Goal: Task Accomplishment & Management: Manage account settings

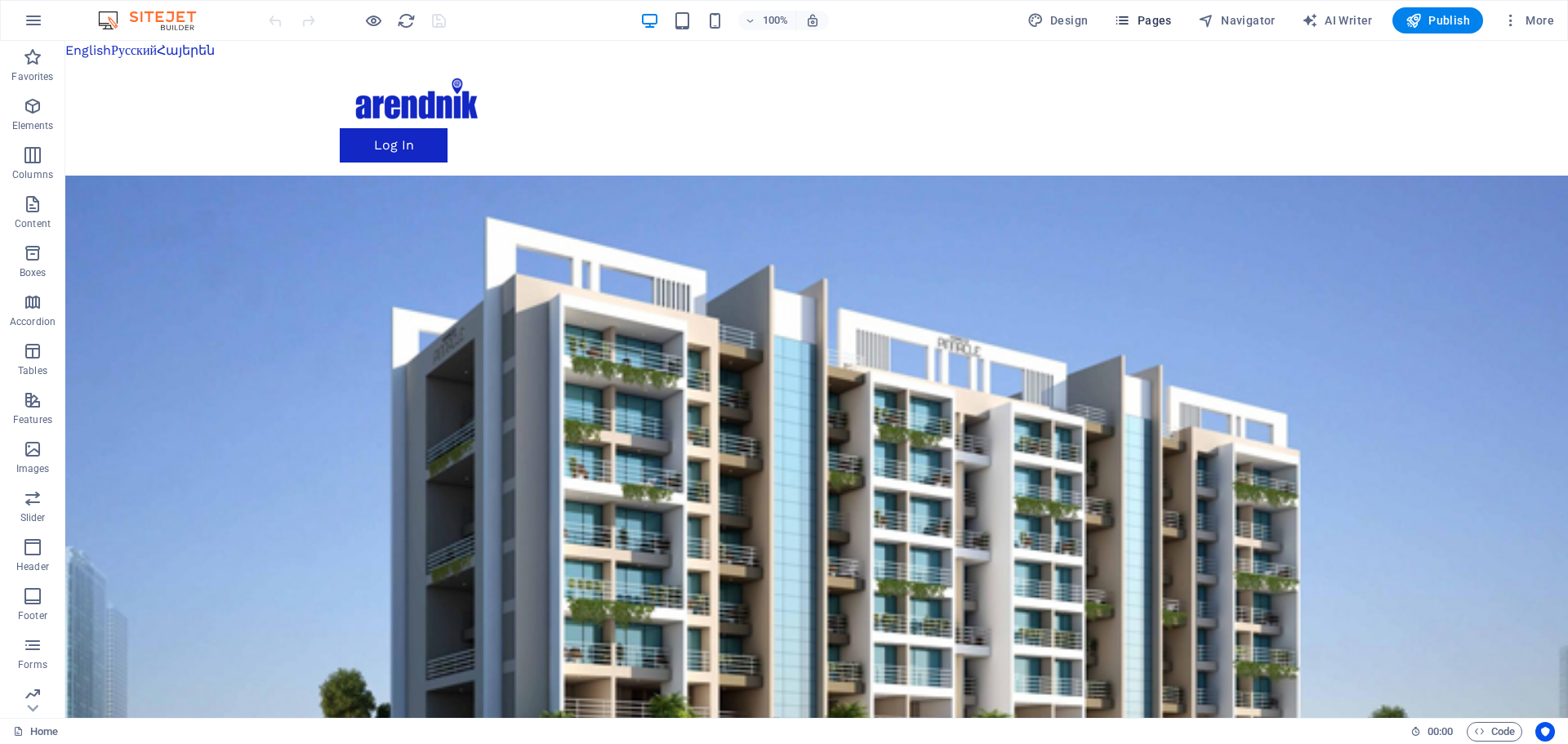
click at [1158, 21] on span "Pages" at bounding box center [1142, 20] width 57 height 17
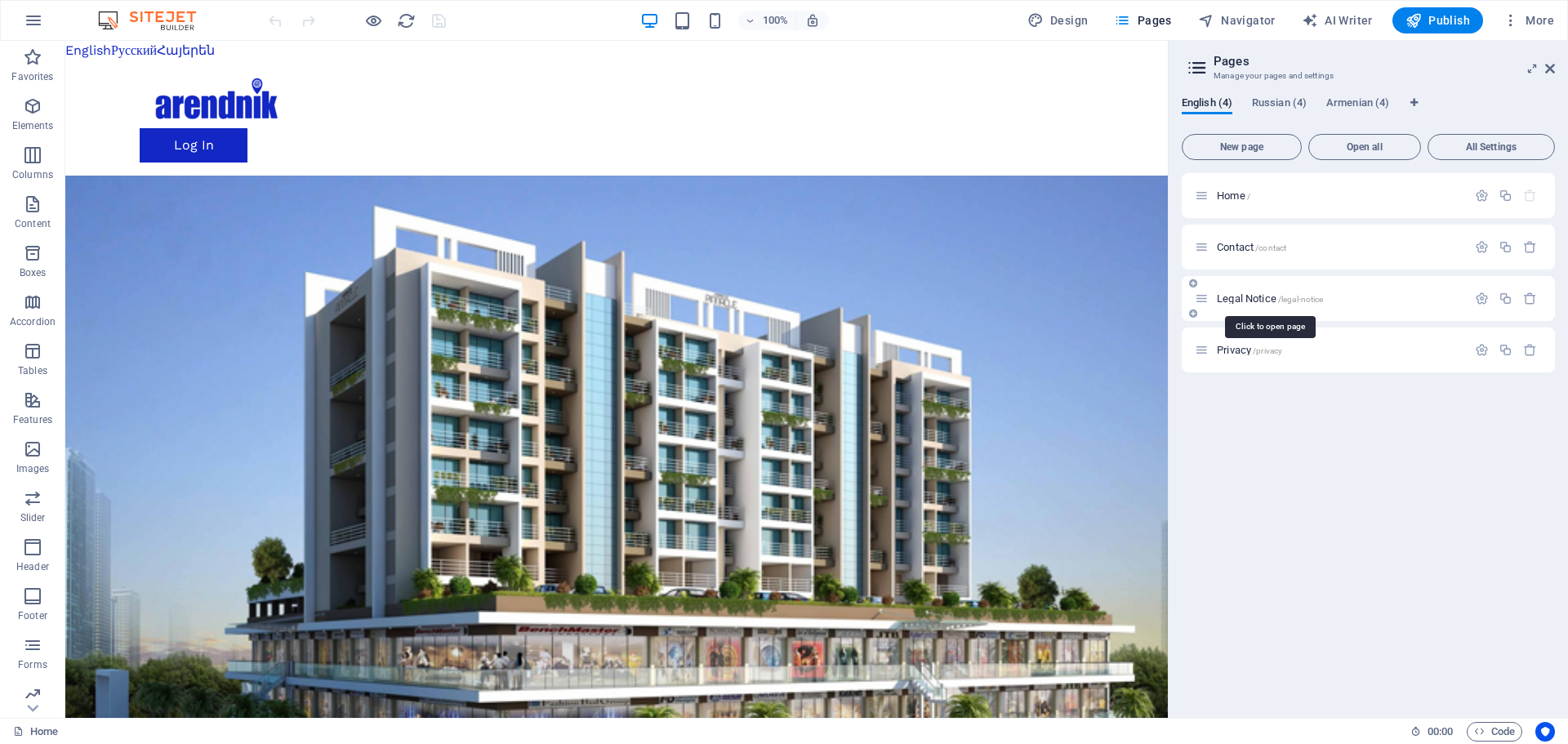
click at [1233, 299] on span "Legal Notice /legal-notice" at bounding box center [1270, 298] width 106 height 12
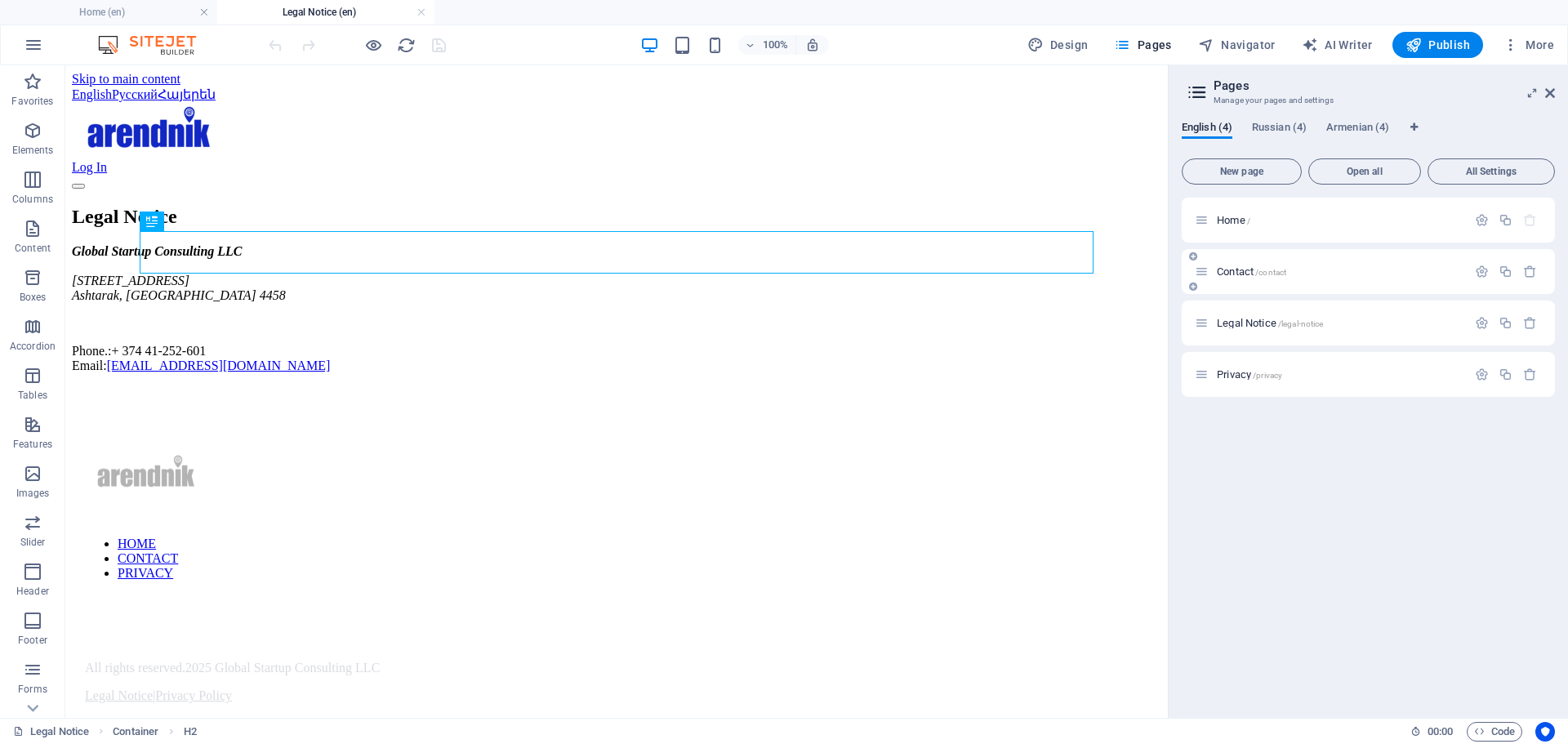
click at [1229, 265] on div "Contact /contact" at bounding box center [1331, 271] width 272 height 19
click at [1230, 276] on span "Contact /contact" at bounding box center [1251, 271] width 70 height 12
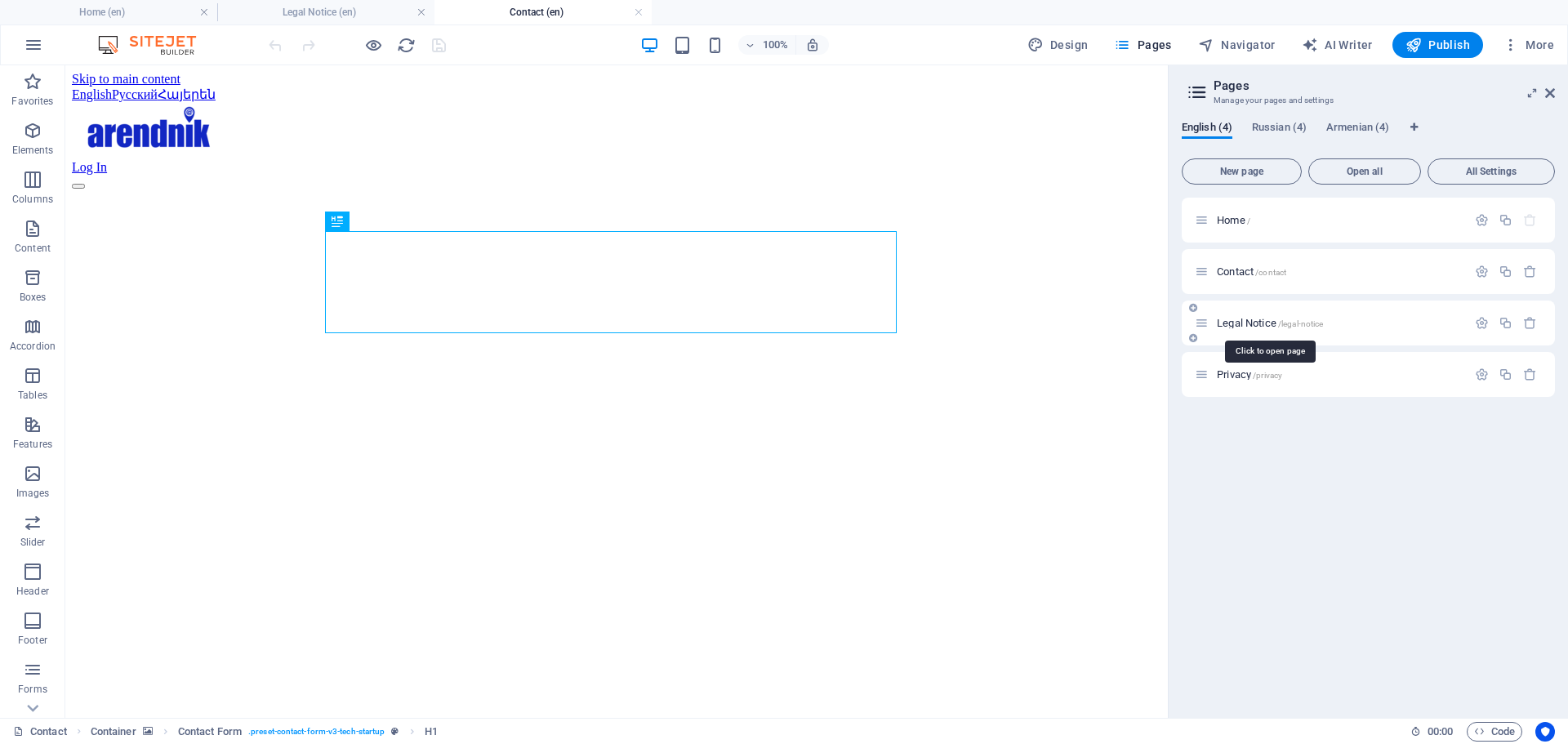
click at [1240, 325] on span "Legal Notice /legal-notice" at bounding box center [1270, 323] width 106 height 12
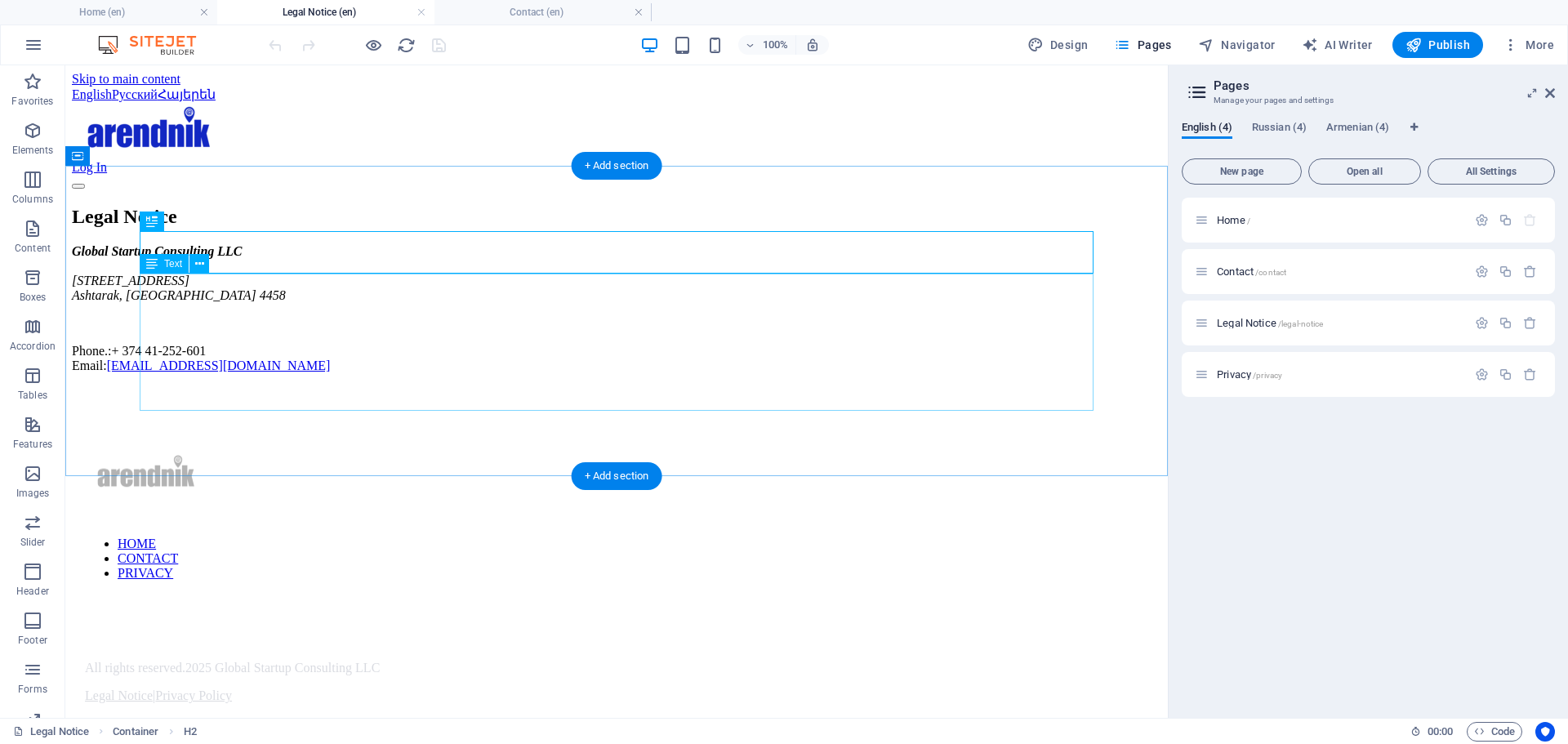
click at [446, 352] on div "Global Startup Consulting LLC [PERSON_NAME][STREET_ADDRESS] Phone.: + [PHONE_NU…" at bounding box center [616, 308] width 1089 height 129
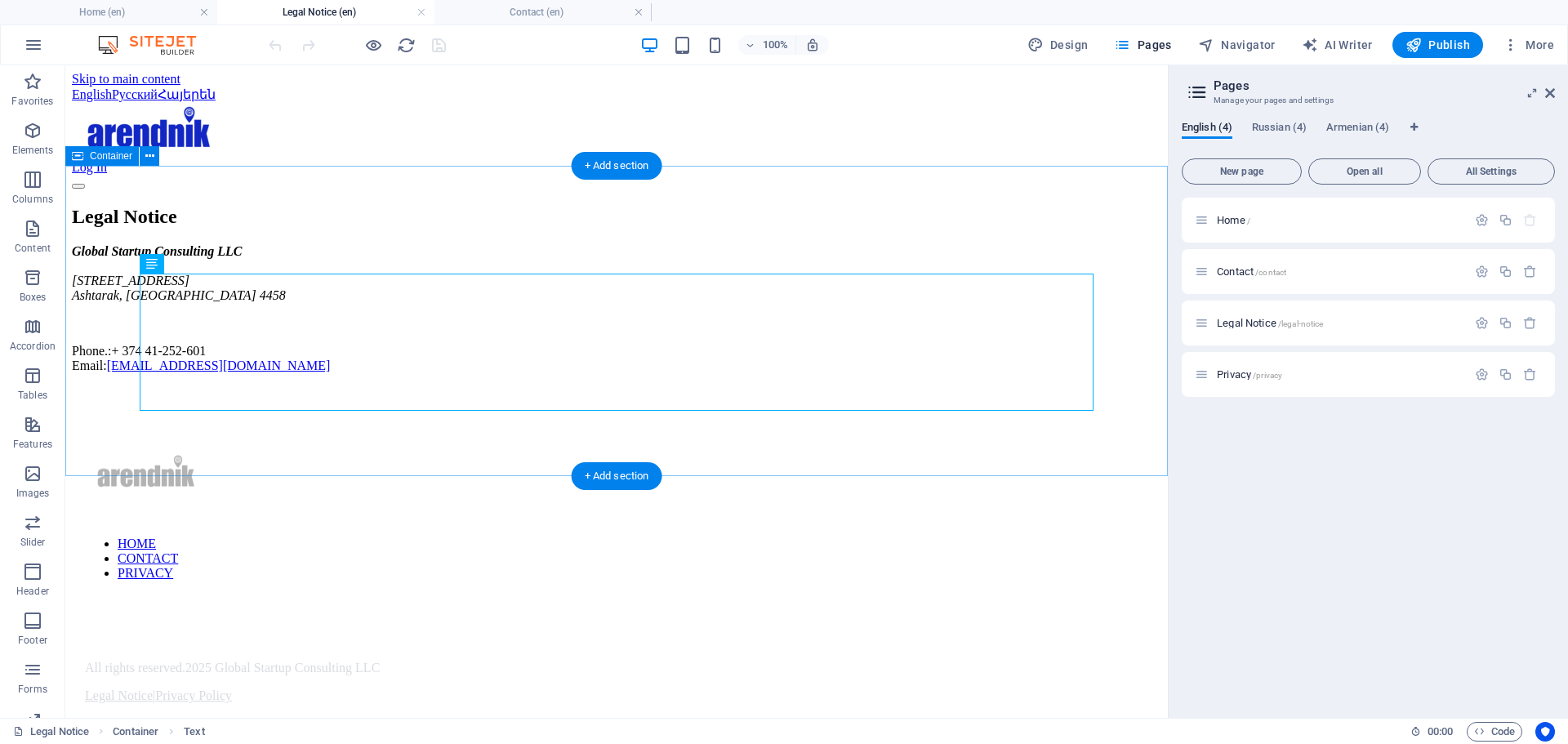
click at [320, 373] on div "Legal Notice Global Startup Consulting LLC [PERSON_NAME][STREET_ADDRESS] Phone.…" at bounding box center [616, 290] width 1089 height 168
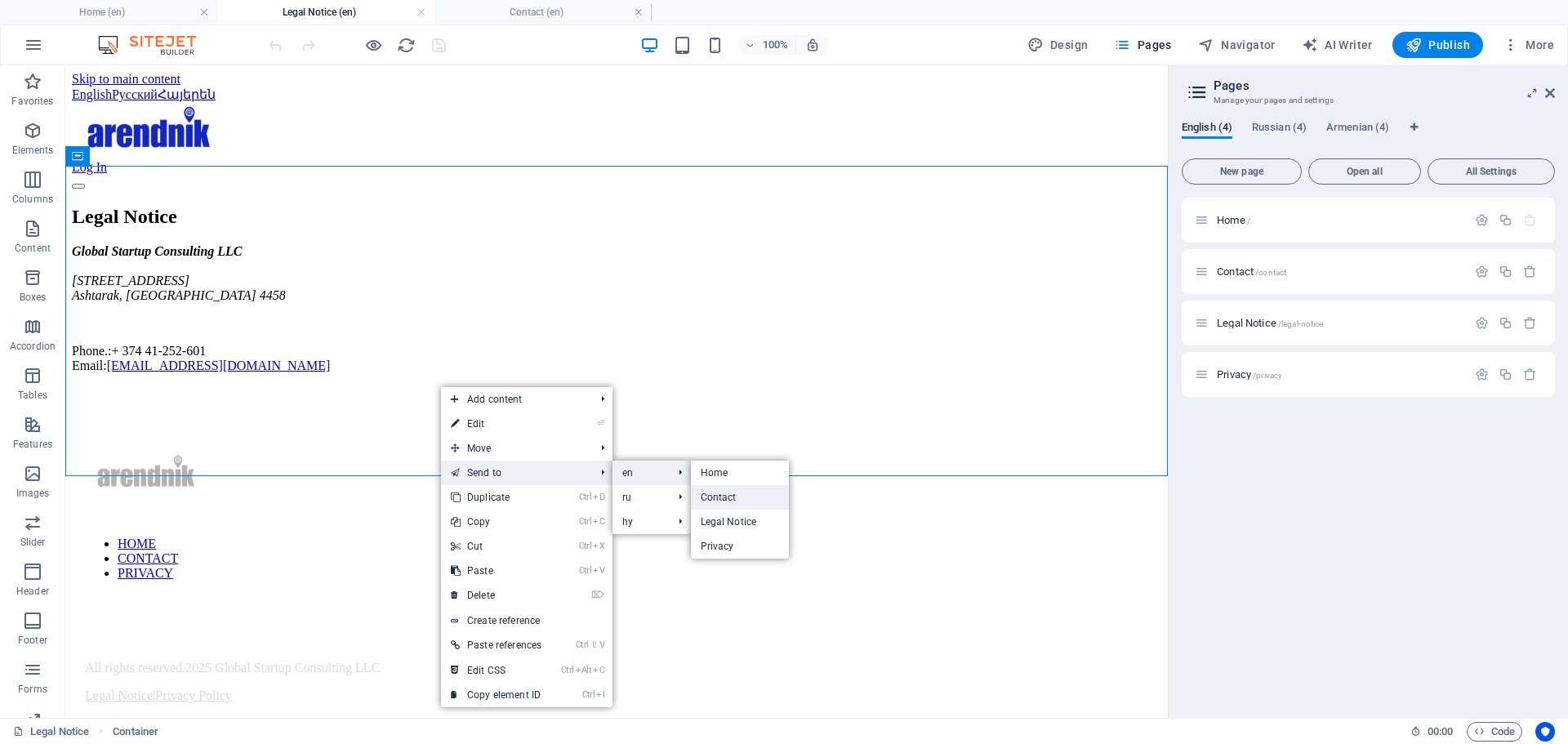
click at [738, 501] on link "Contact" at bounding box center [740, 497] width 99 height 25
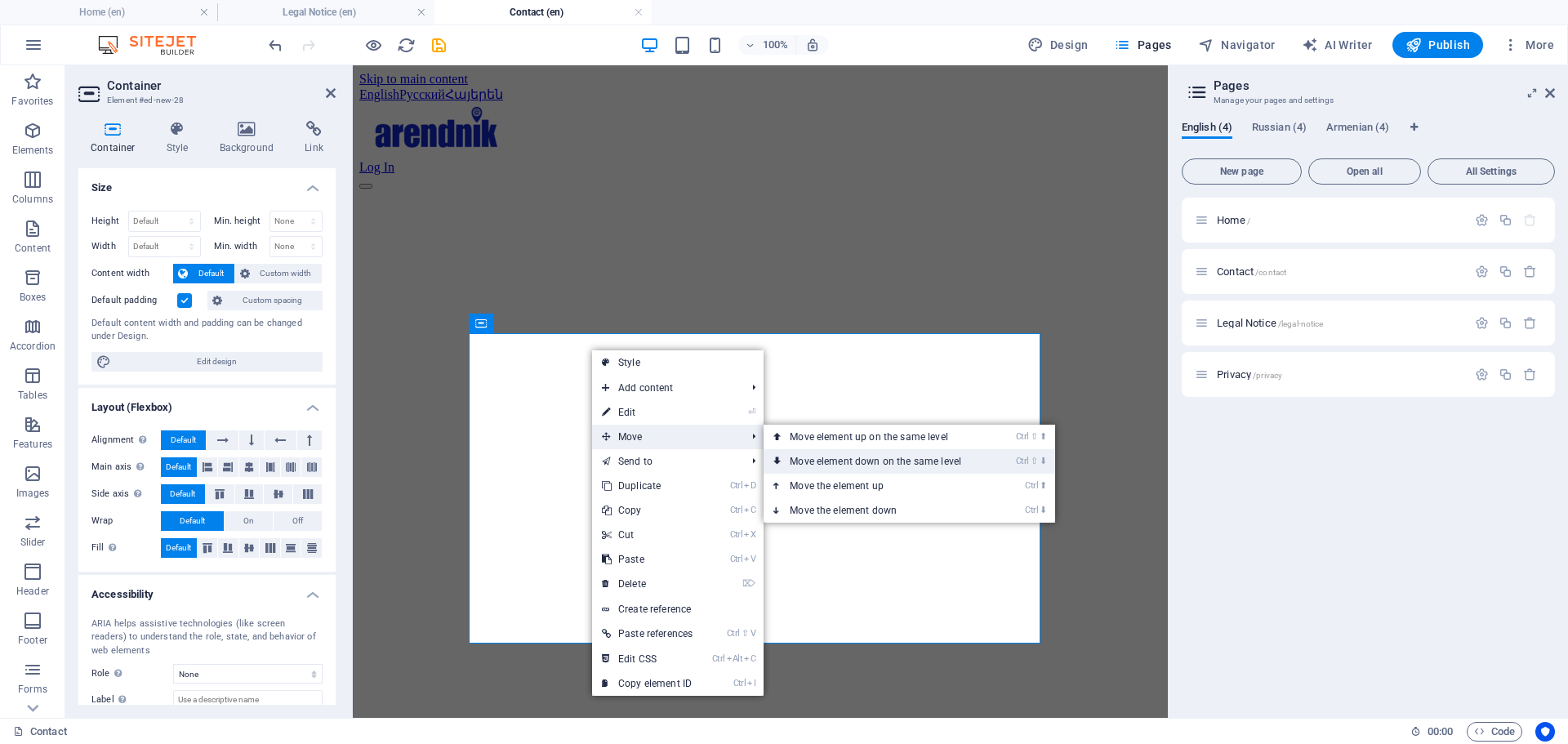
click at [843, 462] on link "Ctrl ⇧ ⬇ Move element down on the same level" at bounding box center [878, 461] width 231 height 25
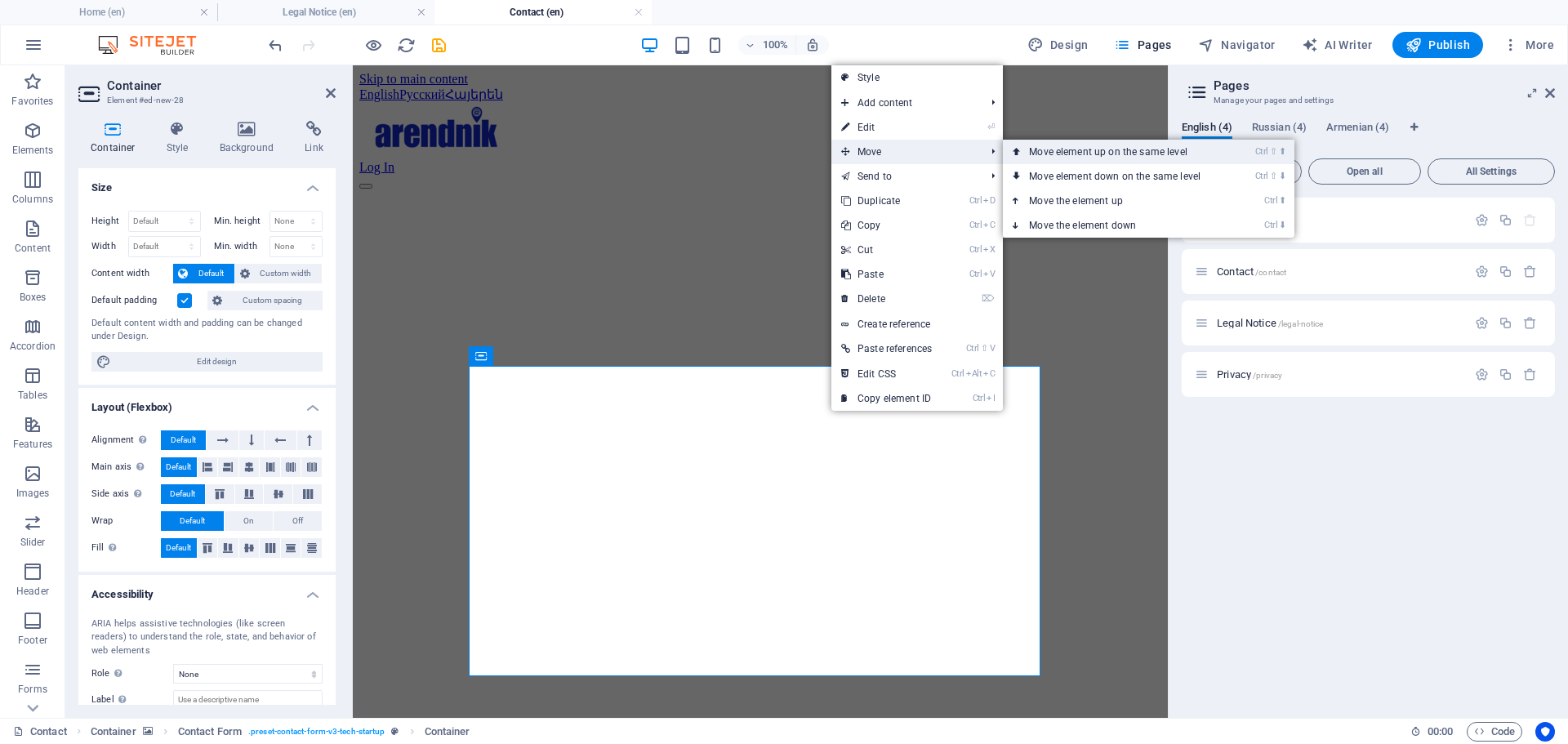
click at [1063, 147] on link "Ctrl ⇧ ⬆ Move element up on the same level" at bounding box center [1118, 151] width 231 height 25
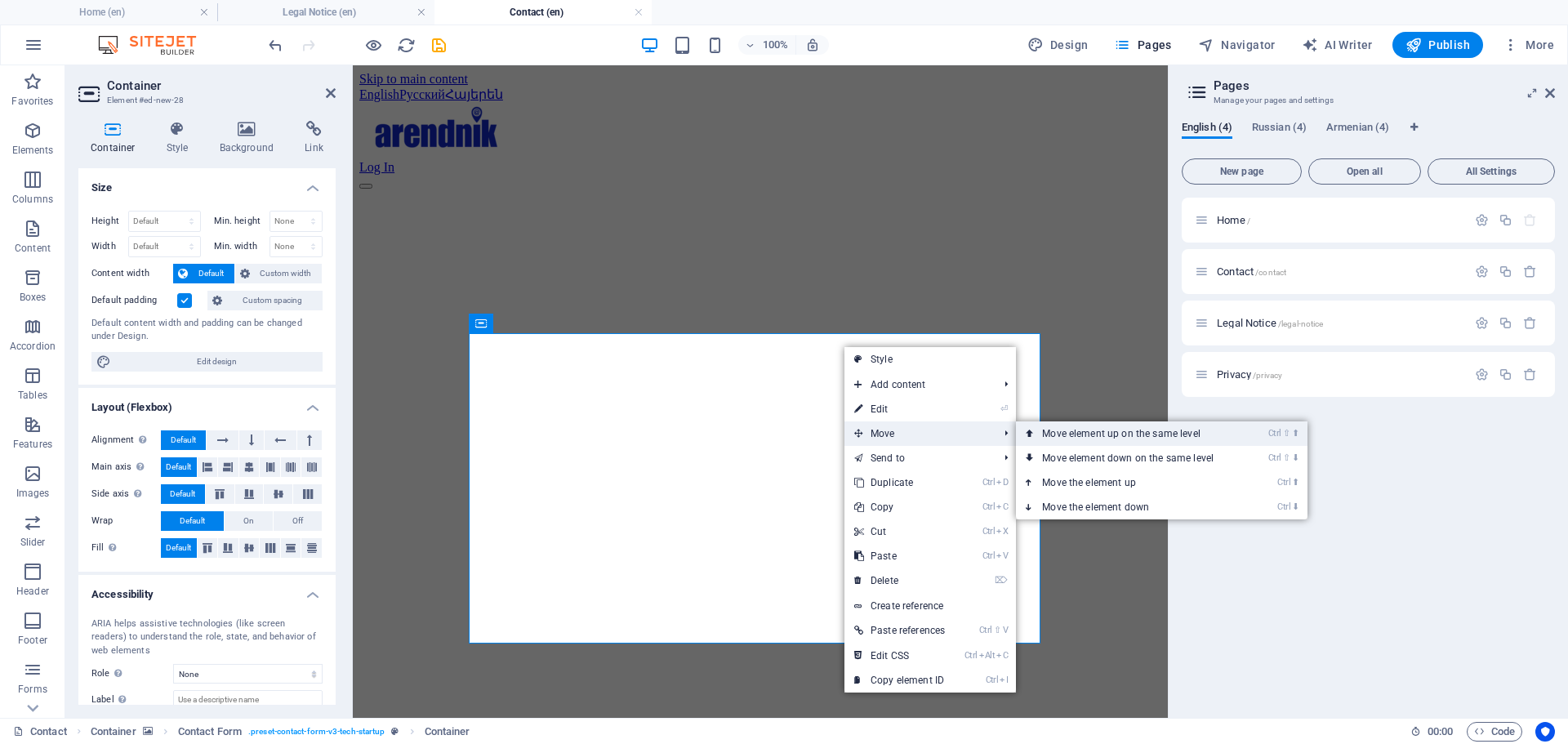
click at [1111, 435] on link "Ctrl ⇧ ⬆ Move element up on the same level" at bounding box center [1130, 433] width 231 height 25
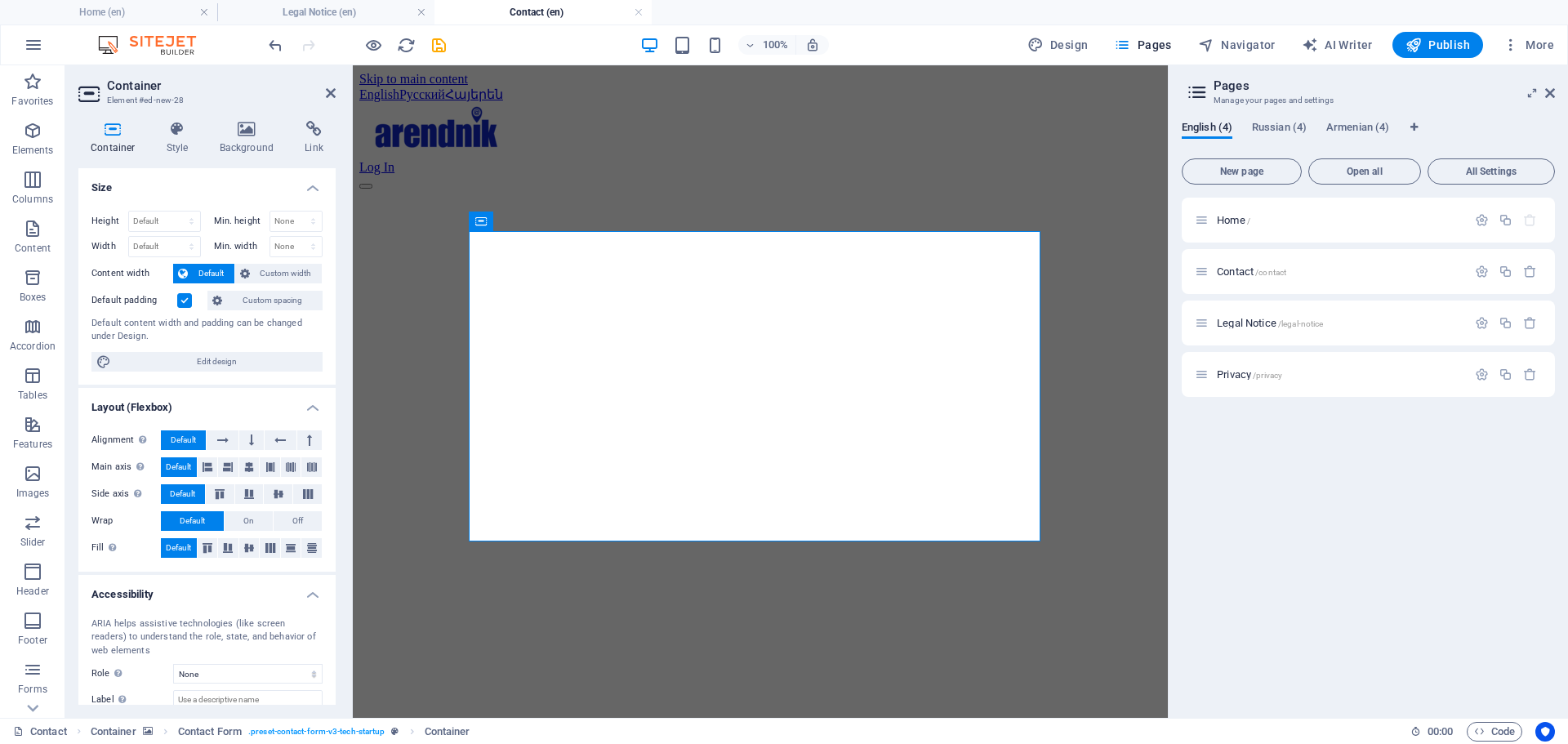
click at [383, 189] on figure at bounding box center [759, 189] width 802 height 0
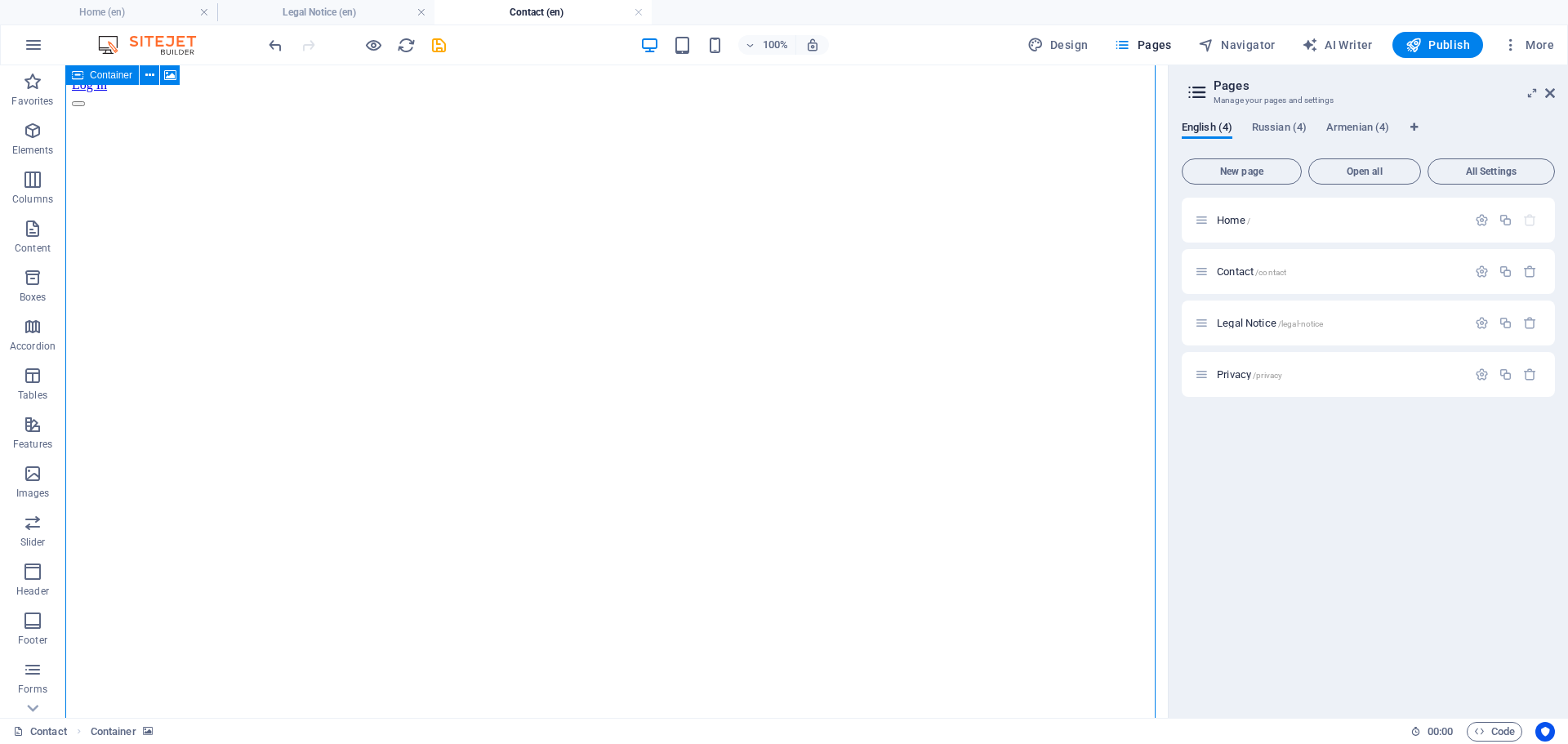
scroll to position [81, 0]
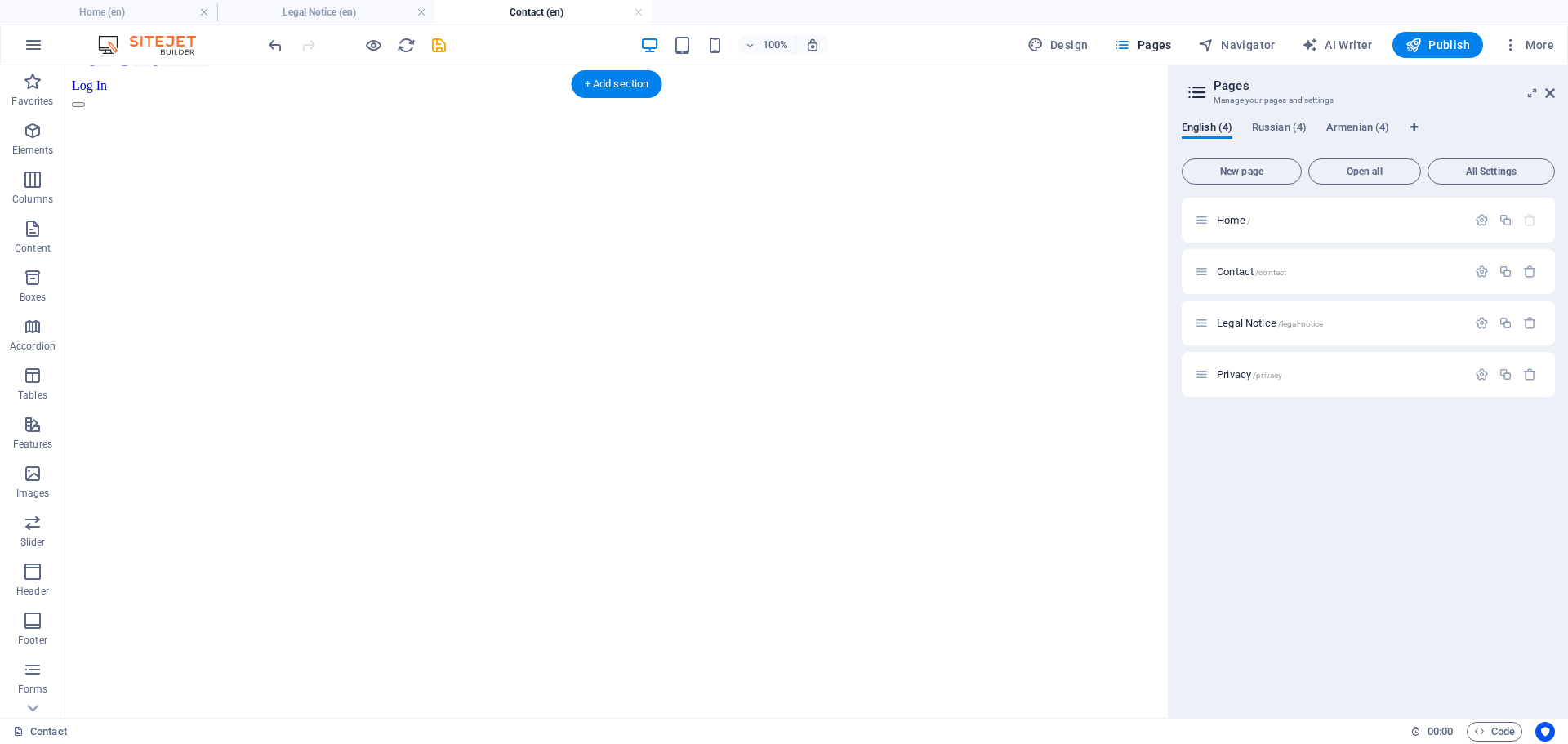
click at [232, 108] on figure at bounding box center [616, 108] width 1089 height 0
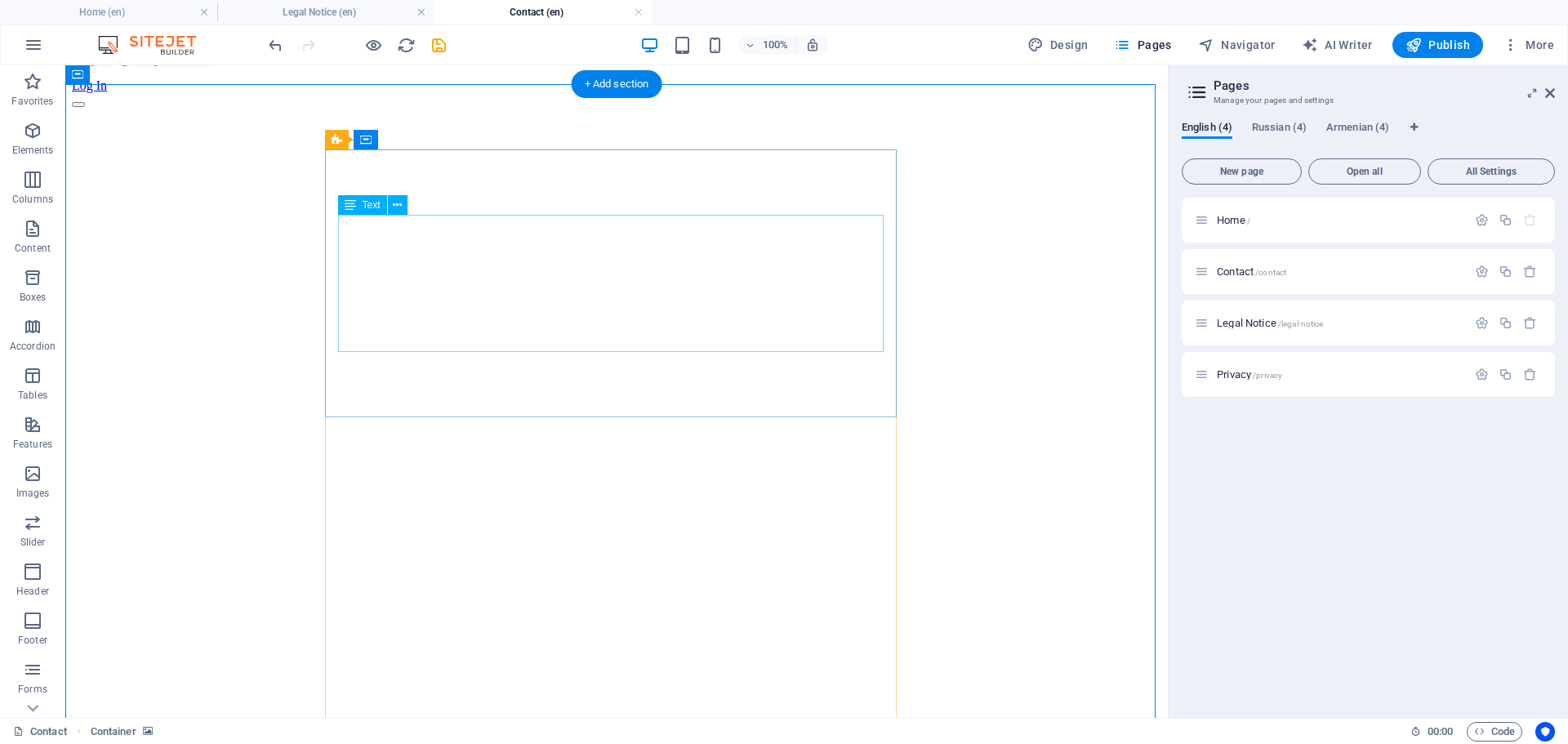
click at [396, 208] on icon at bounding box center [396, 205] width 9 height 17
click at [358, 207] on div "Text" at bounding box center [363, 205] width 49 height 20
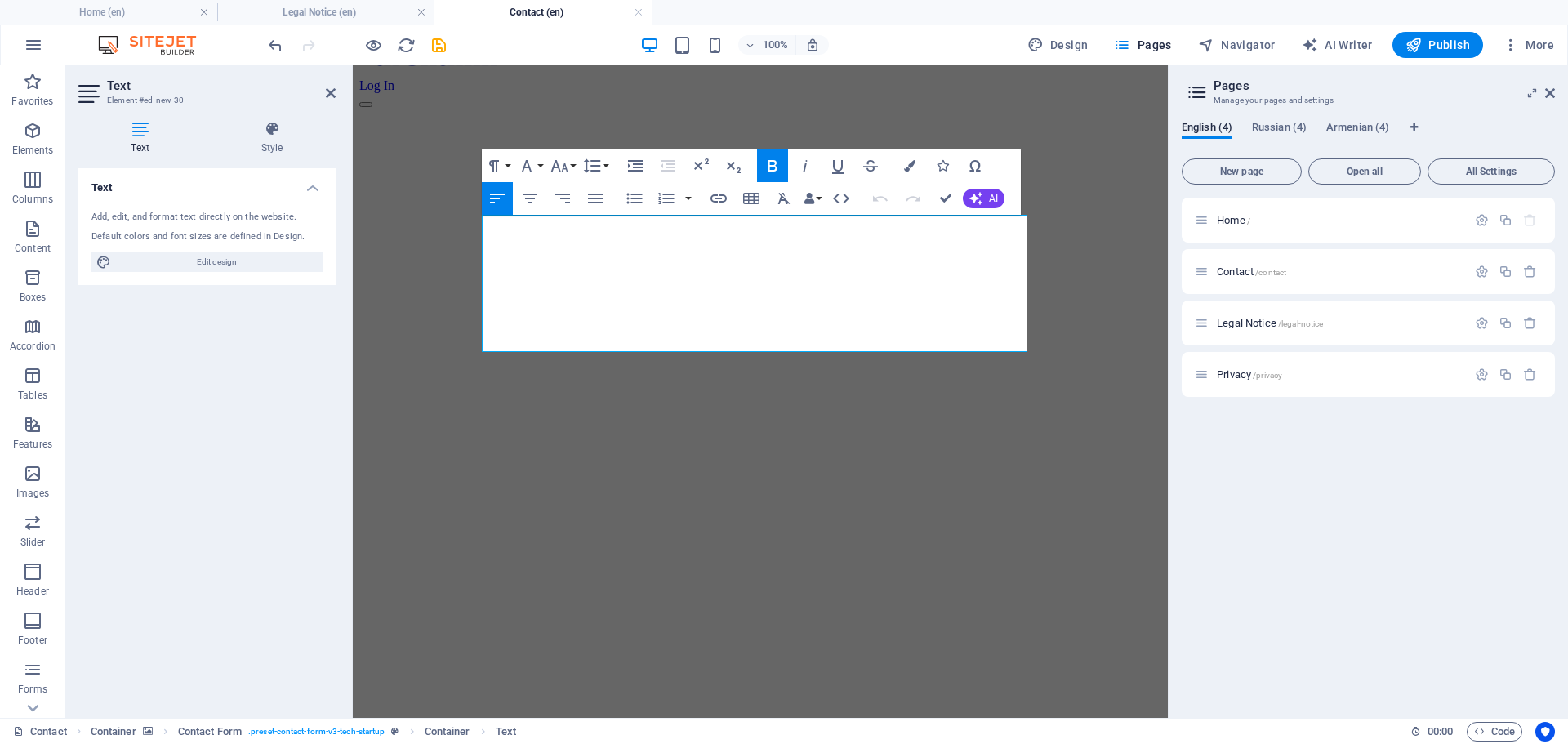
drag, startPoint x: 762, startPoint y: 341, endPoint x: 453, endPoint y: 197, distance: 340.9
click at [453, 197] on div "Global Startup Consulting LLC [PERSON_NAME][STREET_ADDRESS] Phone.: + [PHONE_NU…" at bounding box center [759, 731] width 802 height 1248
click at [568, 164] on icon "button" at bounding box center [559, 166] width 20 height 20
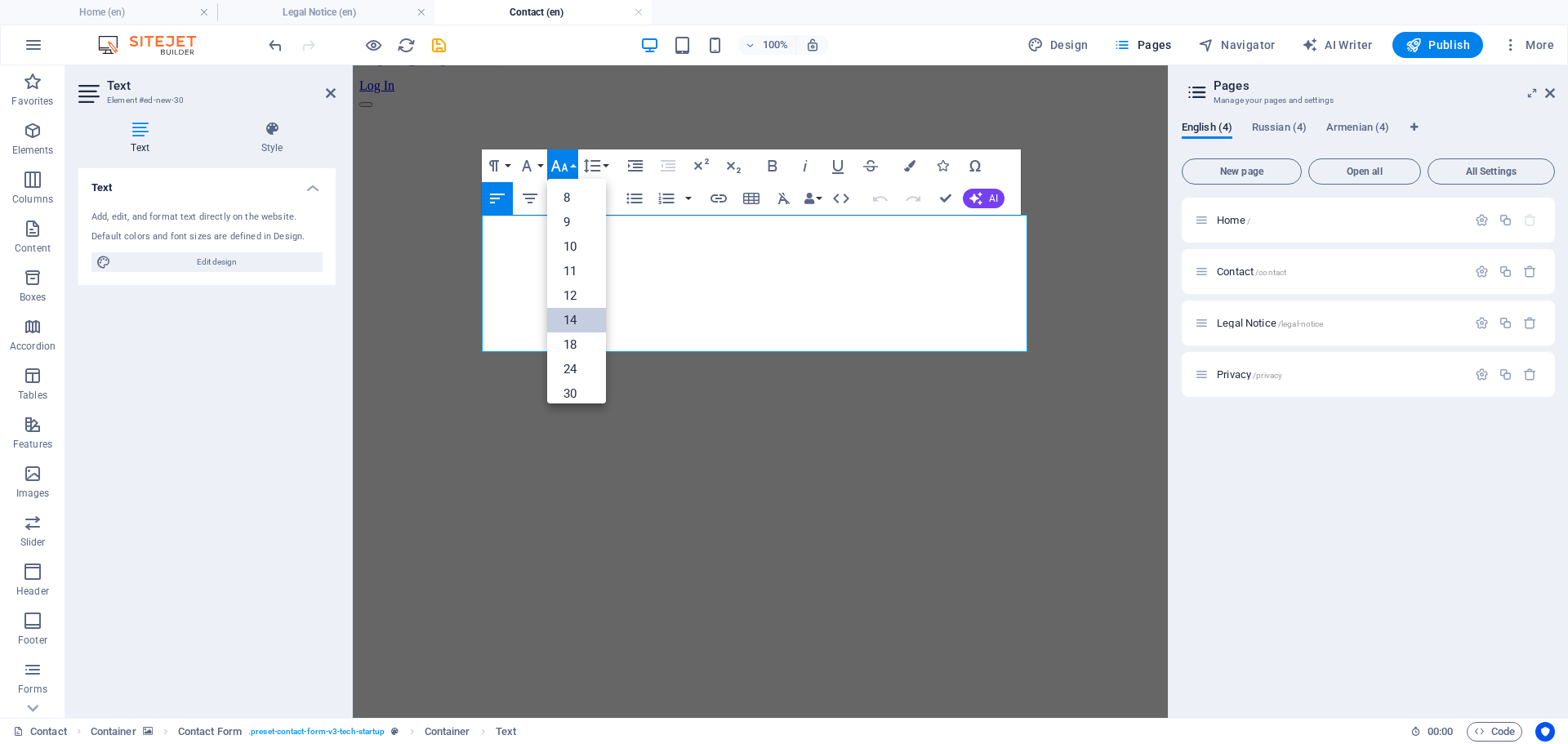
click at [577, 320] on link "14" at bounding box center [577, 320] width 59 height 25
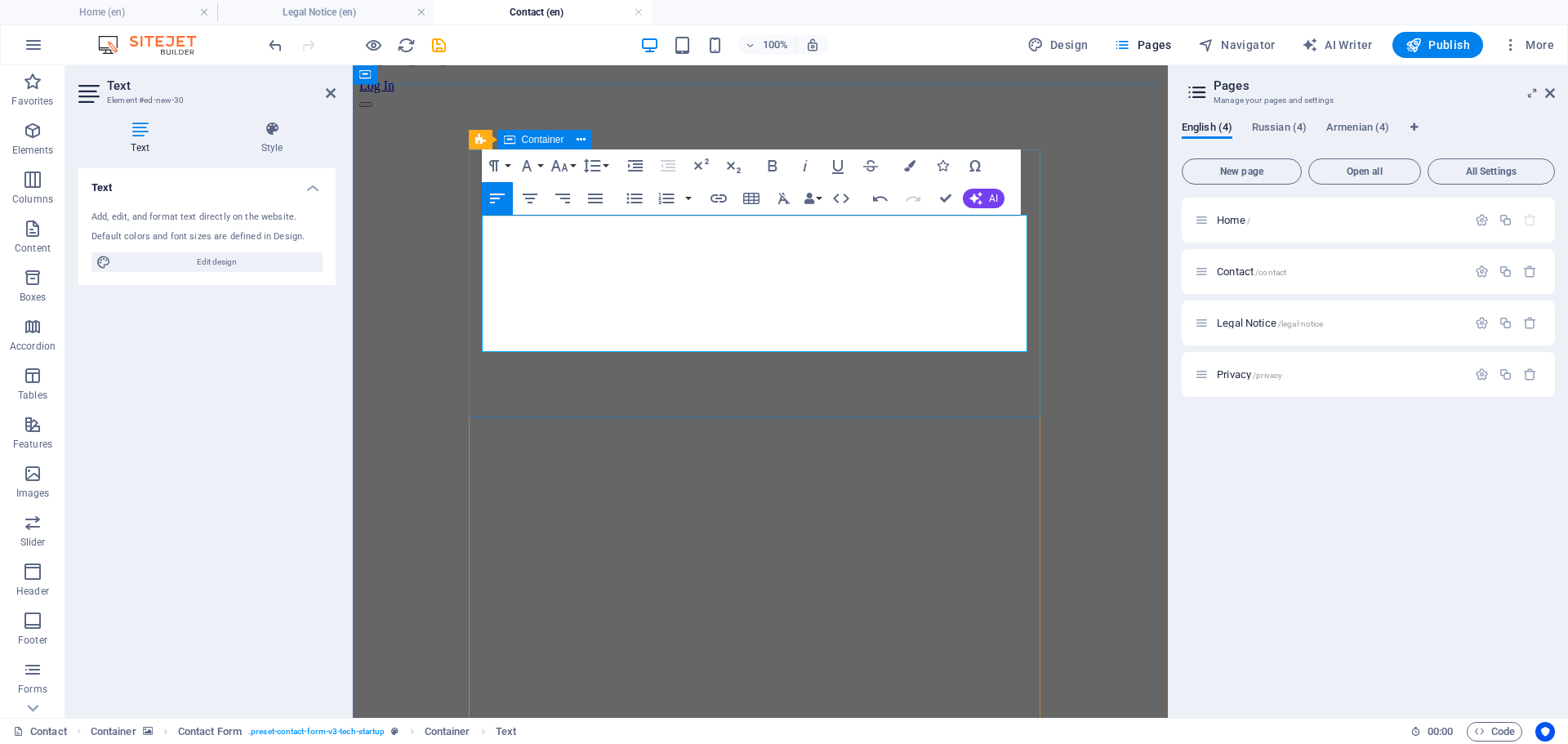
drag, startPoint x: 689, startPoint y: 338, endPoint x: 477, endPoint y: 260, distance: 225.9
click at [569, 167] on button "Font Size" at bounding box center [563, 165] width 31 height 32
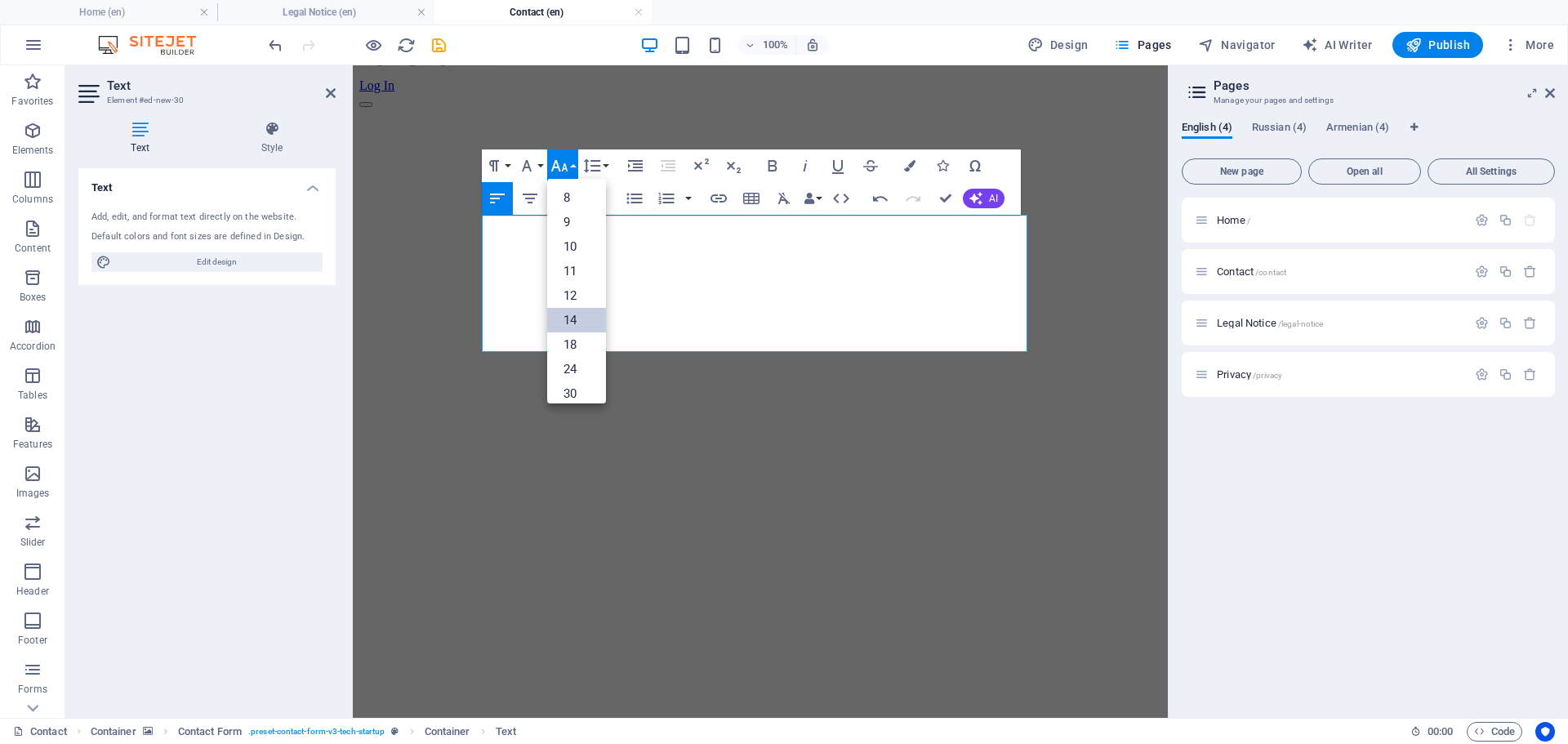
click at [578, 329] on link "14" at bounding box center [577, 320] width 59 height 25
click at [567, 168] on icon "button" at bounding box center [559, 166] width 20 height 20
click at [570, 238] on link "24" at bounding box center [577, 238] width 59 height 25
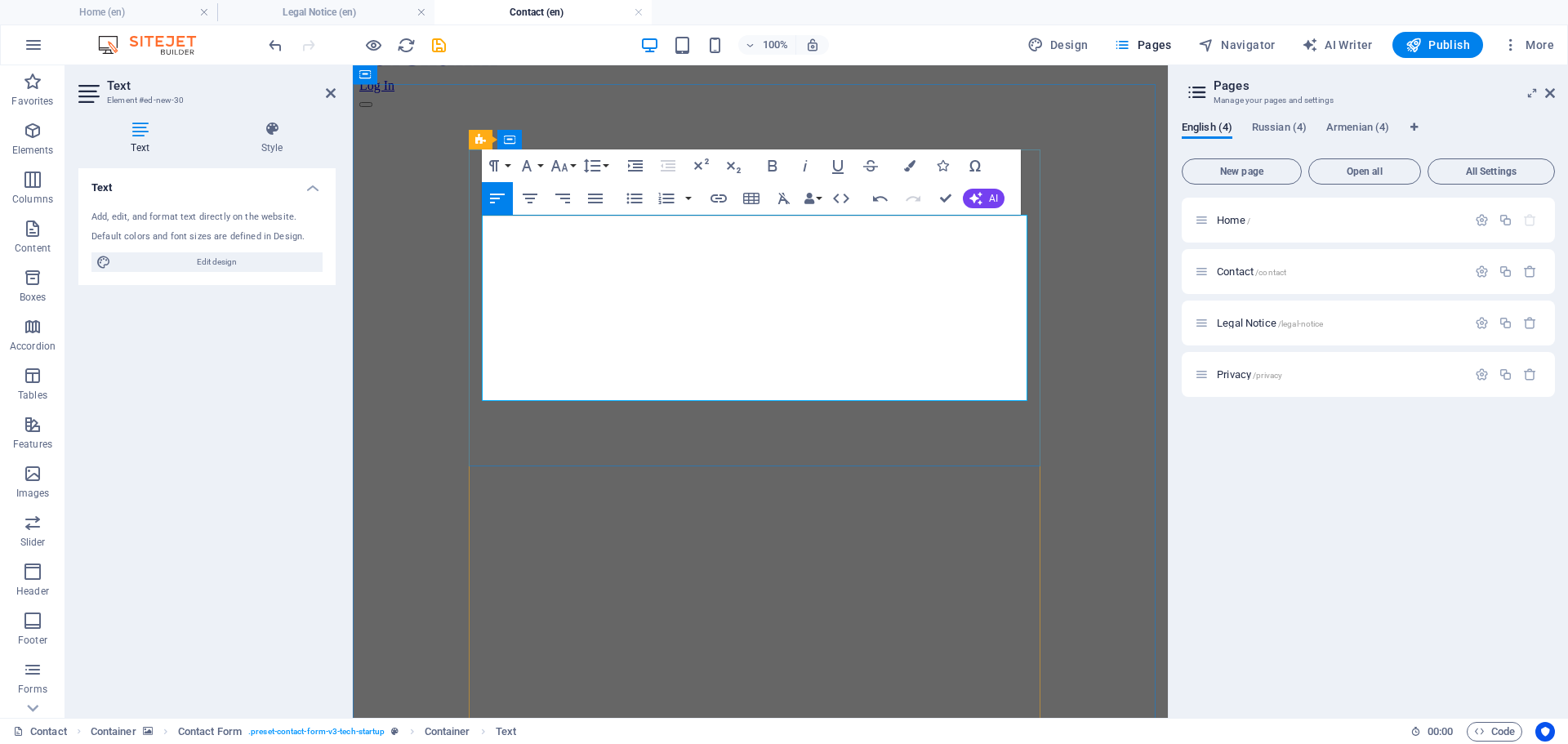
drag, startPoint x: 706, startPoint y: 229, endPoint x: 718, endPoint y: 237, distance: 14.4
drag, startPoint x: 706, startPoint y: 230, endPoint x: 427, endPoint y: 227, distance: 279.0
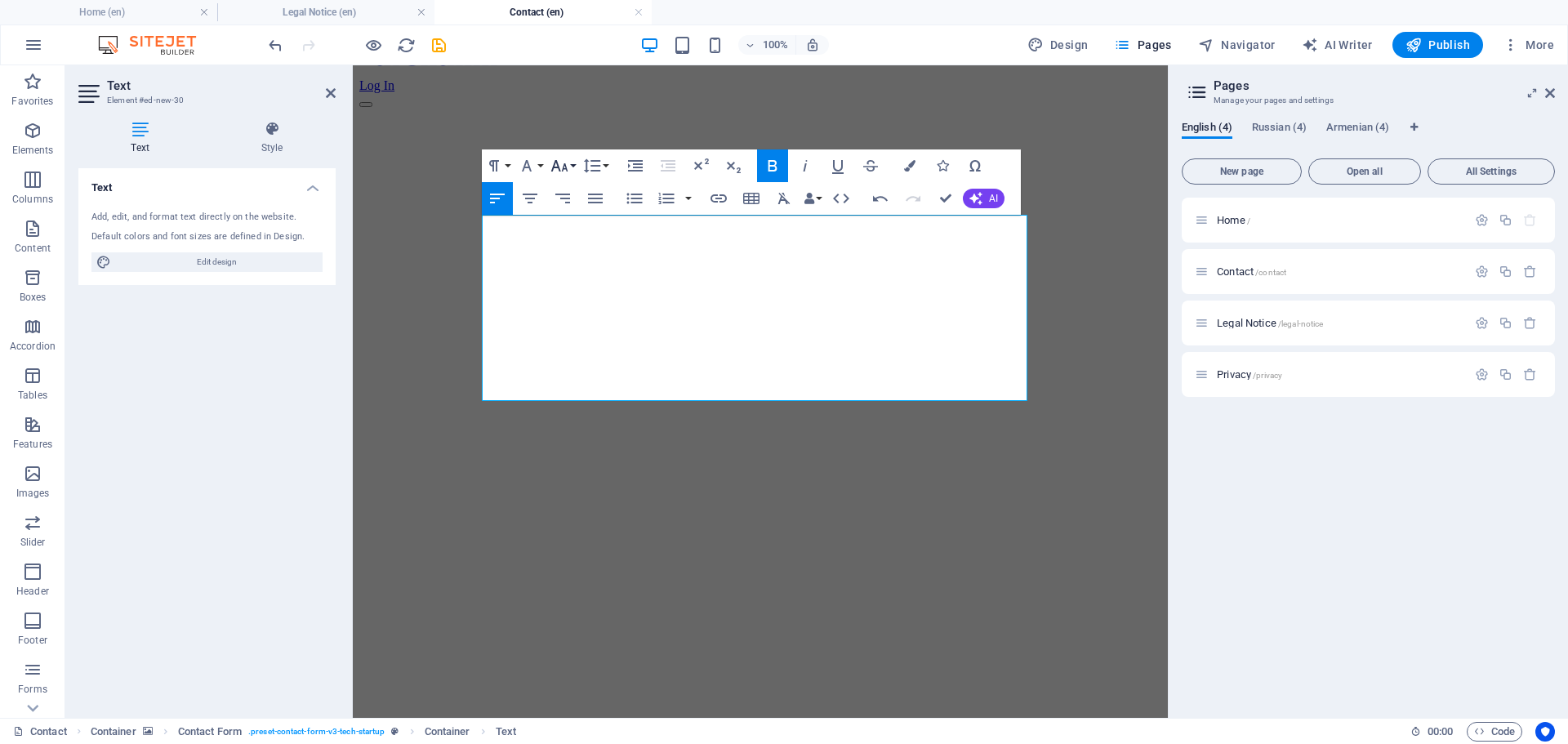
click at [573, 166] on button "Font Size" at bounding box center [563, 165] width 31 height 32
click at [579, 260] on link "30" at bounding box center [577, 262] width 59 height 25
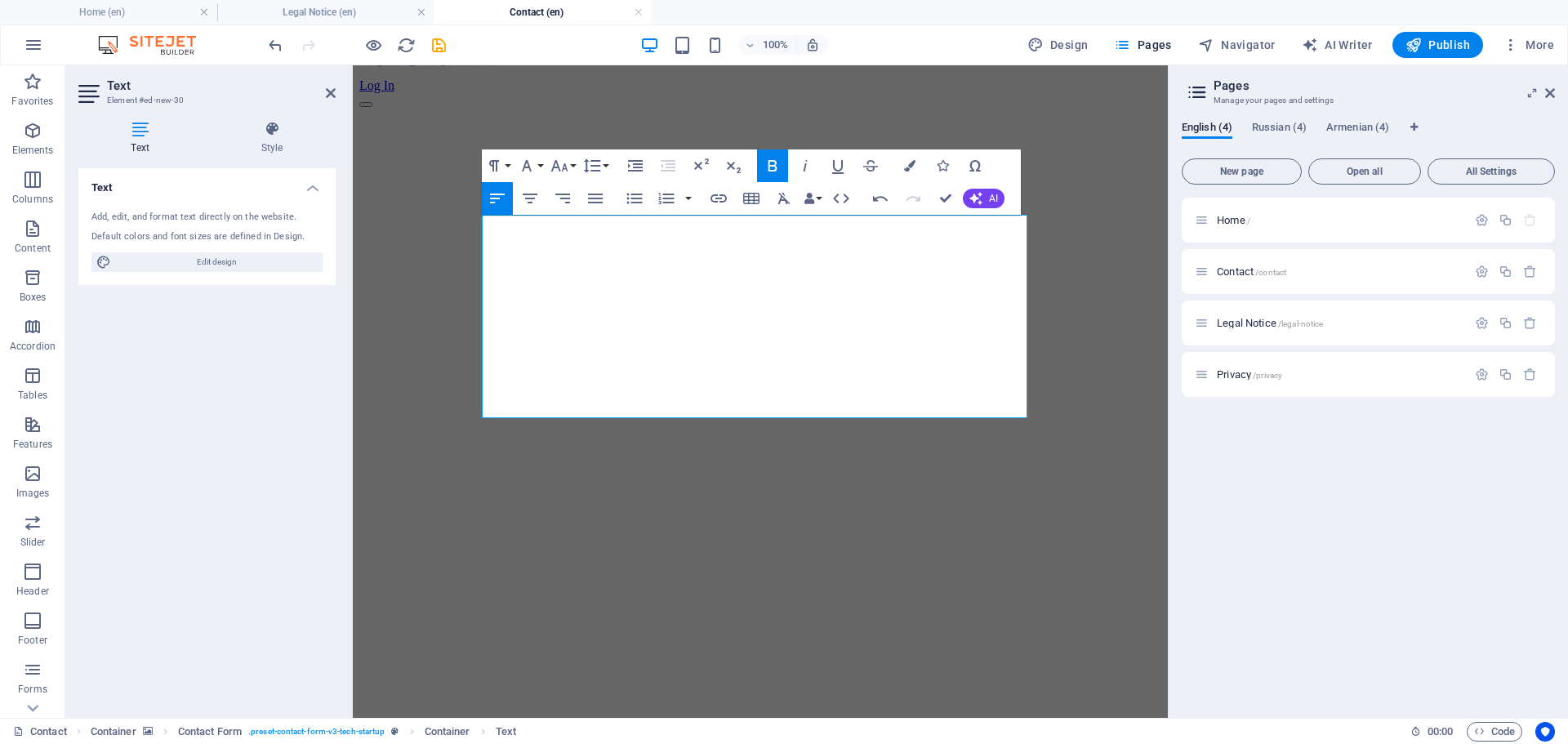
click at [388, 108] on figure at bounding box center [759, 108] width 802 height 0
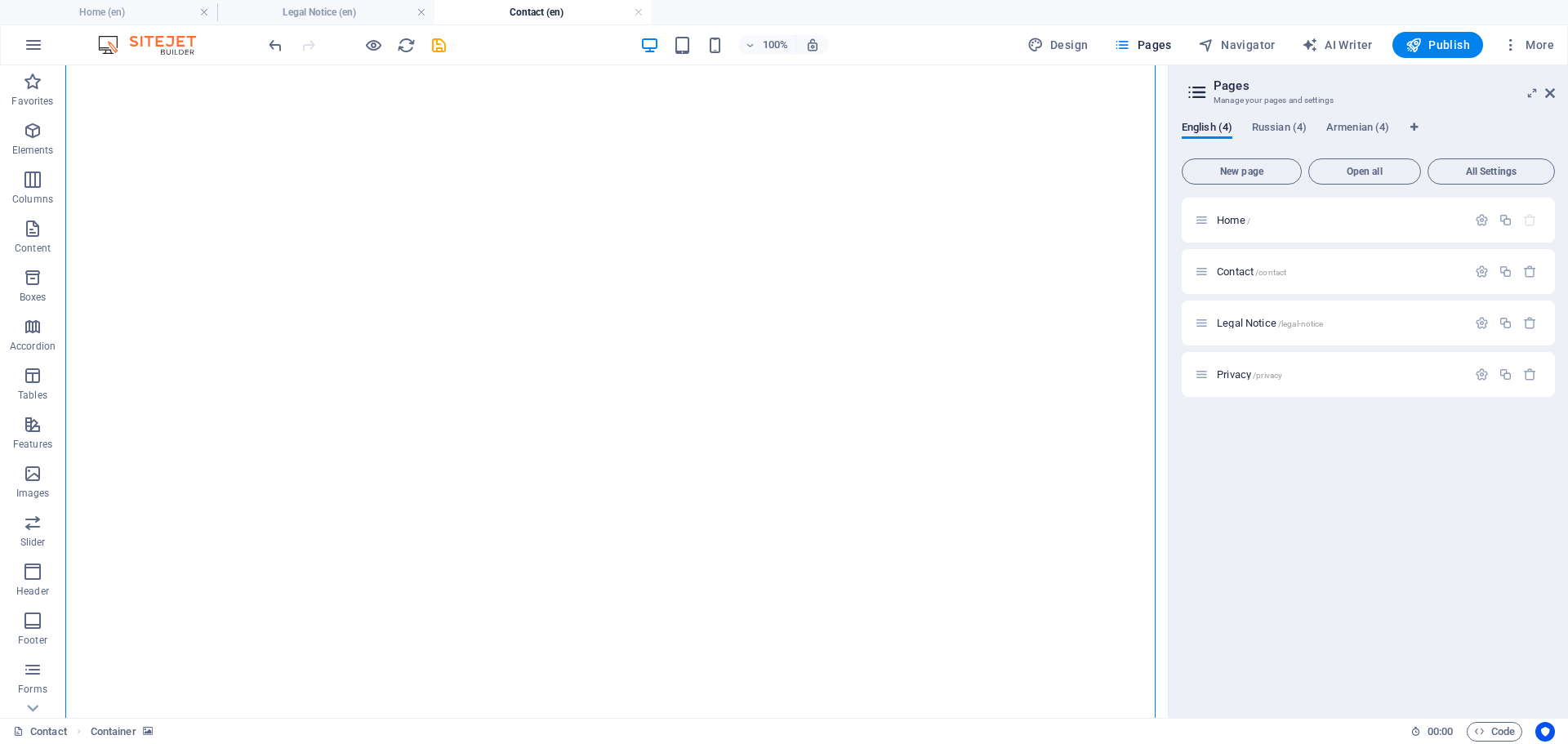
scroll to position [408, 0]
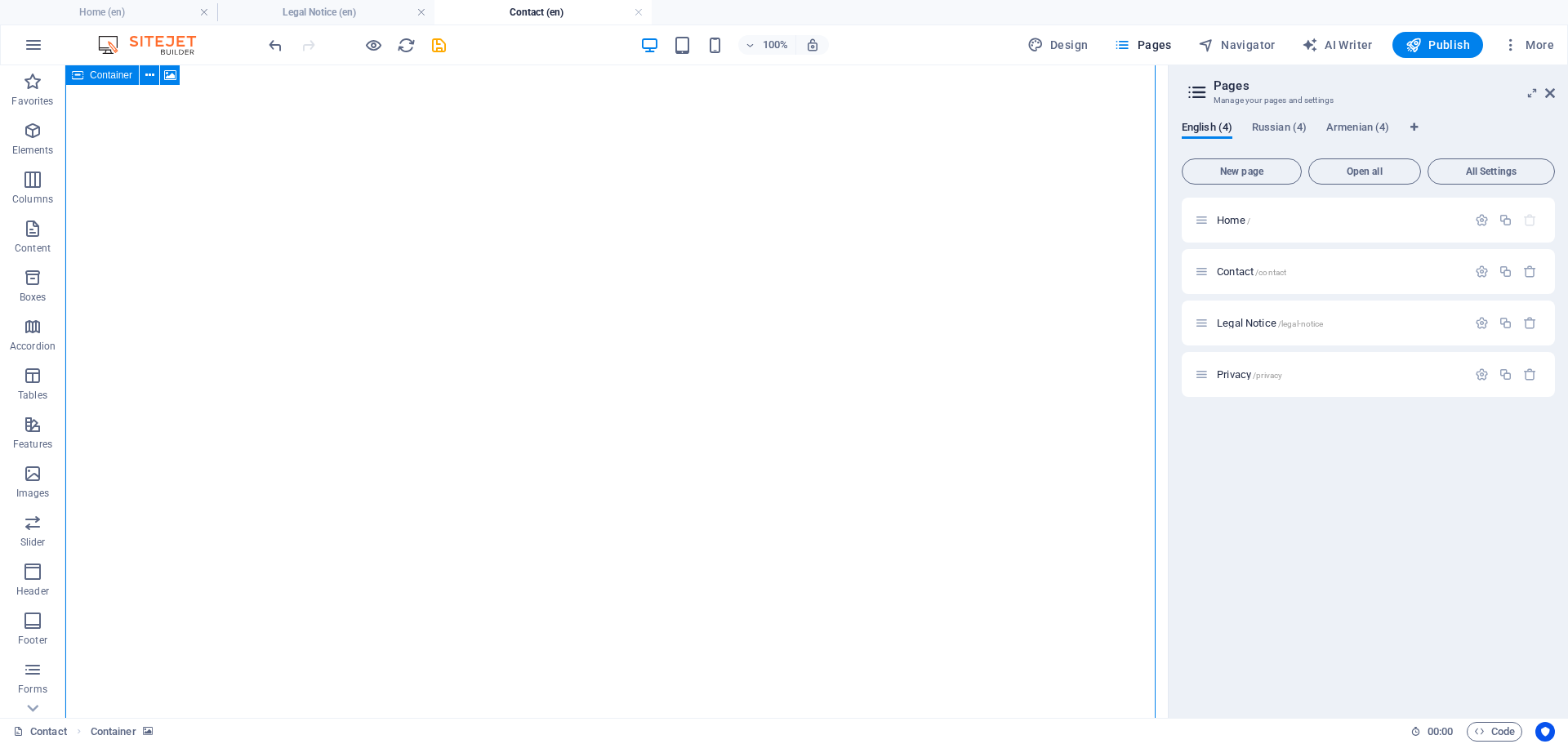
scroll to position [46, 0]
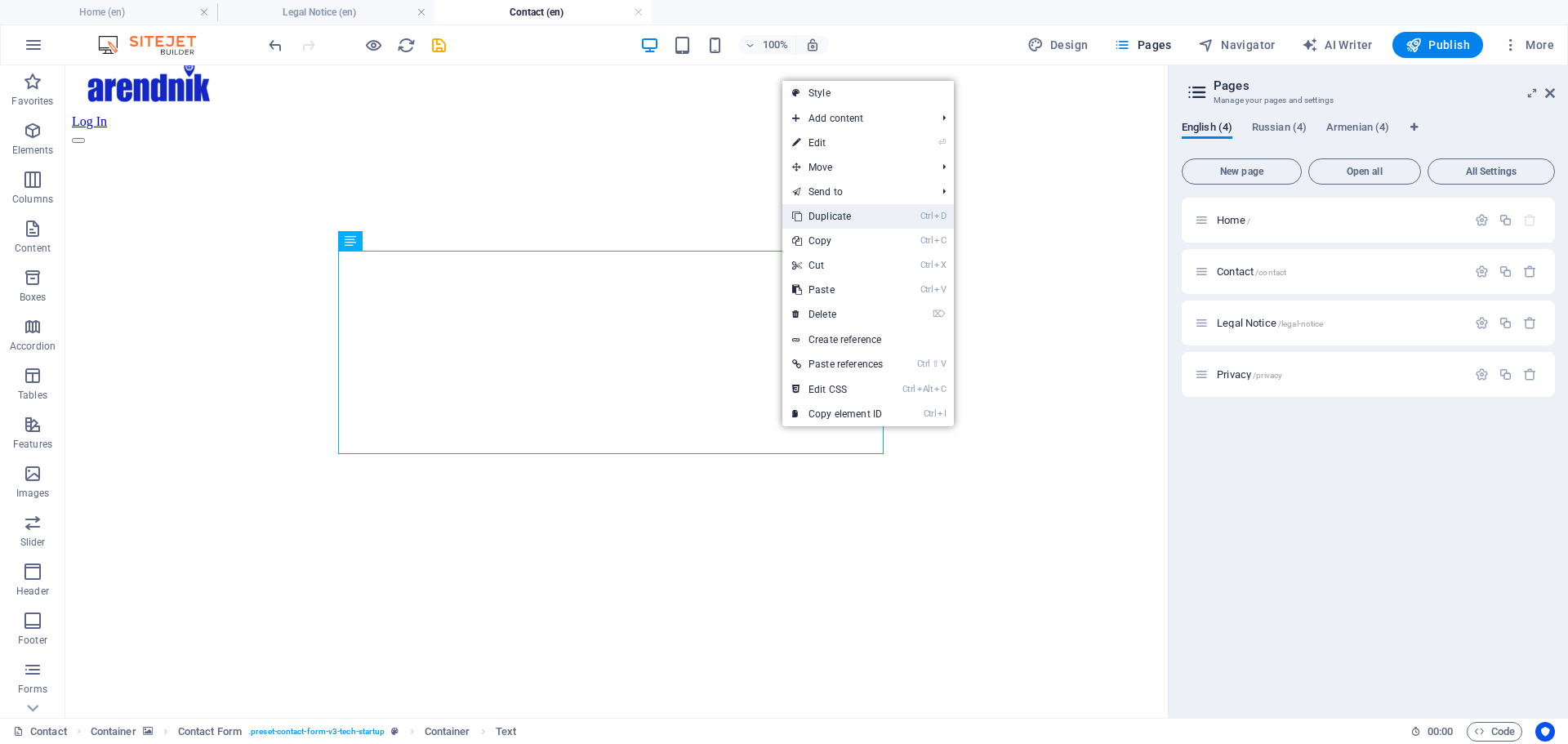
click at [885, 214] on link "Ctrl D Duplicate" at bounding box center [837, 216] width 110 height 25
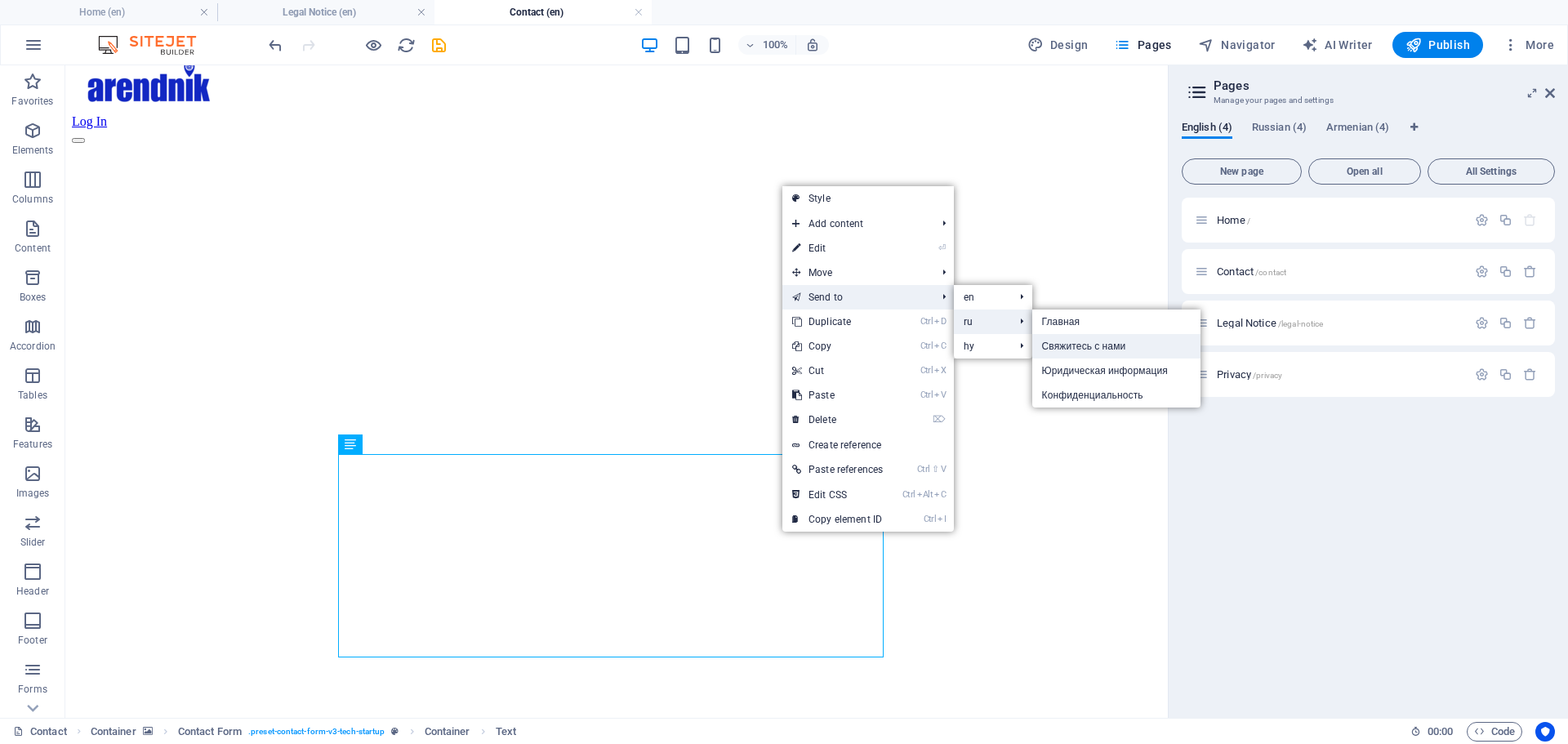
click at [1092, 346] on link "Свяжитесь с нами" at bounding box center [1116, 345] width 168 height 25
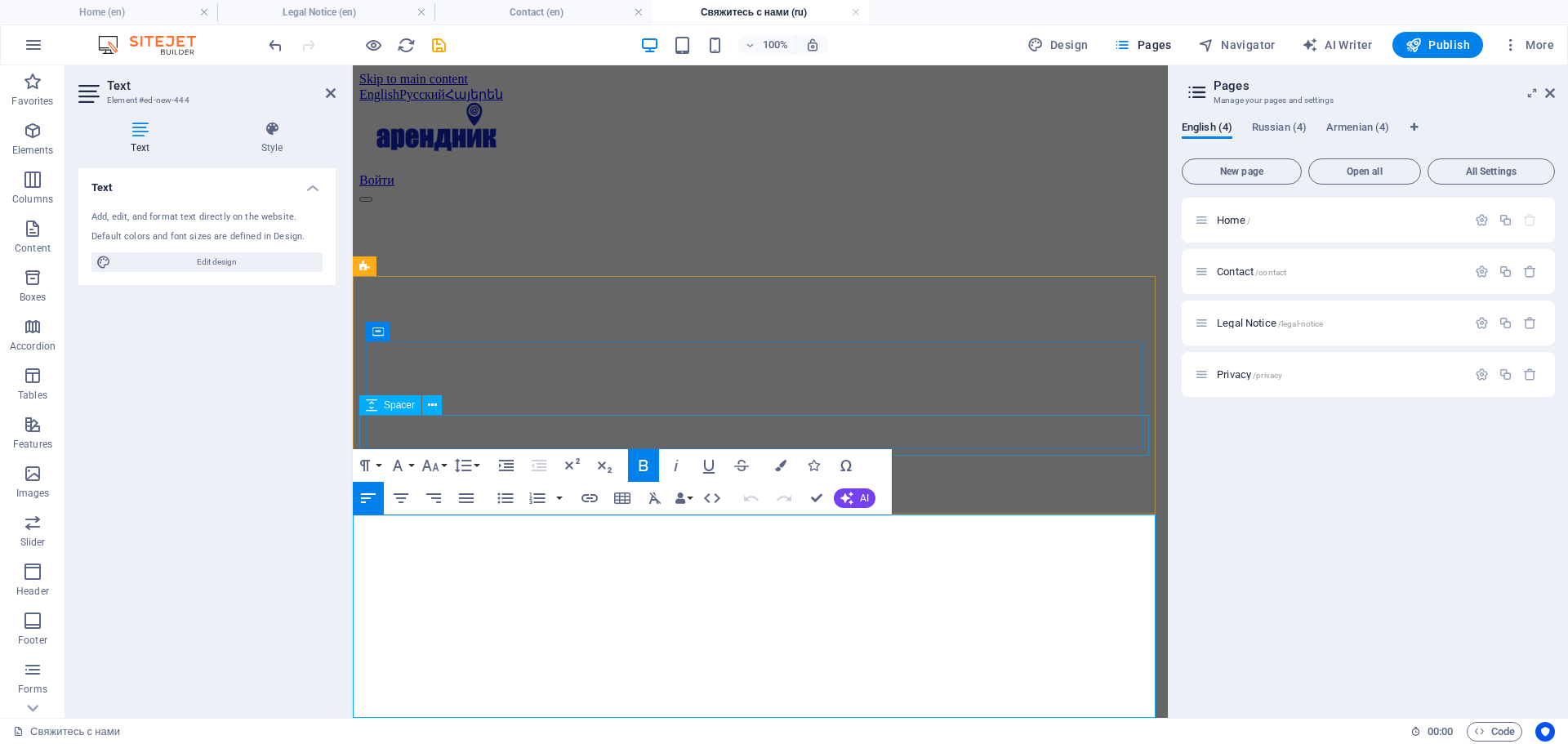
scroll to position [460, 0]
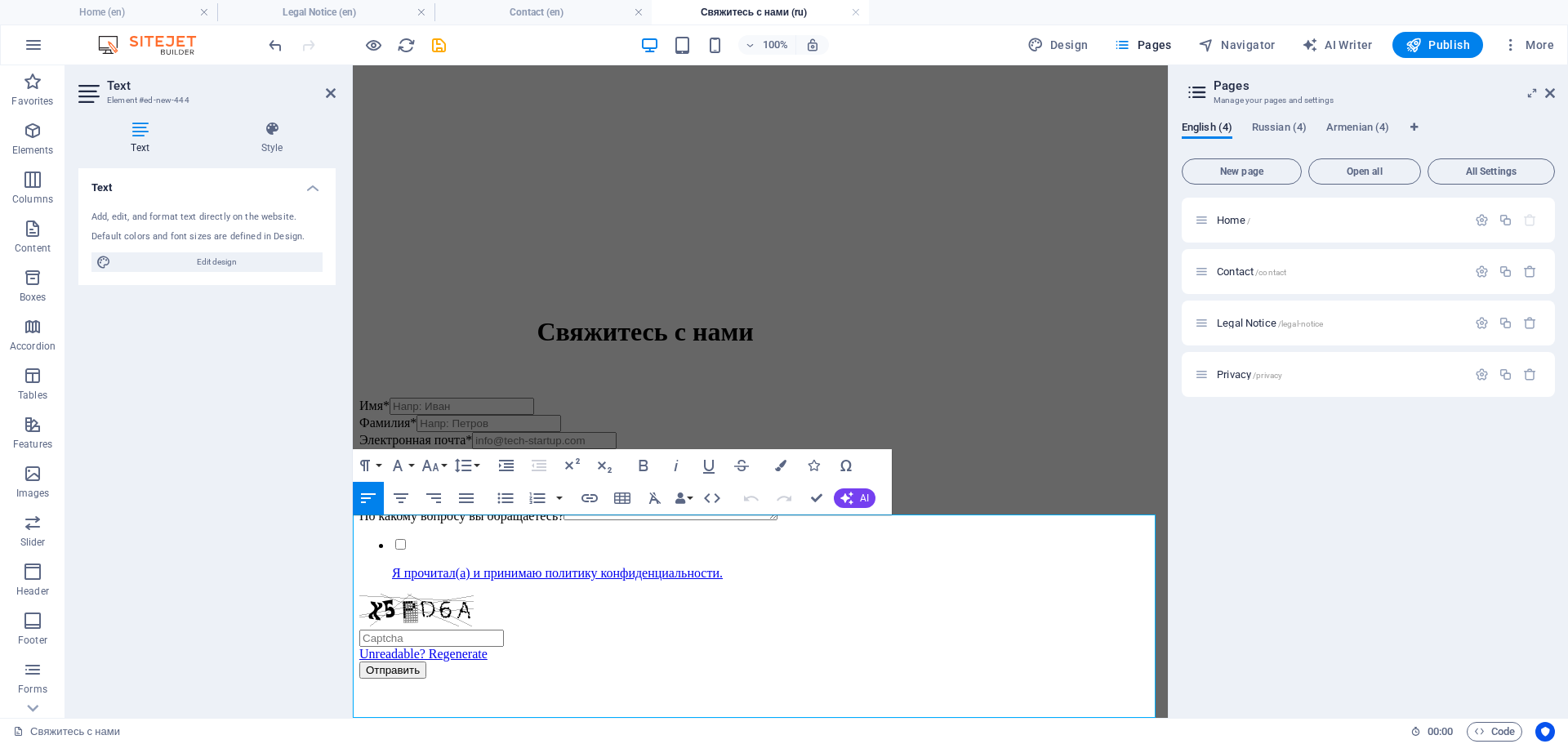
drag, startPoint x: 877, startPoint y: 592, endPoint x: 839, endPoint y: 589, distance: 38.1
drag, startPoint x: 839, startPoint y: 589, endPoint x: 878, endPoint y: 655, distance: 76.7
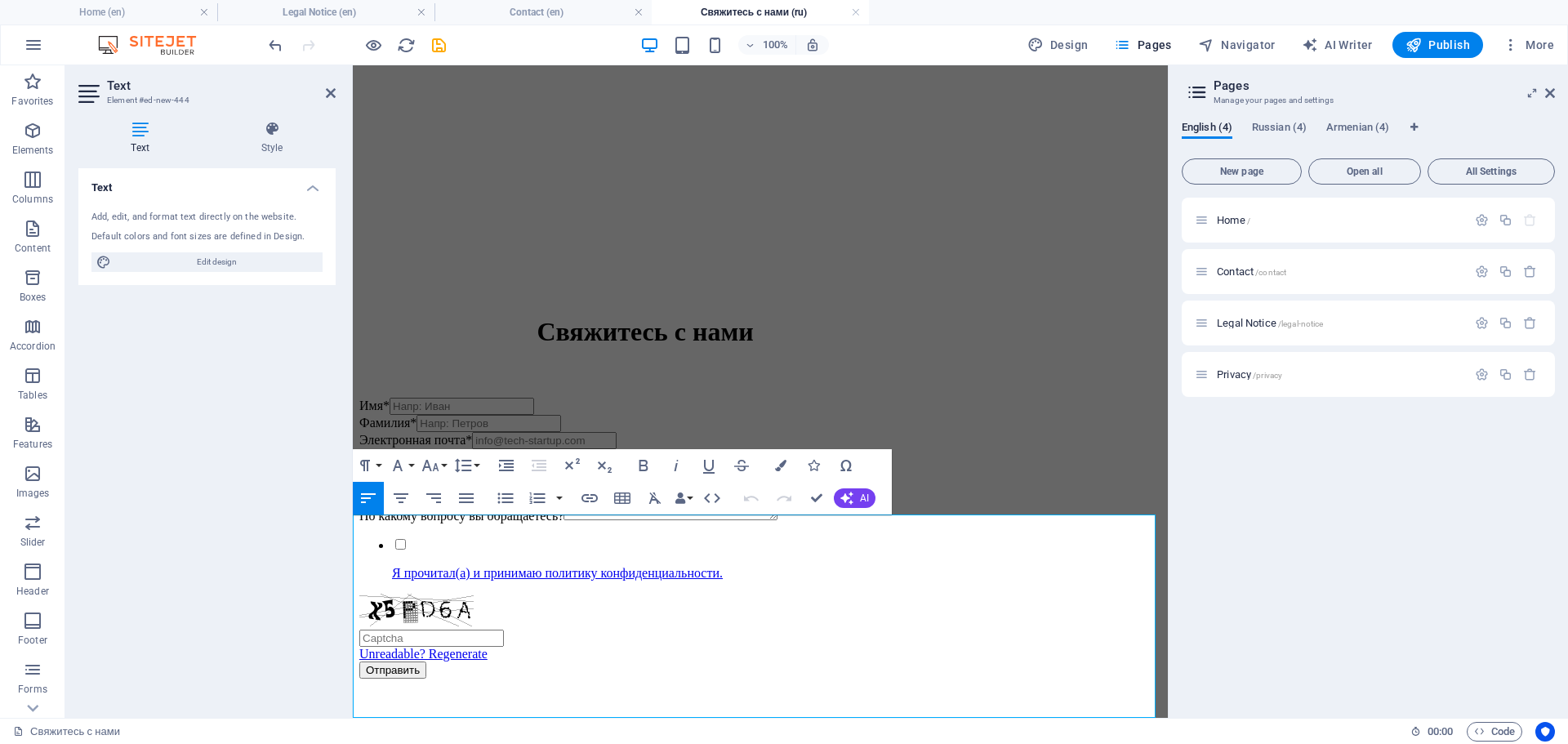
drag, startPoint x: 1027, startPoint y: 625, endPoint x: 933, endPoint y: 589, distance: 100.7
click at [285, 561] on div "Text Add, edit, and format text directly on the website. Default colors and fon…" at bounding box center [207, 436] width 257 height 537
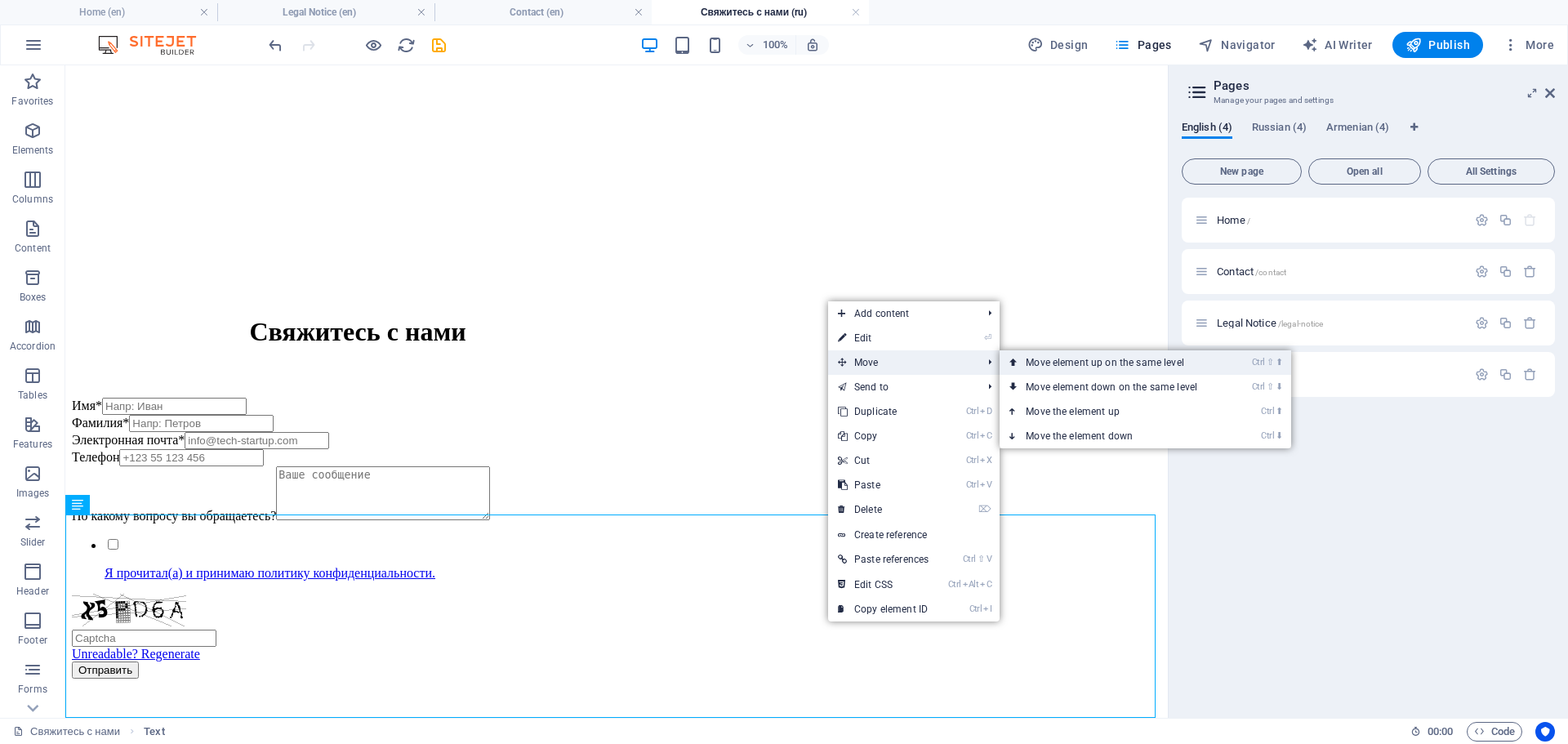
click at [1113, 363] on link "Ctrl ⇧ ⬆ Move element up on the same level" at bounding box center [1115, 362] width 231 height 25
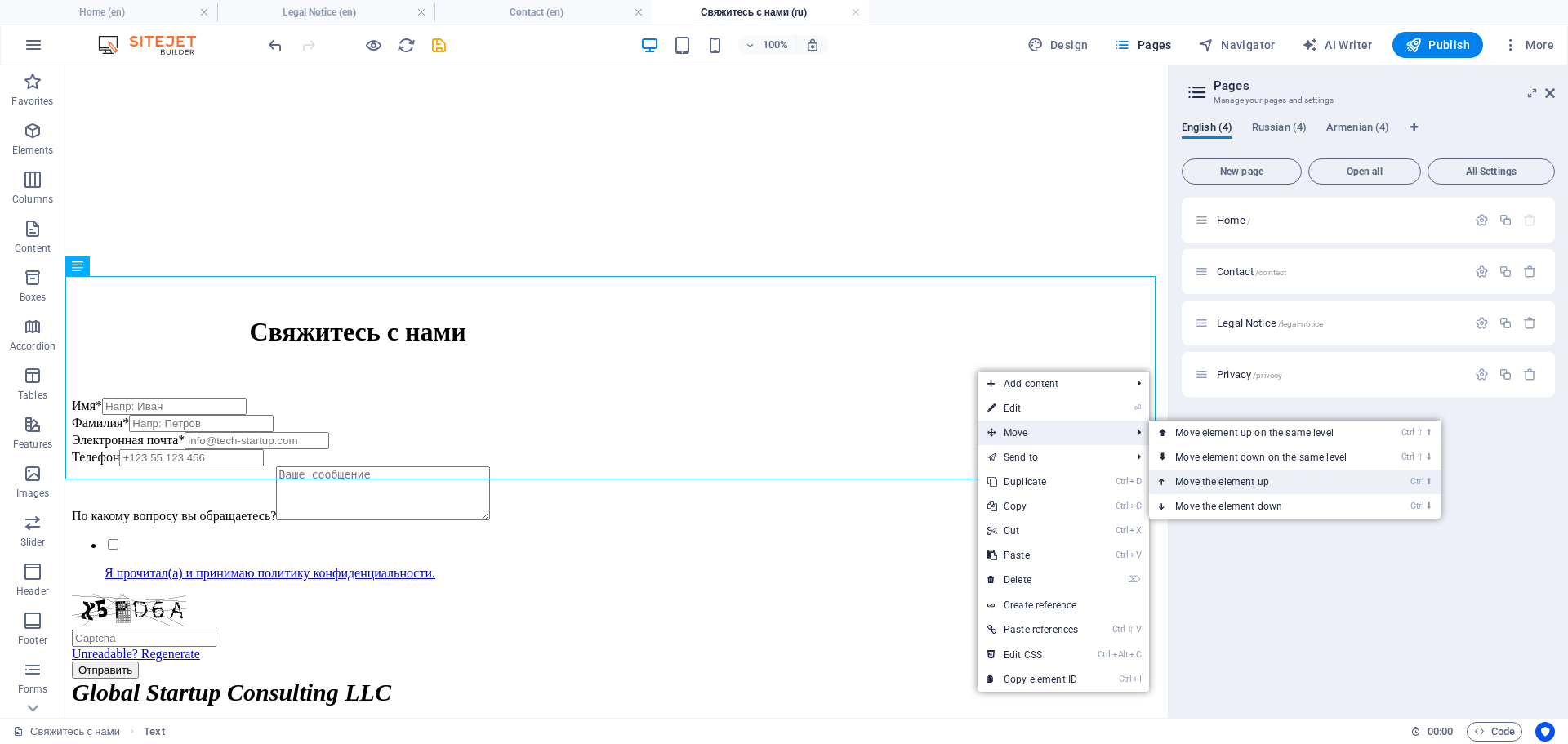
click at [1221, 481] on link "Ctrl ⬆ Move the element up" at bounding box center [1264, 482] width 231 height 25
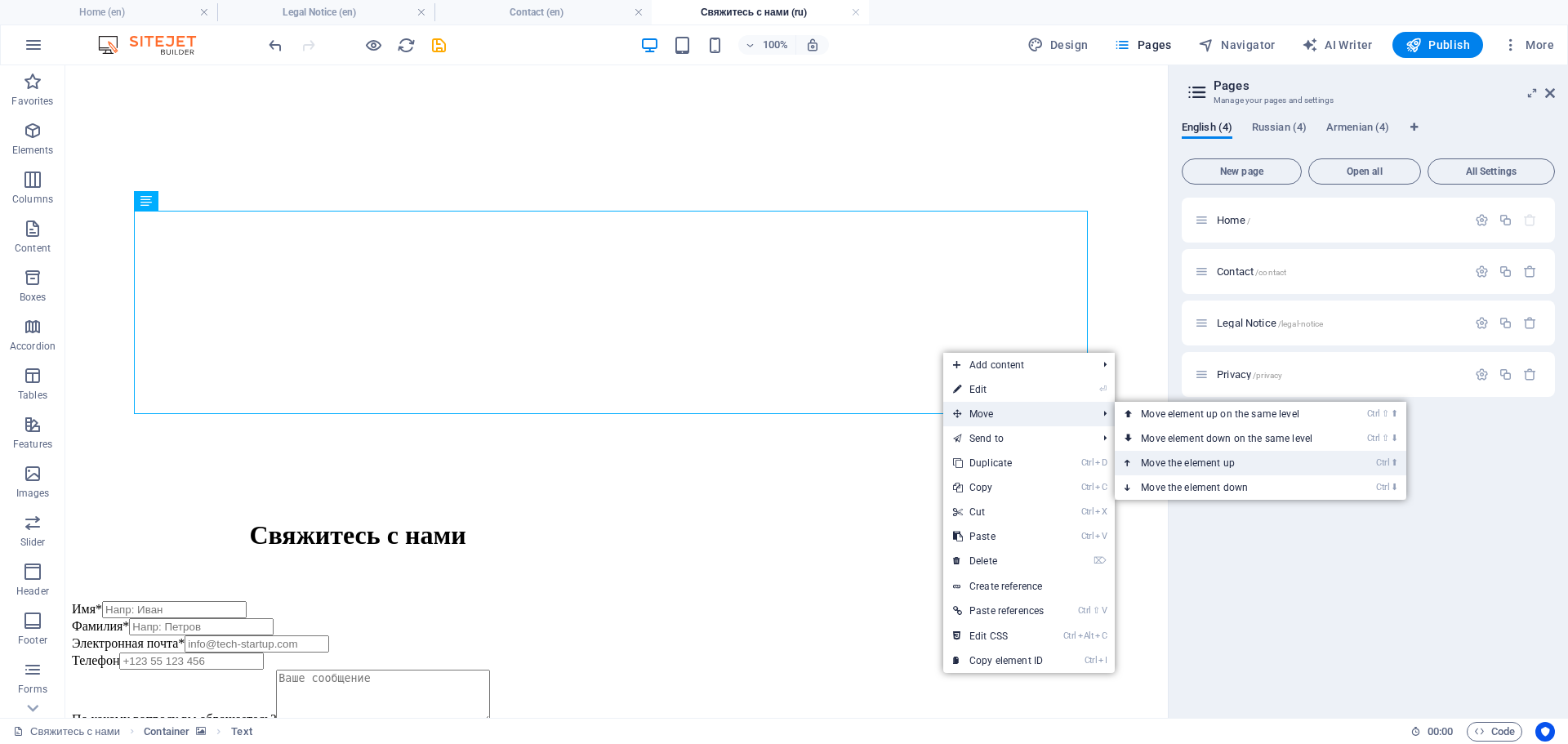
click at [1178, 458] on link "Ctrl ⬆ Move the element up" at bounding box center [1229, 462] width 231 height 25
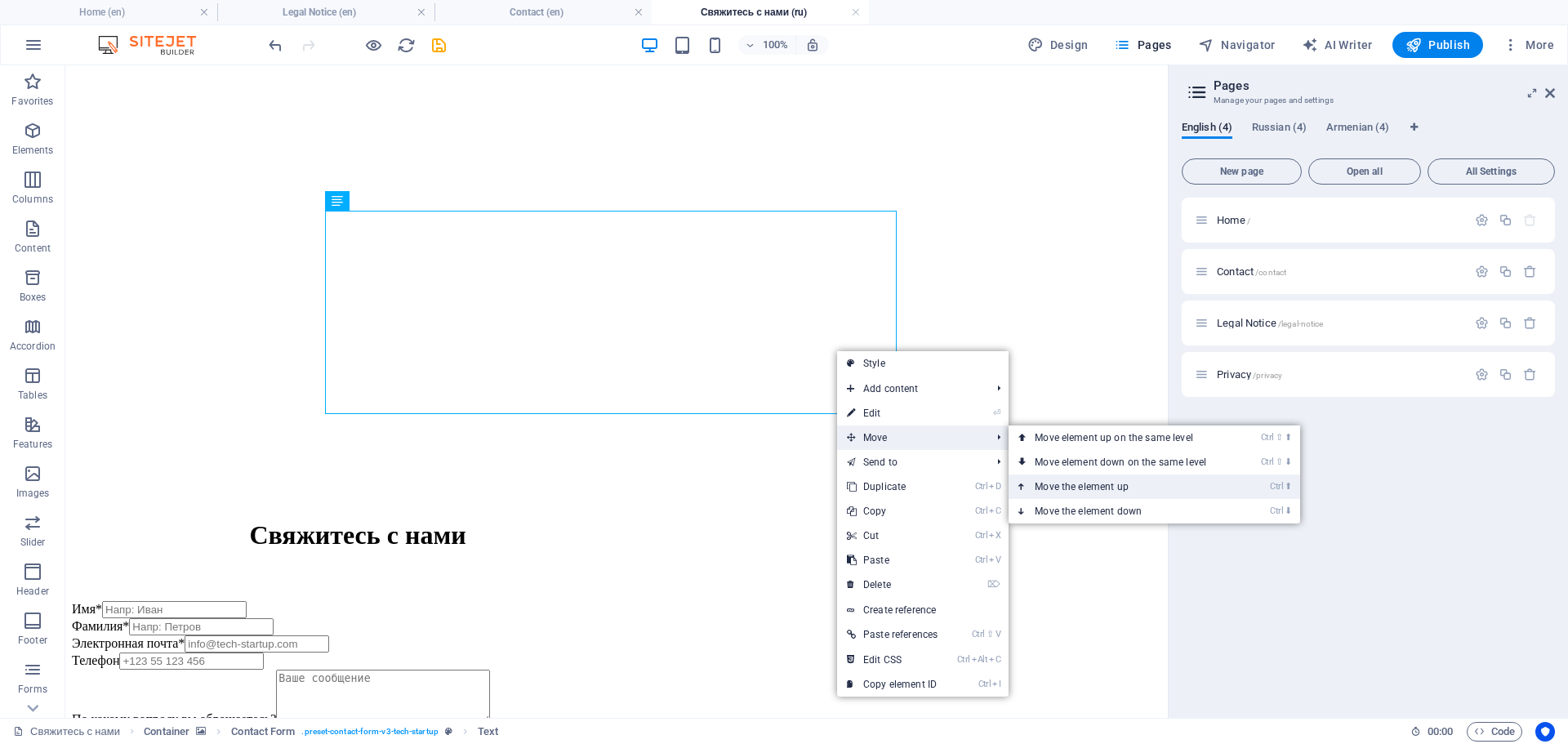
click at [1123, 490] on link "Ctrl ⬆ Move the element up" at bounding box center [1124, 487] width 231 height 25
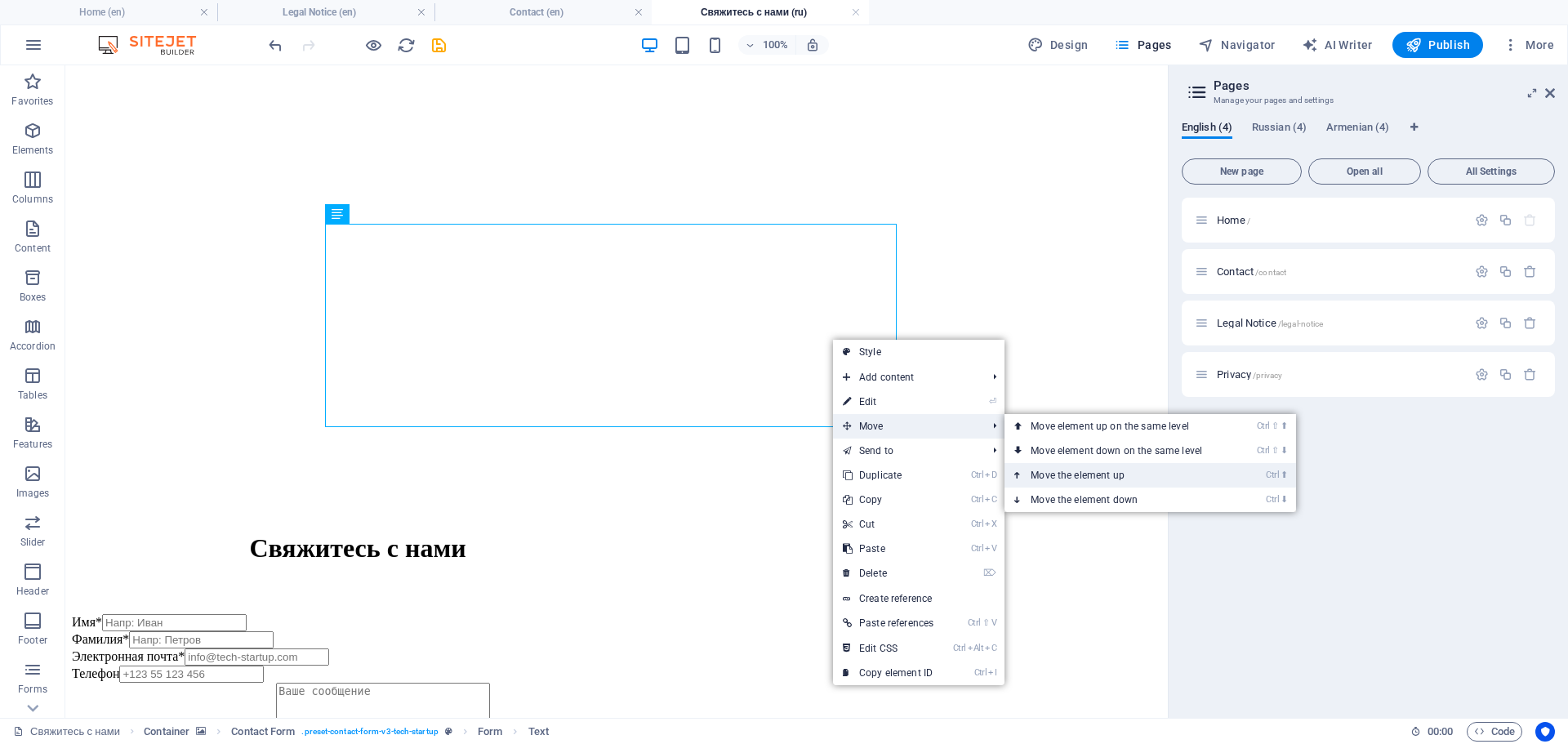
drag, startPoint x: 1131, startPoint y: 465, endPoint x: 1065, endPoint y: 400, distance: 92.6
click at [1131, 465] on link "Ctrl ⬆ Move the element up" at bounding box center [1120, 475] width 231 height 25
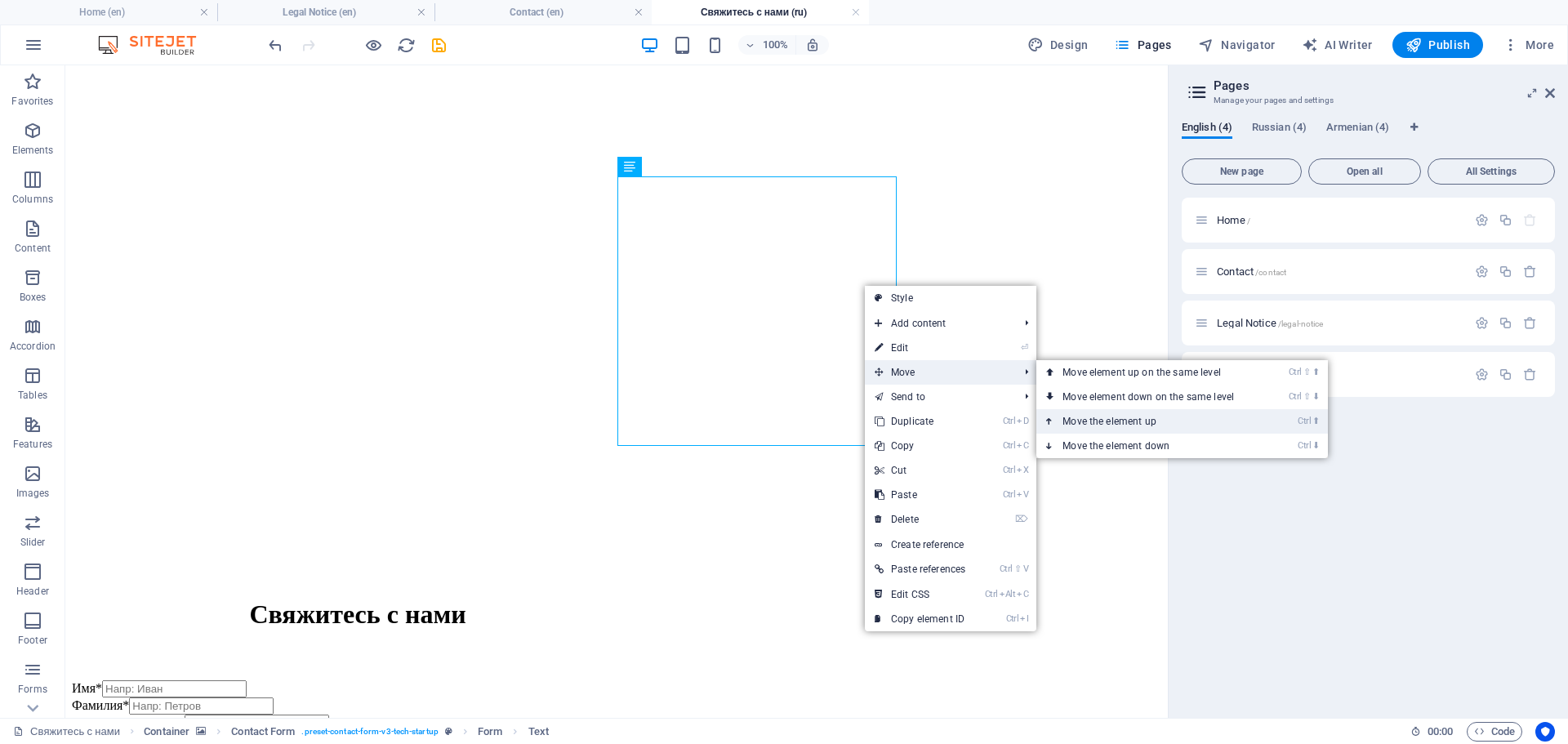
drag, startPoint x: 1140, startPoint y: 417, endPoint x: 1073, endPoint y: 352, distance: 93.3
click at [1140, 417] on link "Ctrl ⬆ Move the element up" at bounding box center [1151, 421] width 231 height 25
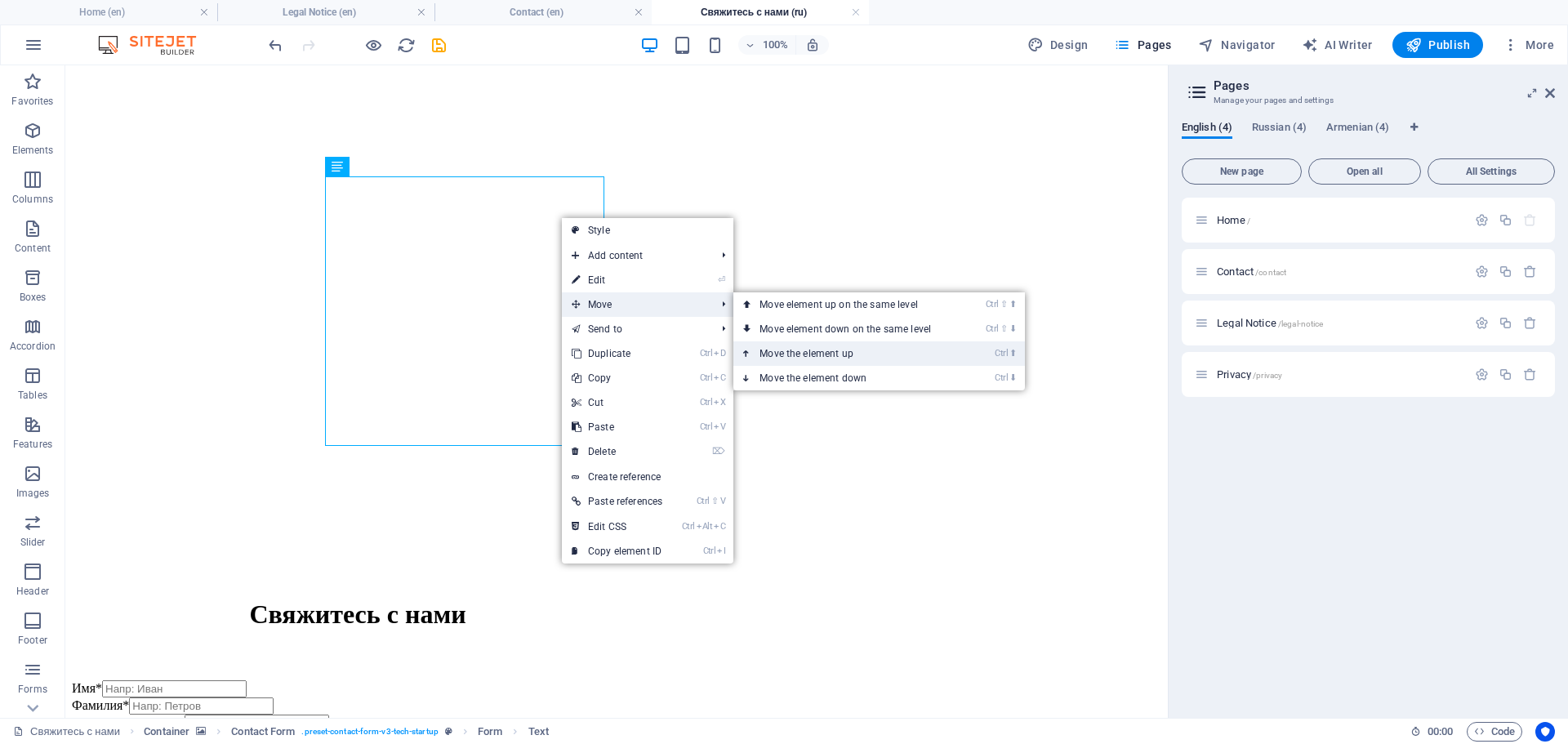
click at [793, 354] on link "Ctrl ⬆ Move the element up" at bounding box center [848, 353] width 231 height 25
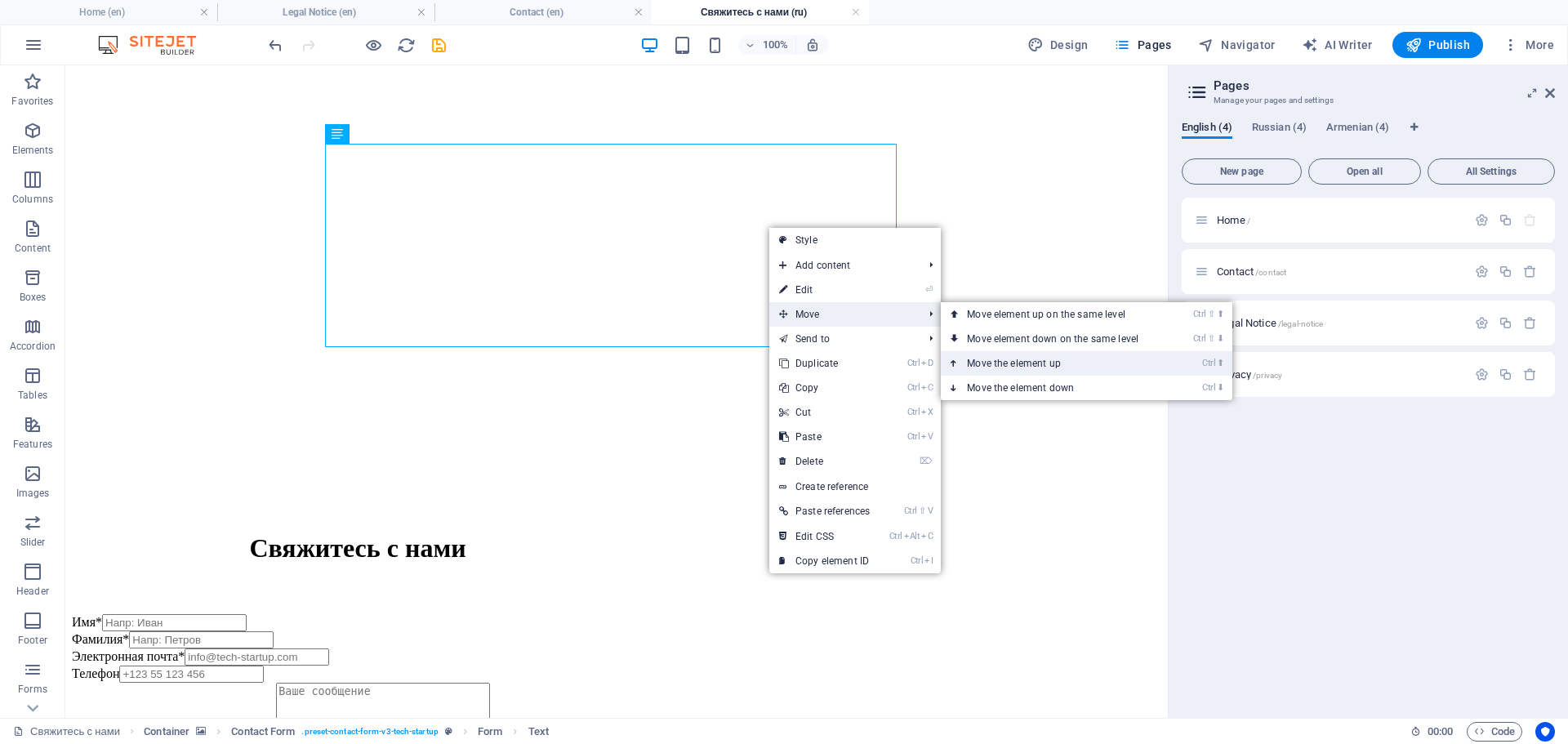
click at [1063, 364] on link "Ctrl ⬆ Move the element up" at bounding box center [1056, 363] width 231 height 25
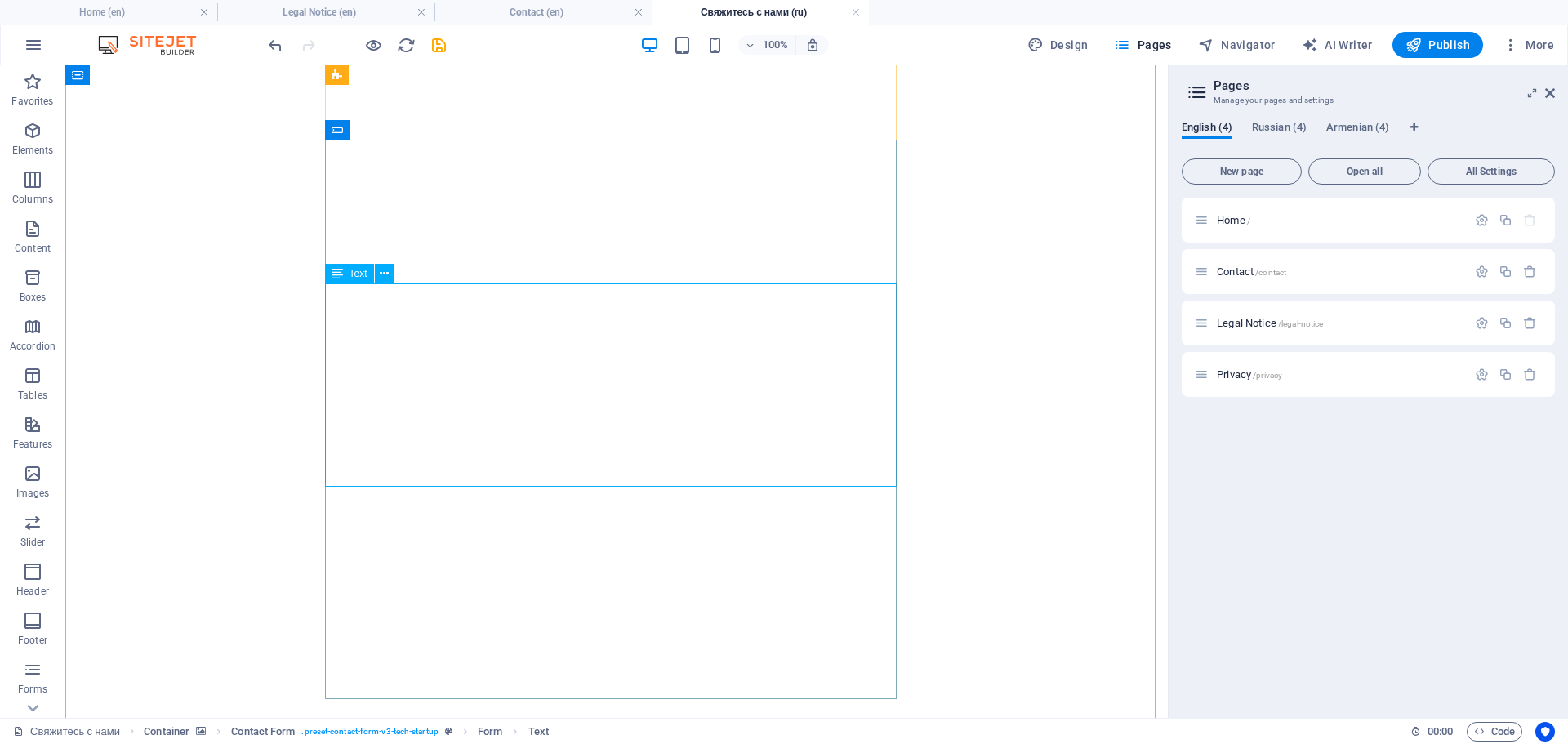
scroll to position [0, 0]
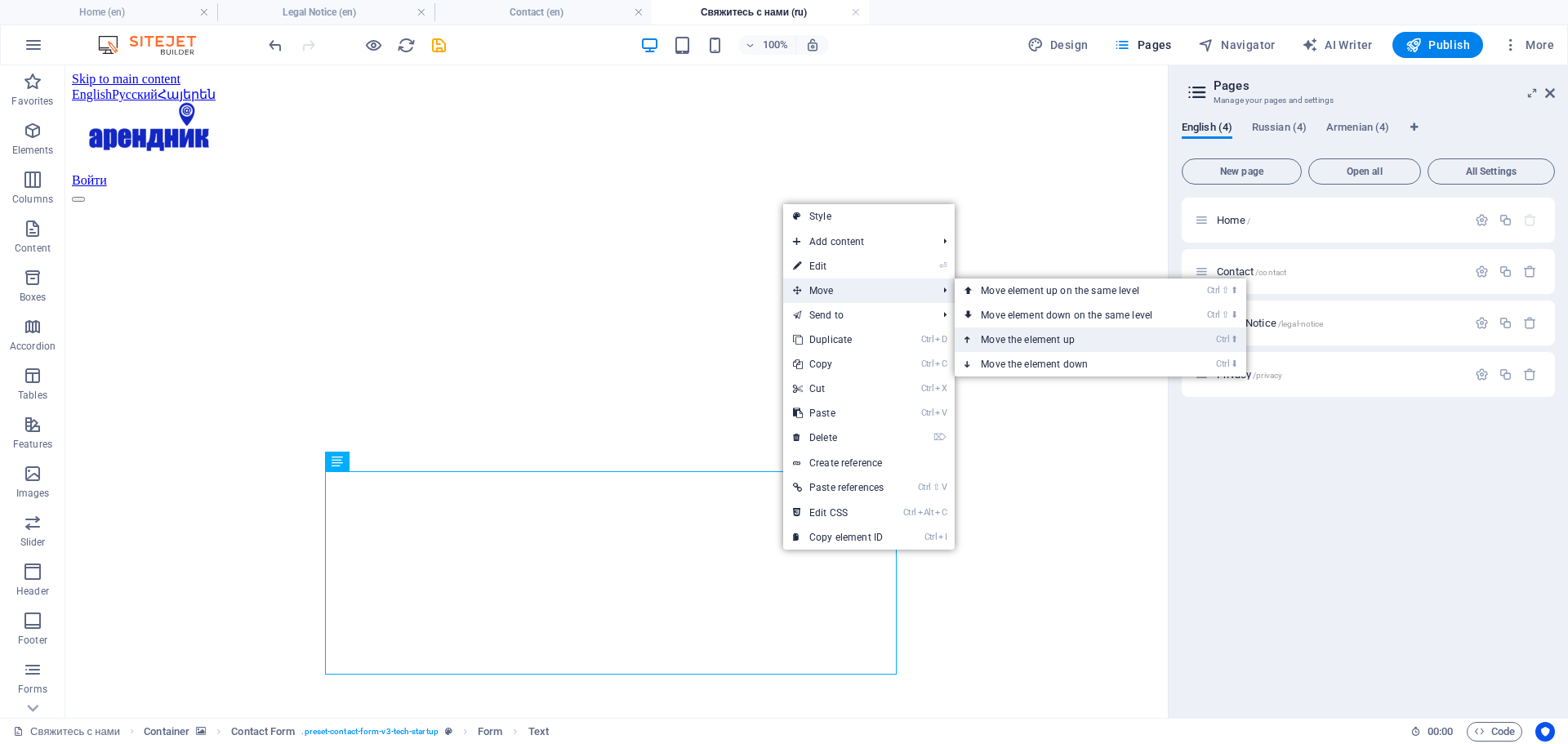
click at [1044, 338] on link "Ctrl ⬆ Move the element up" at bounding box center [1070, 340] width 231 height 25
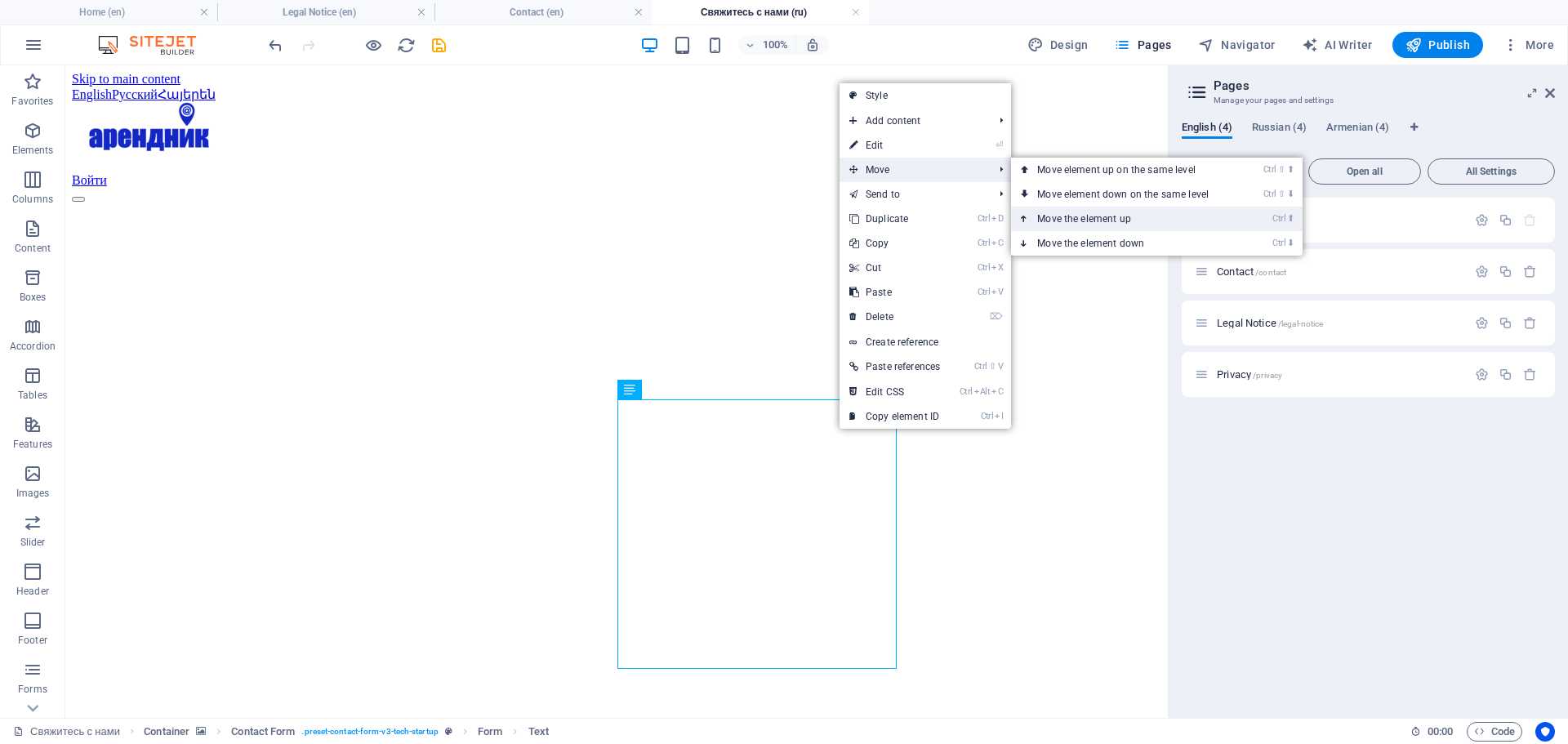
click at [1088, 214] on link "Ctrl ⬆ Move the element up" at bounding box center [1125, 219] width 231 height 25
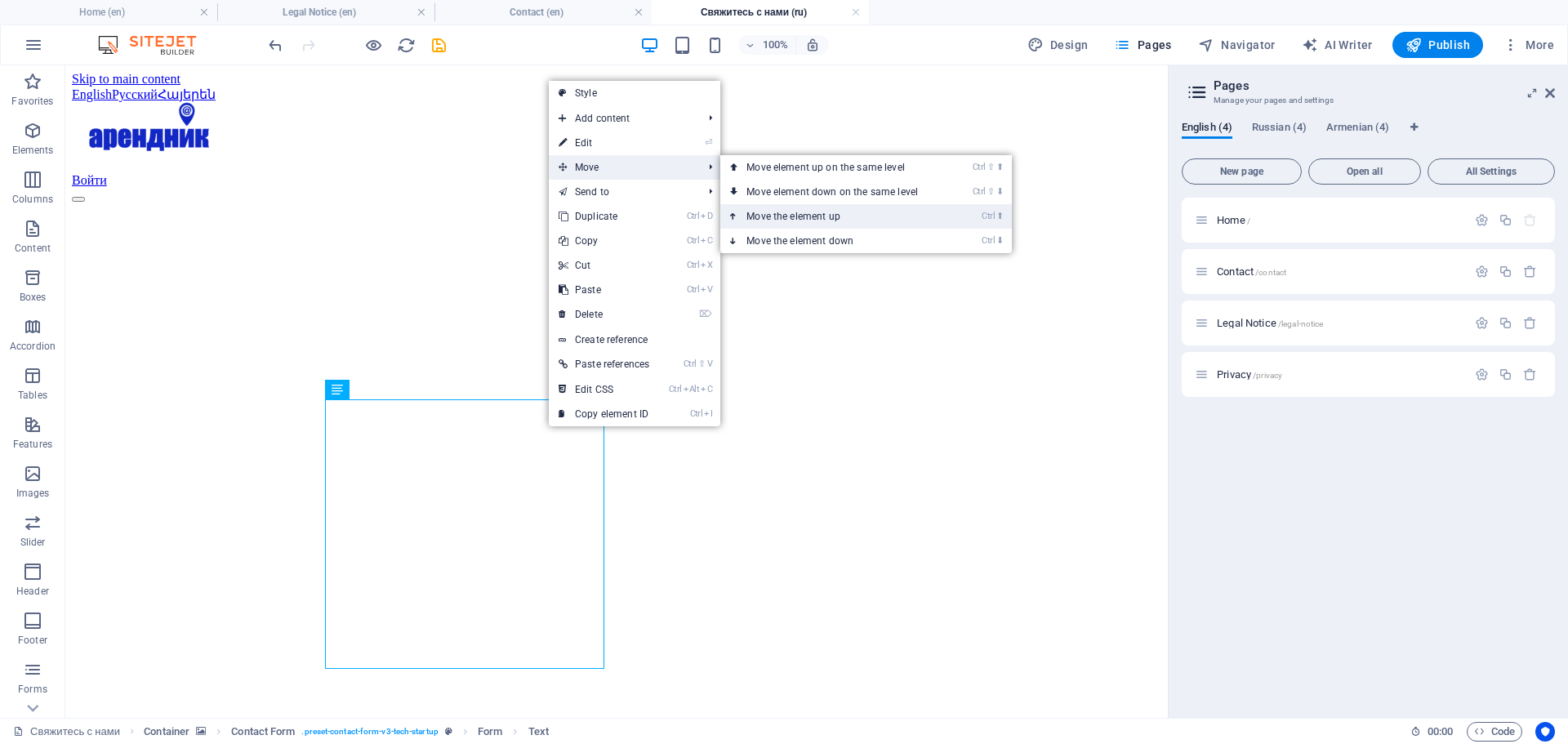
click at [820, 217] on link "Ctrl ⬆ Move the element up" at bounding box center [835, 216] width 231 height 25
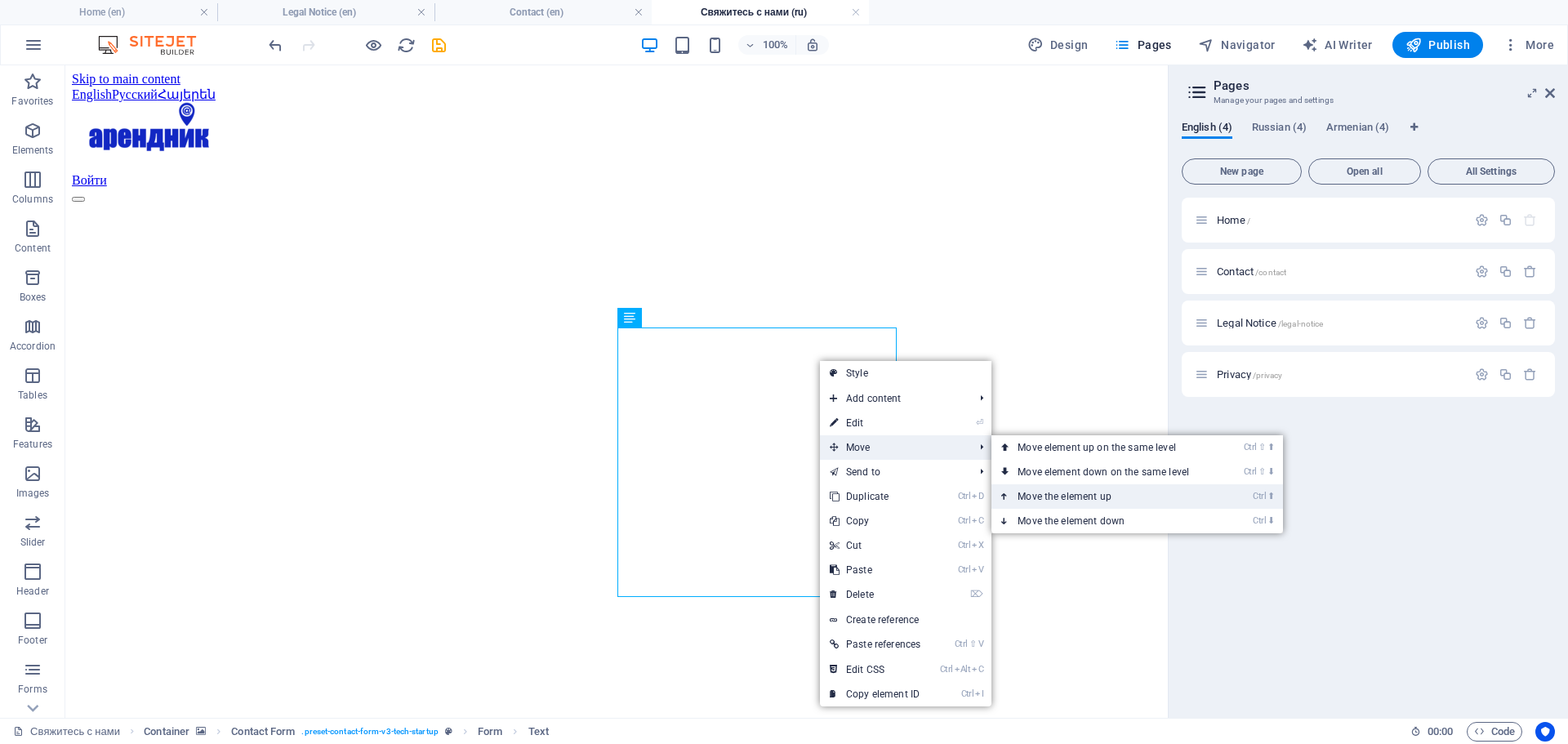
click at [1075, 489] on link "Ctrl ⬆ Move the element up" at bounding box center [1106, 497] width 231 height 25
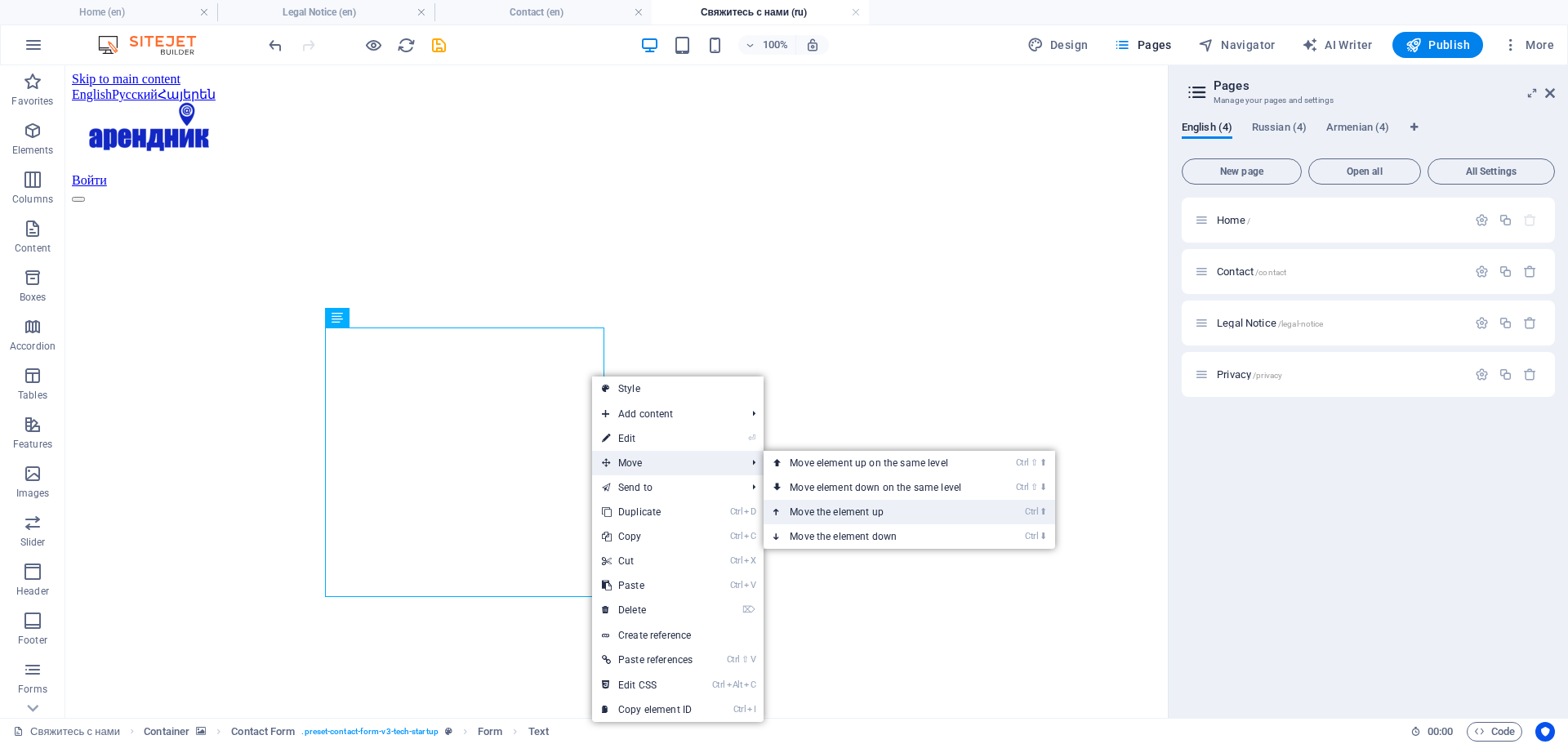
click at [848, 506] on link "Ctrl ⬆ Move the element up" at bounding box center [878, 511] width 231 height 25
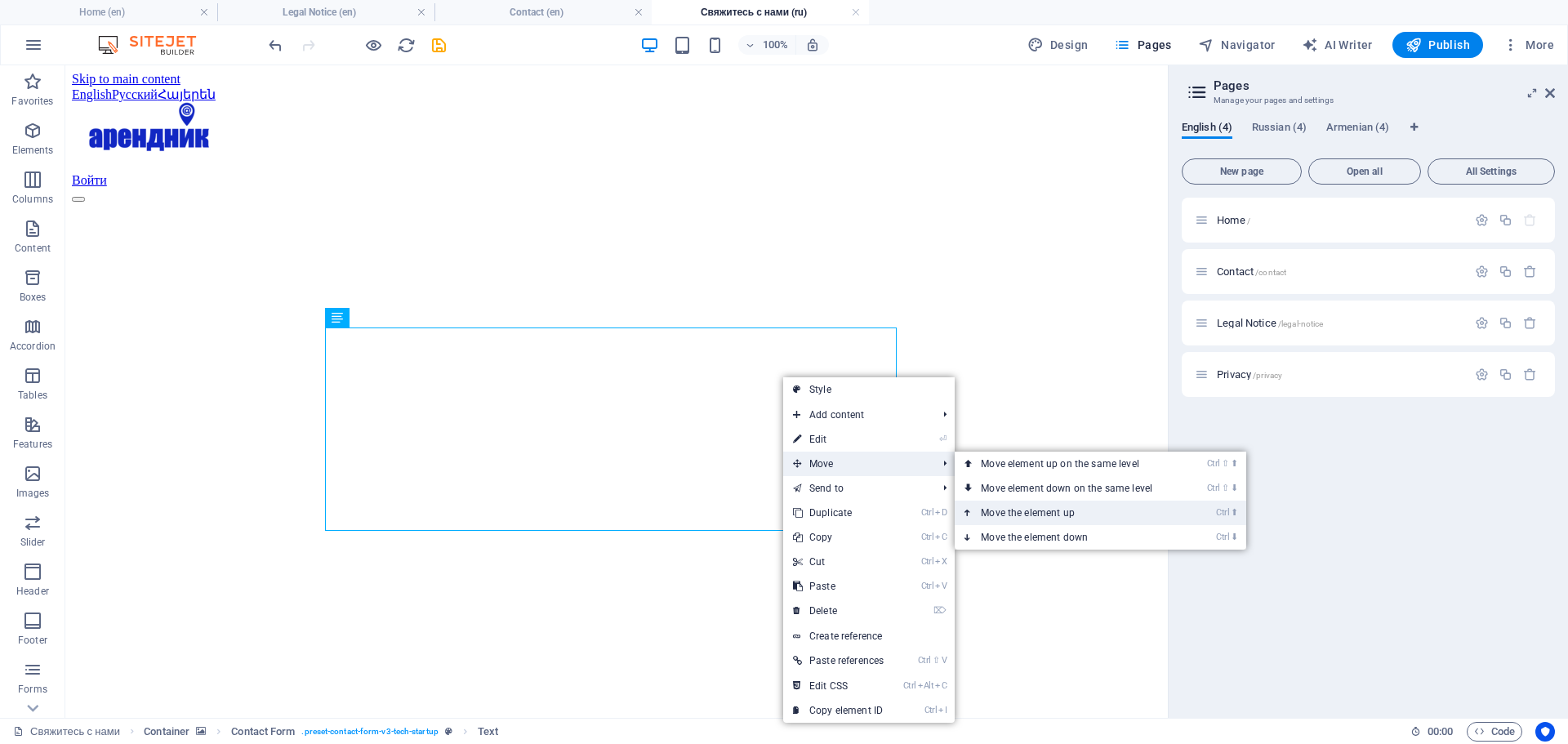
click at [1034, 513] on link "Ctrl ⬆ Move the element up" at bounding box center [1070, 512] width 231 height 25
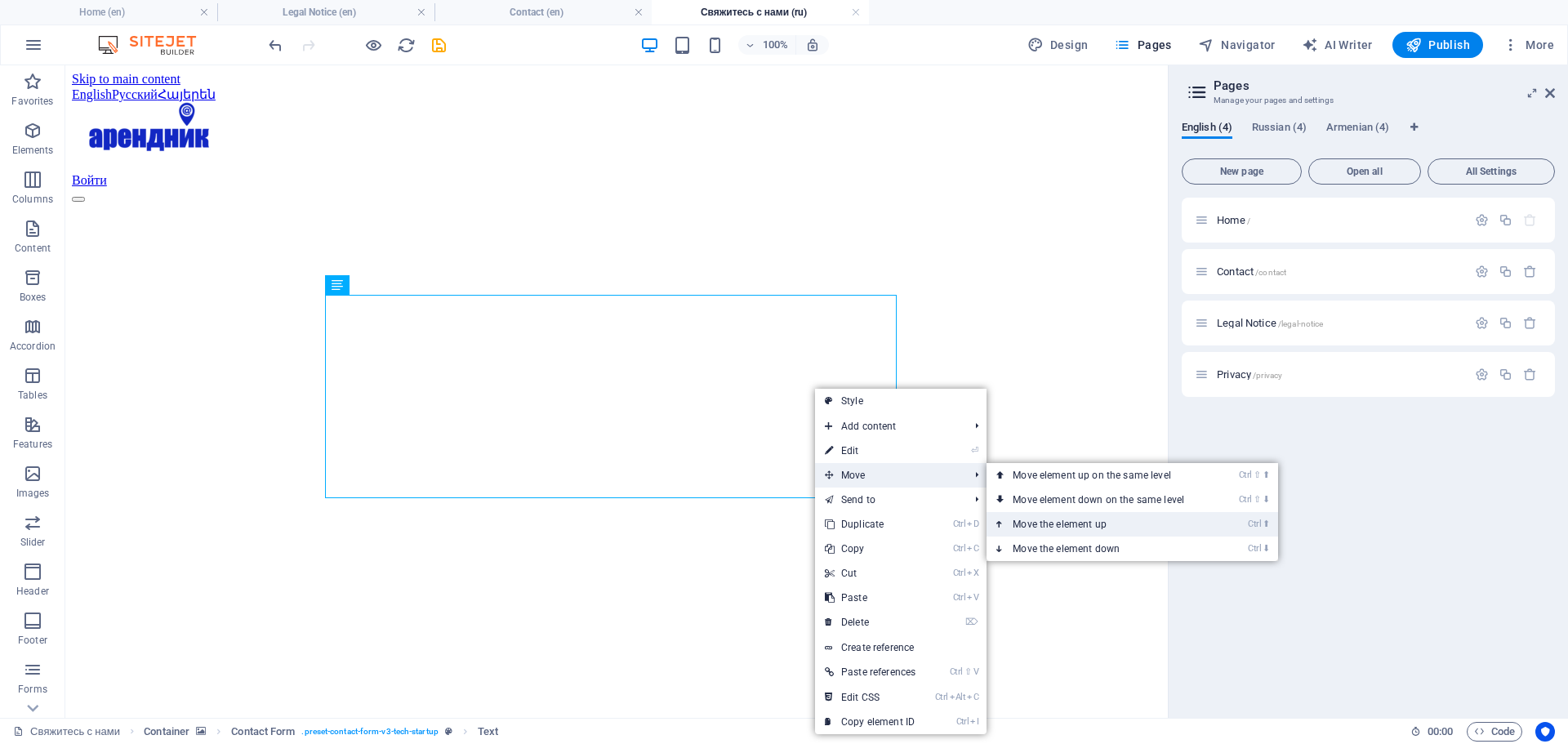
click at [1049, 524] on link "Ctrl ⬆ Move the element up" at bounding box center [1101, 524] width 231 height 25
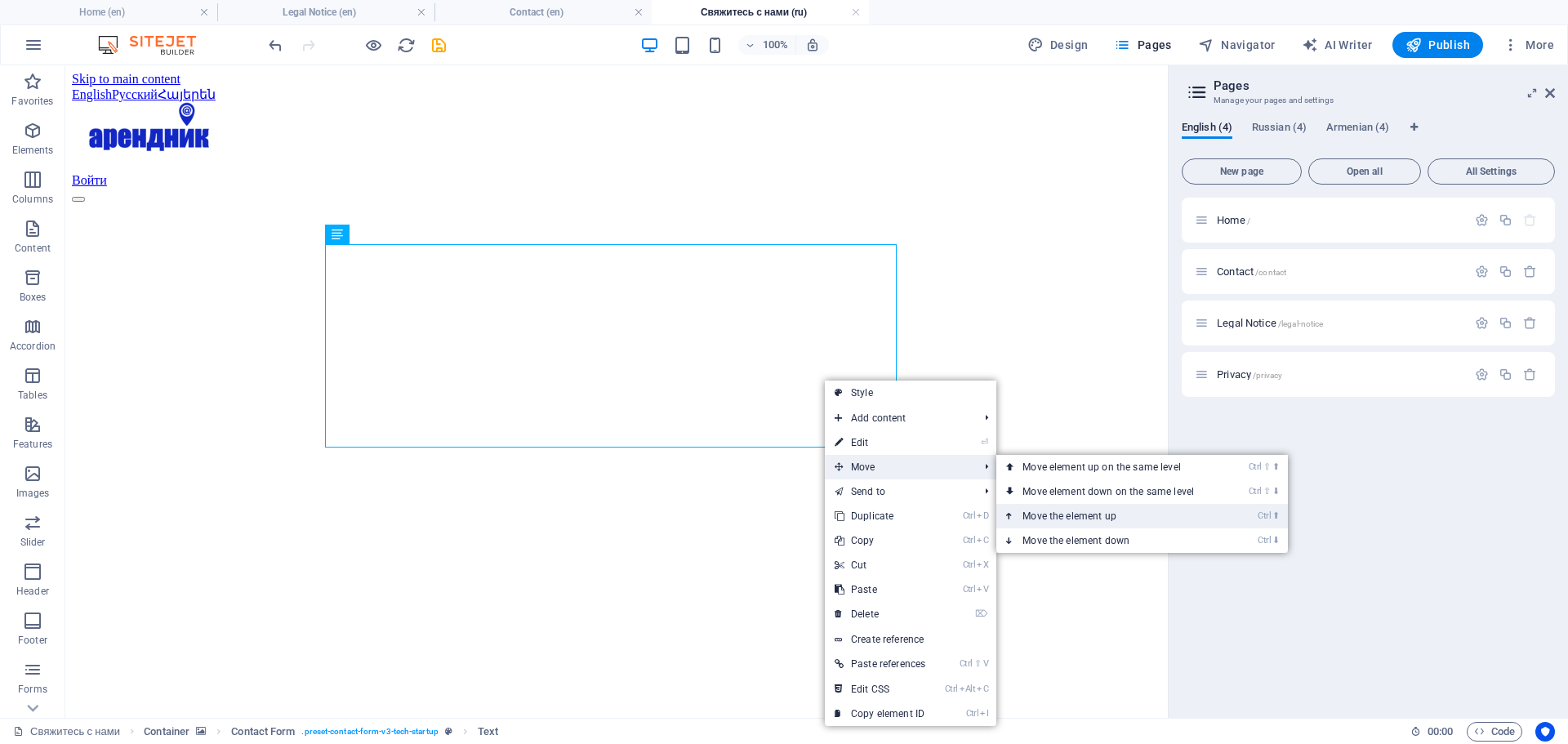
click at [1073, 515] on link "Ctrl ⬆ Move the element up" at bounding box center [1111, 515] width 231 height 25
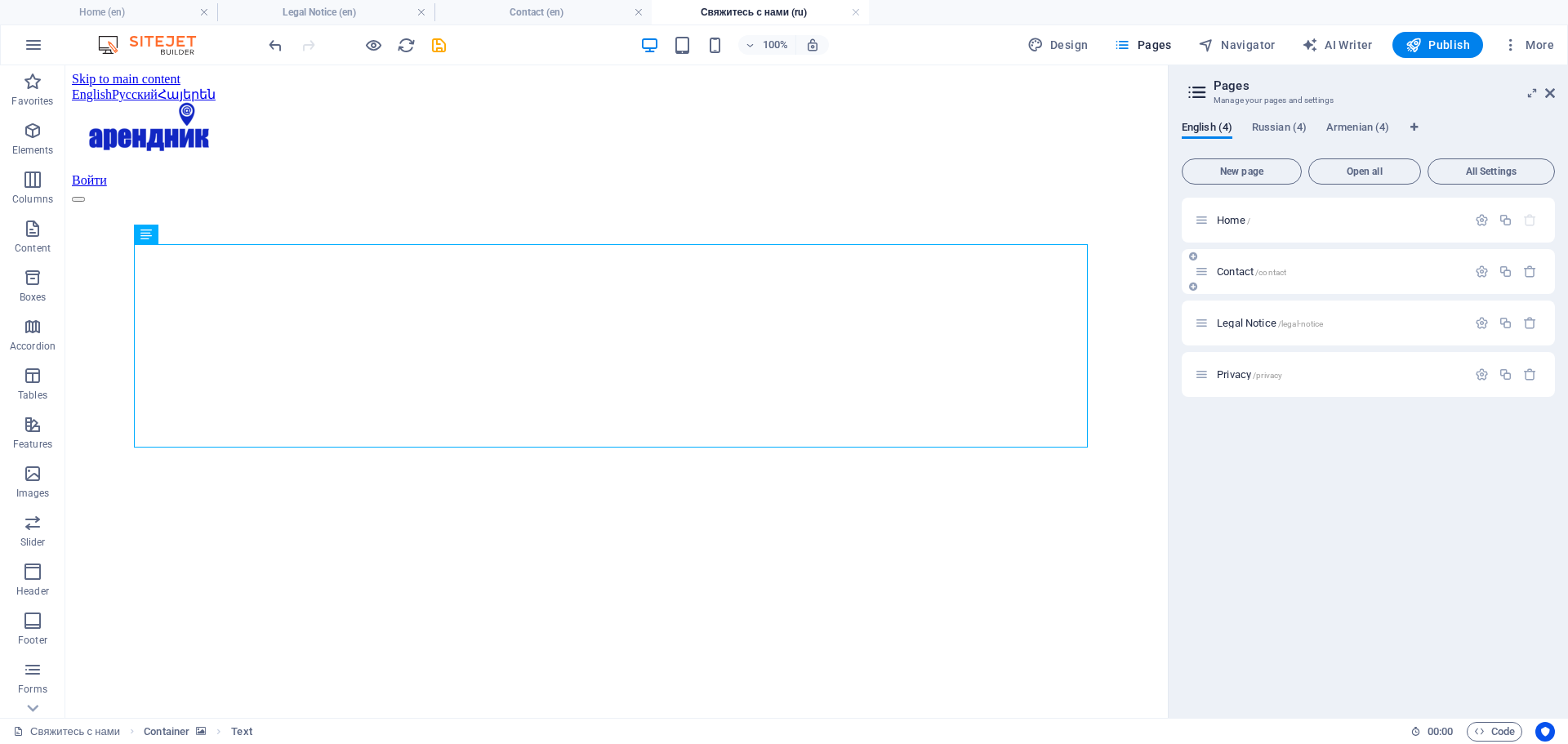
click at [1239, 275] on span "Contact /contact" at bounding box center [1251, 271] width 70 height 12
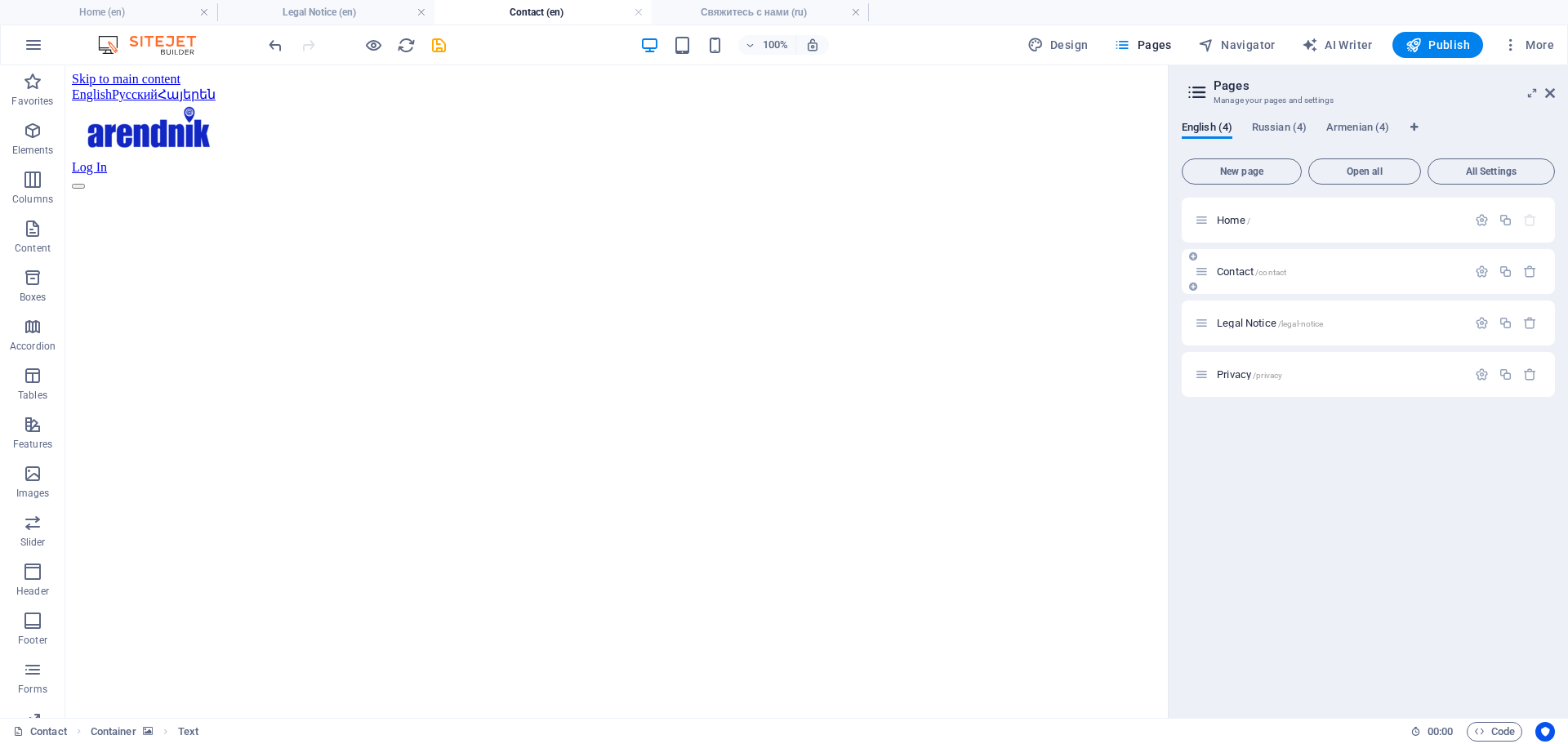
scroll to position [46, 0]
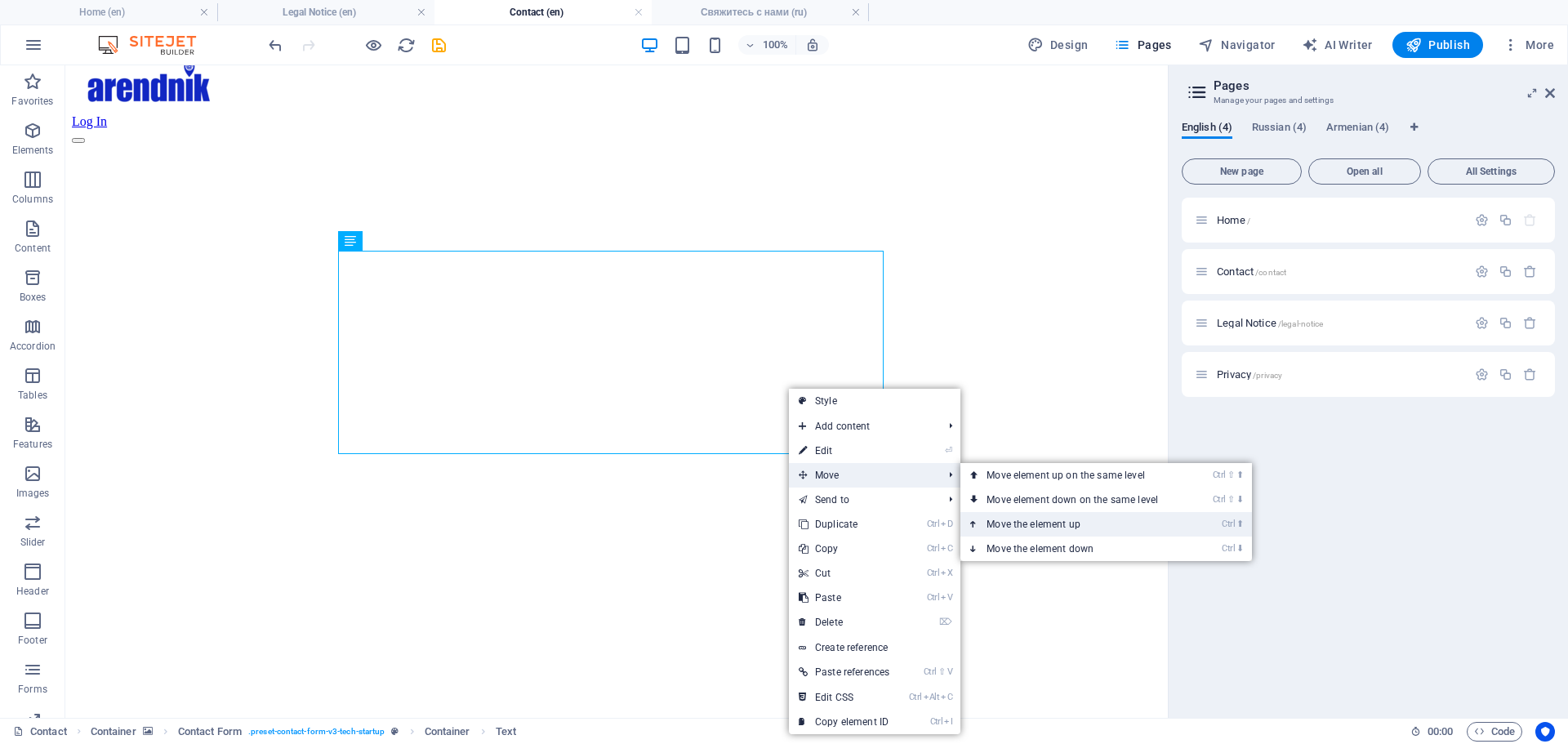
click at [1039, 513] on link "Ctrl ⬆ Move the element up" at bounding box center [1075, 524] width 231 height 25
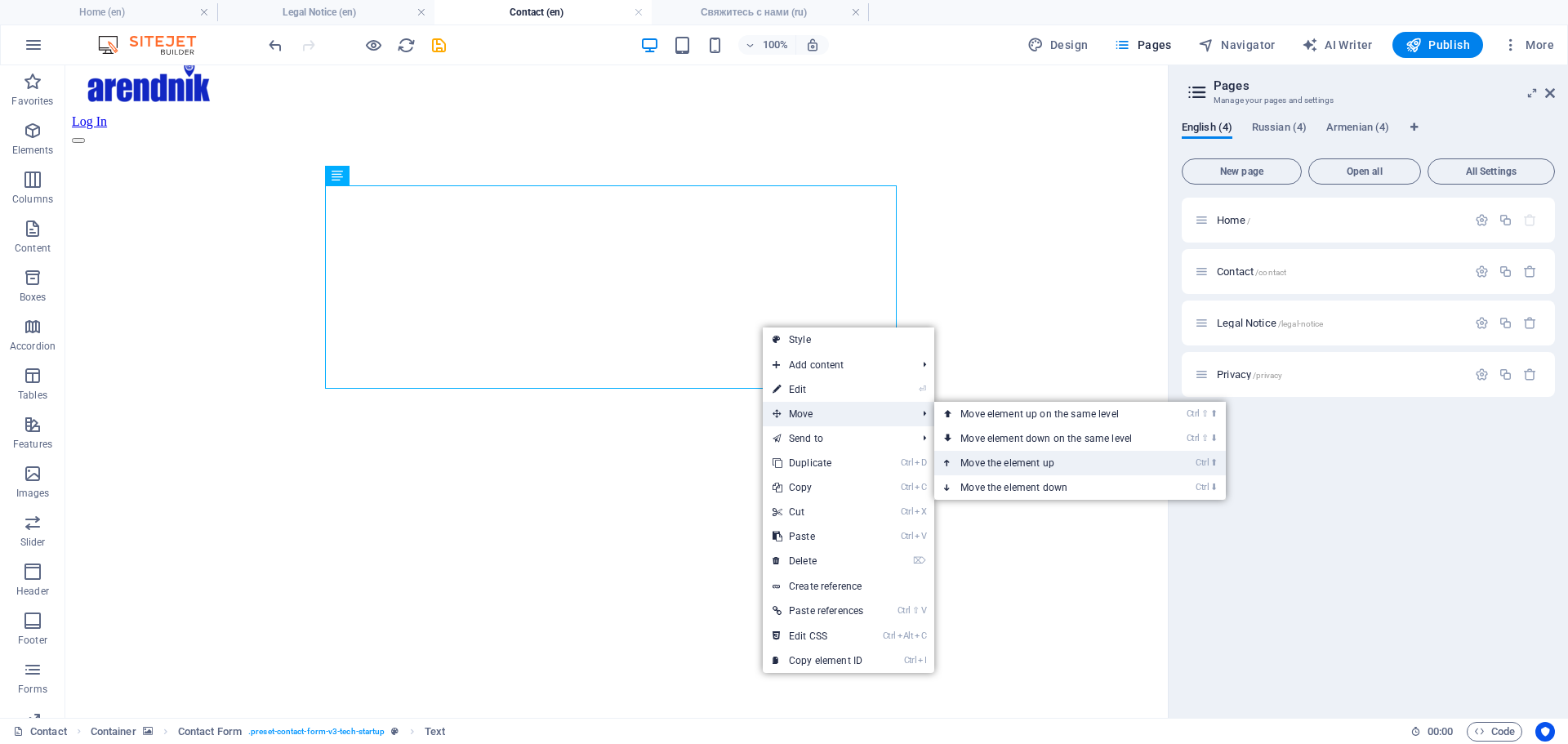
click at [1014, 468] on link "Ctrl ⬆ Move the element up" at bounding box center [1049, 462] width 231 height 25
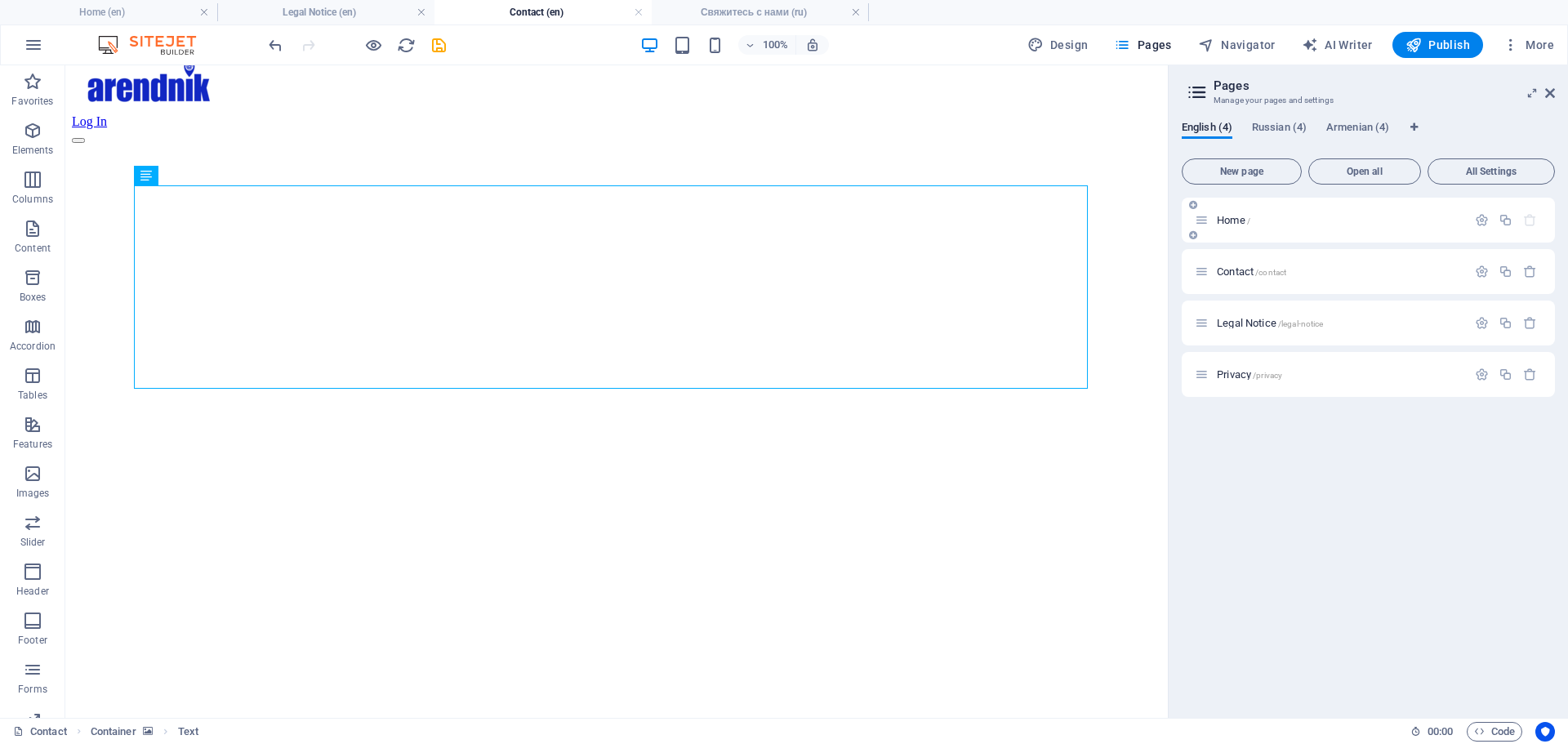
click at [1234, 227] on div "Home /" at bounding box center [1331, 220] width 272 height 19
click at [1242, 218] on span "Home /" at bounding box center [1233, 220] width 33 height 12
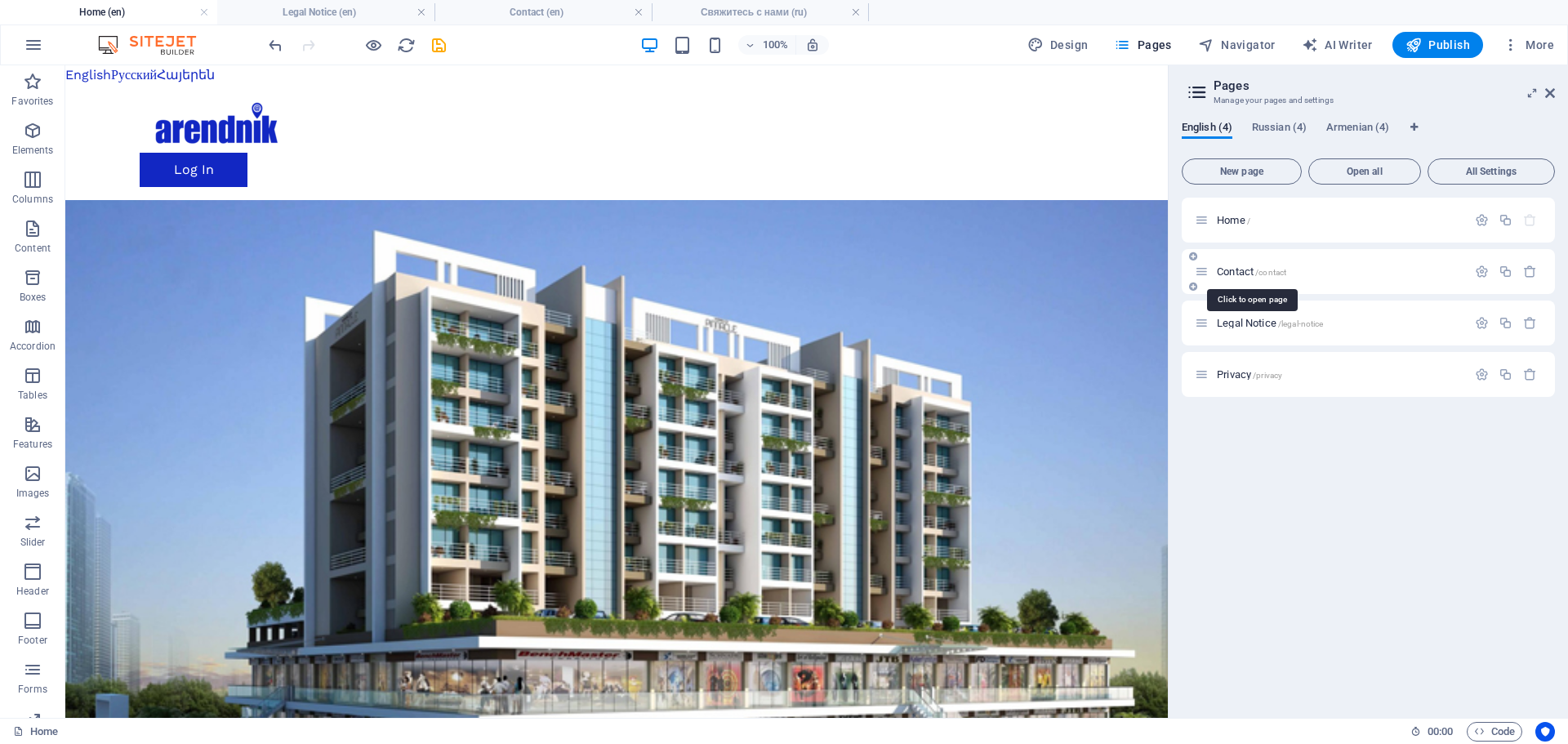
click at [1233, 269] on span "Contact /contact" at bounding box center [1251, 271] width 70 height 12
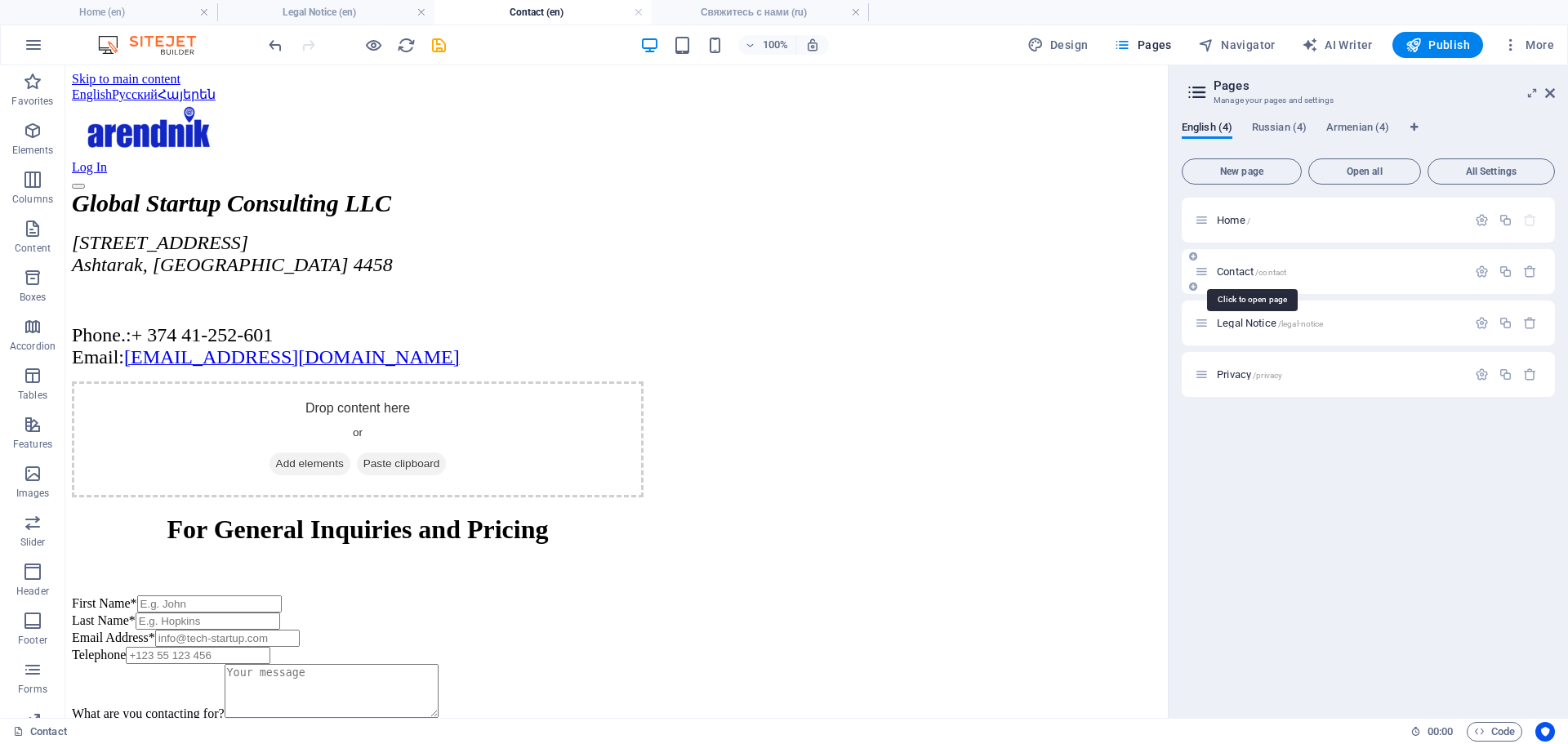
scroll to position [46, 0]
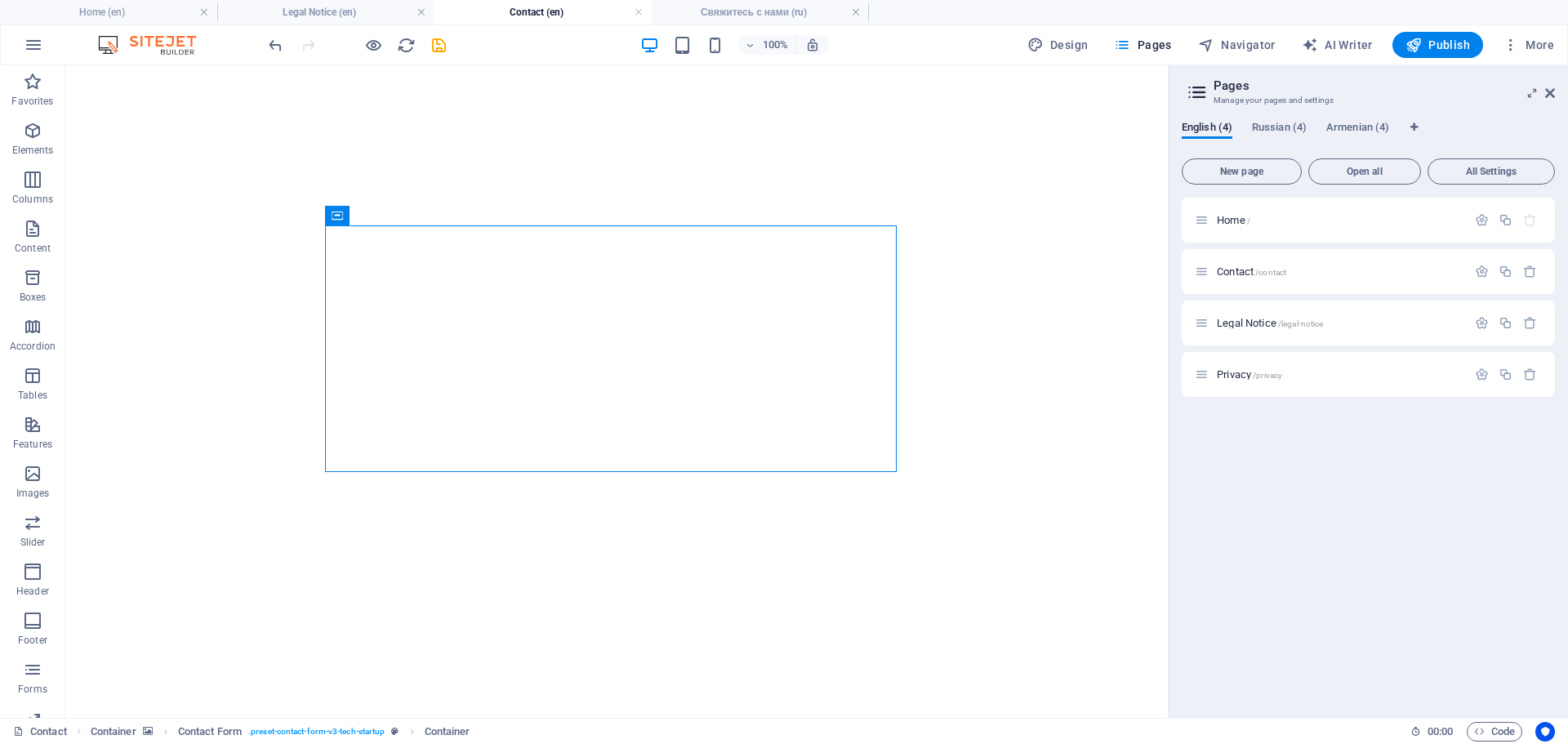
scroll to position [209, 0]
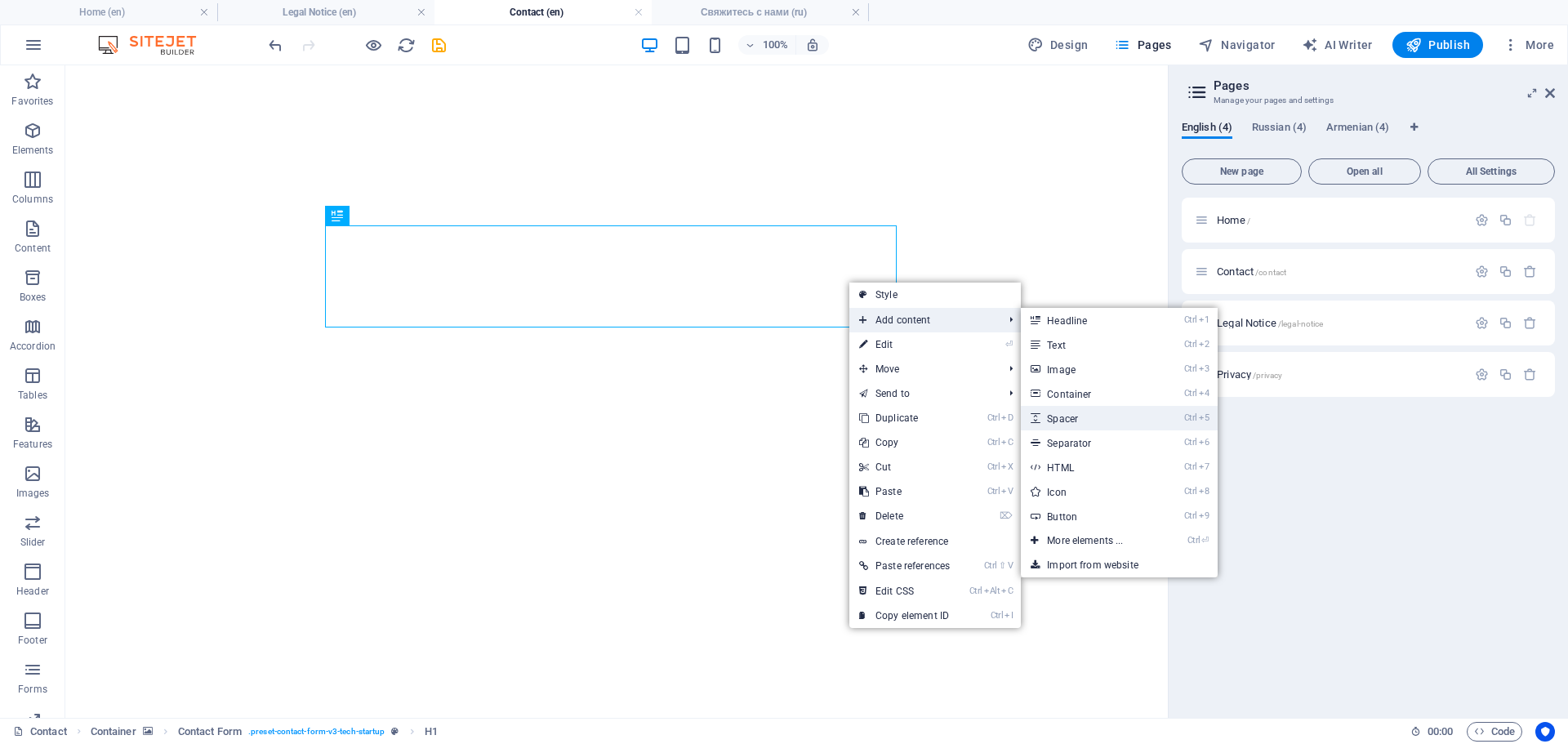
click at [1089, 421] on link "Ctrl 5 Spacer" at bounding box center [1087, 418] width 134 height 25
select select "px"
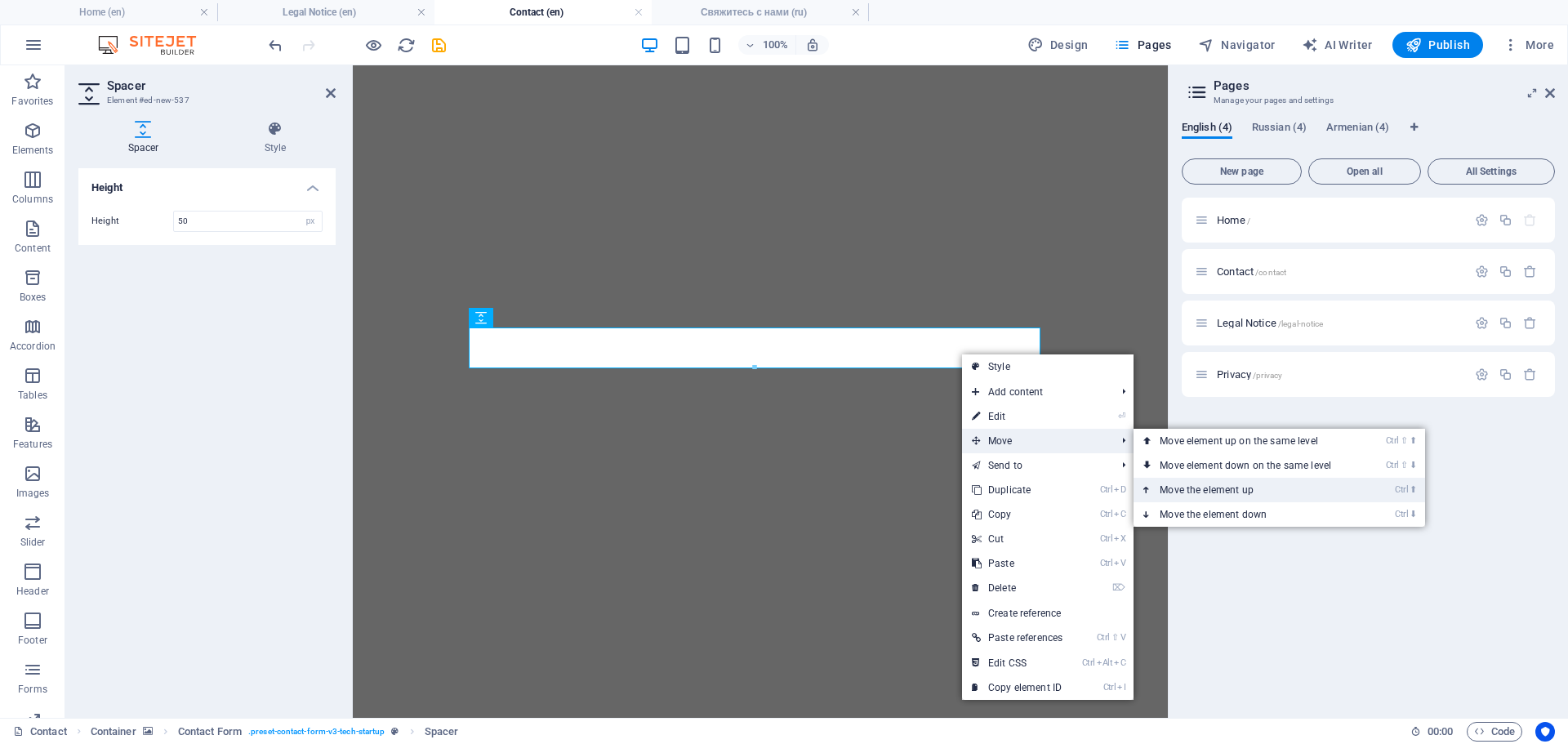
click at [1244, 489] on link "Ctrl ⬆ Move the element up" at bounding box center [1248, 490] width 231 height 25
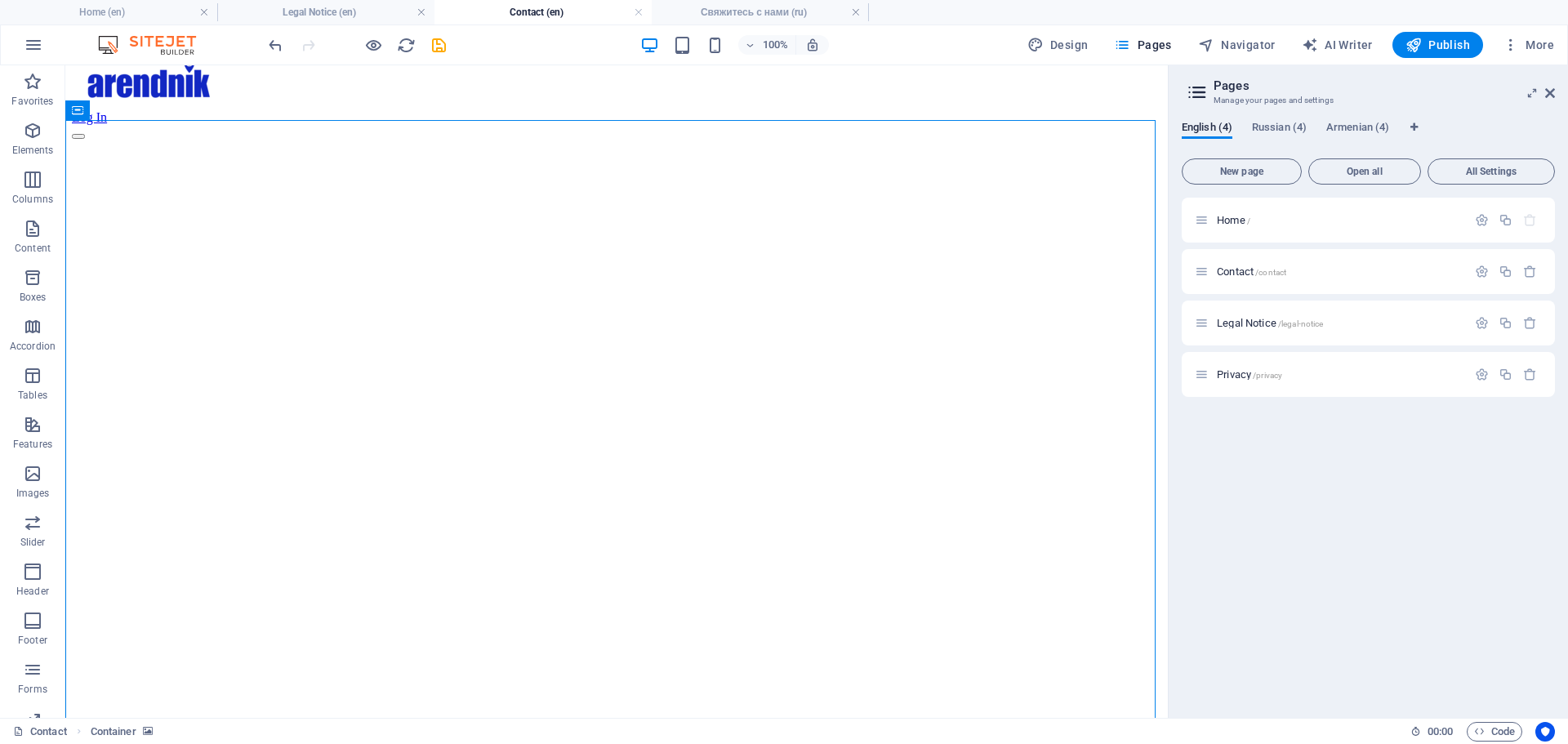
scroll to position [46, 0]
click at [1276, 133] on span "Russian (4)" at bounding box center [1280, 129] width 55 height 23
click at [1250, 277] on div "Свяжитесь с нами /contact-r" at bounding box center [1331, 271] width 272 height 19
click at [1253, 272] on span "Свяжитесь с нами /contact-r" at bounding box center [1281, 271] width 129 height 12
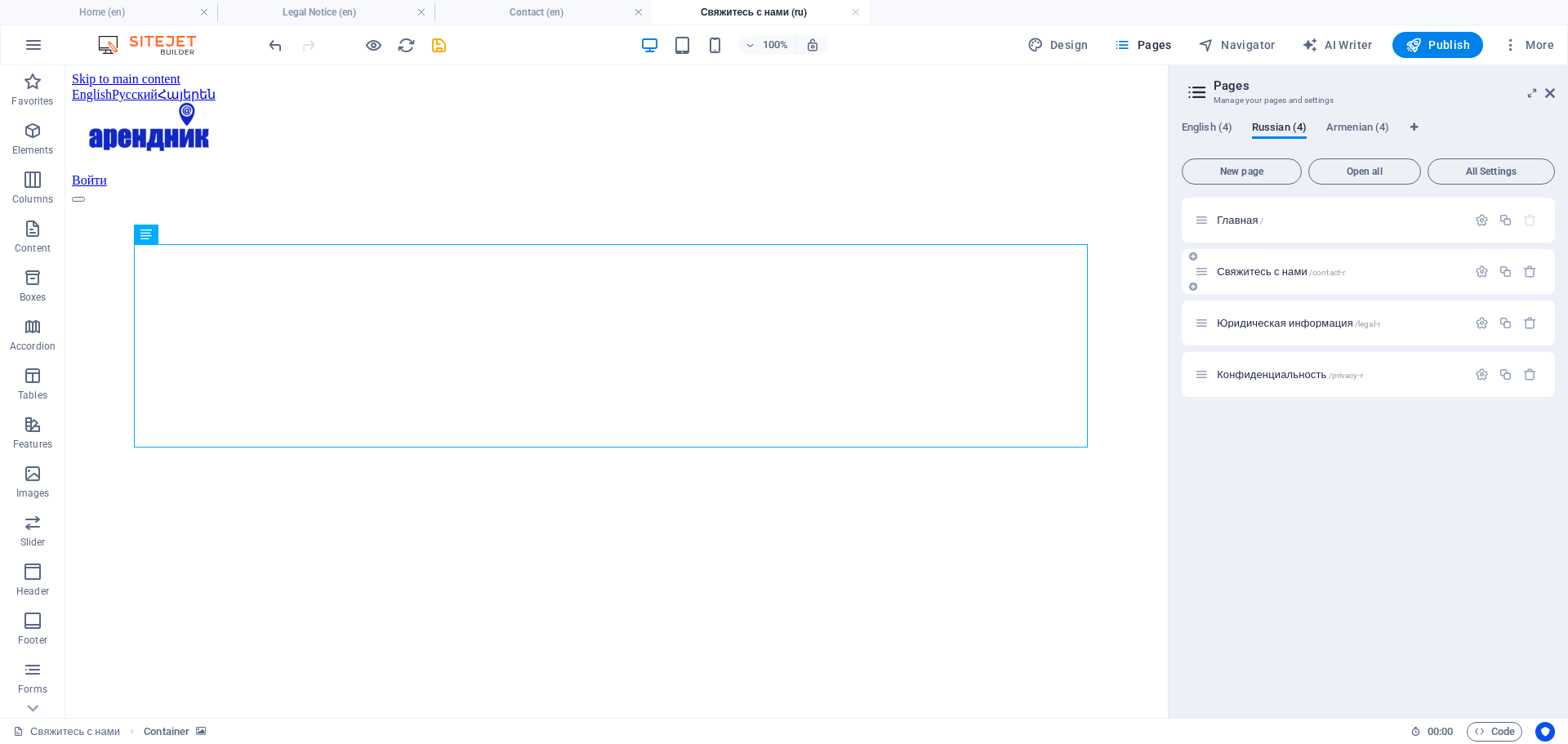
scroll to position [0, 0]
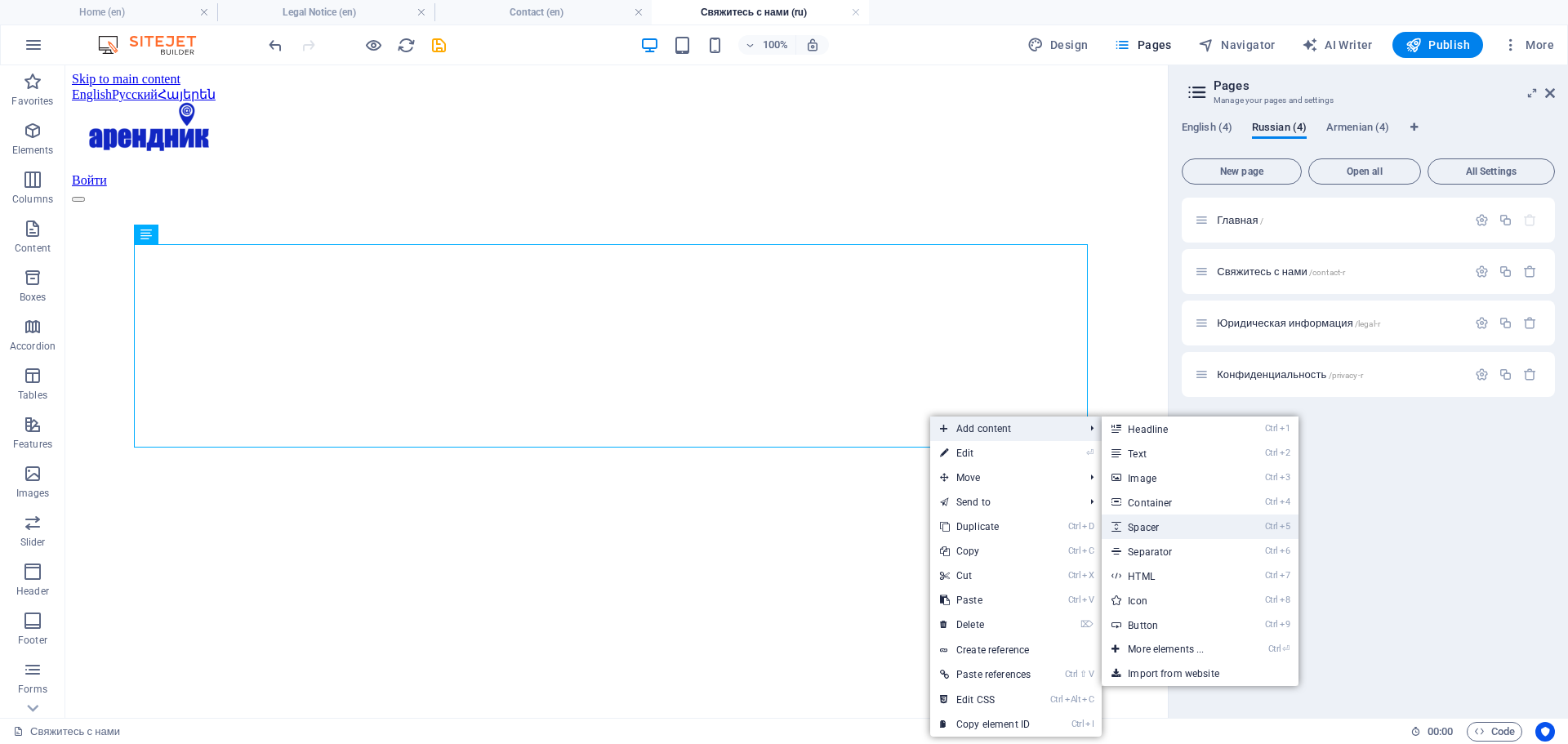
click at [1180, 524] on link "Ctrl 5 Spacer" at bounding box center [1169, 526] width 134 height 25
select select "px"
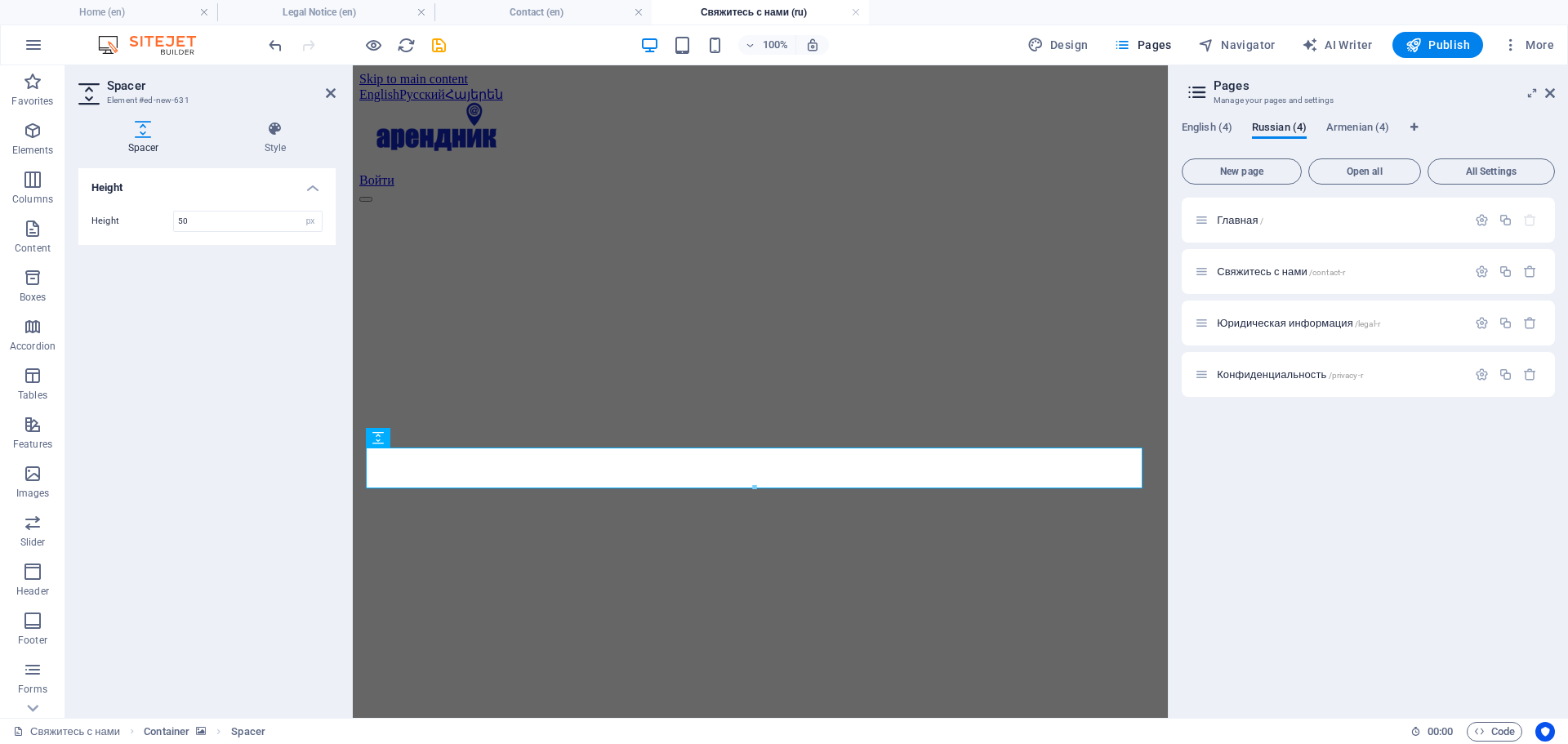
click at [426, 202] on figure at bounding box center [759, 202] width 802 height 0
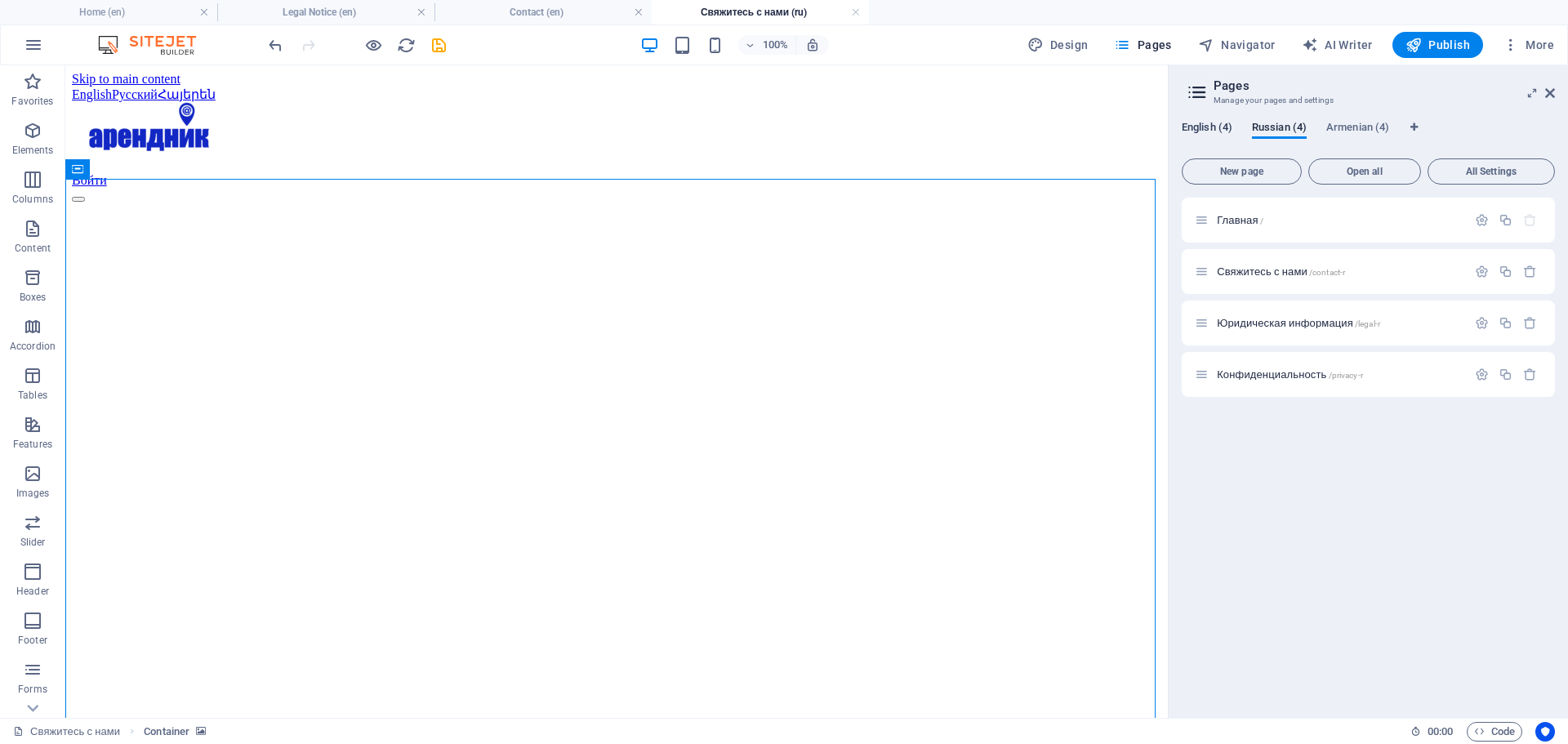
click at [1205, 129] on span "English (4)" at bounding box center [1207, 129] width 51 height 23
click at [1230, 260] on div "Contact /contact" at bounding box center [1368, 272] width 373 height 45
click at [1234, 268] on span "Contact /contact" at bounding box center [1251, 271] width 70 height 12
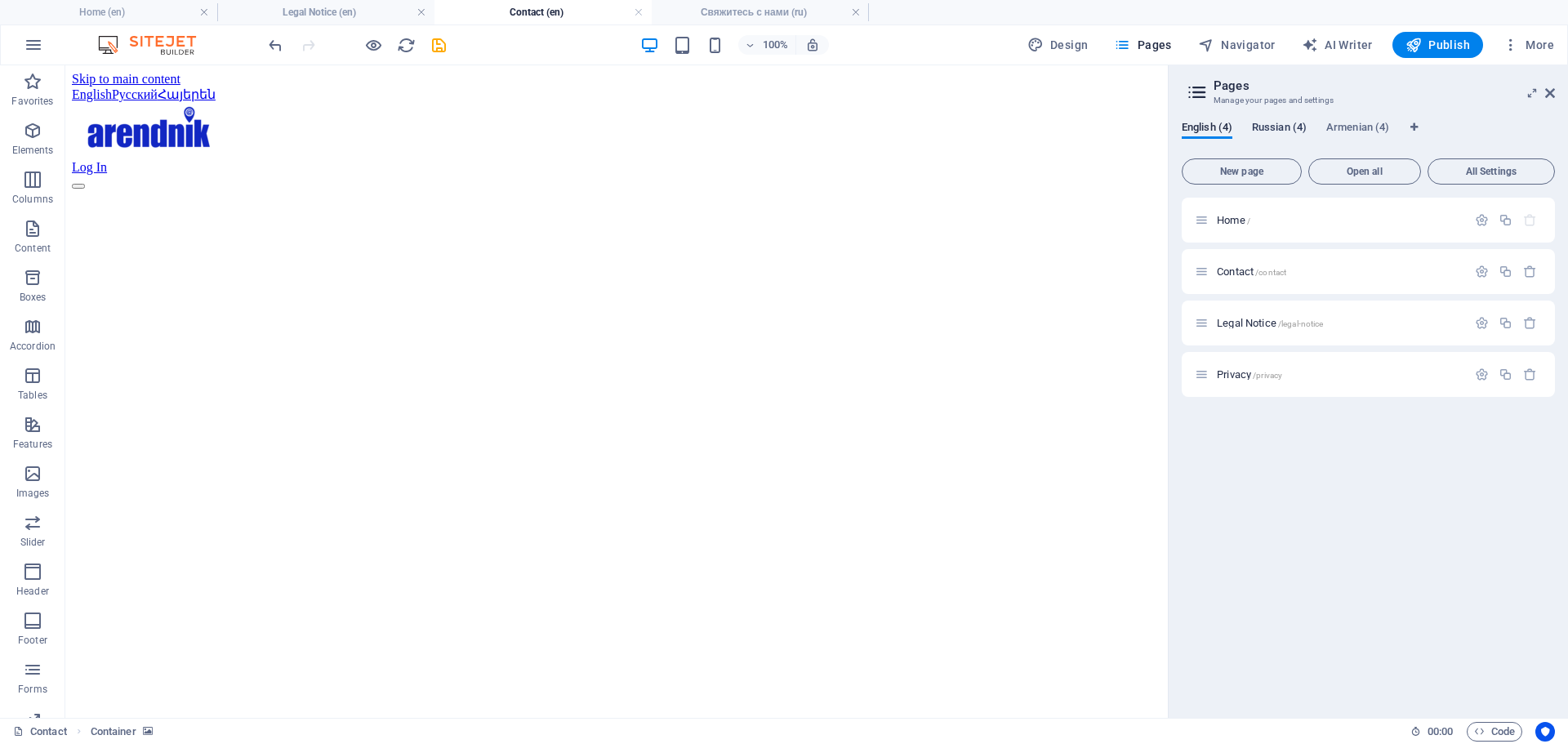
click at [1268, 129] on span "Russian (4)" at bounding box center [1280, 129] width 55 height 23
click at [1246, 269] on span "Свяжитесь с нами /contact-r" at bounding box center [1281, 271] width 129 height 12
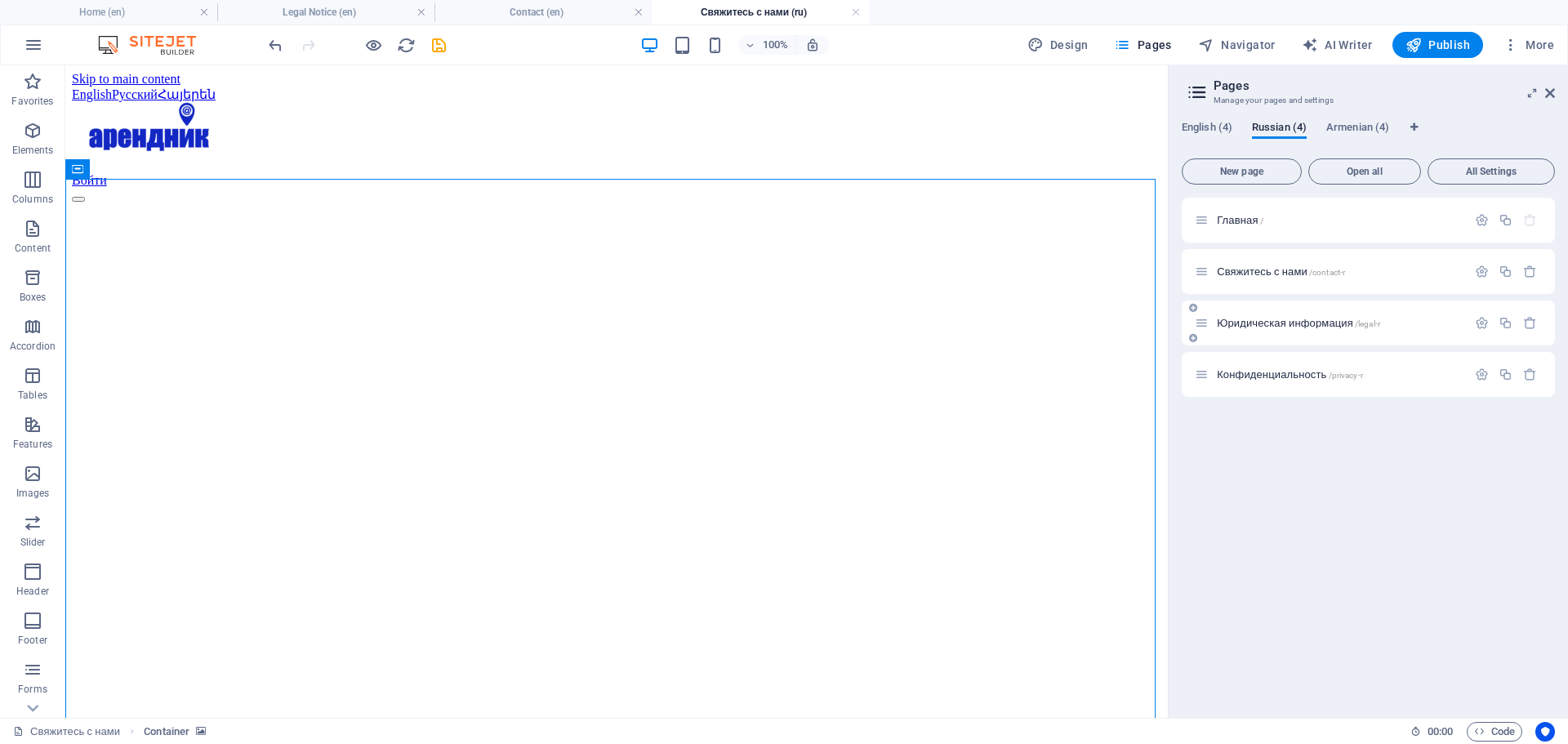
click at [1248, 328] on span "Юридическая информация /legal-r" at bounding box center [1298, 323] width 163 height 12
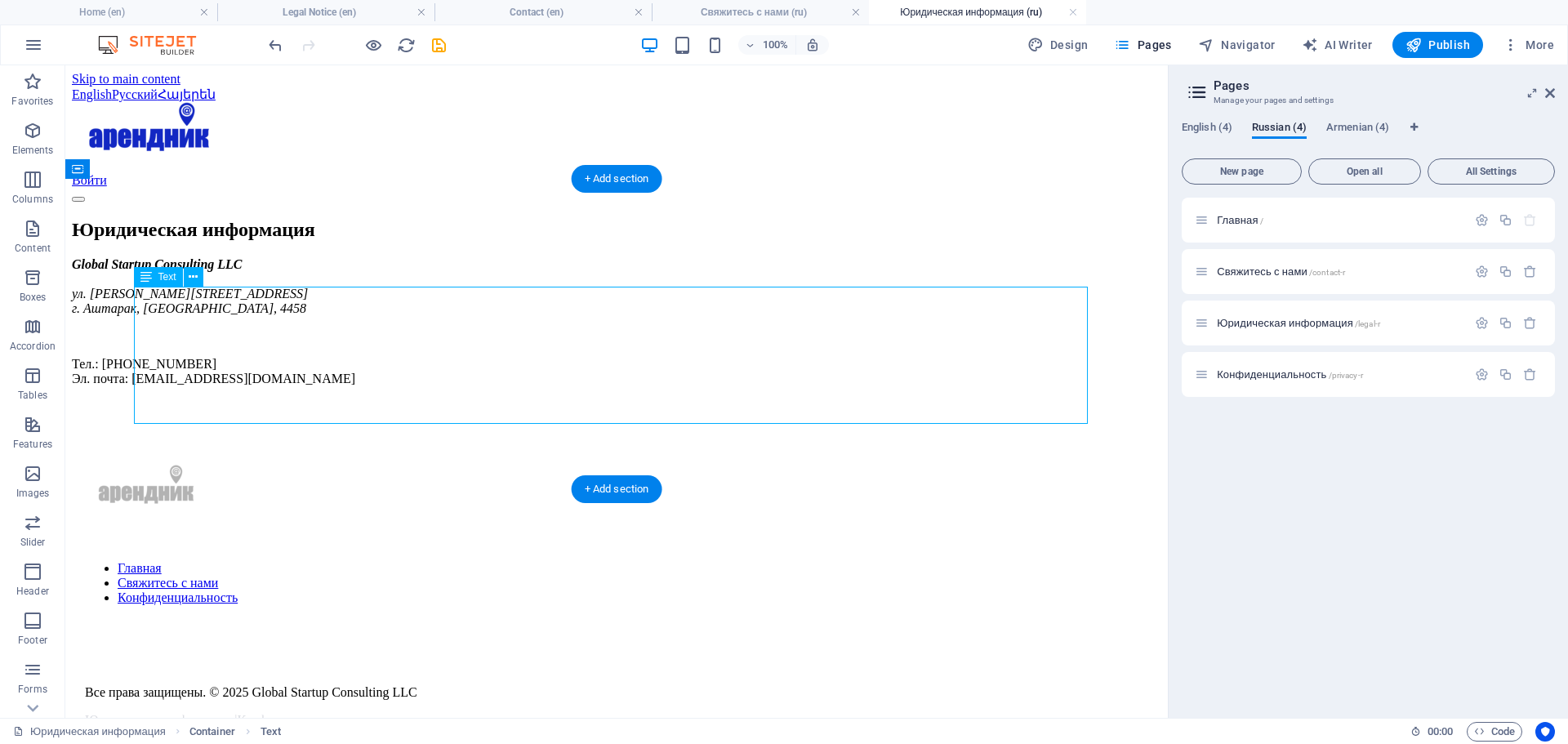
drag, startPoint x: 133, startPoint y: 335, endPoint x: 188, endPoint y: 342, distance: 55.4
click at [188, 342] on div "Global Startup Consulting LLC ул. [PERSON_NAME][STREET_ADDRESS]. Аштарак, [GEOG…" at bounding box center [616, 321] width 1089 height 129
click at [279, 348] on div "Global Startup Consulting LLC ул. [PERSON_NAME][STREET_ADDRESS]. Аштарак, [GEOG…" at bounding box center [616, 321] width 1089 height 129
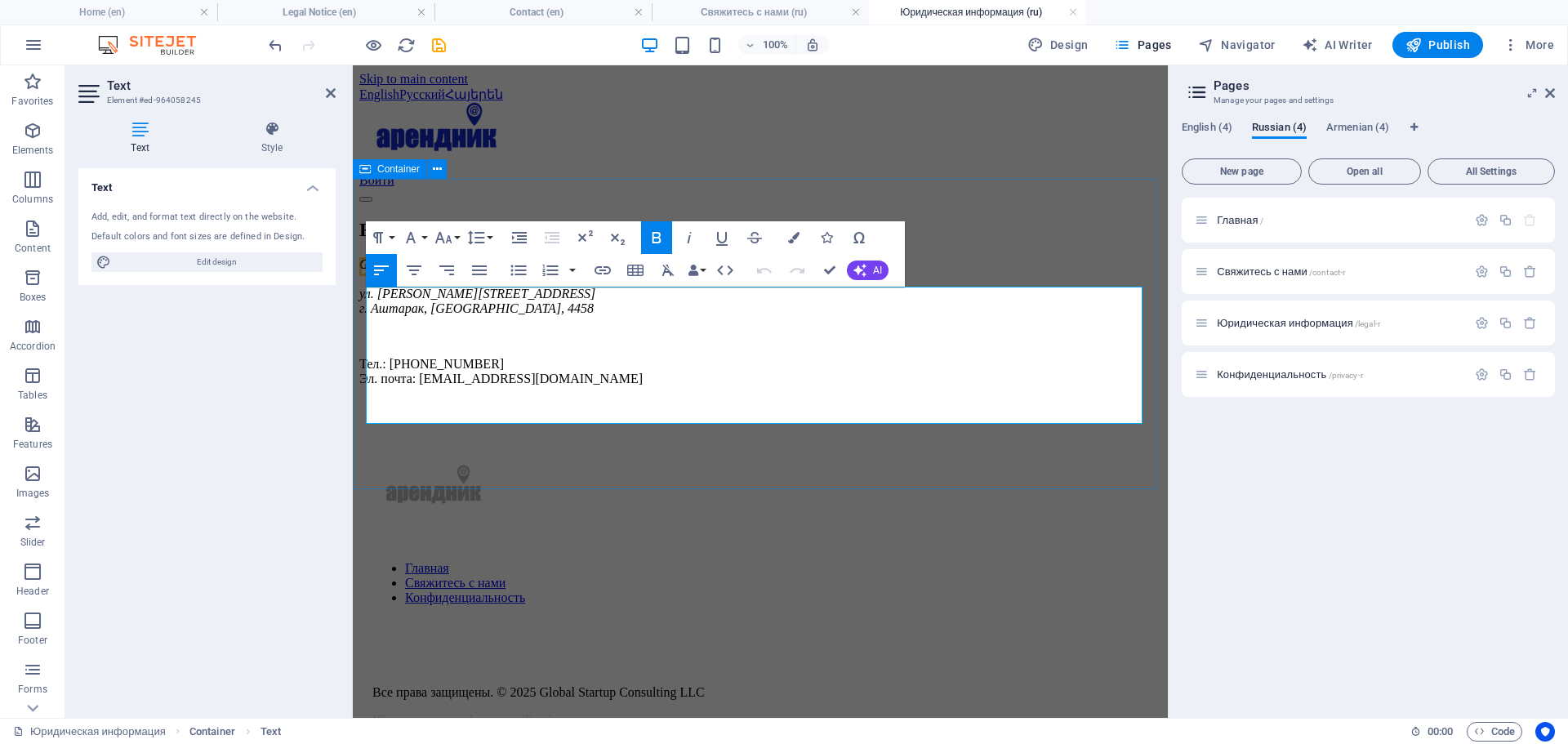
drag, startPoint x: 596, startPoint y: 350, endPoint x: 363, endPoint y: 341, distance: 233.2
click at [363, 341] on div "Юридическая информация Global Startup Consulting LLC ул. [PERSON_NAME][STREET_A…" at bounding box center [759, 302] width 802 height 168
copy address "ул. [PERSON_NAME][STREET_ADDRESS]. Аштарак, [GEOGRAPHIC_DATA], 4458"
click at [1235, 275] on span "Свяжитесь с нами /contact-r" at bounding box center [1281, 271] width 129 height 12
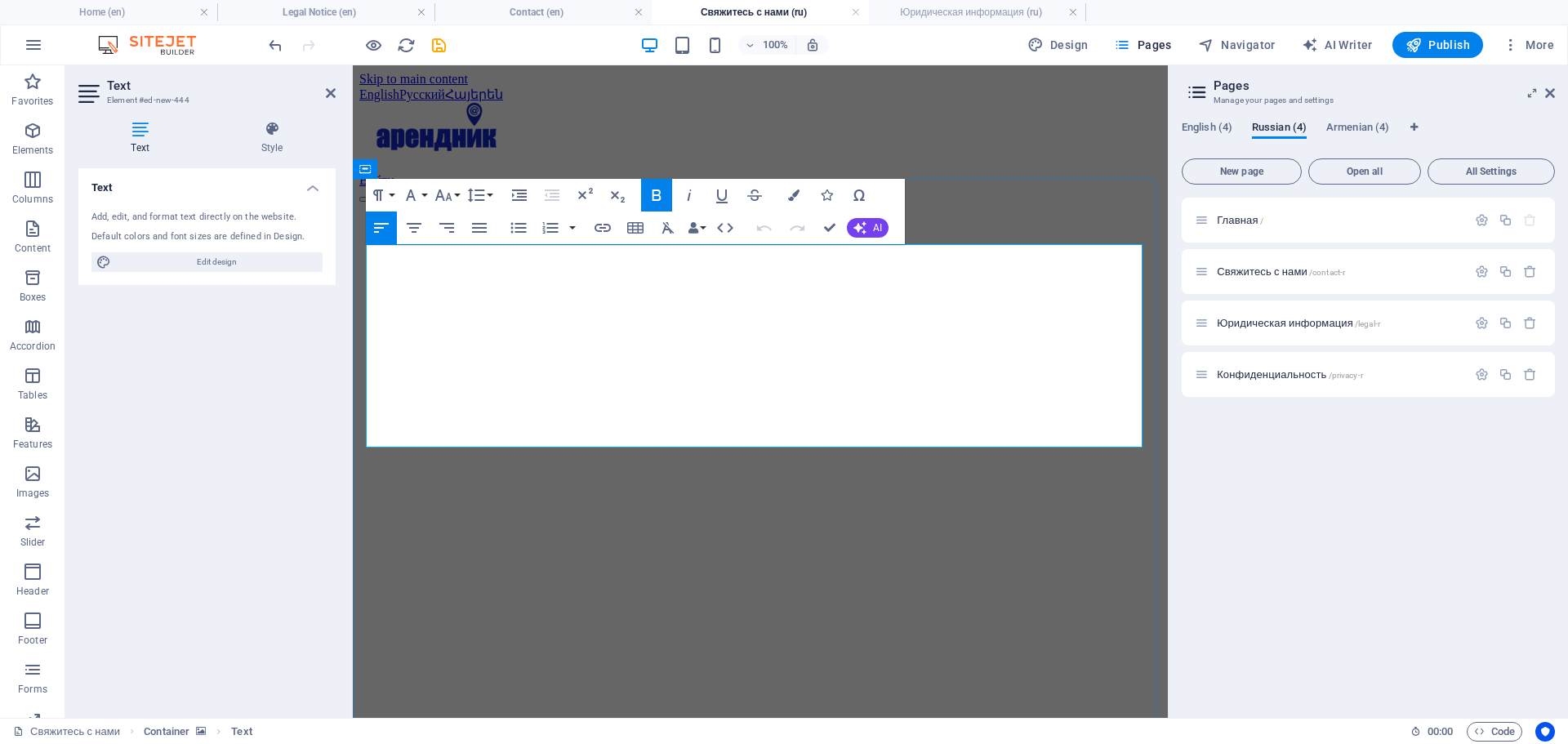
drag, startPoint x: 706, startPoint y: 344, endPoint x: 368, endPoint y: 312, distance: 339.5
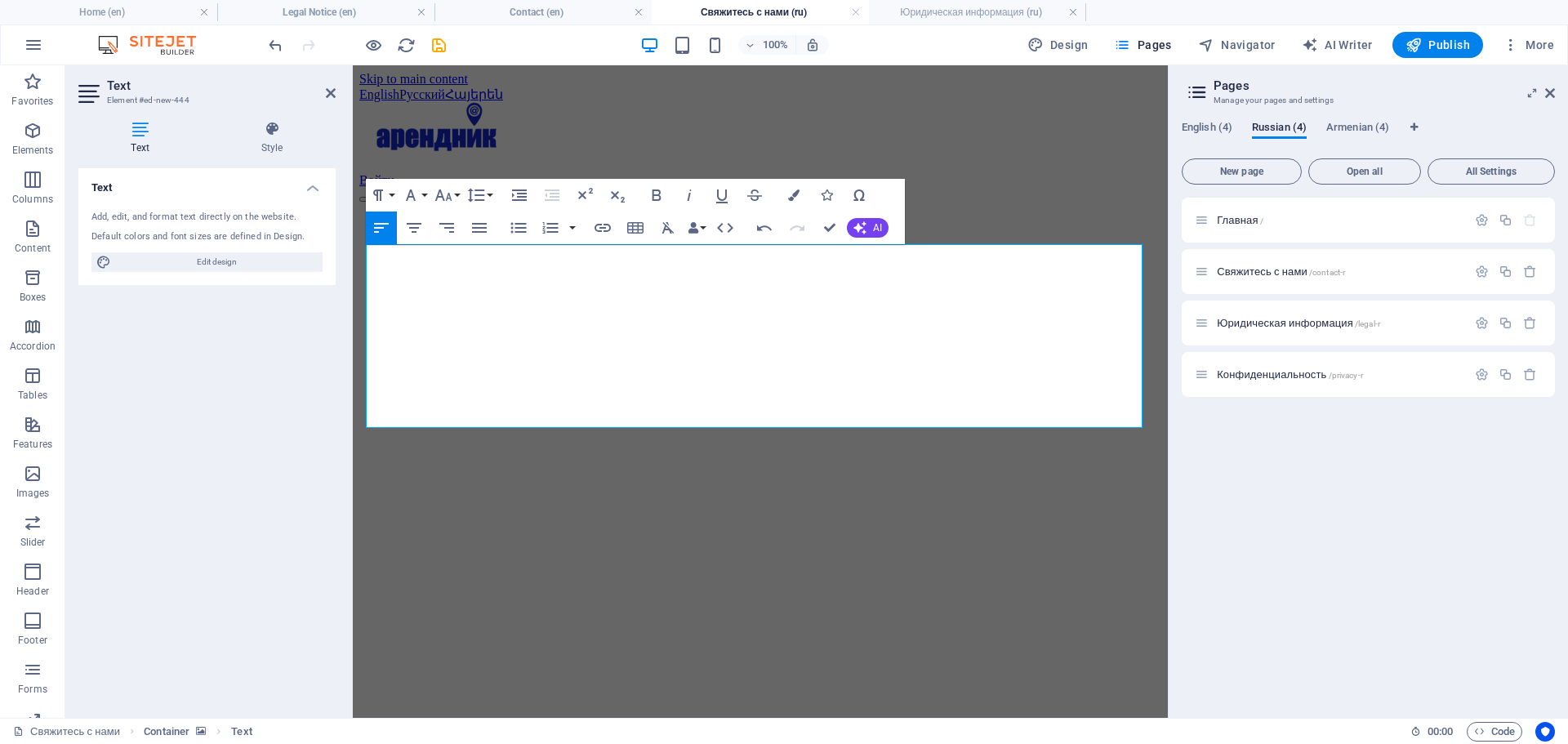
drag, startPoint x: 597, startPoint y: 330, endPoint x: 358, endPoint y: 313, distance: 239.6
click at [451, 195] on icon "button" at bounding box center [444, 195] width 20 height 20
click at [455, 393] on link "24" at bounding box center [460, 399] width 59 height 25
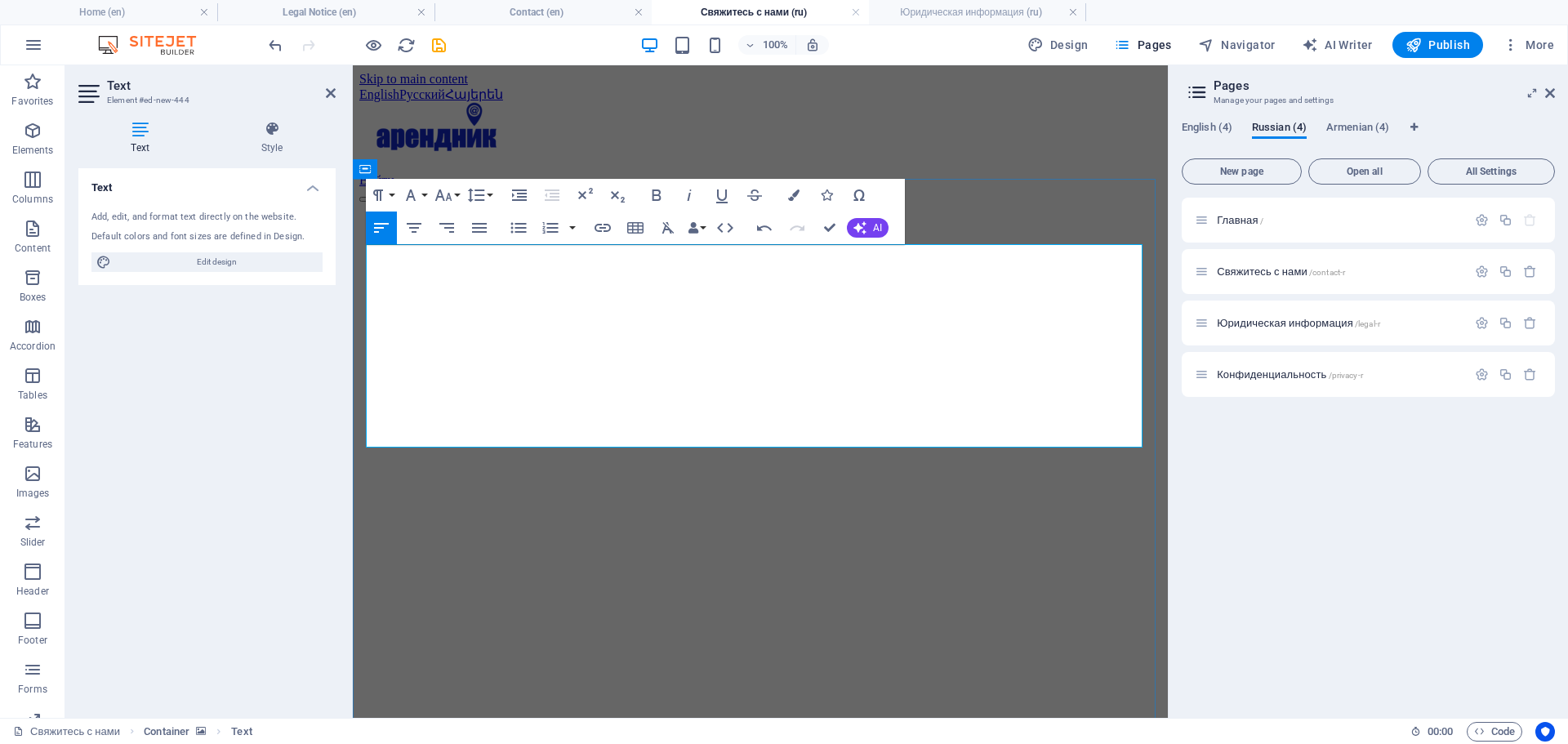
click at [1276, 272] on span "Свяжитесь с нами /contact-r" at bounding box center [1281, 271] width 129 height 12
click at [1239, 329] on div "Юридическая информация /legal-r" at bounding box center [1331, 323] width 272 height 19
click at [1239, 323] on span "Юридическая информация /legal-r" at bounding box center [1298, 323] width 163 height 12
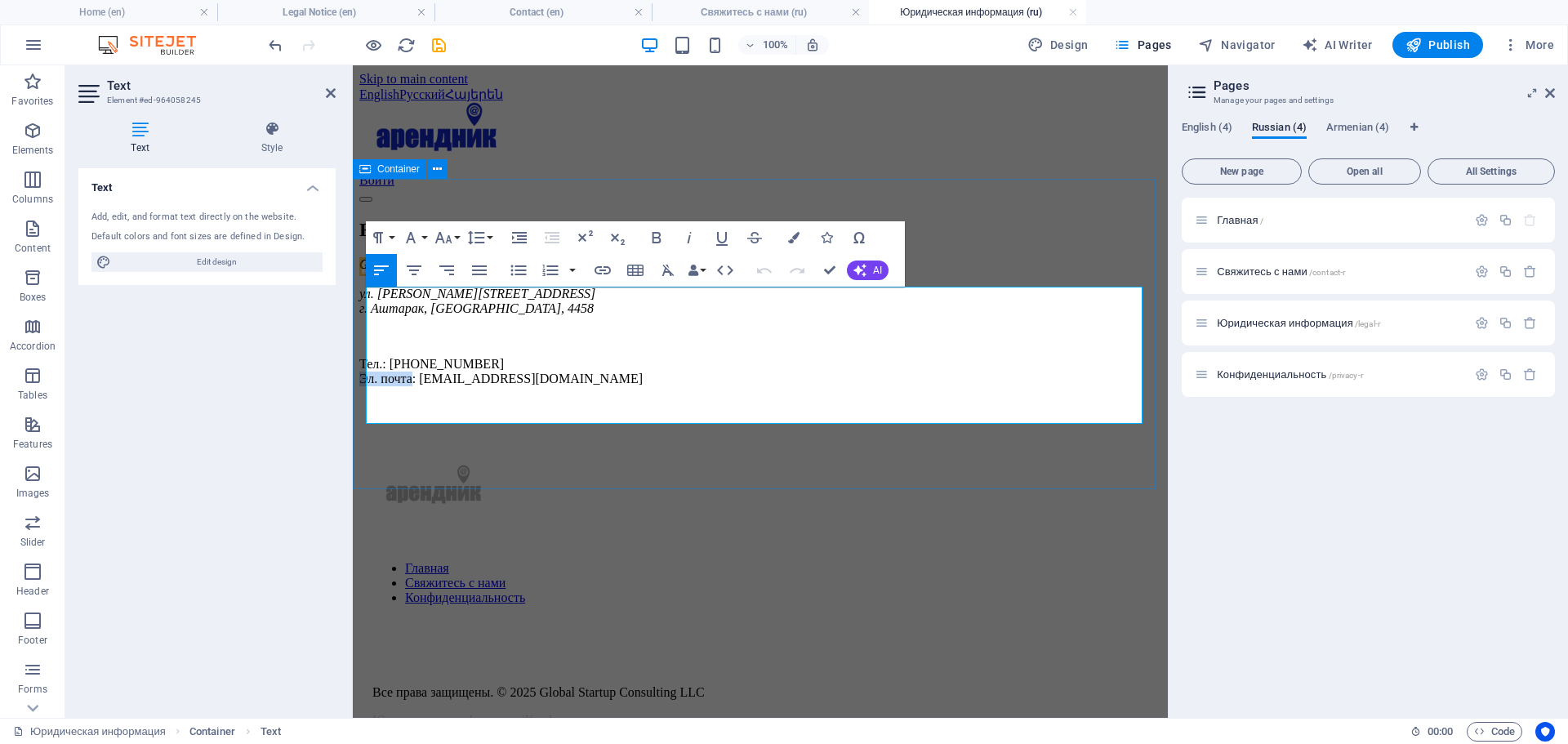
drag, startPoint x: 417, startPoint y: 410, endPoint x: 359, endPoint y: 416, distance: 58.3
click at [359, 387] on div "Юридическая информация Global Startup Consulting LLC ул. [PERSON_NAME][STREET_A…" at bounding box center [759, 302] width 802 height 168
copy p "Эл. почта"
click at [1246, 274] on span "Свяжитесь с нами /contact-r" at bounding box center [1281, 271] width 129 height 12
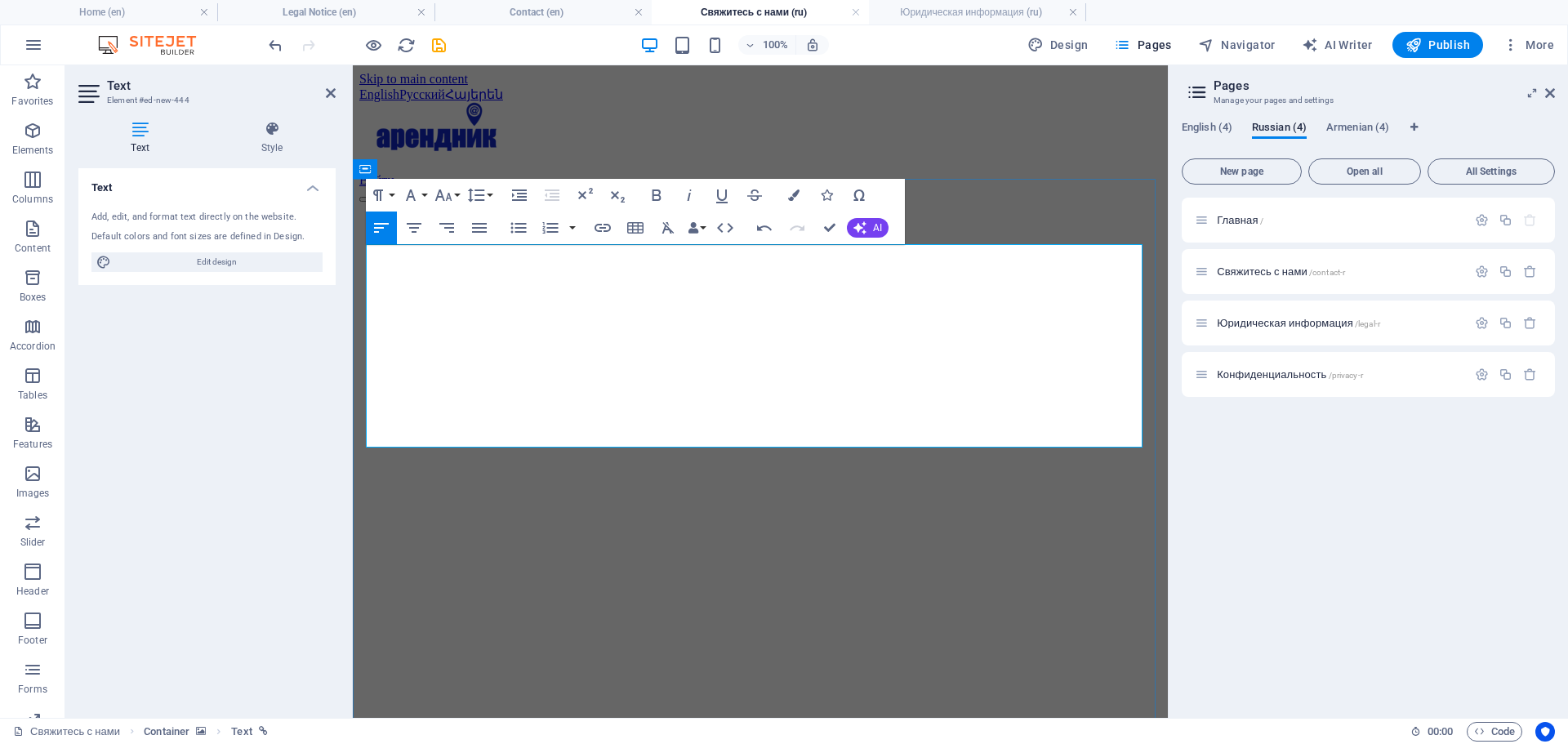
drag, startPoint x: 424, startPoint y: 406, endPoint x: 362, endPoint y: 405, distance: 62.0
drag, startPoint x: 416, startPoint y: 426, endPoint x: 701, endPoint y: 507, distance: 296.3
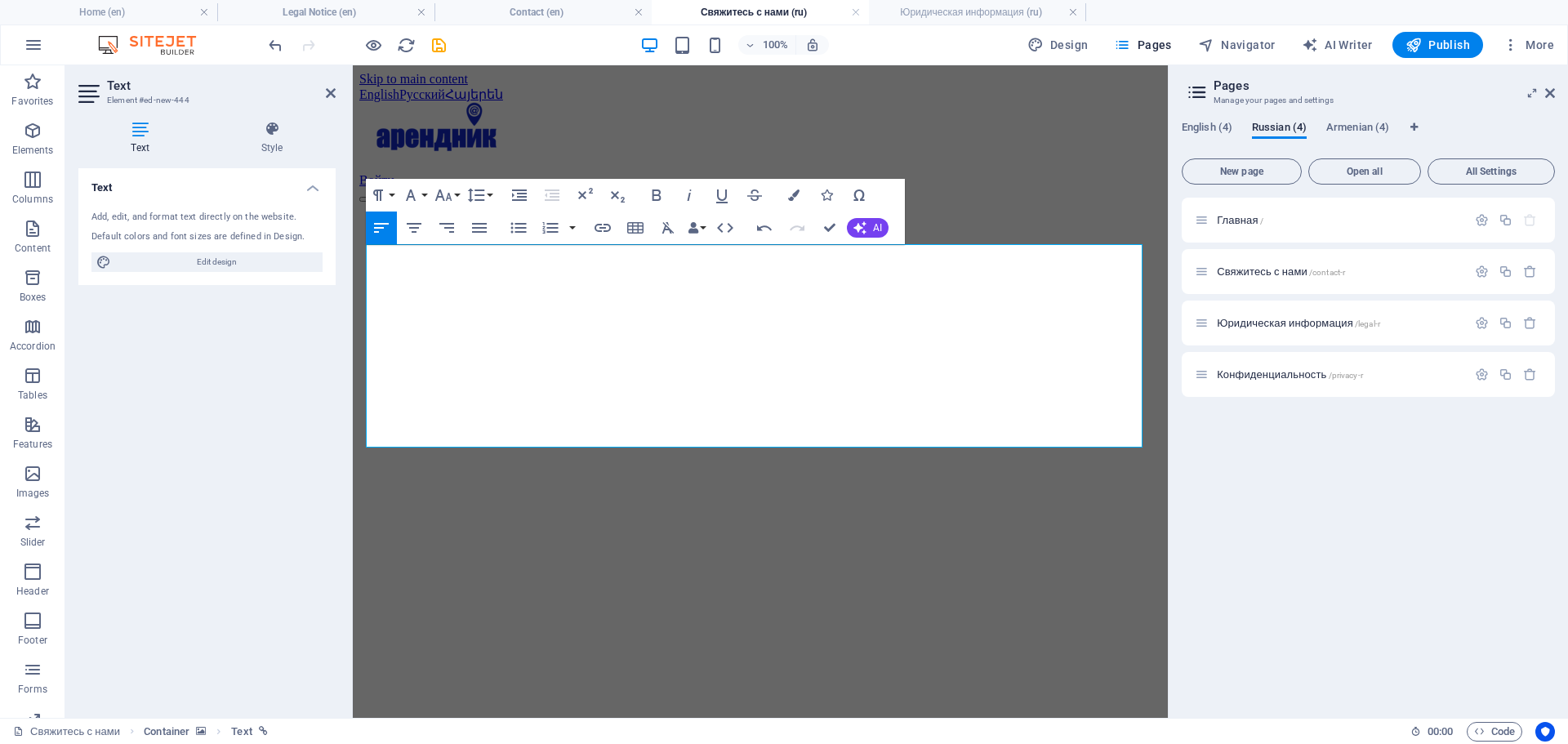
drag, startPoint x: 417, startPoint y: 430, endPoint x: 668, endPoint y: 505, distance: 262.0
drag, startPoint x: 416, startPoint y: 401, endPoint x: 372, endPoint y: 405, distance: 44.2
drag, startPoint x: 419, startPoint y: 404, endPoint x: 321, endPoint y: 406, distance: 98.0
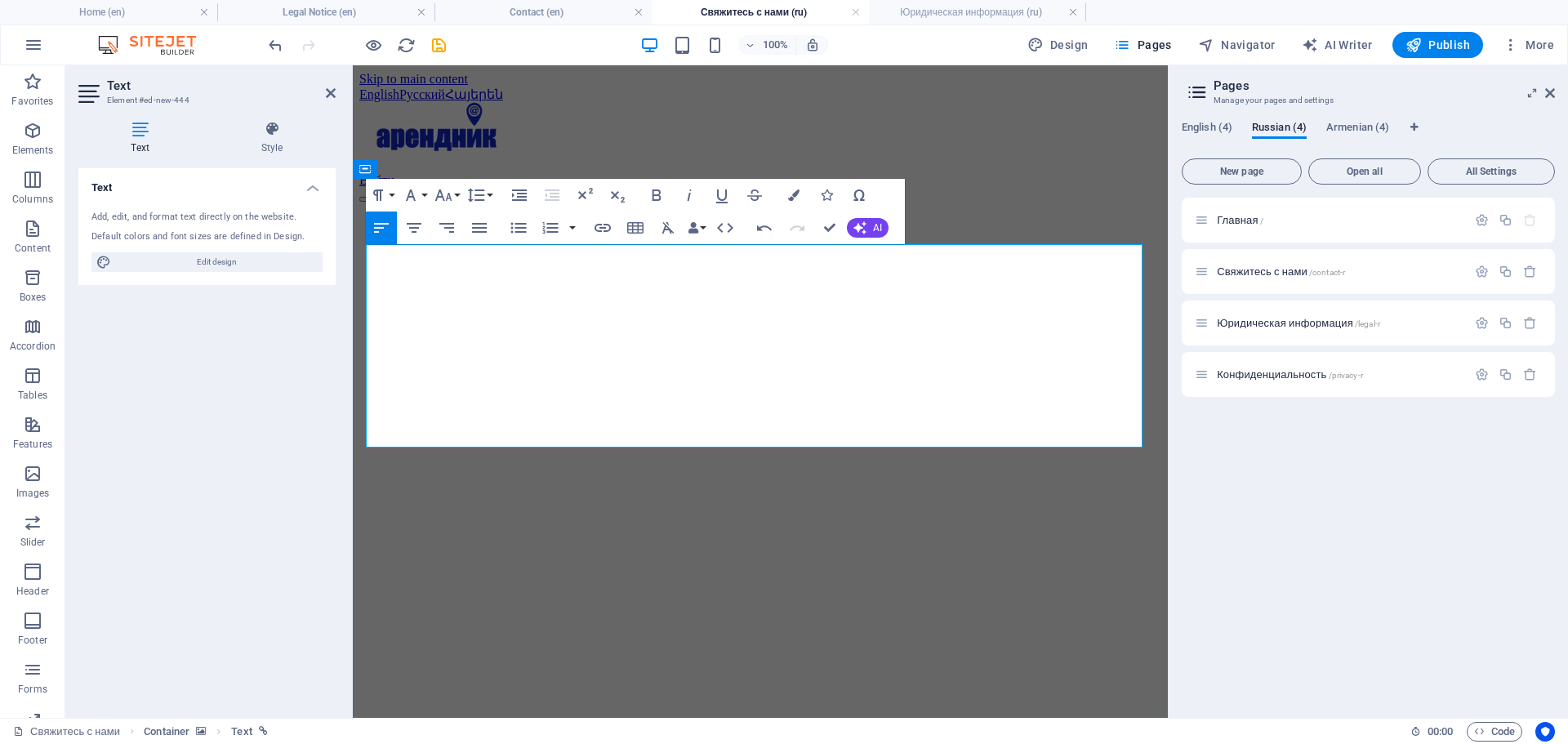
drag, startPoint x: 391, startPoint y: 399, endPoint x: 402, endPoint y: 406, distance: 13.0
click at [455, 191] on button "Font Size" at bounding box center [446, 194] width 31 height 32
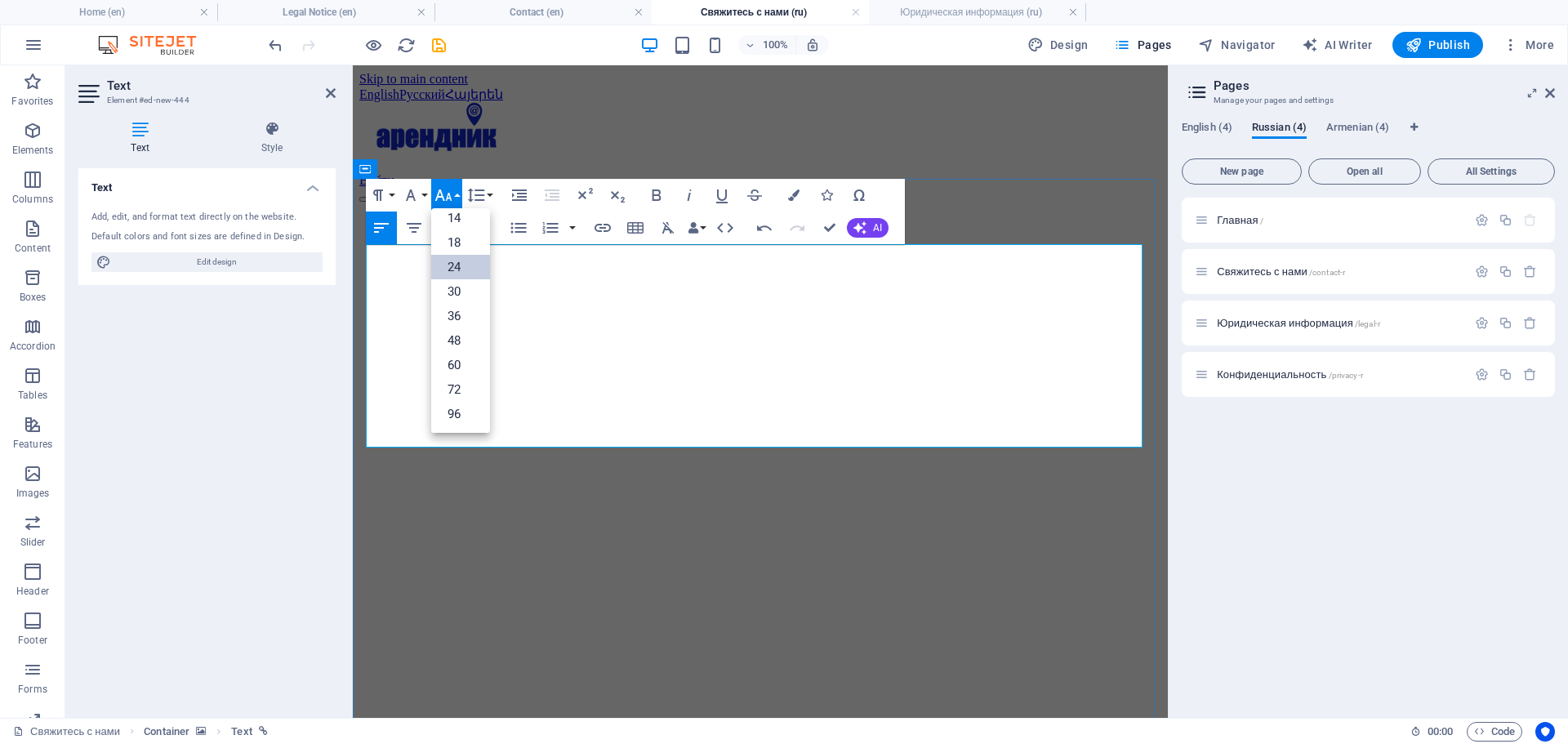
drag, startPoint x: 372, startPoint y: 427, endPoint x: 801, endPoint y: 490, distance: 433.6
click at [450, 270] on link "24" at bounding box center [460, 267] width 59 height 25
click at [458, 193] on button "Font Size" at bounding box center [446, 194] width 31 height 32
click at [451, 270] on link "24" at bounding box center [460, 267] width 59 height 25
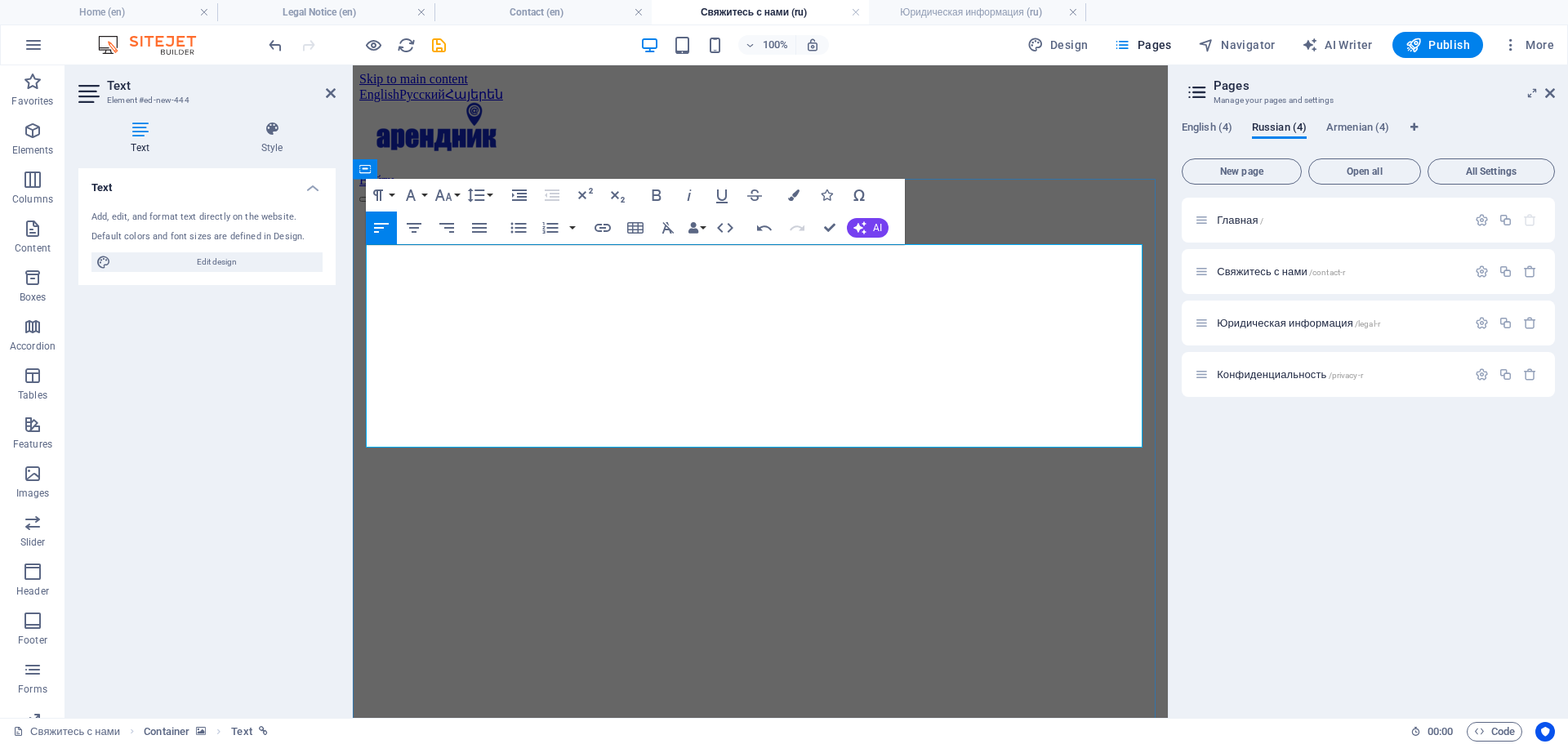
click at [411, 202] on figure at bounding box center [759, 202] width 802 height 0
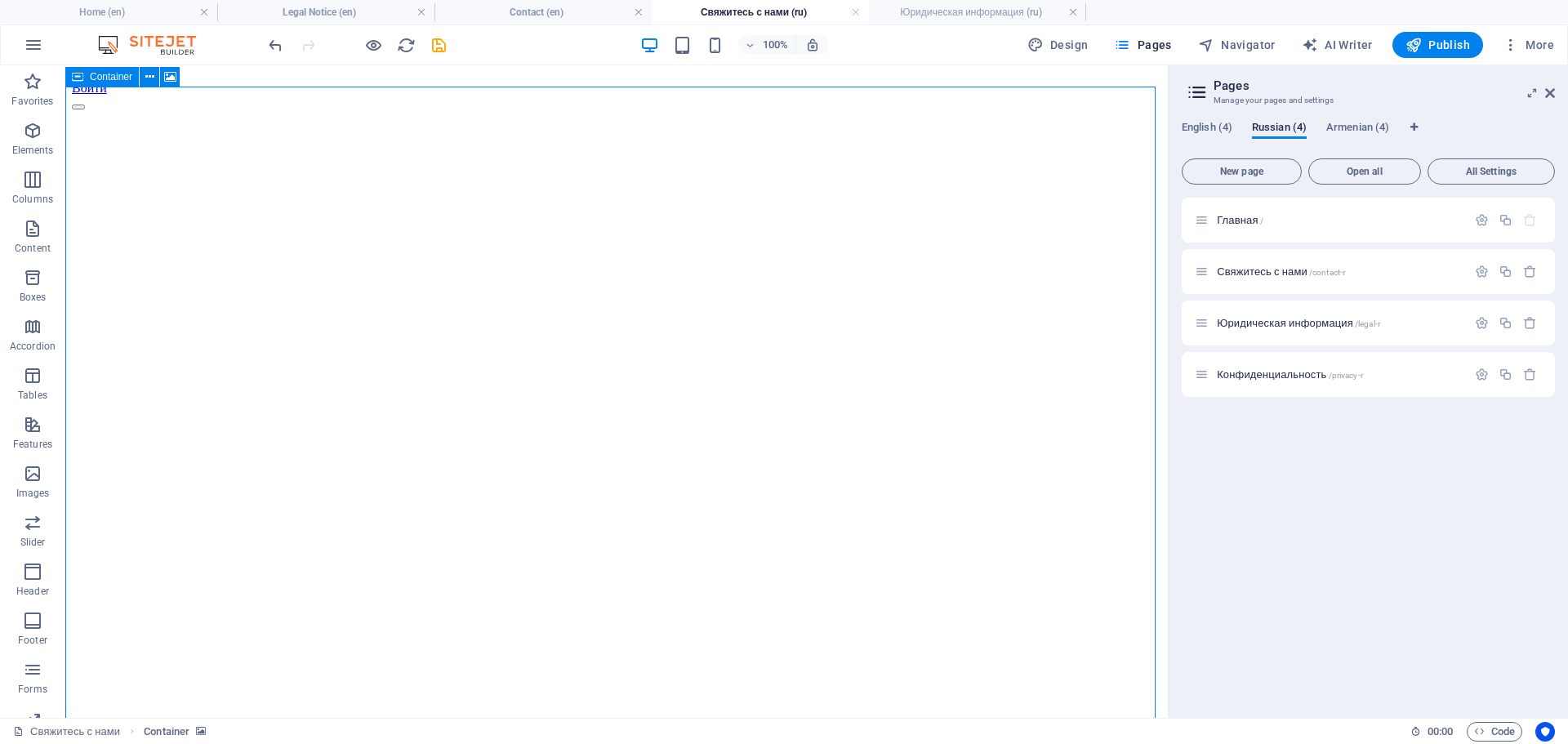
scroll to position [0, 0]
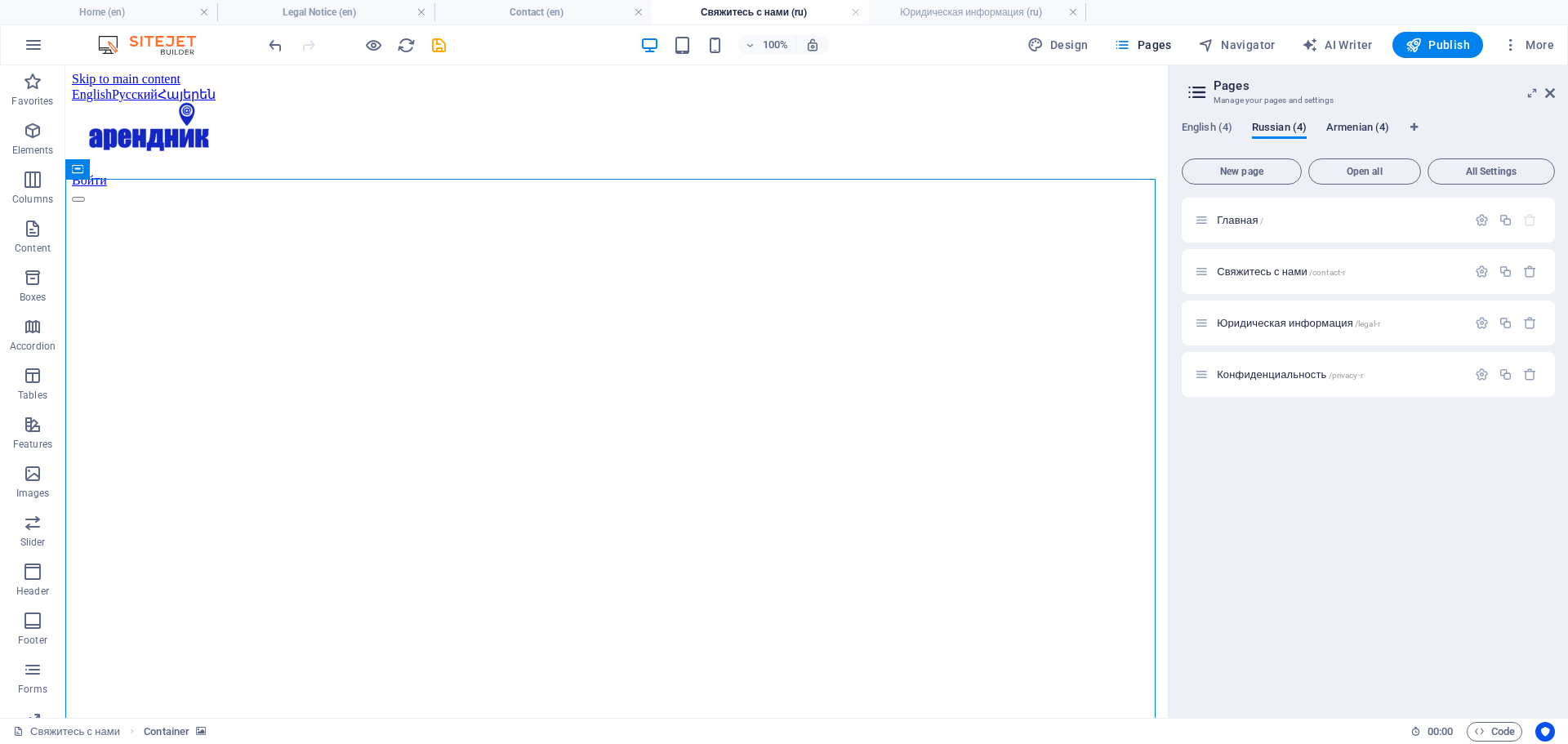
click at [1359, 123] on span "Armenian (4)" at bounding box center [1358, 129] width 63 height 23
click at [1252, 266] on span "Կապվեք մեզ հետ /contact-a" at bounding box center [1285, 271] width 138 height 12
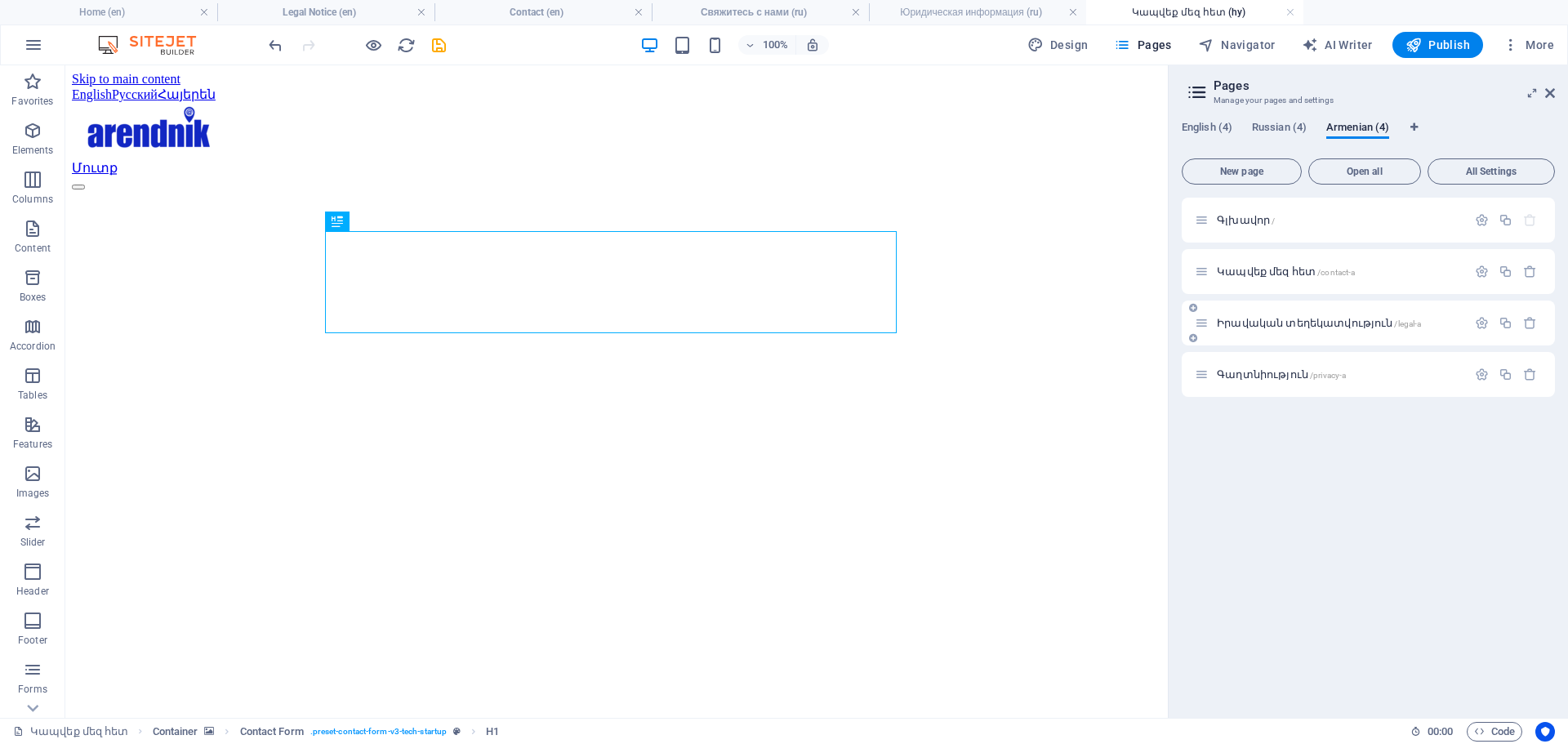
click at [1262, 325] on span "Իրավական տեղեկատվություն /legal-a" at bounding box center [1319, 323] width 204 height 12
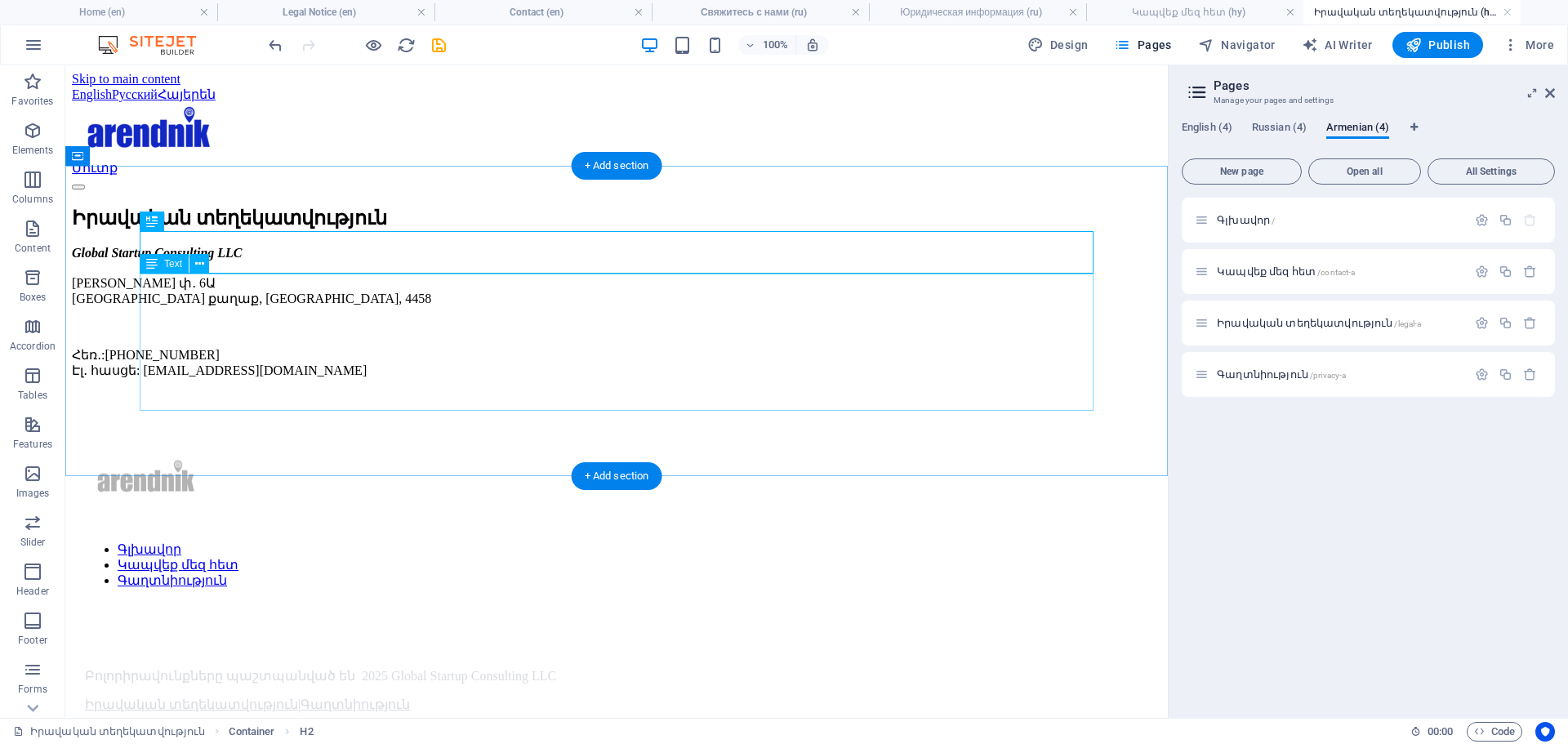
click at [547, 377] on div "Global Startup Consulting LLC Վանի Հերոսների փ․ [GEOGRAPHIC_DATA] քաղաք, [GEOGR…" at bounding box center [616, 312] width 1089 height 133
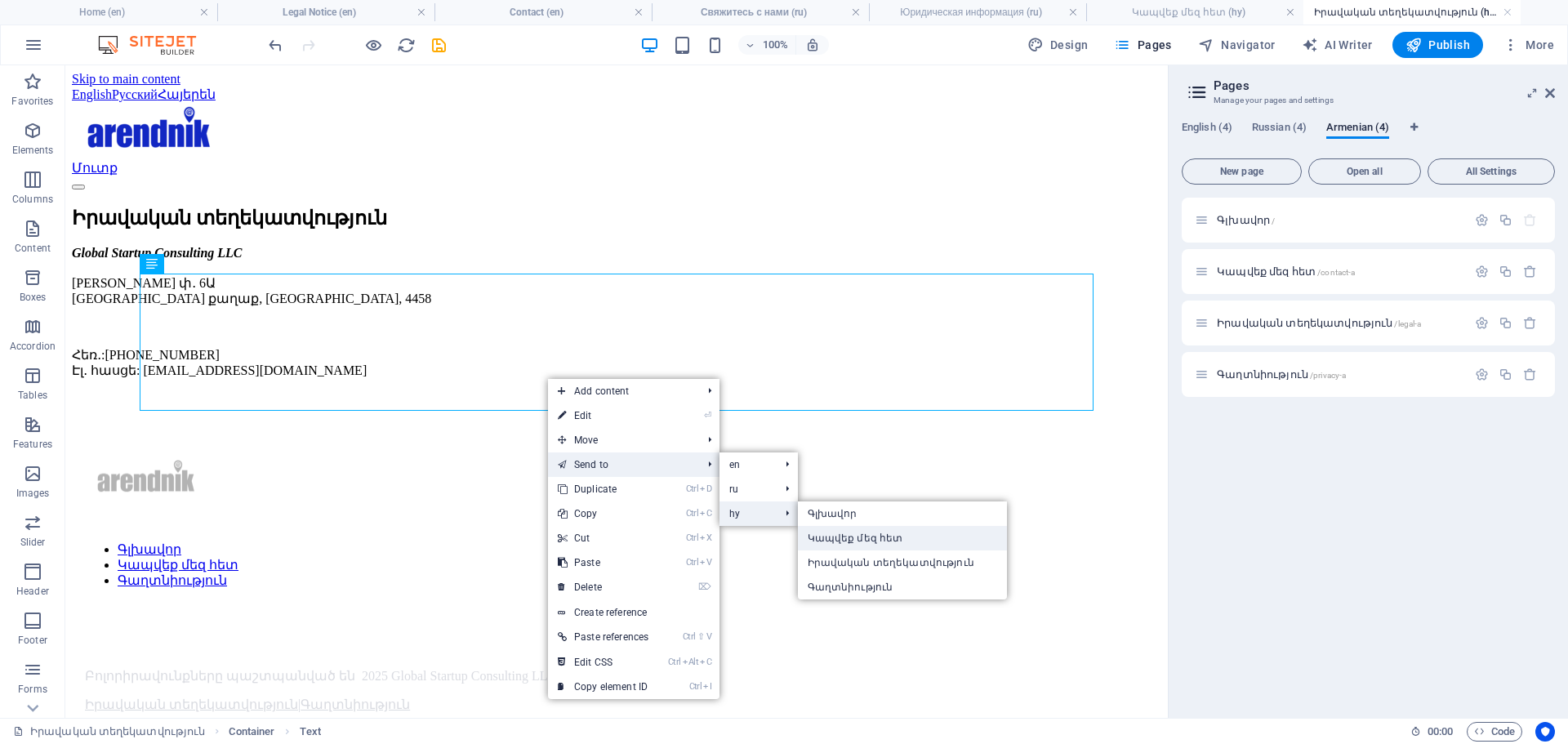
click at [871, 541] on link "Կապվեք մեզ հետ" at bounding box center [902, 538] width 209 height 25
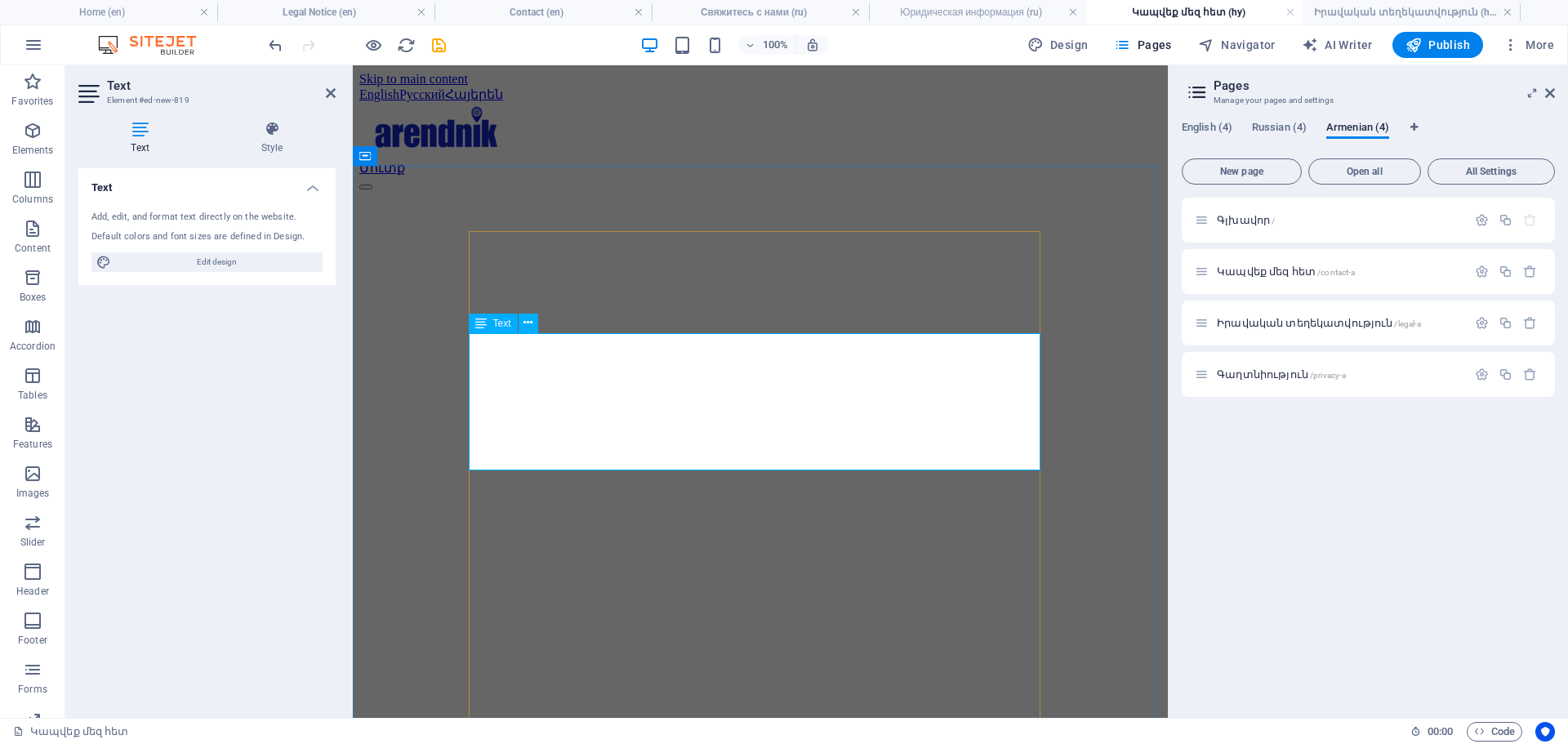
drag, startPoint x: 871, startPoint y: 421, endPoint x: 818, endPoint y: 392, distance: 60.4
click at [1130, 190] on figure at bounding box center [759, 190] width 802 height 0
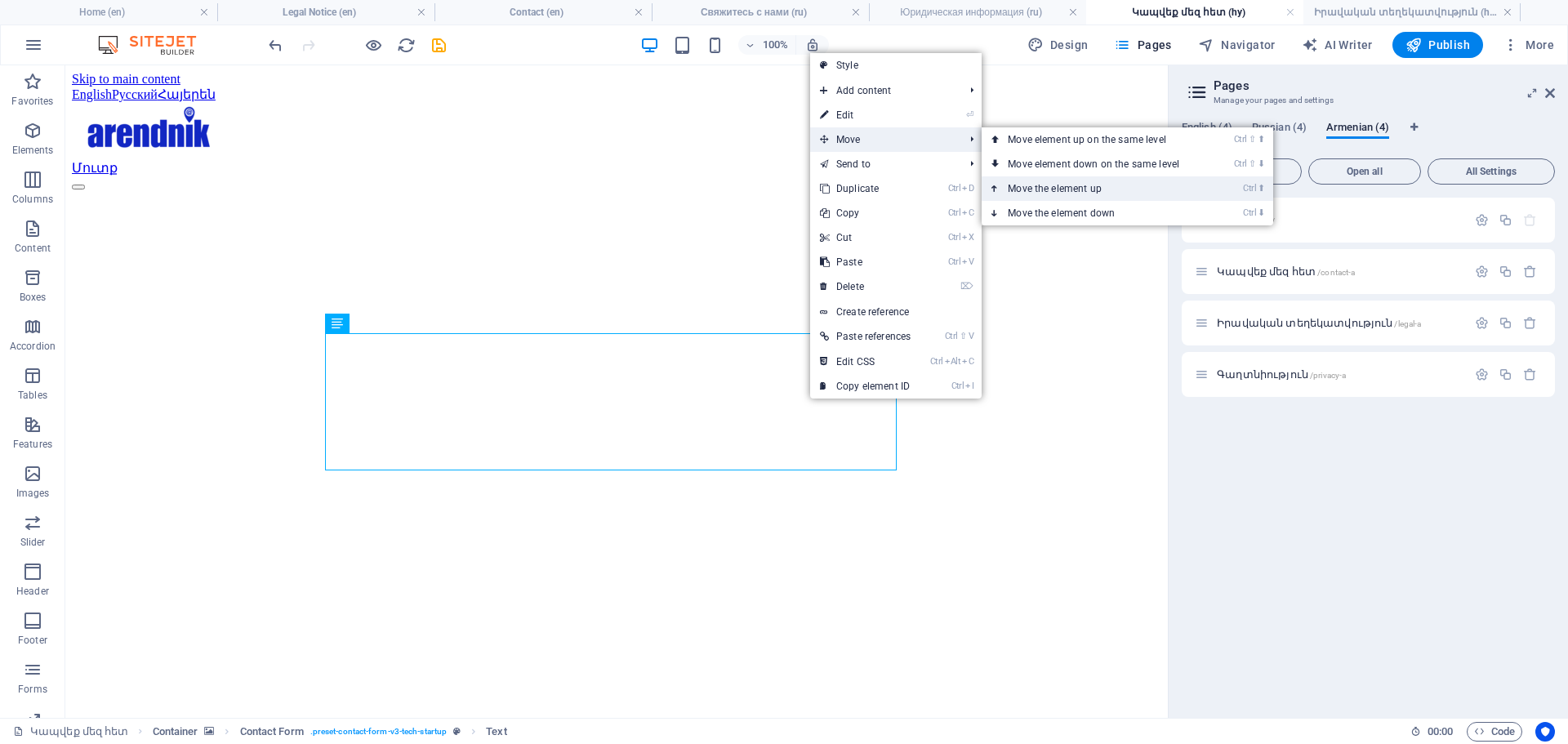
click at [1050, 187] on link "Ctrl ⬆ Move the element up" at bounding box center [1096, 188] width 231 height 25
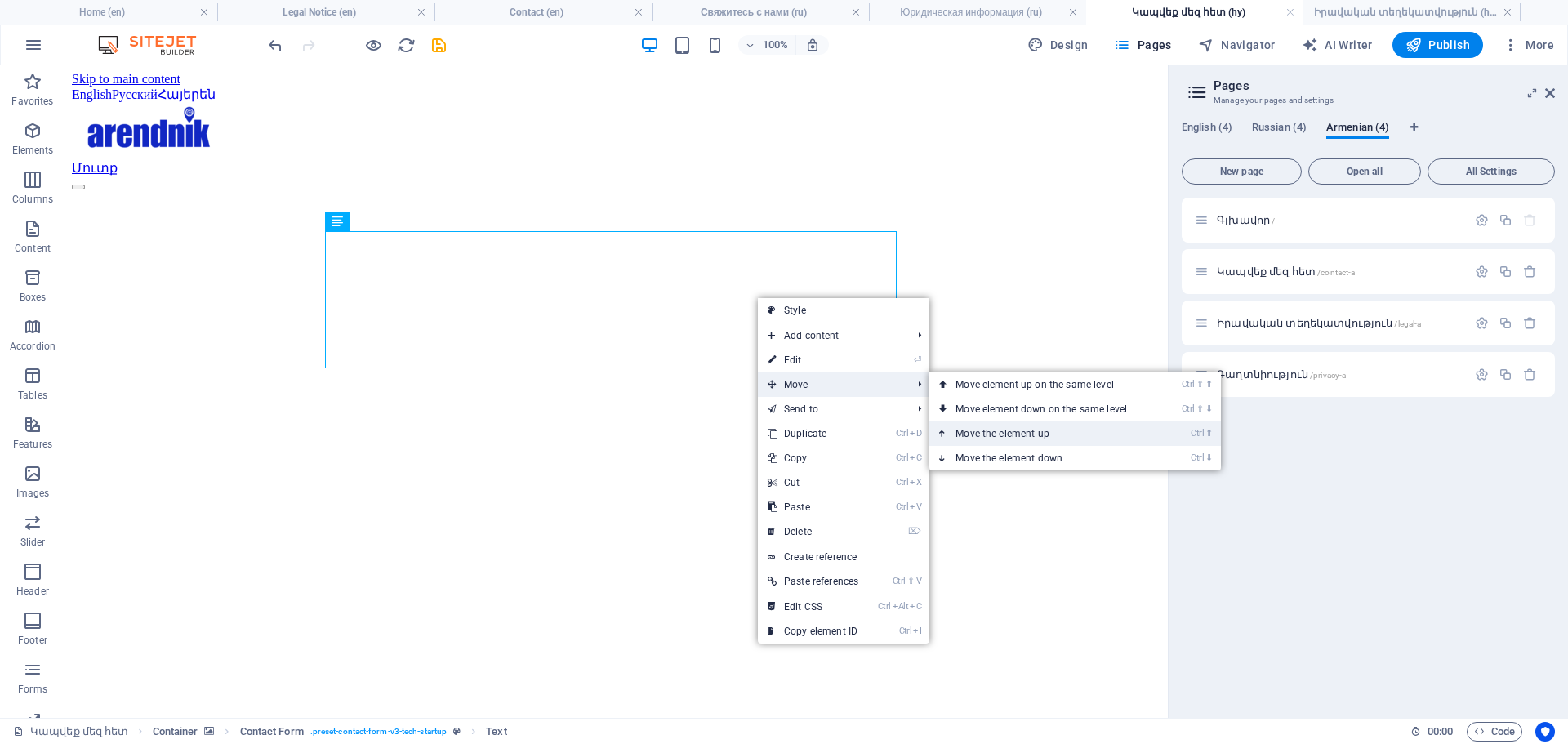
click at [1034, 431] on link "Ctrl ⬆ Move the element up" at bounding box center [1044, 433] width 231 height 25
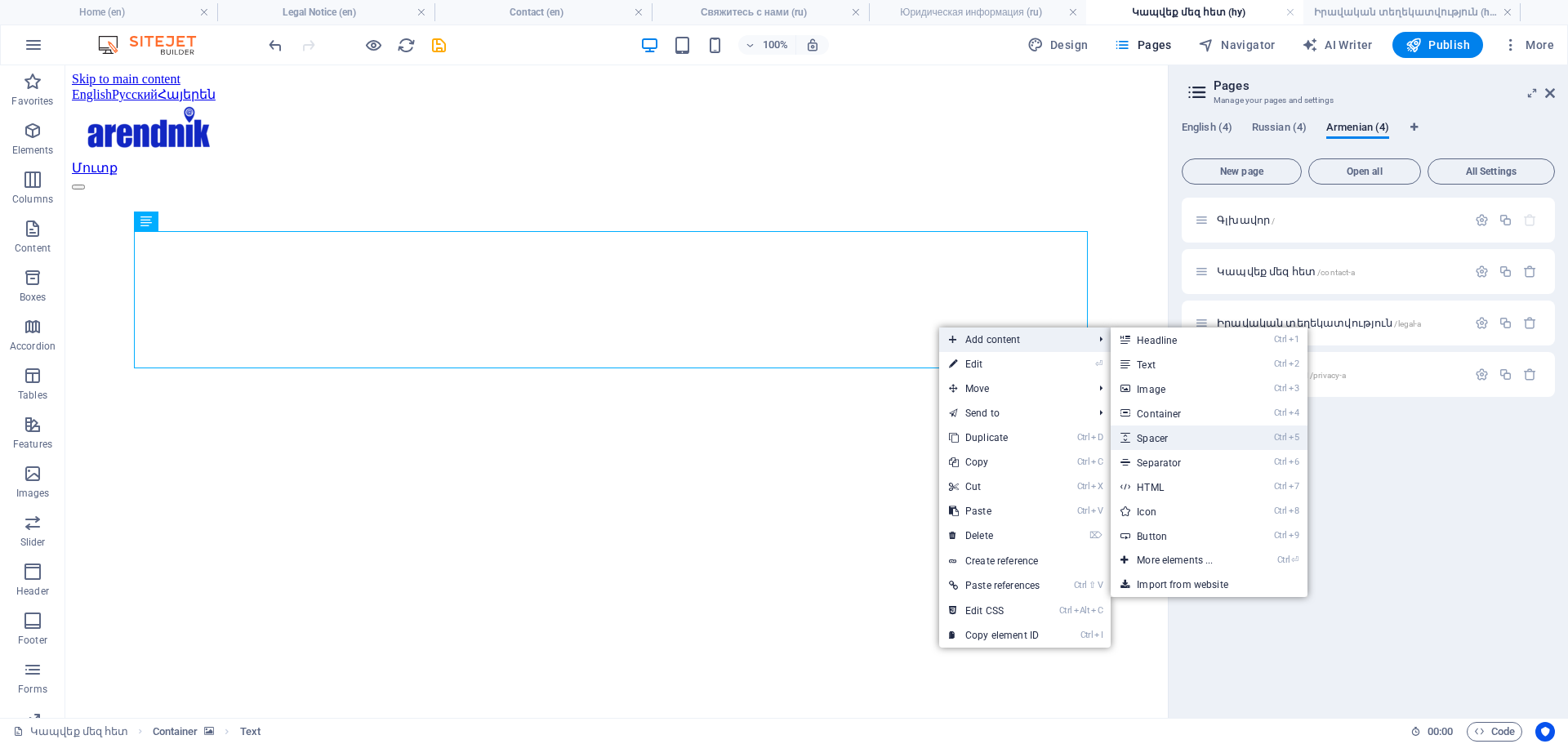
click at [1169, 437] on link "Ctrl 5 Spacer" at bounding box center [1177, 438] width 134 height 25
select select "px"
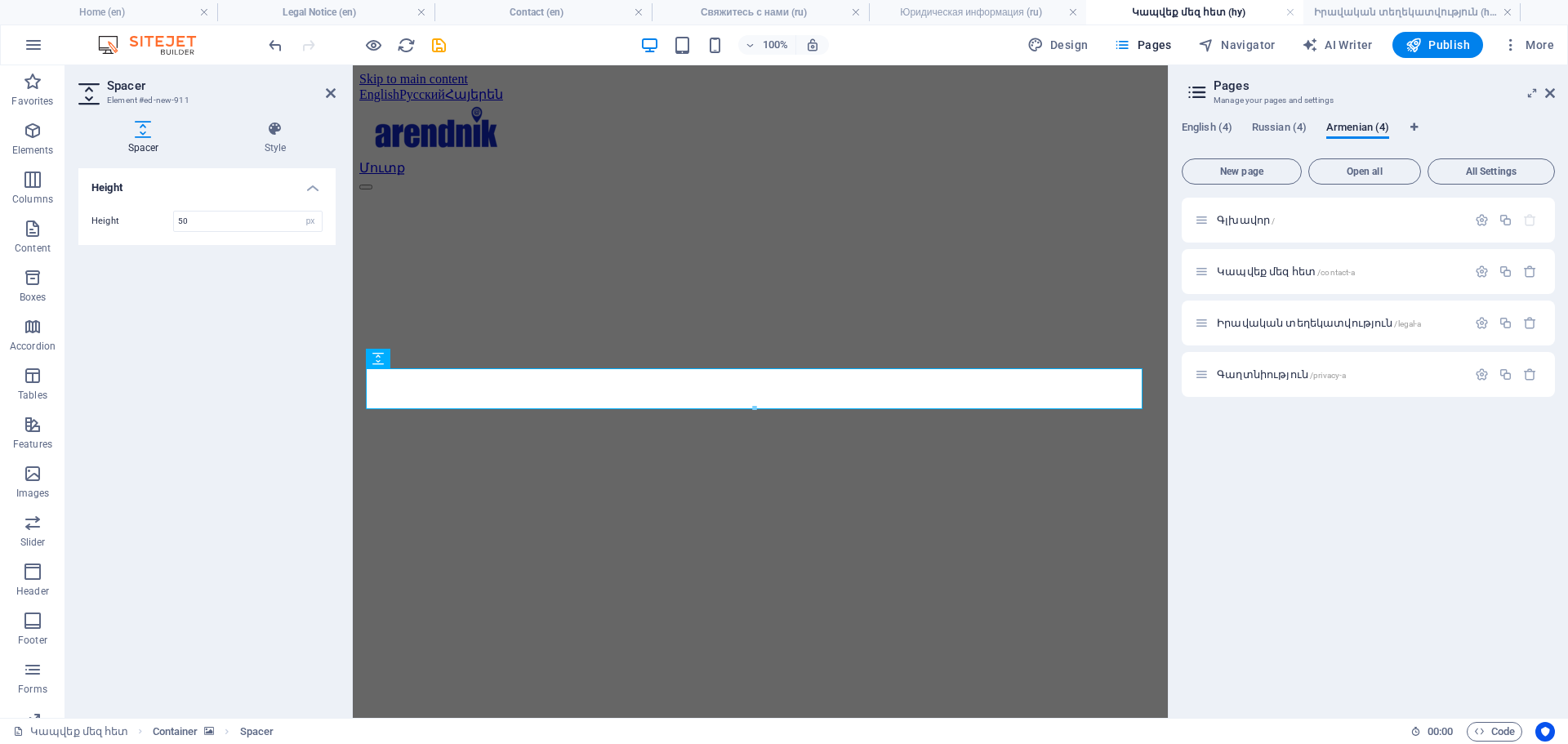
click at [399, 190] on figure at bounding box center [759, 190] width 802 height 0
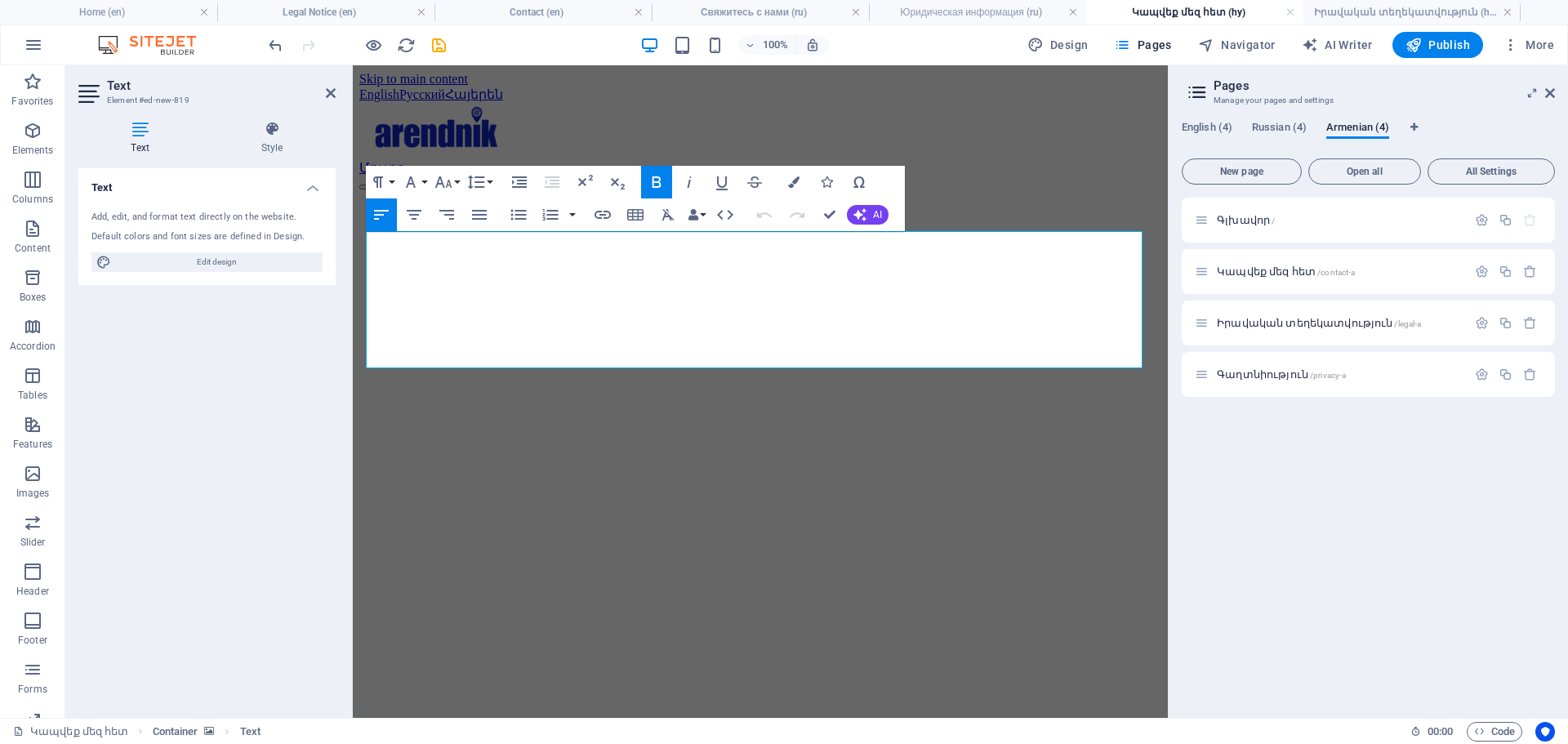
drag, startPoint x: 572, startPoint y: 360, endPoint x: 327, endPoint y: 270, distance: 261.0
click at [454, 181] on button "Font Size" at bounding box center [446, 182] width 31 height 32
click at [460, 374] on link "24" at bounding box center [460, 385] width 59 height 25
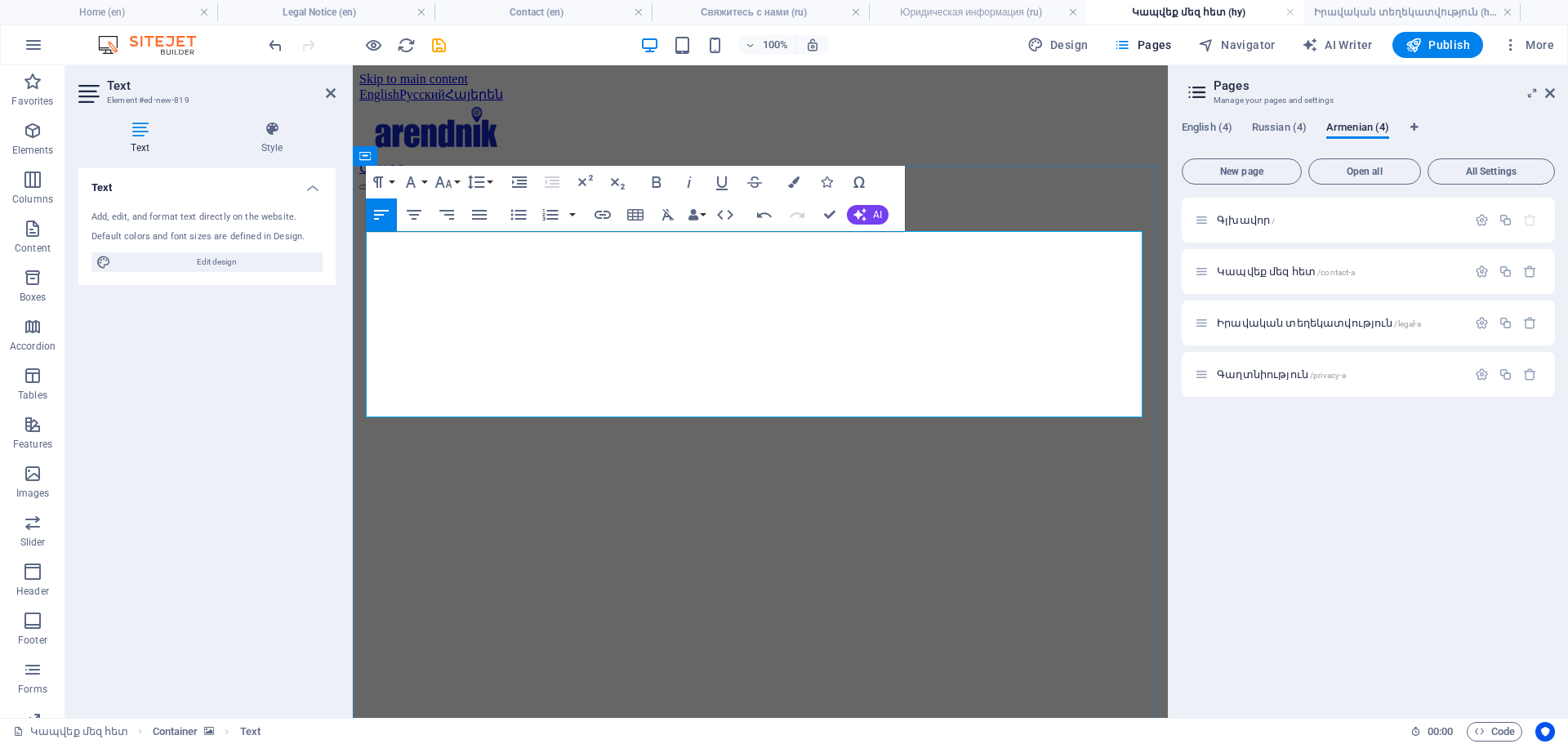
drag, startPoint x: 592, startPoint y: 239, endPoint x: 652, endPoint y: 304, distance: 88.5
click at [459, 180] on button "Font Size" at bounding box center [446, 182] width 31 height 32
click at [459, 401] on link "30" at bounding box center [460, 409] width 59 height 25
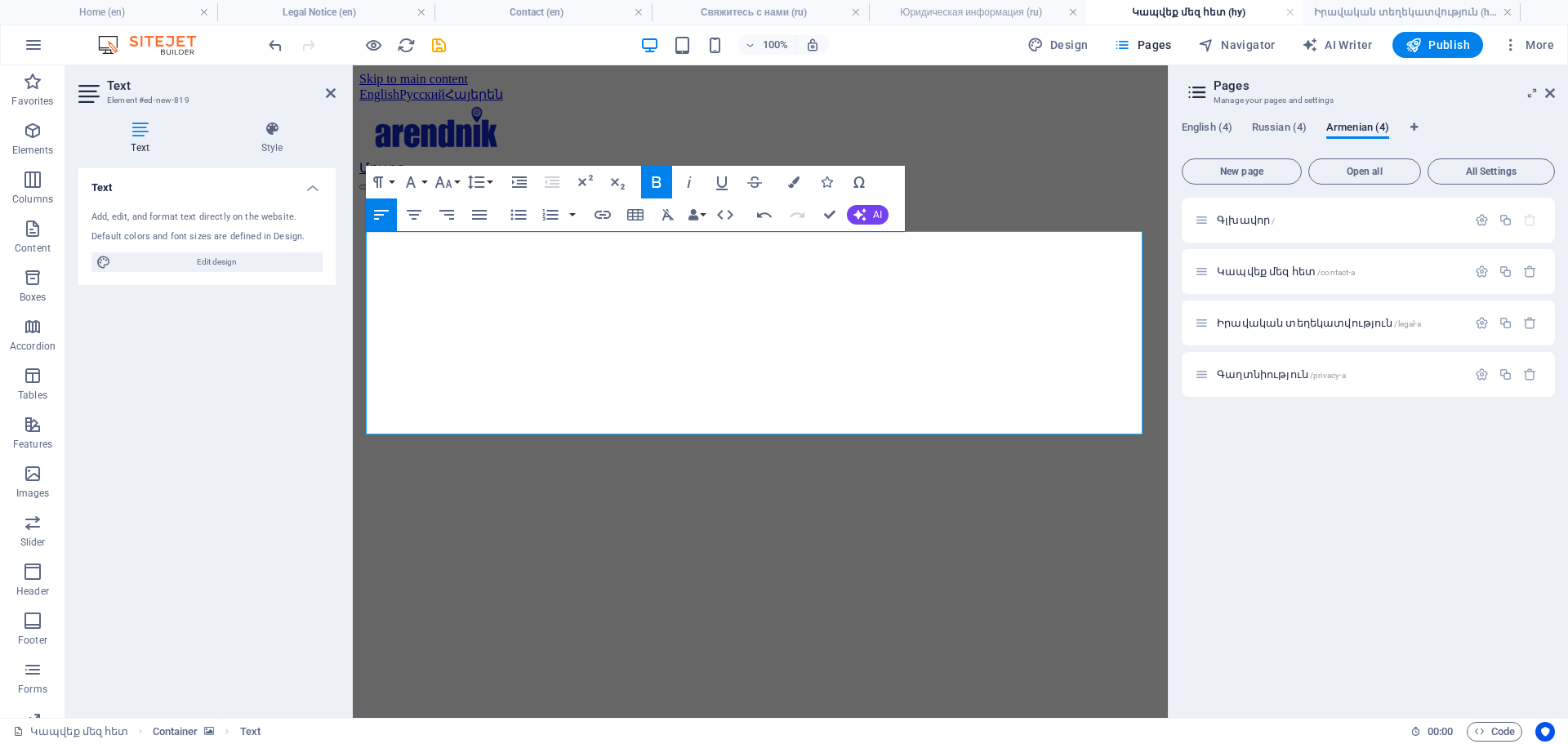
click at [369, 190] on figure at bounding box center [759, 190] width 802 height 0
click at [391, 190] on figure at bounding box center [759, 190] width 802 height 0
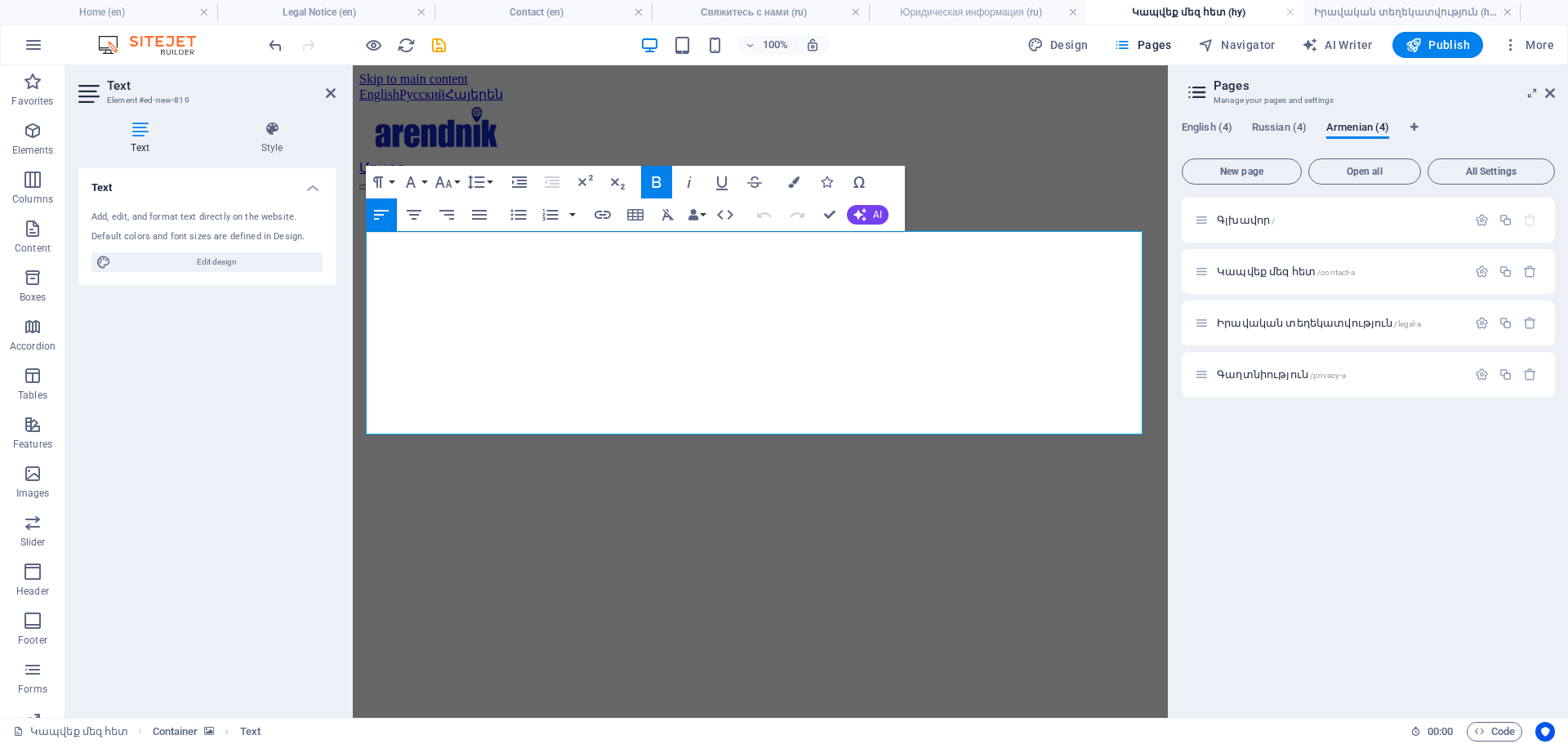
drag, startPoint x: 625, startPoint y: 416, endPoint x: 704, endPoint y: 363, distance: 95.1
click at [458, 184] on button "Font Size" at bounding box center [446, 182] width 31 height 32
click at [463, 252] on link "24" at bounding box center [460, 253] width 59 height 25
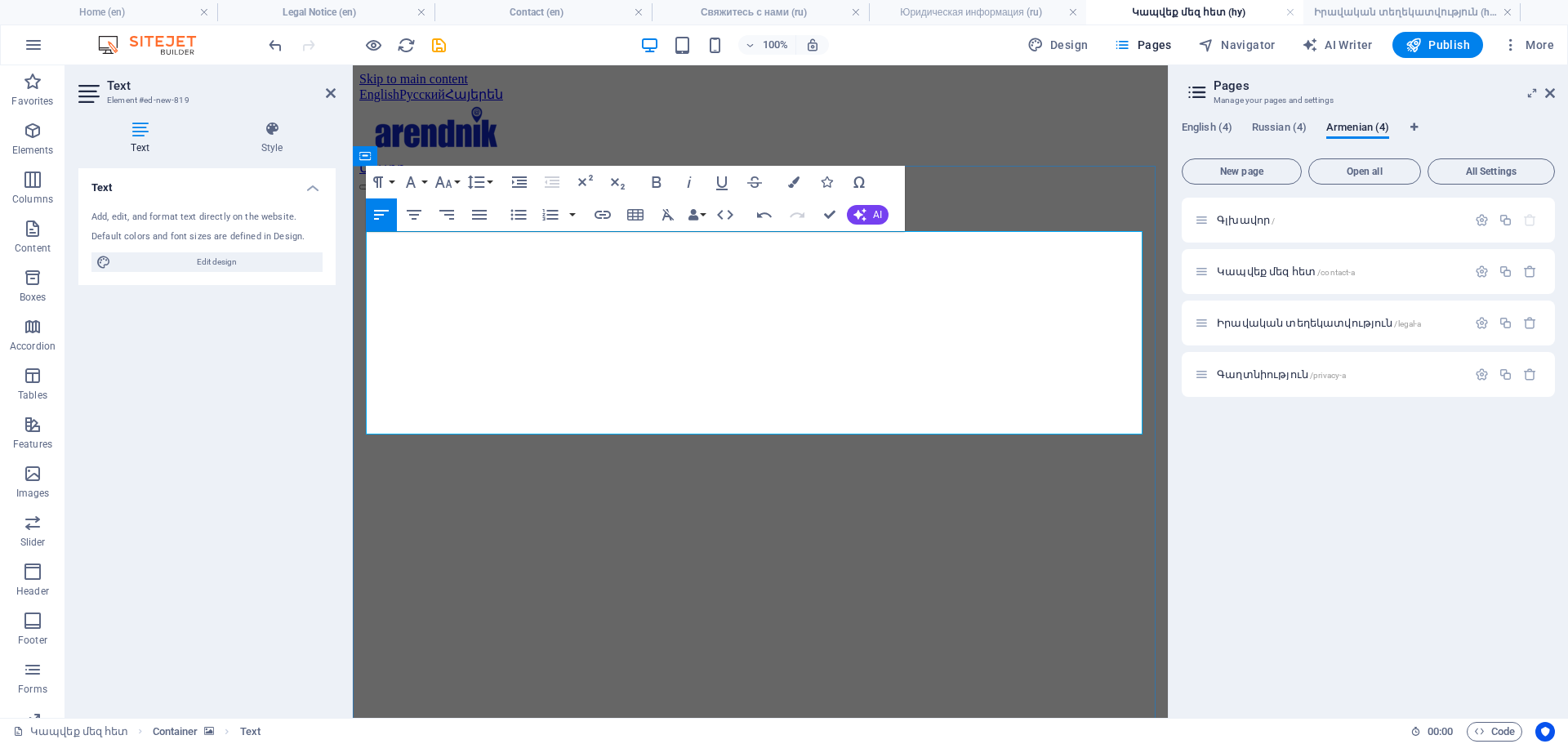
drag, startPoint x: 696, startPoint y: 420, endPoint x: 366, endPoint y: 314, distance: 346.6
click at [381, 190] on figure at bounding box center [759, 190] width 802 height 0
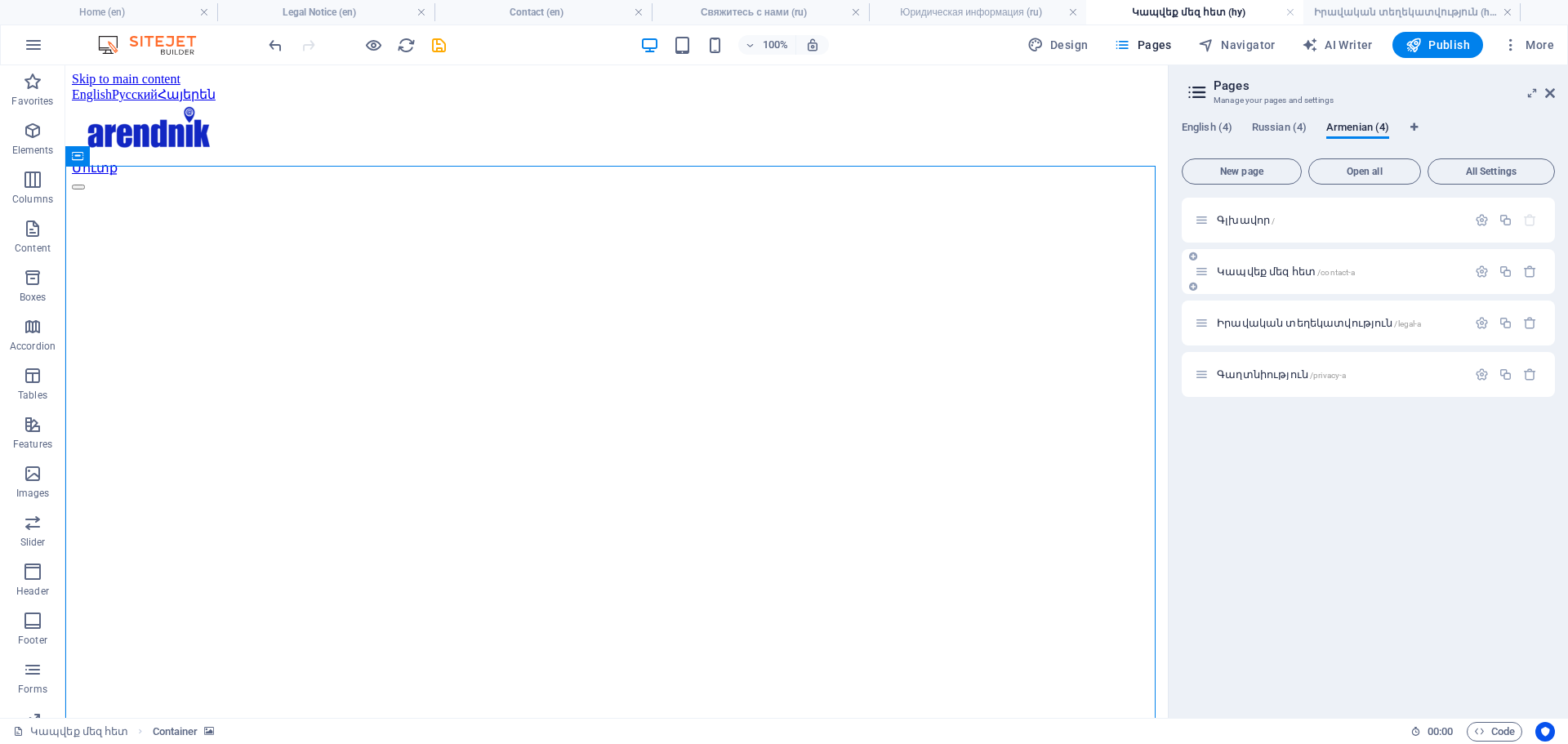
click at [1244, 278] on div "Կապվեք մեզ հետ /contact-a" at bounding box center [1331, 271] width 272 height 19
click at [1246, 272] on span "Կապվեք մեզ հետ /contact-a" at bounding box center [1285, 271] width 138 height 12
click at [1273, 331] on div "Իրավական տեղեկատվություն /legal-a" at bounding box center [1331, 323] width 272 height 19
click at [1270, 327] on span "Իրավական տեղեկատվություն /legal-a" at bounding box center [1319, 323] width 204 height 12
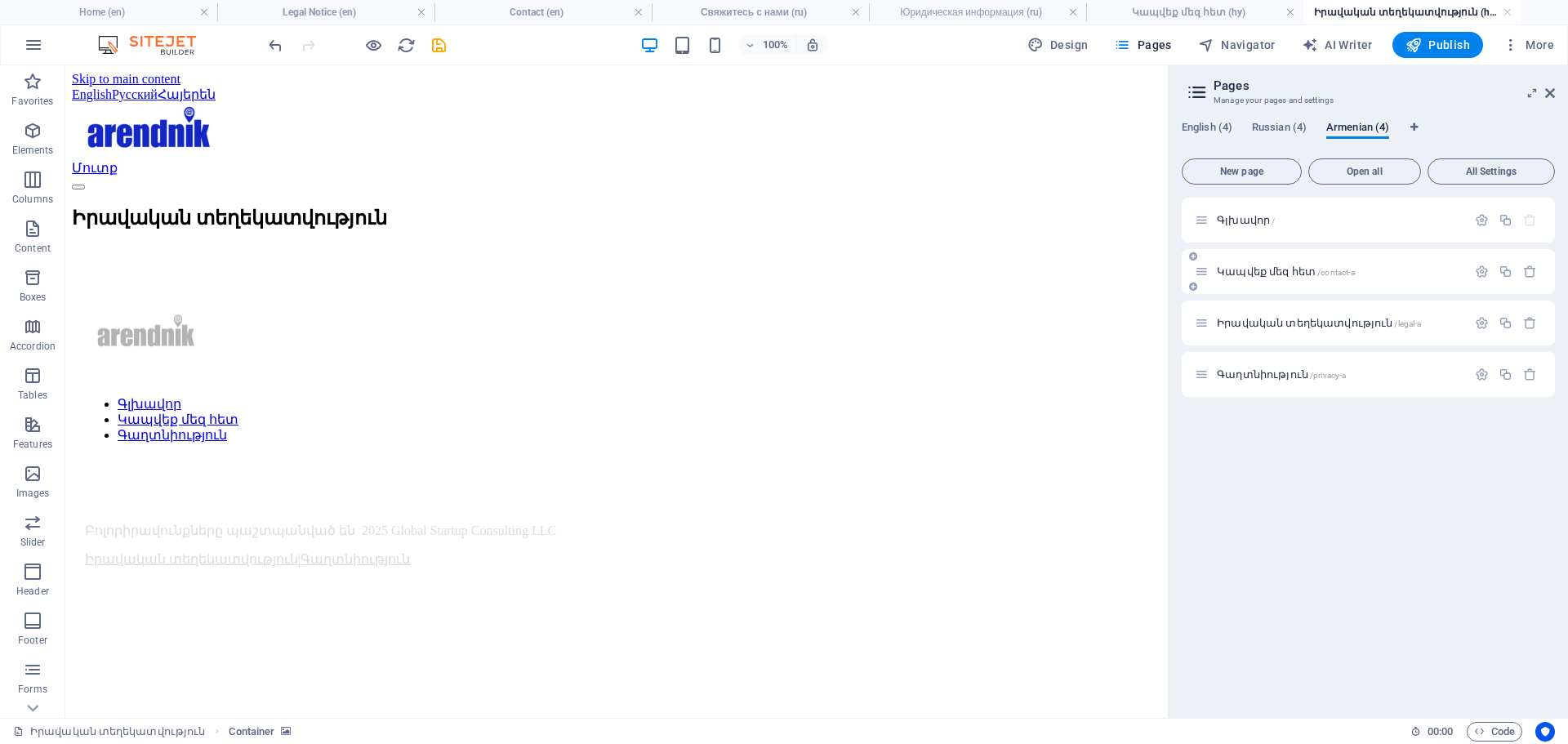
click at [1258, 266] on span "Կապվեք մեզ հետ /contact-a" at bounding box center [1285, 271] width 138 height 12
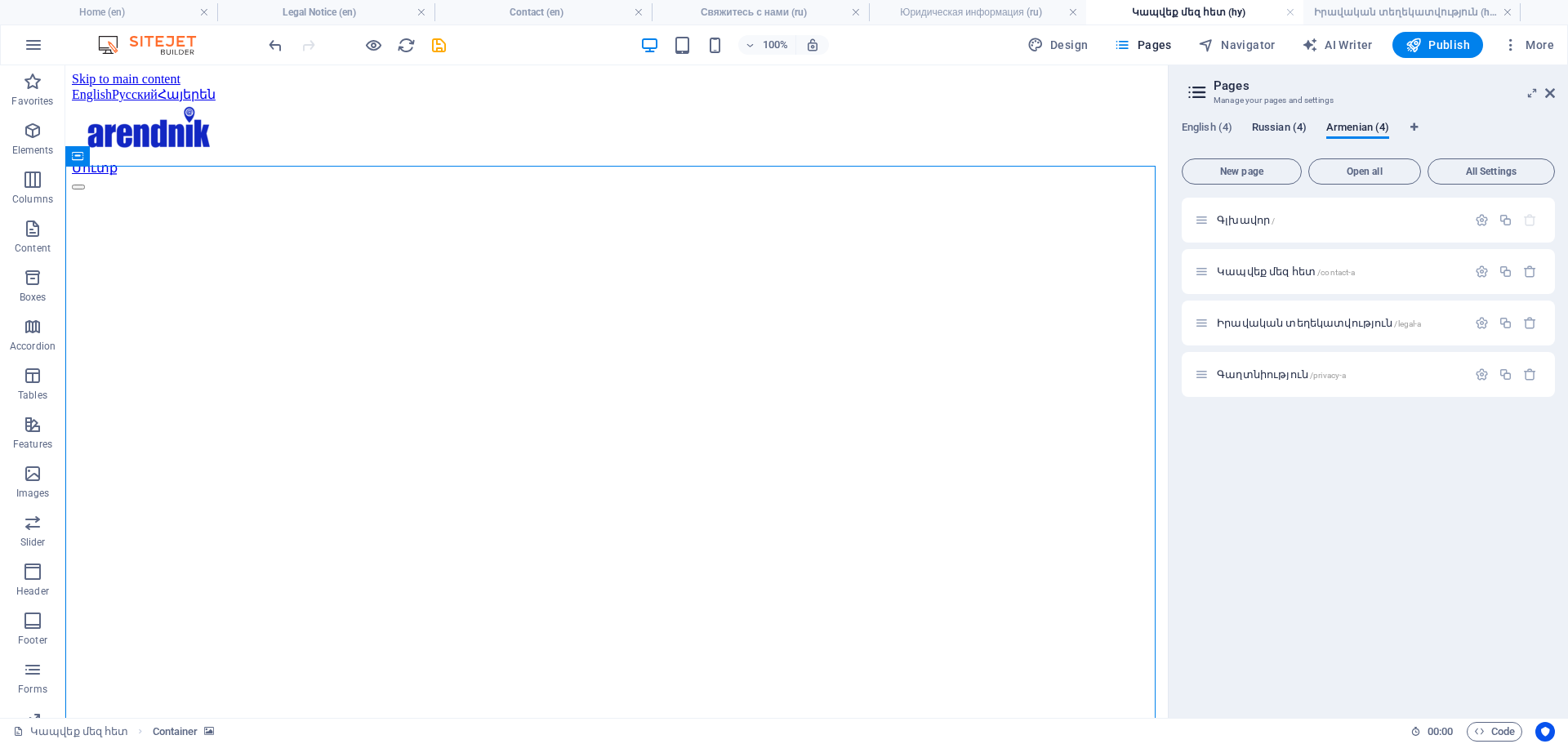
click at [1280, 129] on span "Russian (4)" at bounding box center [1280, 129] width 55 height 23
click at [1286, 271] on span "Свяжитесь с нами /contact-r" at bounding box center [1281, 271] width 129 height 12
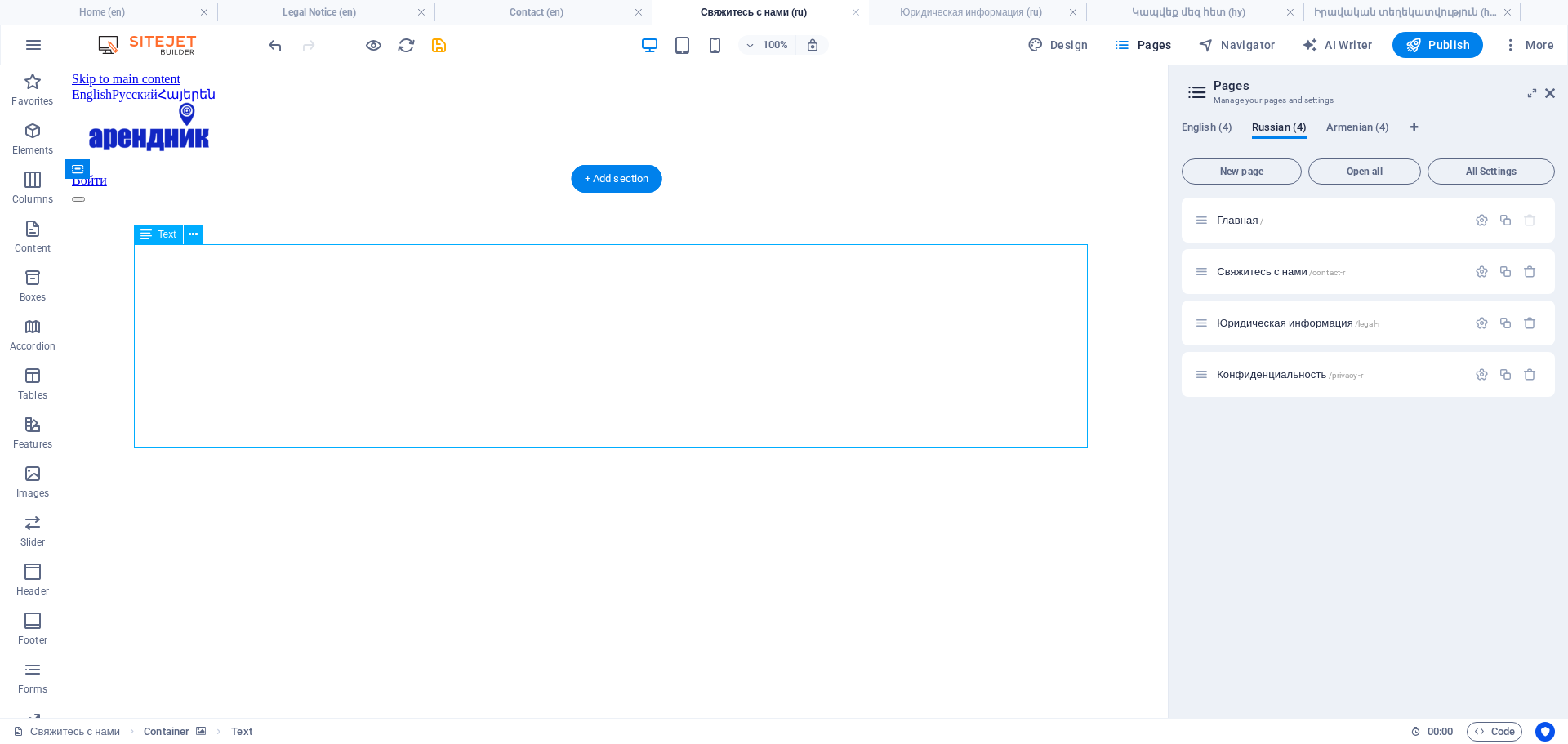
drag, startPoint x: 425, startPoint y: 430, endPoint x: 217, endPoint y: 333, distance: 229.5
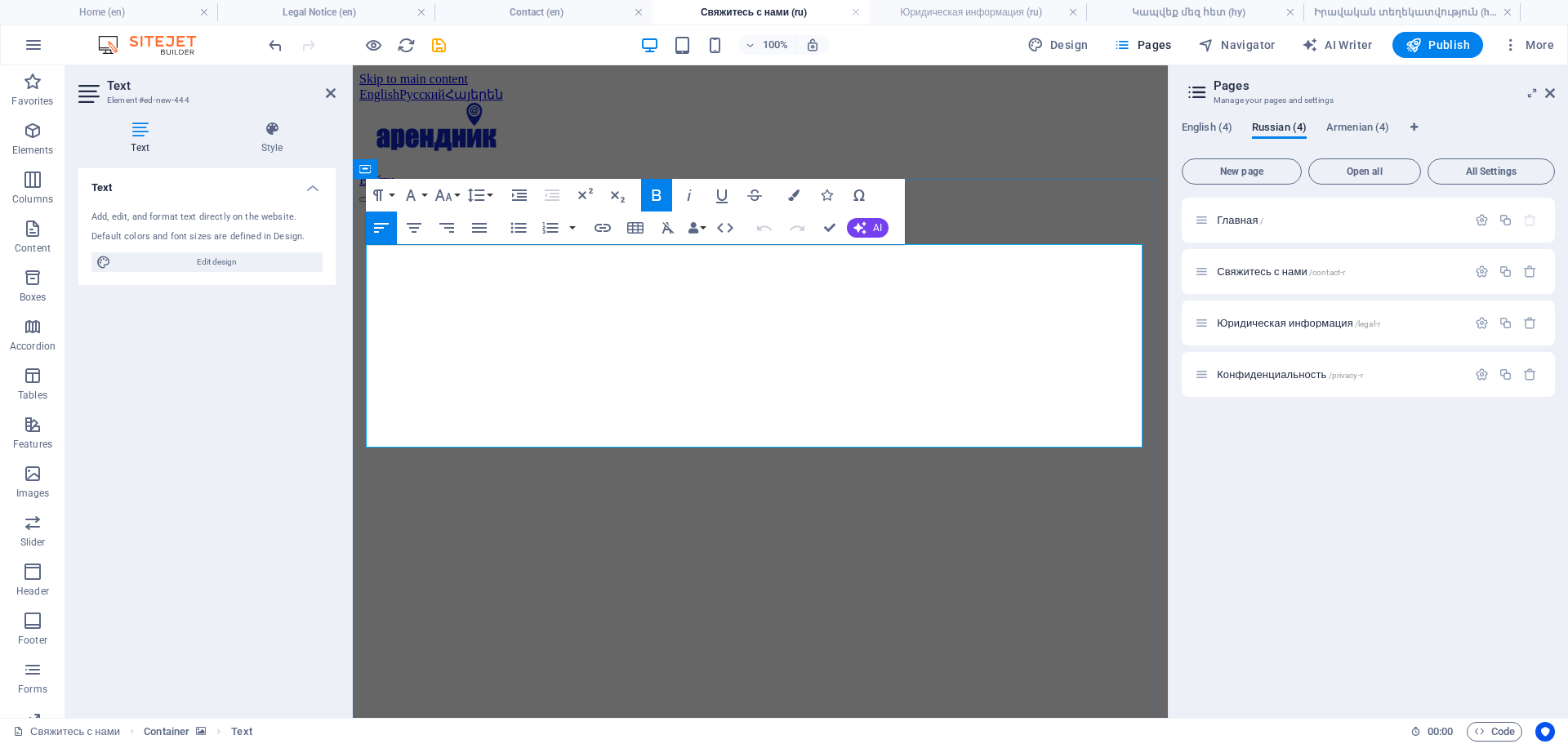
drag, startPoint x: 713, startPoint y: 342, endPoint x: 416, endPoint y: 312, distance: 298.5
click at [791, 191] on icon "button" at bounding box center [794, 195] width 12 height 12
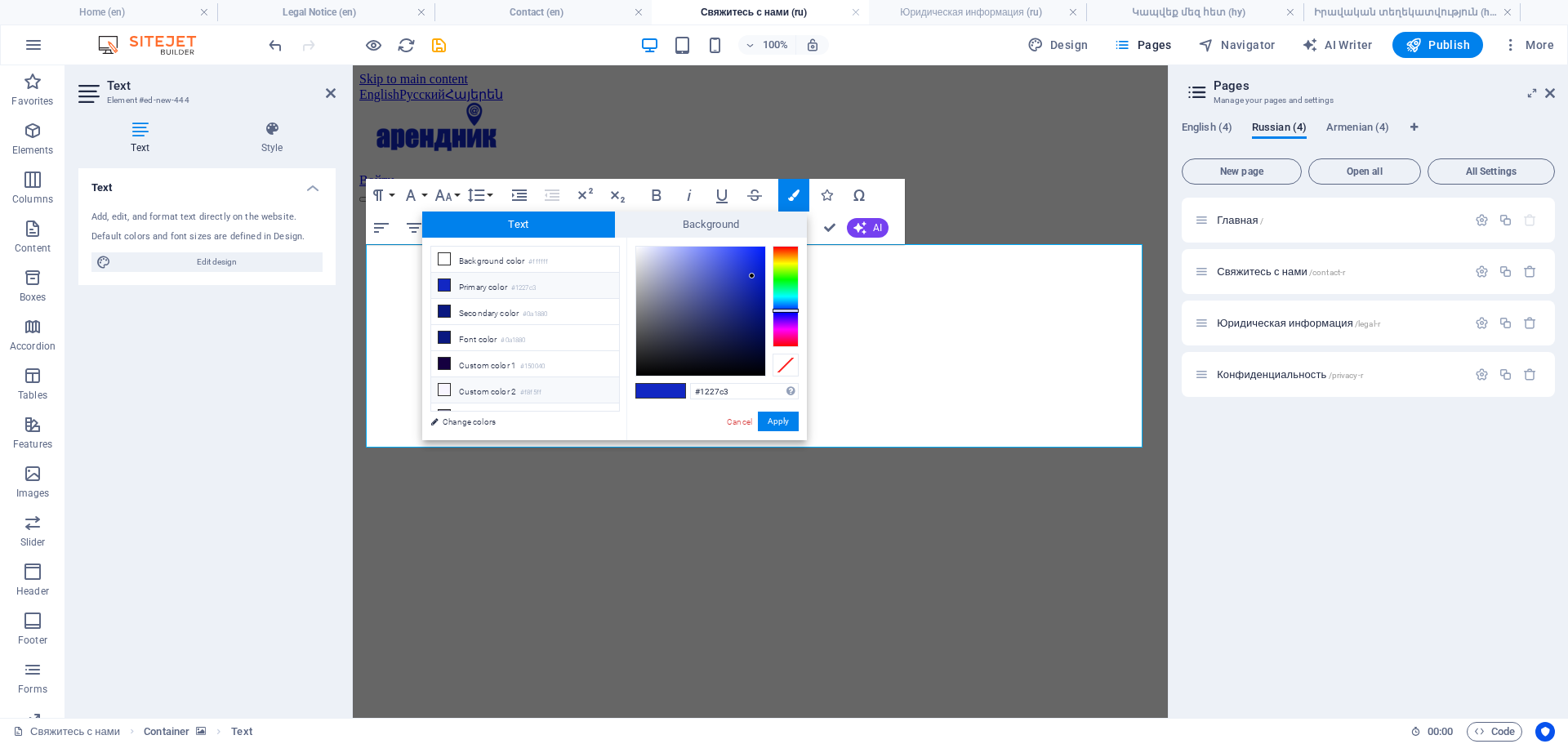
drag, startPoint x: 728, startPoint y: 386, endPoint x: 557, endPoint y: 393, distance: 171.1
click at [557, 393] on div "less Background color #ffffff Primary color #1227c3 Secondary color #0a1880 Fon…" at bounding box center [614, 339] width 385 height 202
copy span "ни Героснера, 6А г. Аштарак, [GEOGRAPHIC_DATA], 4458"
click at [1111, 202] on figure at bounding box center [759, 202] width 802 height 0
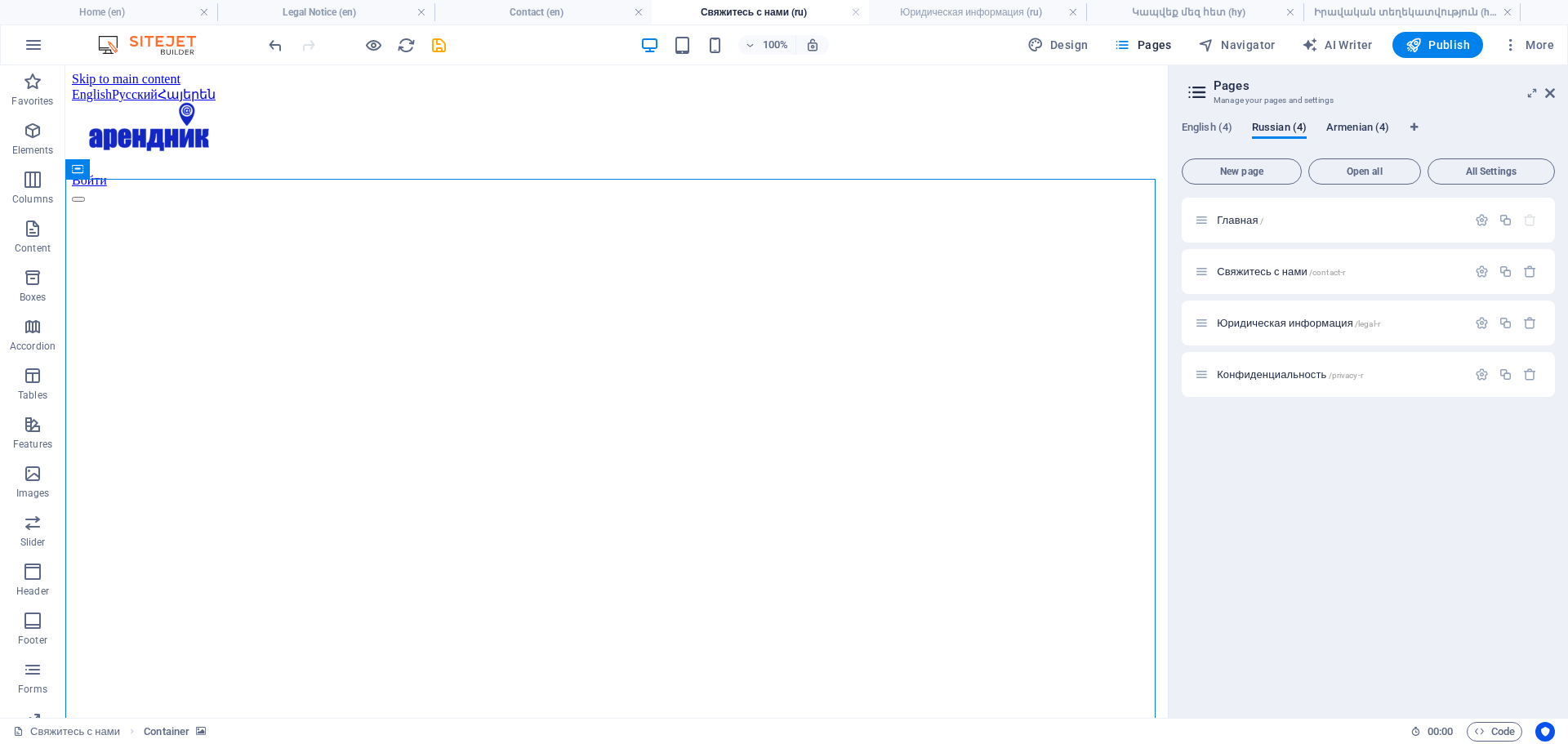
click at [1357, 123] on span "Armenian (4)" at bounding box center [1358, 129] width 63 height 23
click at [1255, 272] on span "Կապվեք մեզ հետ /contact-a" at bounding box center [1285, 271] width 138 height 12
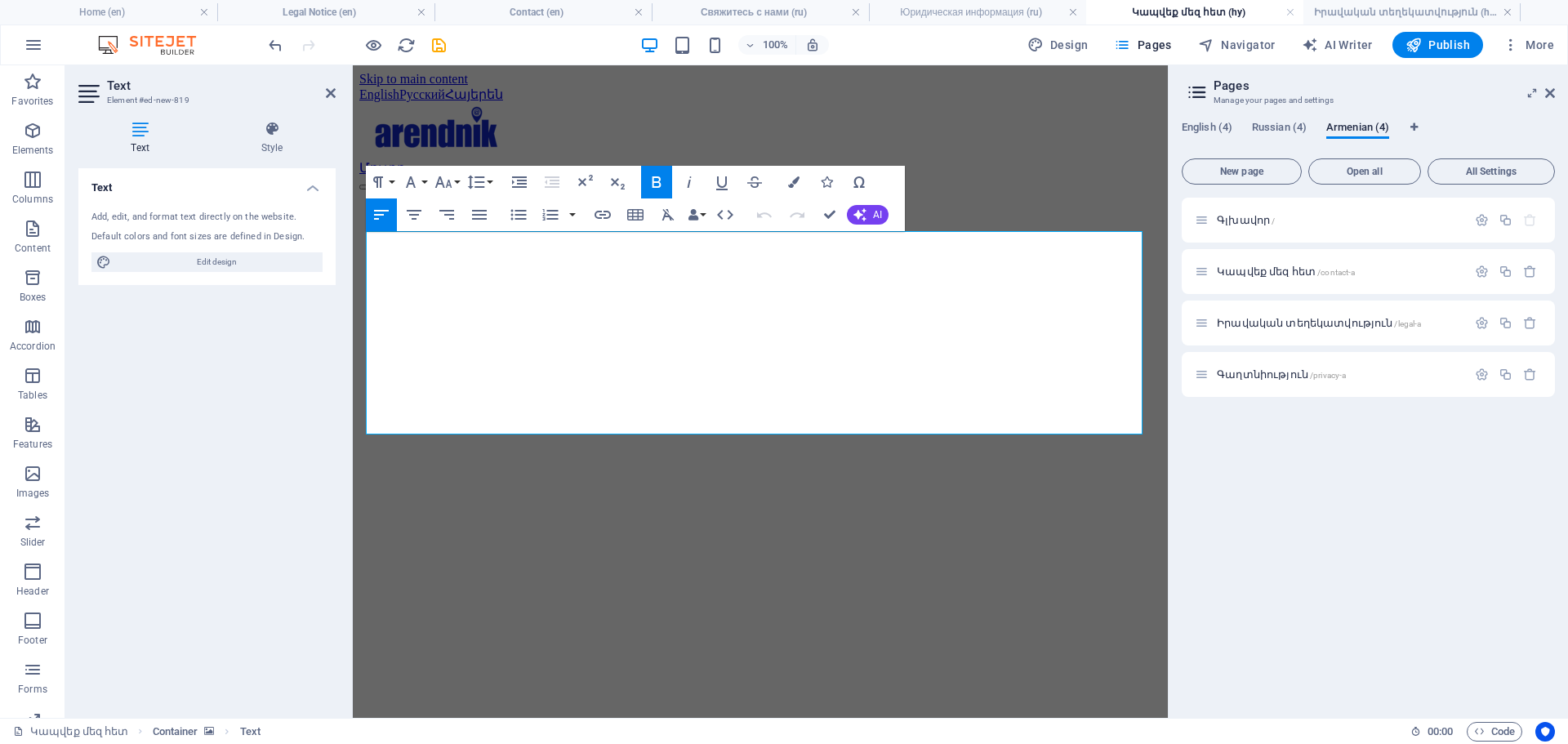
drag, startPoint x: 689, startPoint y: 417, endPoint x: 358, endPoint y: 305, distance: 349.4
click at [796, 181] on icon "button" at bounding box center [794, 183] width 12 height 12
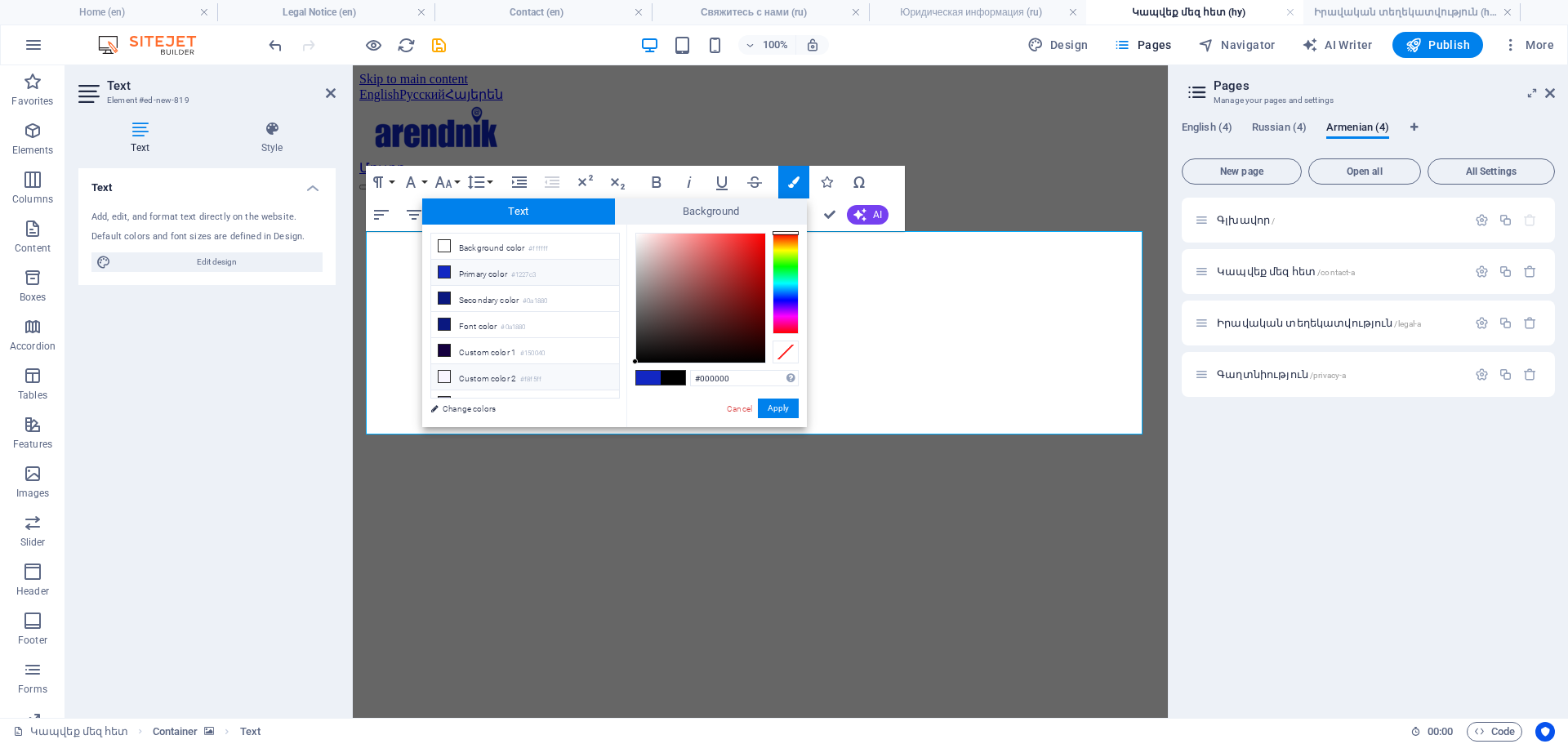
drag, startPoint x: 753, startPoint y: 382, endPoint x: 527, endPoint y: 383, distance: 226.0
click at [527, 383] on div "less Background color #ffffff Primary color #1227c3 Secondary color #0a1880 Fon…" at bounding box center [614, 326] width 385 height 202
type input "#1227c3"
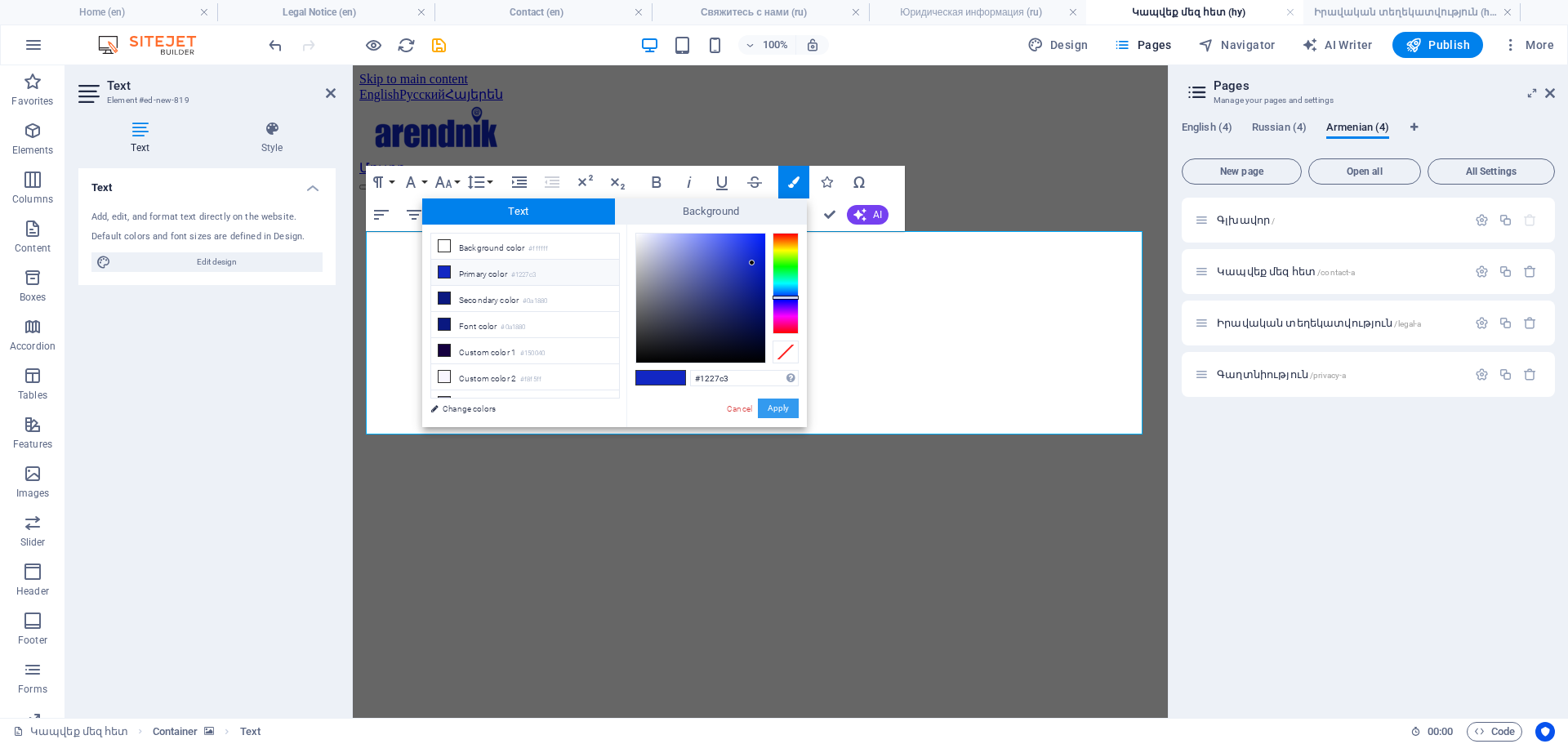
click at [782, 411] on button "Apply" at bounding box center [778, 408] width 41 height 20
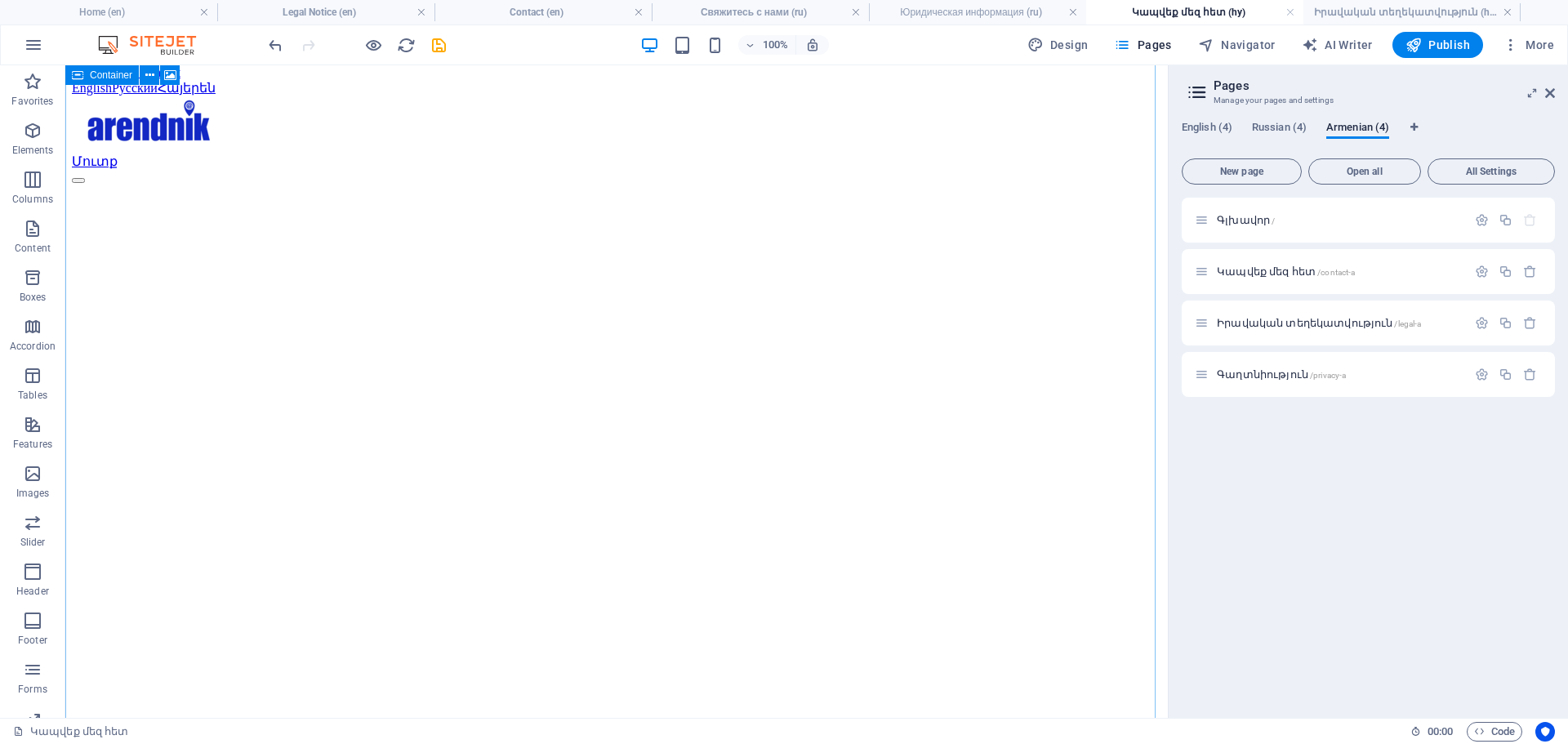
scroll to position [0, 0]
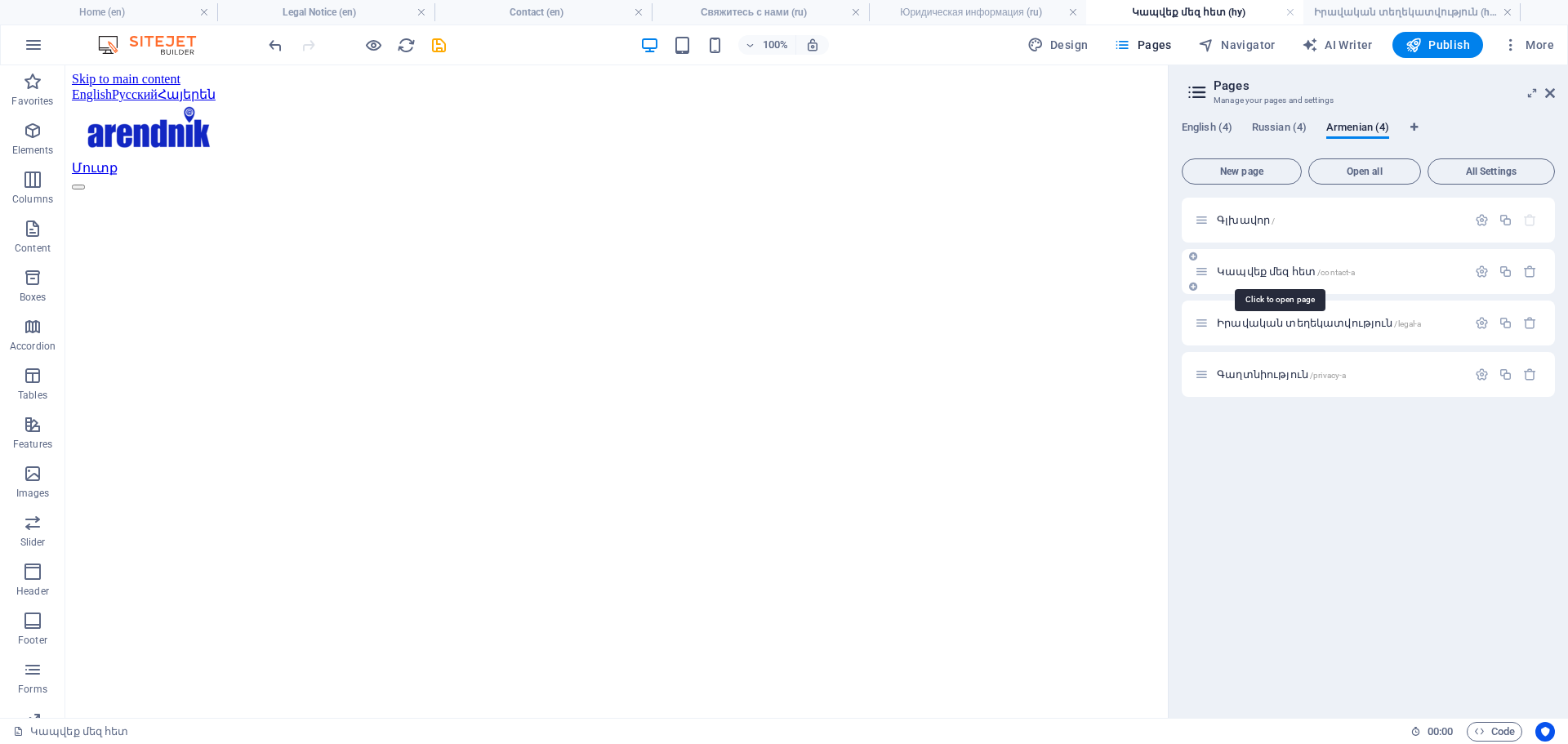
click at [1268, 269] on span "Կապվեք մեզ հետ /contact-a" at bounding box center [1285, 271] width 138 height 12
click at [1486, 265] on icon "button" at bounding box center [1482, 272] width 14 height 14
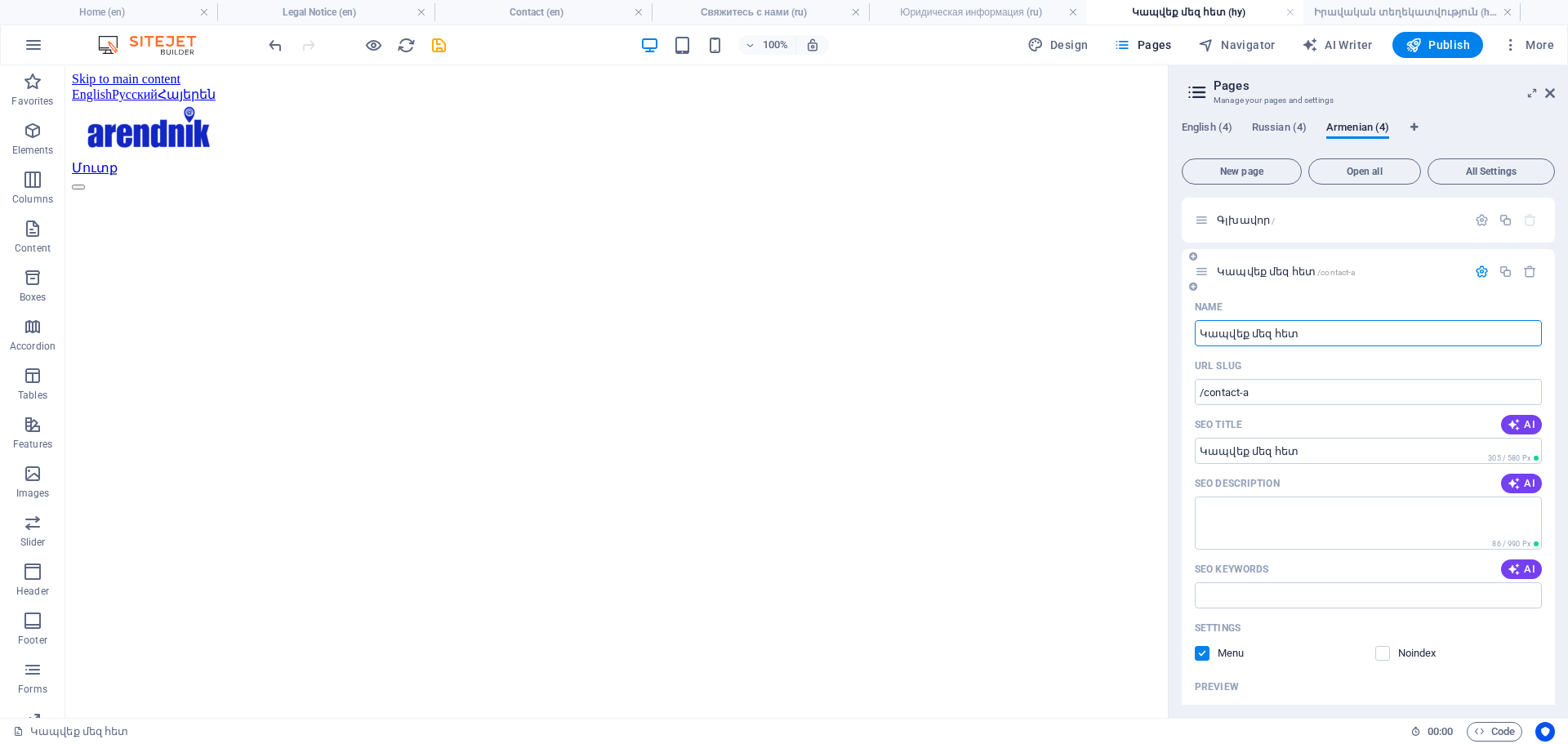
drag, startPoint x: 1320, startPoint y: 333, endPoint x: 1206, endPoint y: 343, distance: 114.4
click at [1206, 343] on input "Կապվեք մեզ հետ" at bounding box center [1369, 333] width 347 height 27
paste input "Հետադարձ Կապ"
type input "Հետադարձ Կապ"
drag, startPoint x: 1547, startPoint y: 91, endPoint x: 1296, endPoint y: 263, distance: 304.3
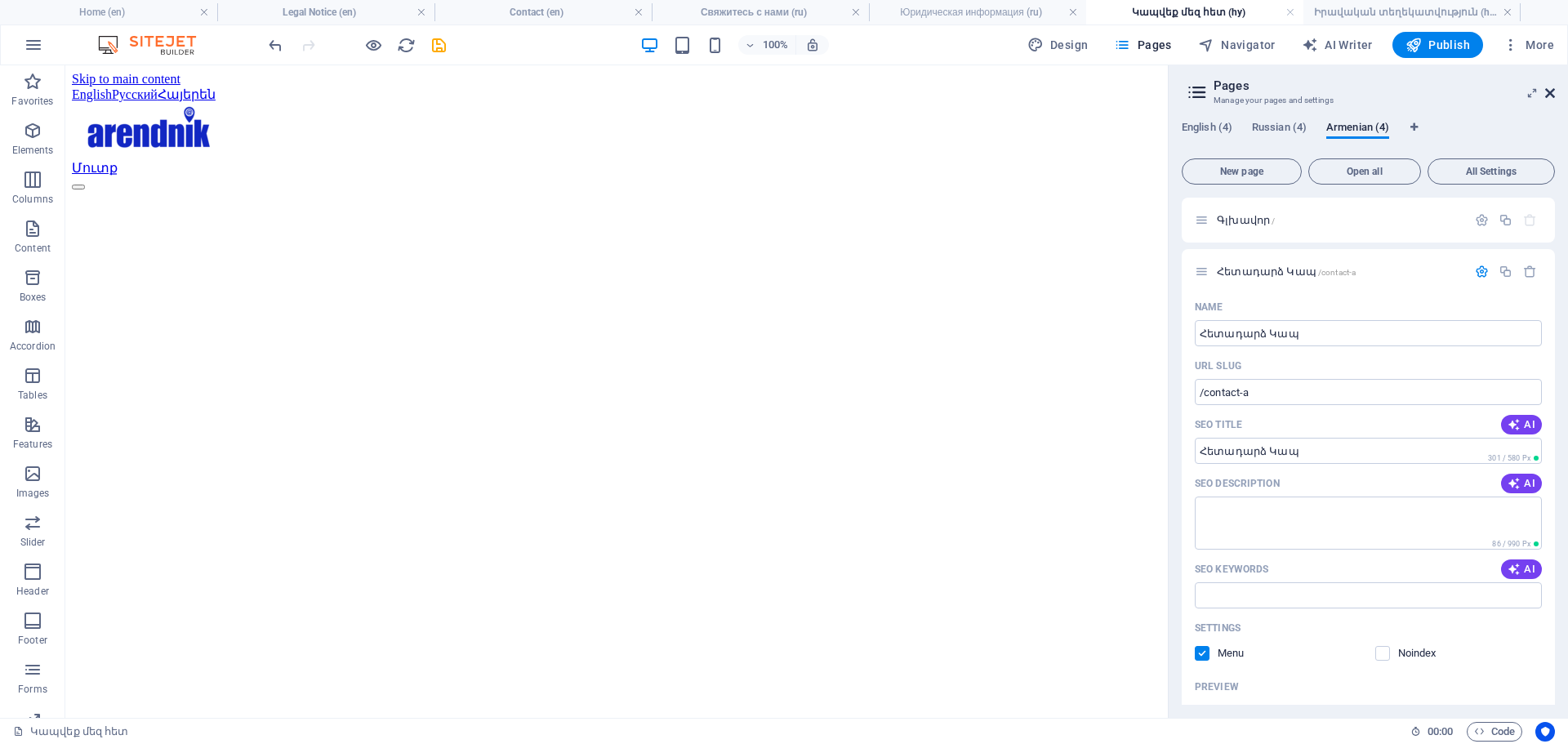
click at [1547, 91] on icon at bounding box center [1550, 92] width 10 height 13
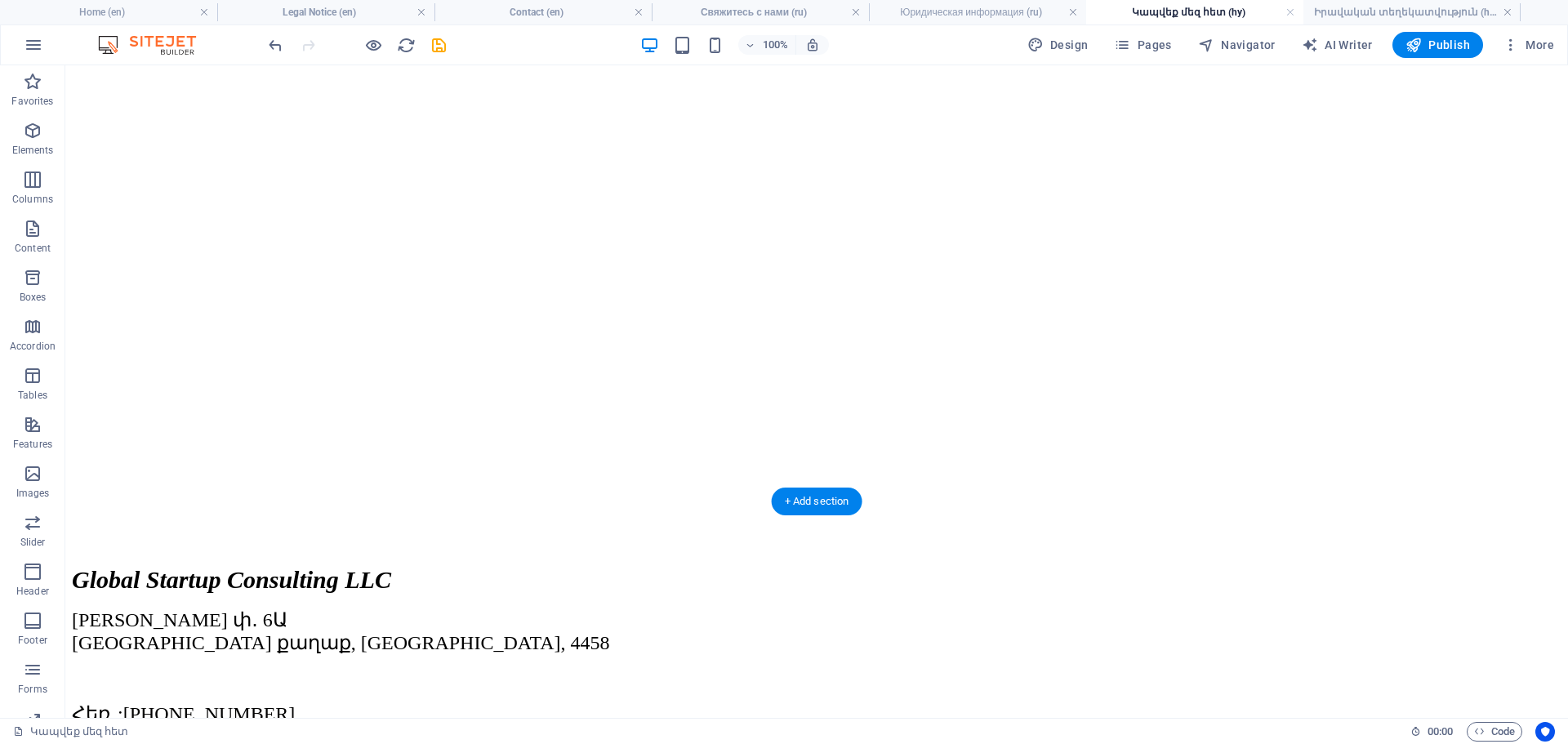
scroll to position [528, 0]
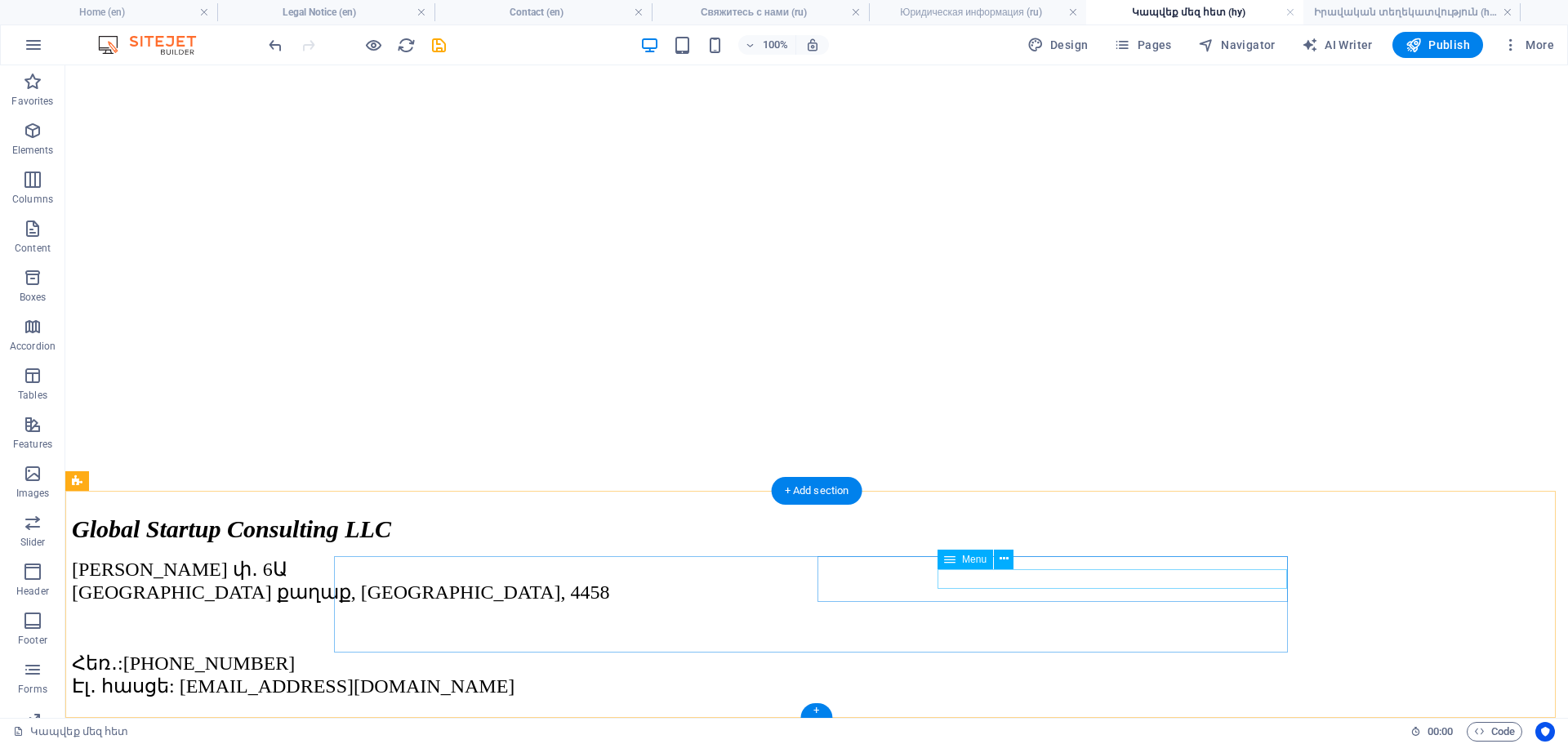
select select "8"
select select
select select "10"
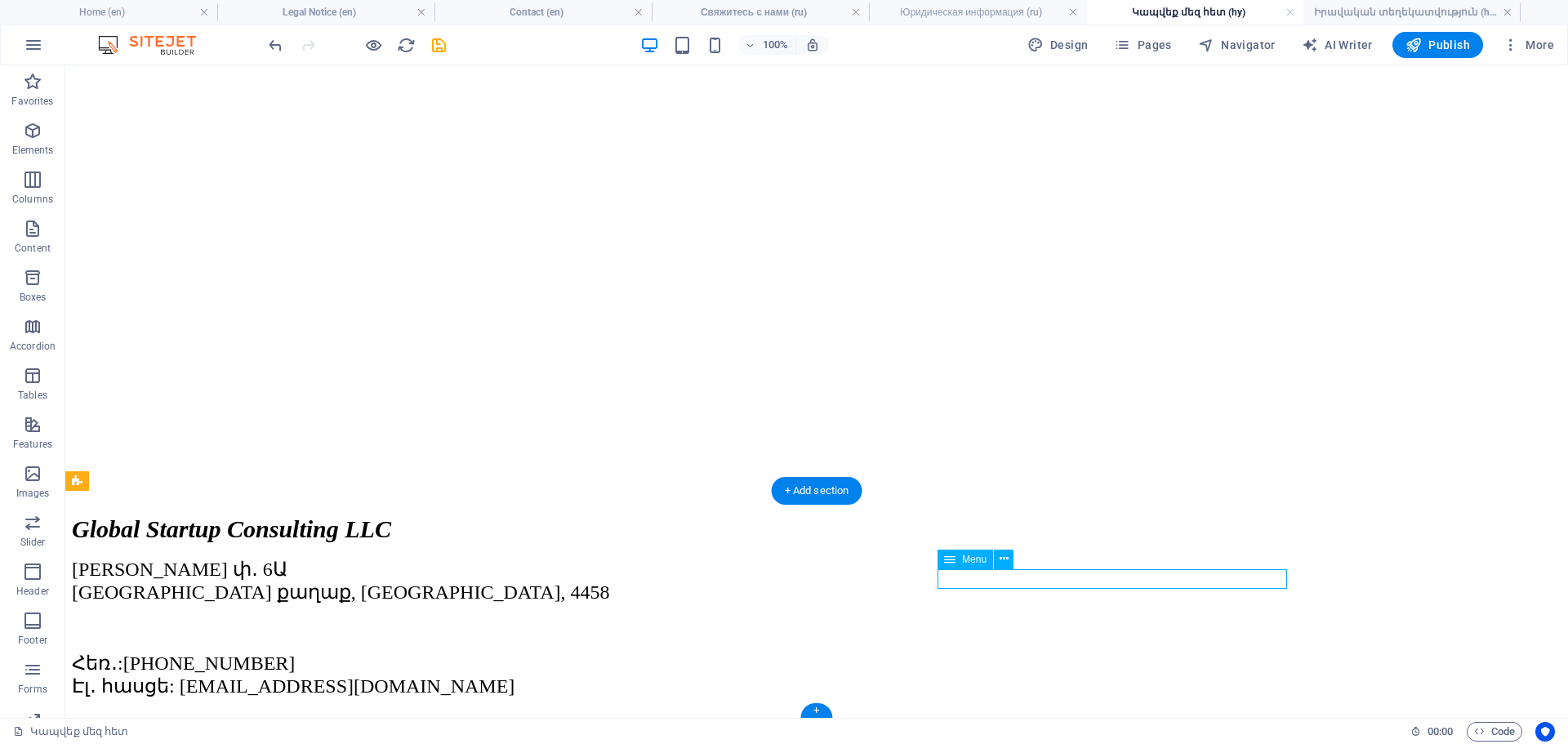
select select
select select "11"
select select
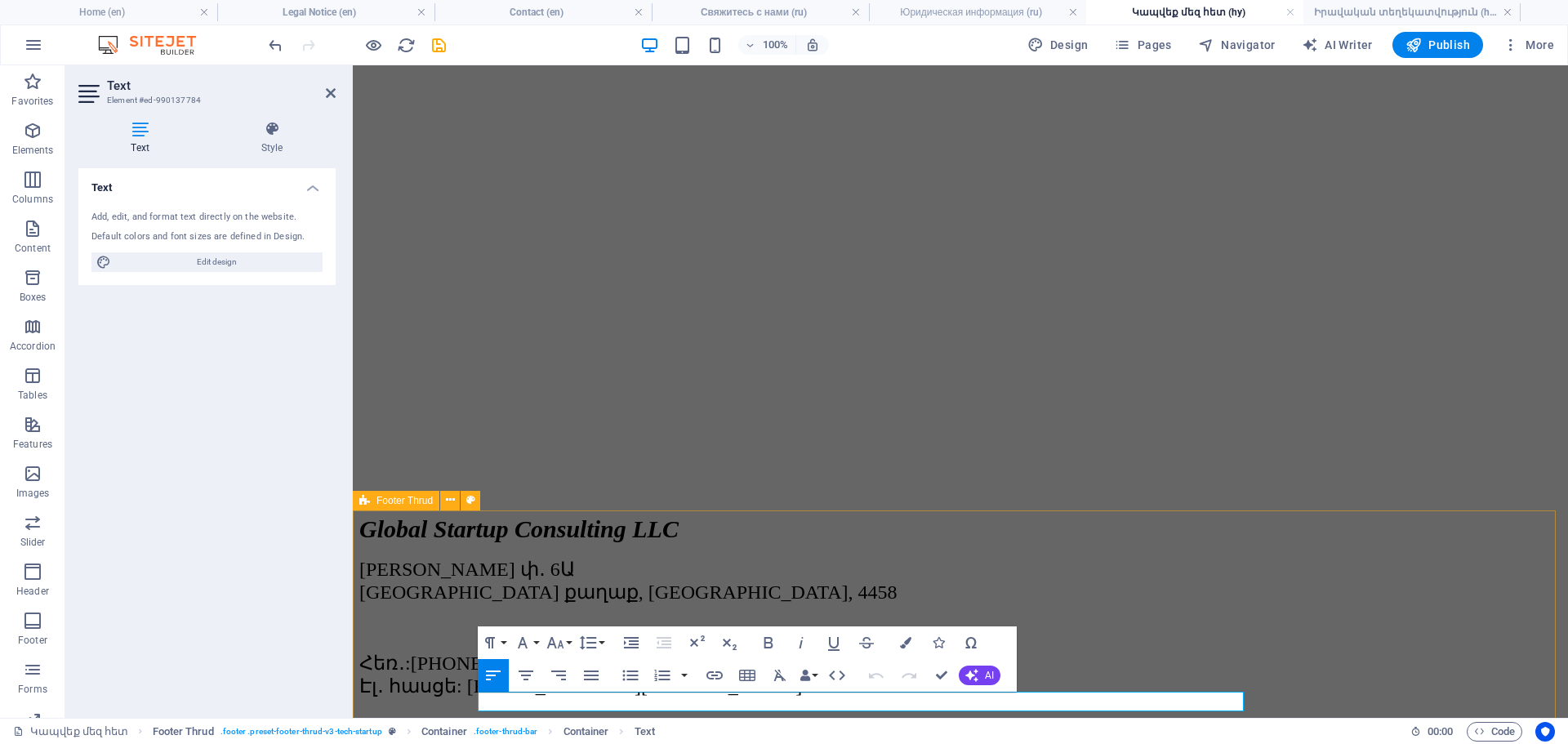
scroll to position [508, 0]
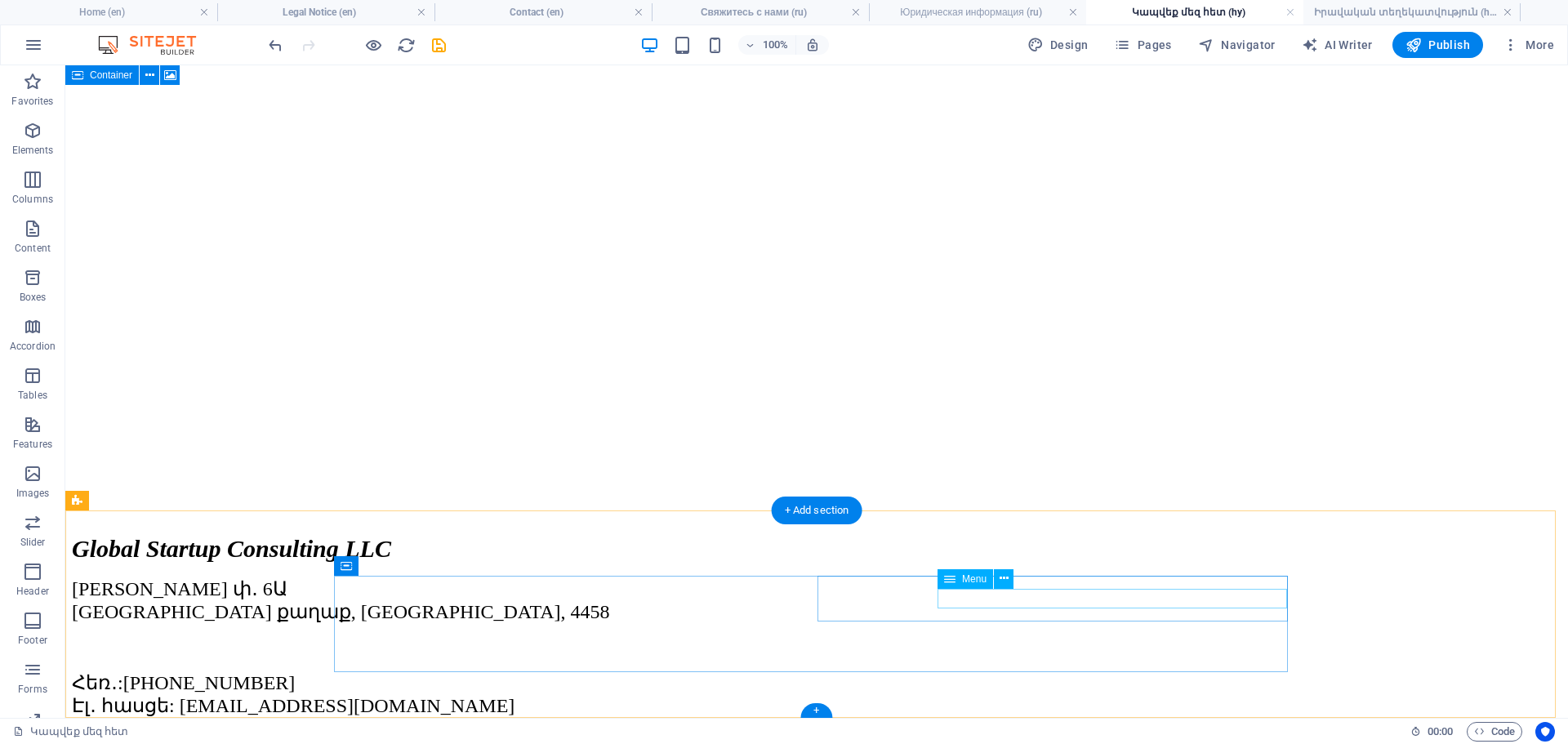
select select "8"
select select
select select "10"
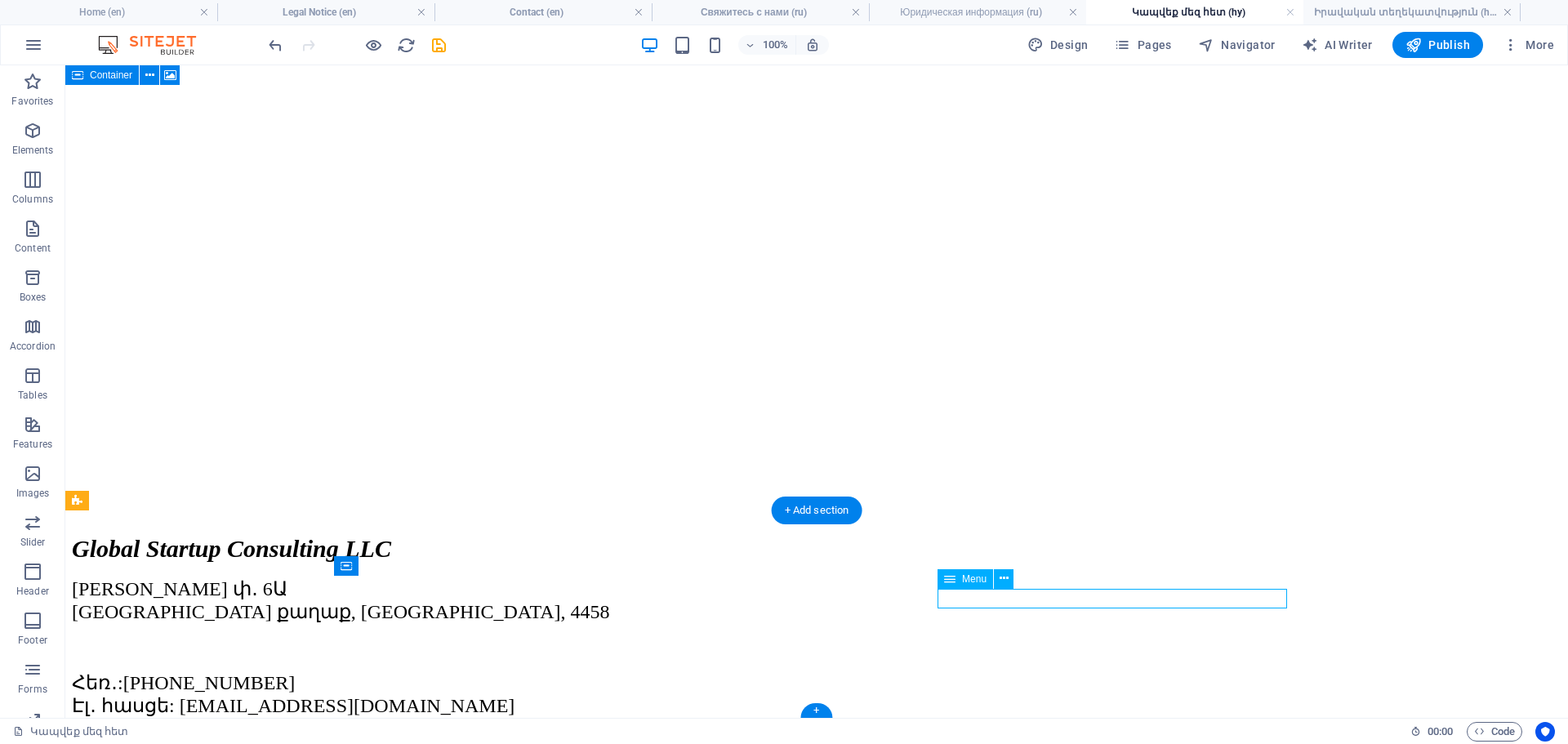
select select
select select "11"
select select
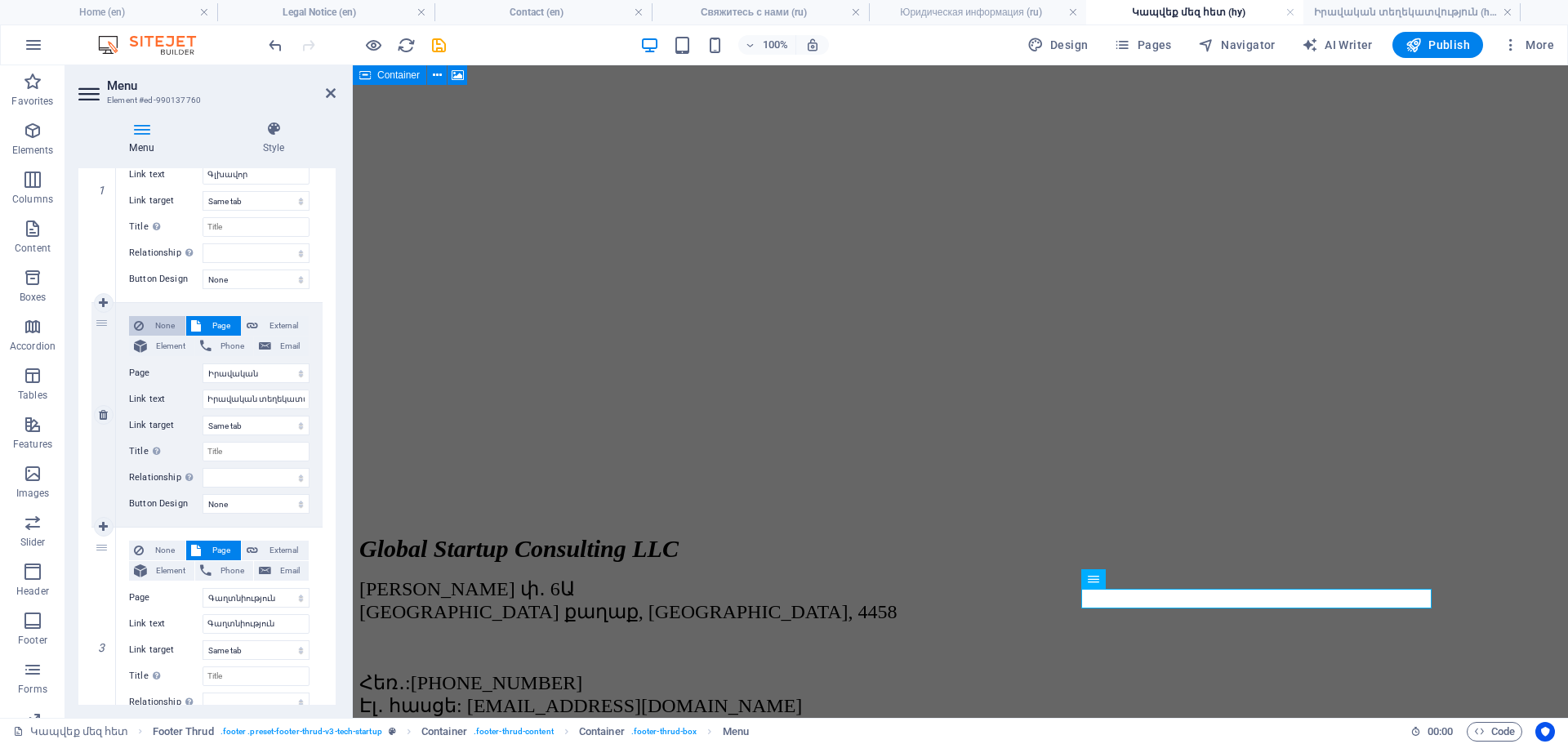
click at [155, 327] on span "None" at bounding box center [164, 326] width 31 height 20
select select
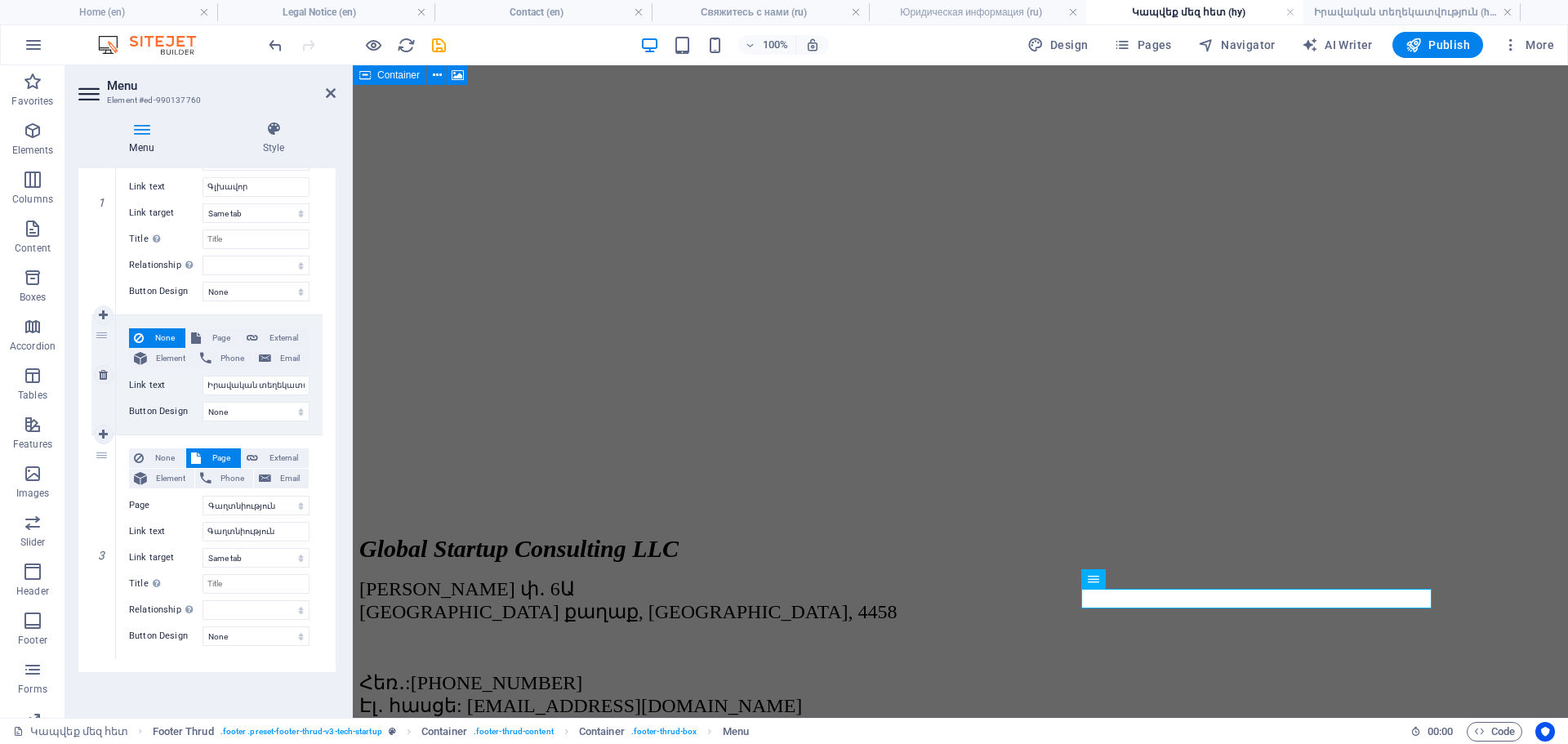
scroll to position [233, 0]
click at [173, 338] on span "None" at bounding box center [164, 339] width 31 height 20
click at [219, 337] on span "Page" at bounding box center [221, 339] width 30 height 20
select select
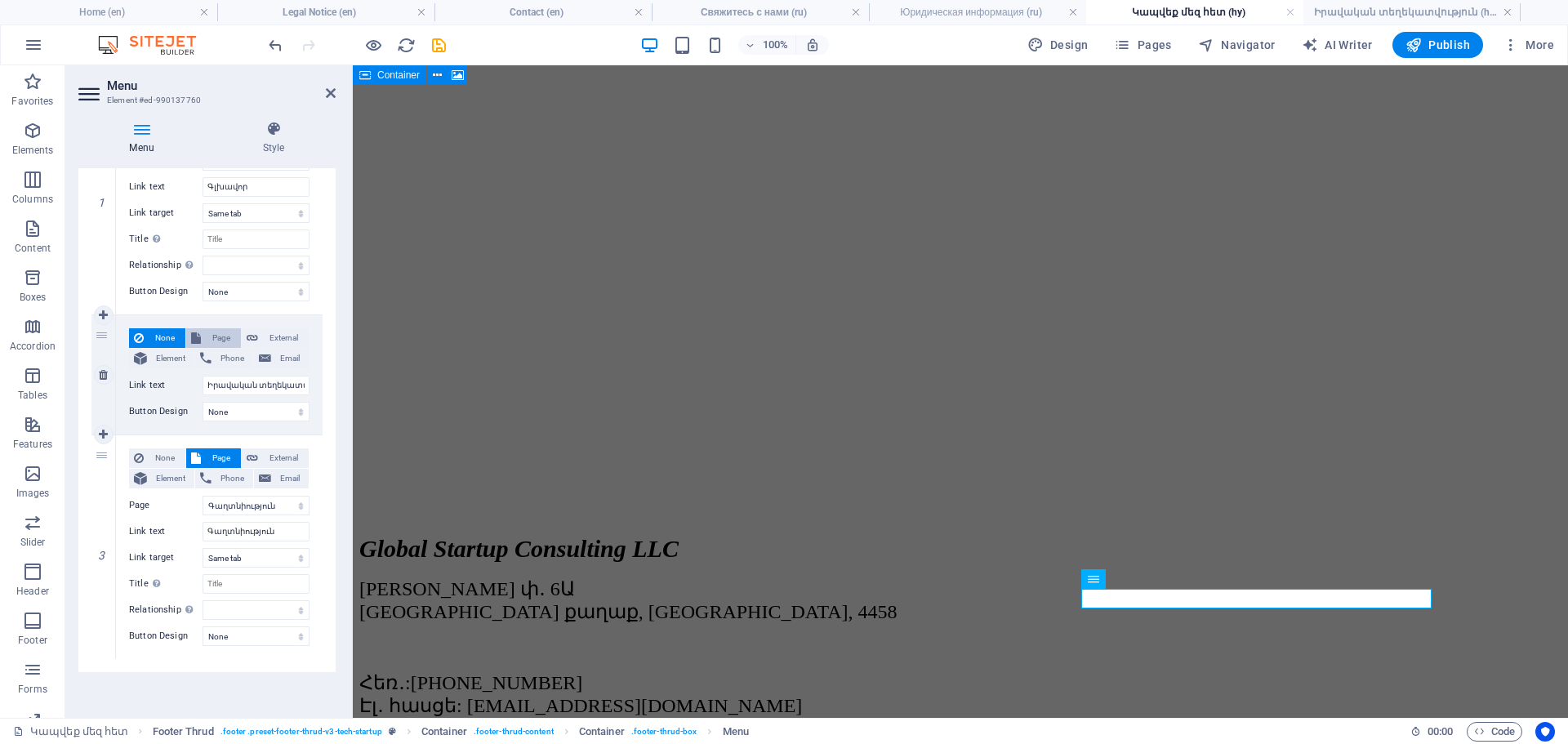
select select
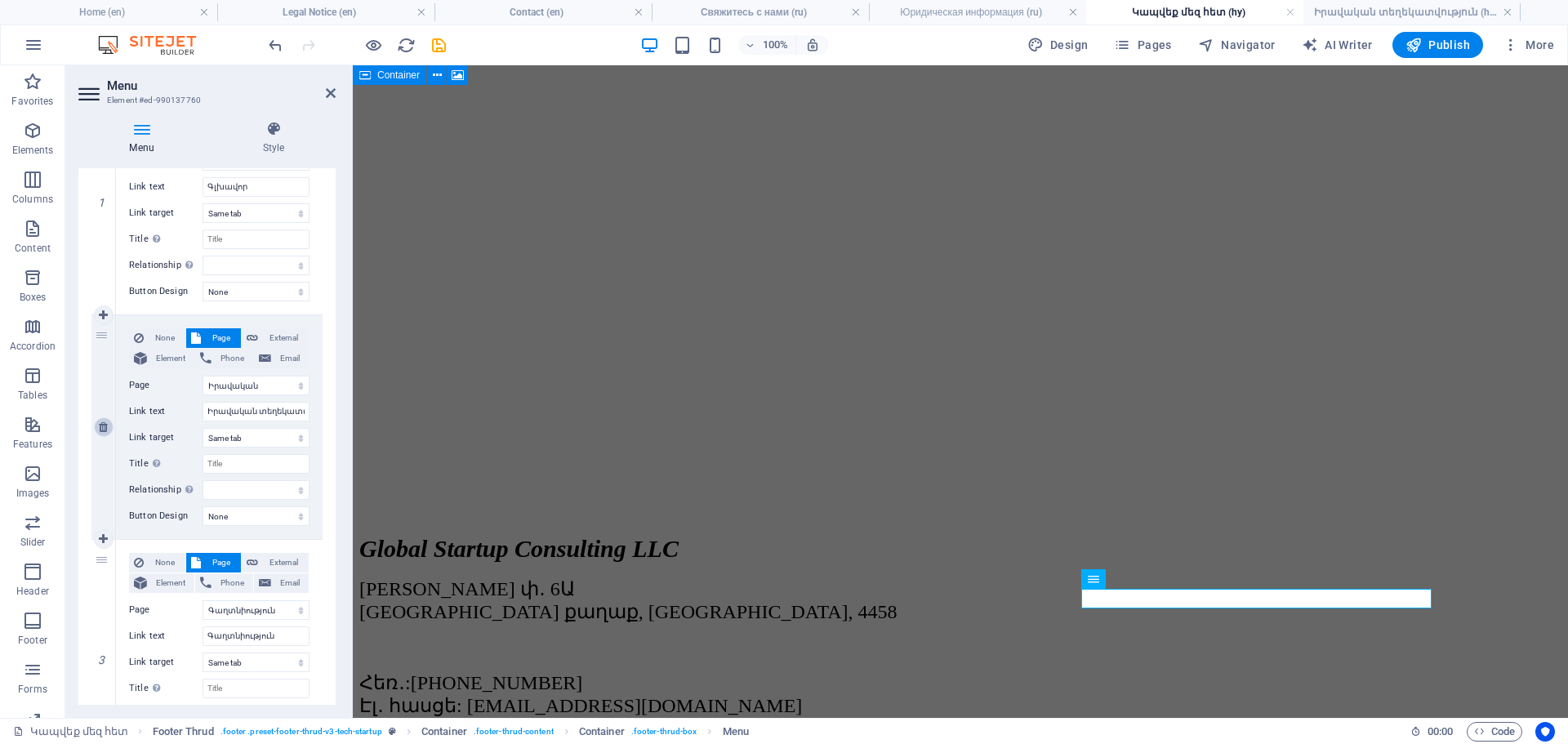
click at [101, 430] on icon at bounding box center [103, 427] width 9 height 12
select select
select select "11"
type input "Գաղտնիություն"
select select
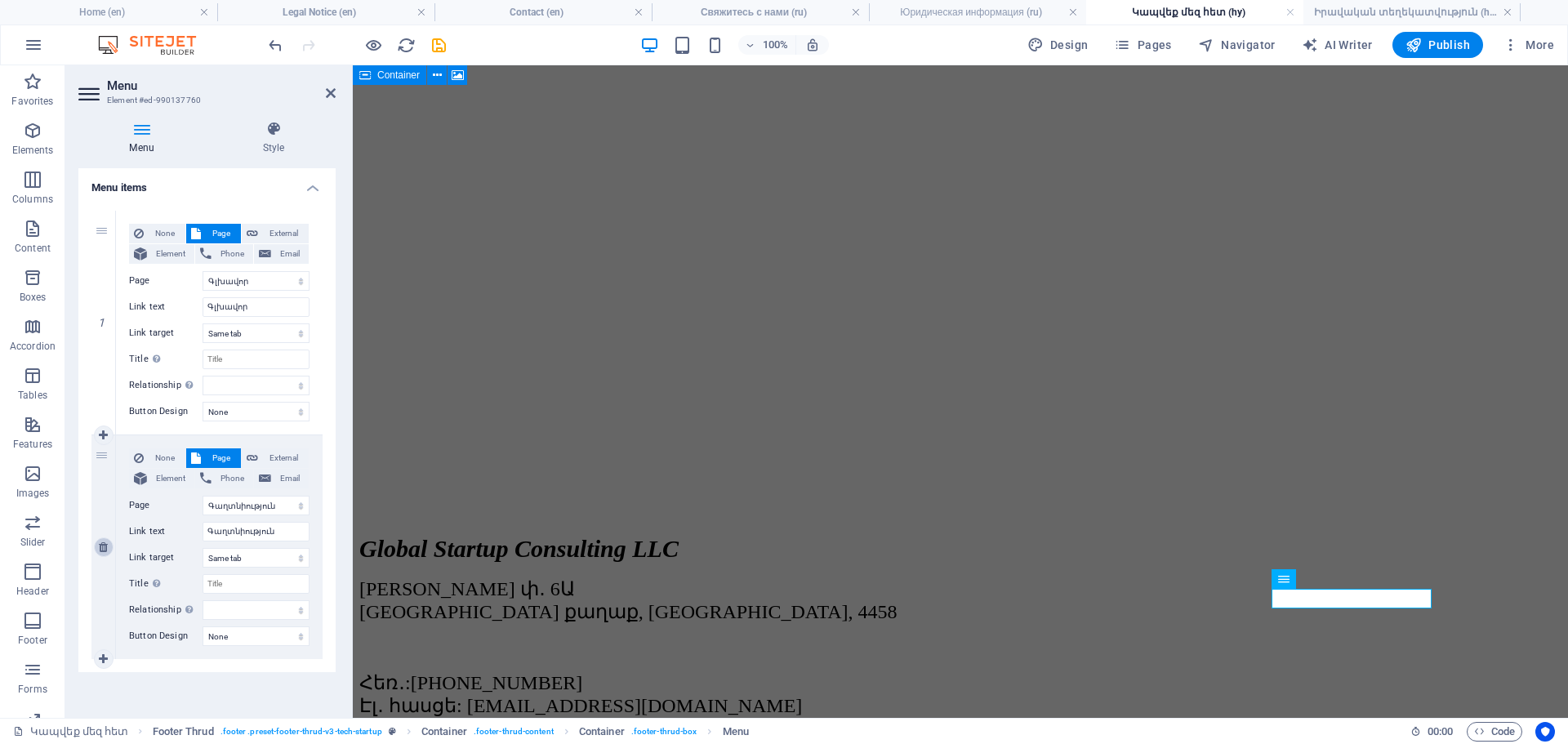
scroll to position [113, 0]
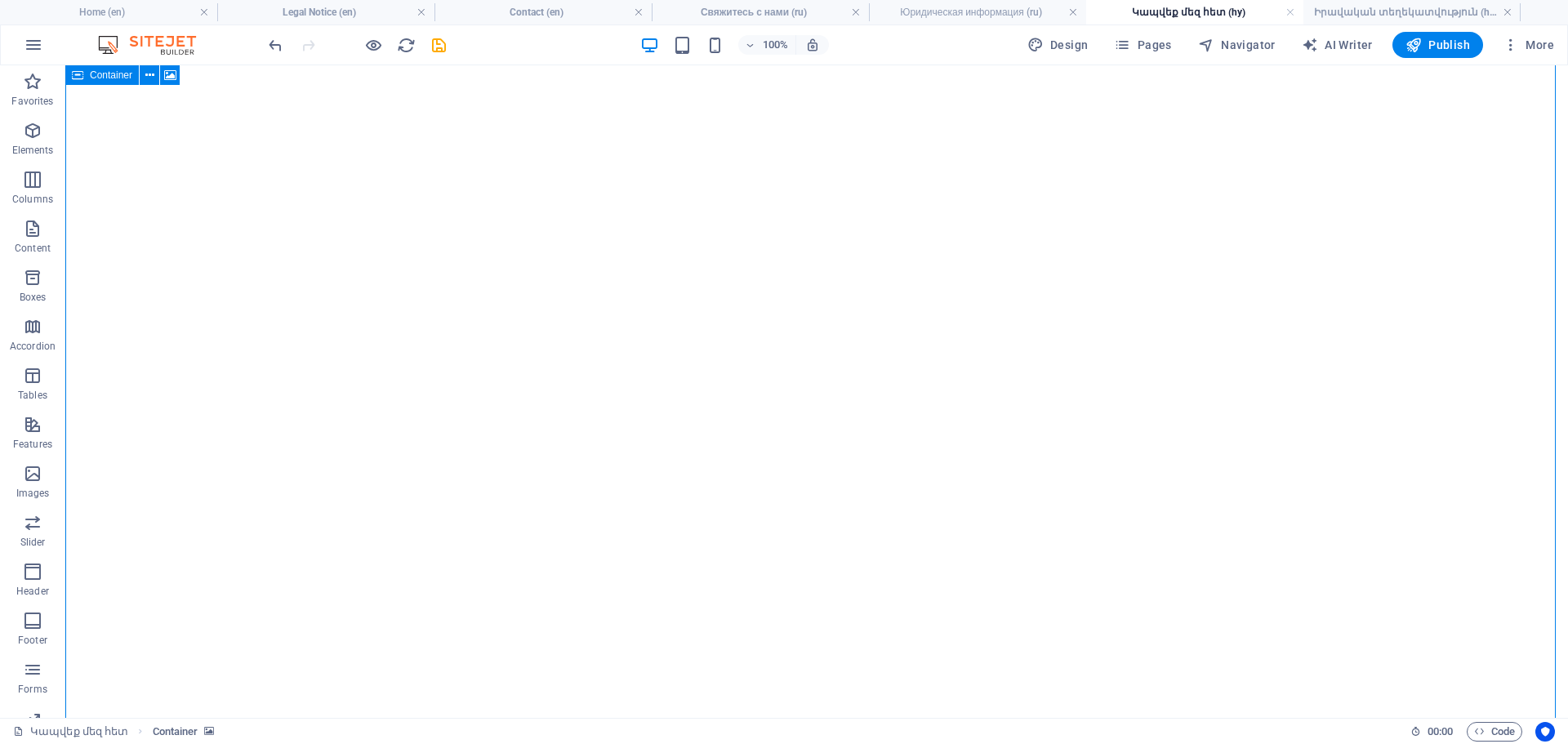
scroll to position [0, 0]
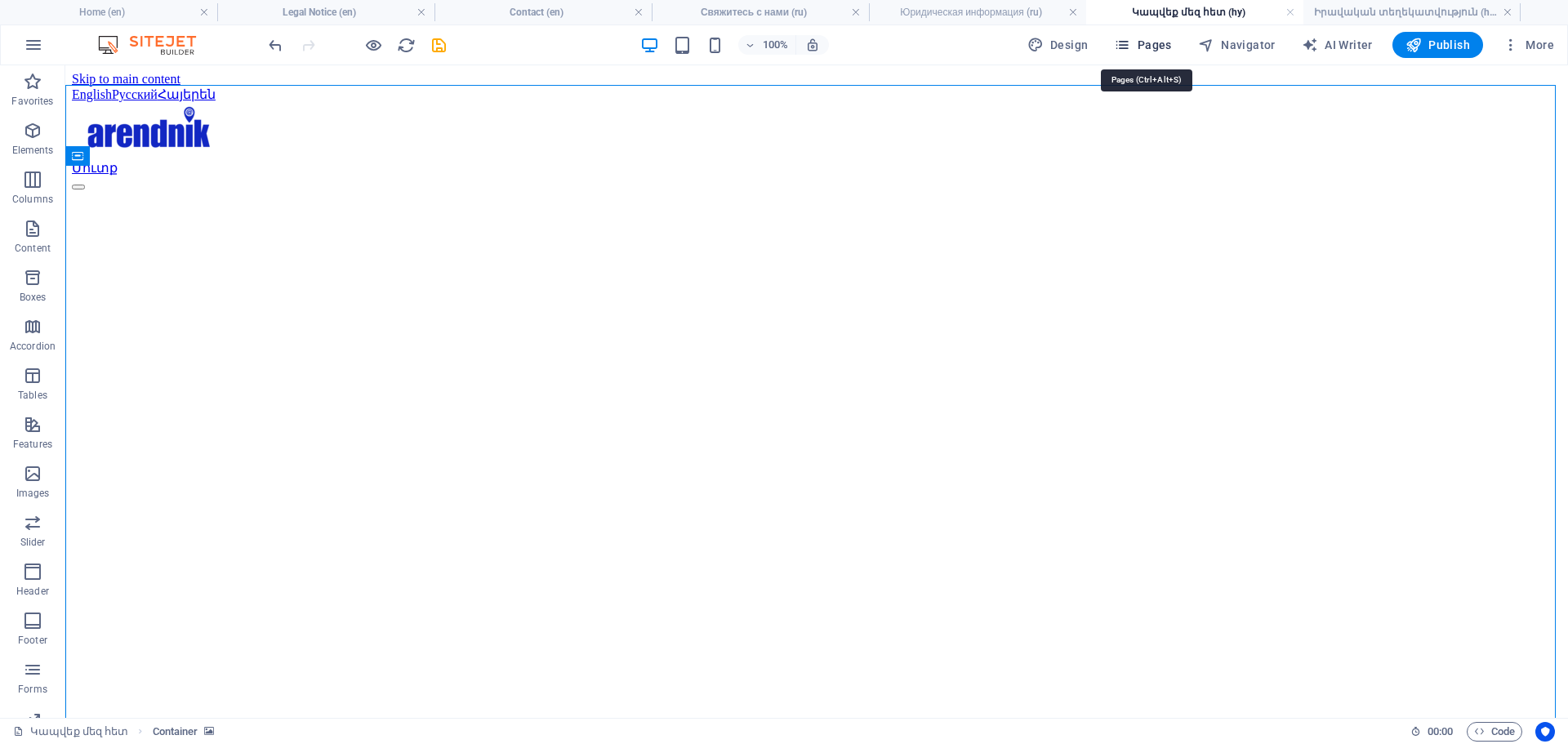
click at [1169, 52] on button "Pages" at bounding box center [1143, 44] width 71 height 27
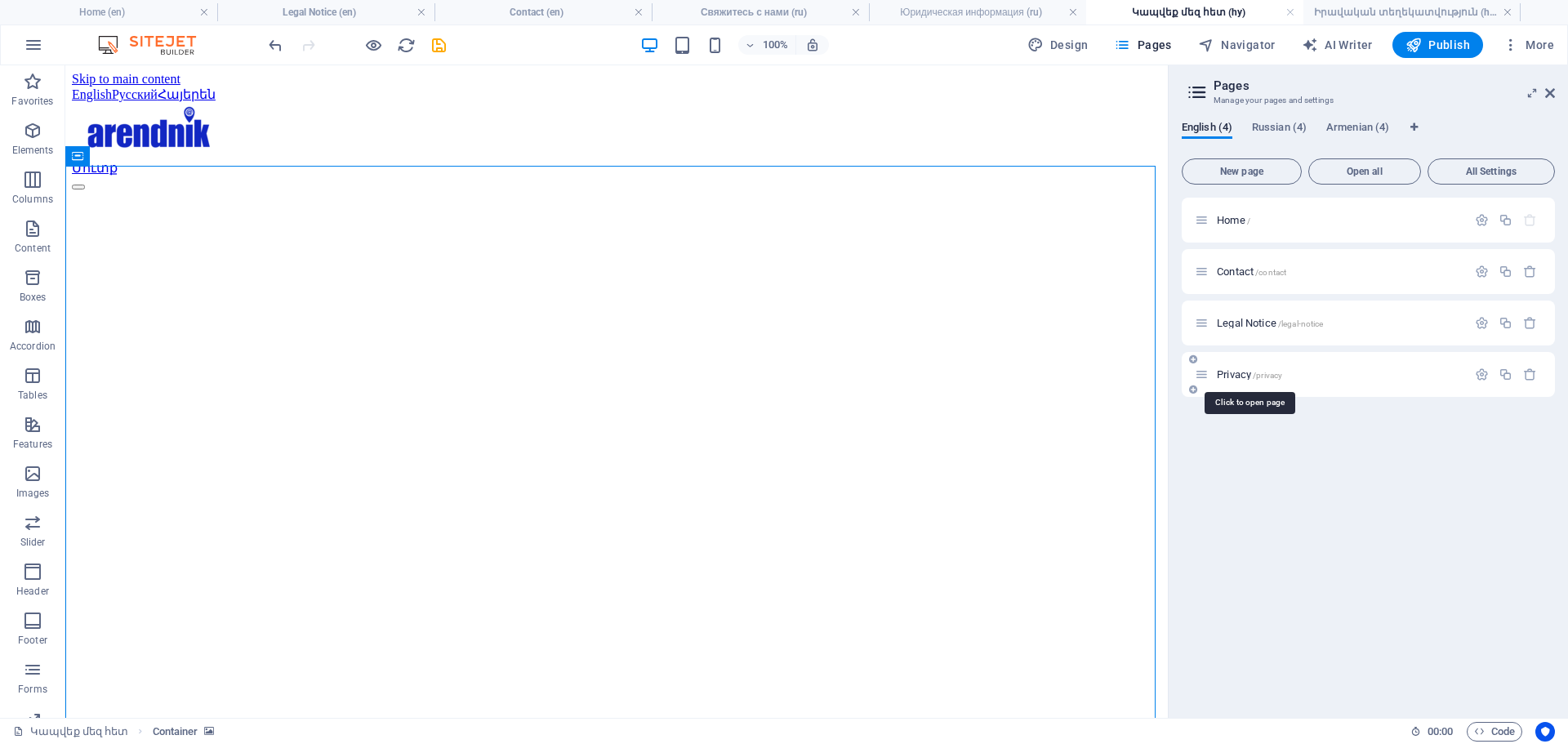
click at [1236, 375] on span "Privacy /privacy" at bounding box center [1249, 374] width 66 height 12
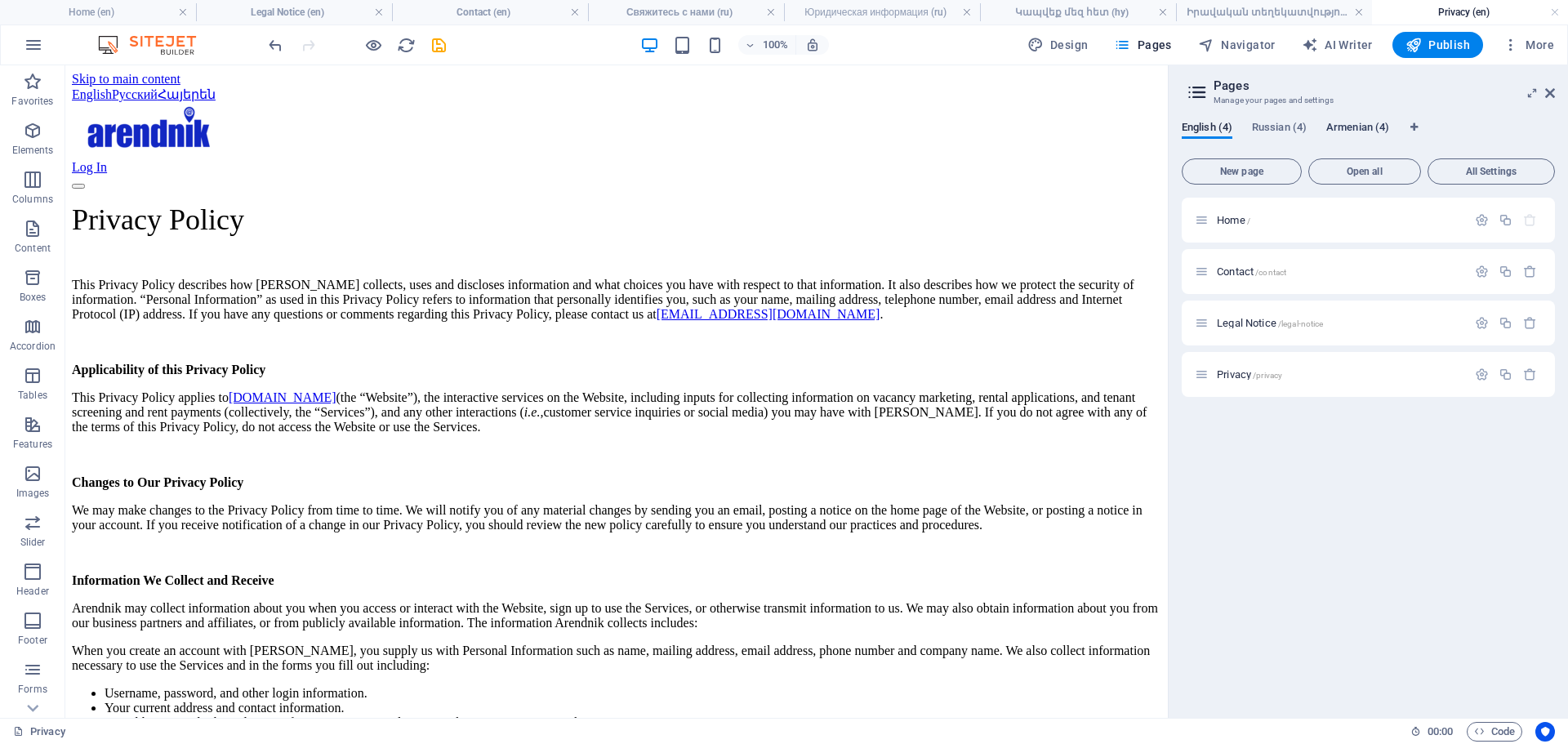
click at [1337, 131] on span "Armenian (4)" at bounding box center [1358, 129] width 63 height 23
click at [1256, 376] on span "Գաղտնիություն /privacy-a" at bounding box center [1281, 374] width 129 height 12
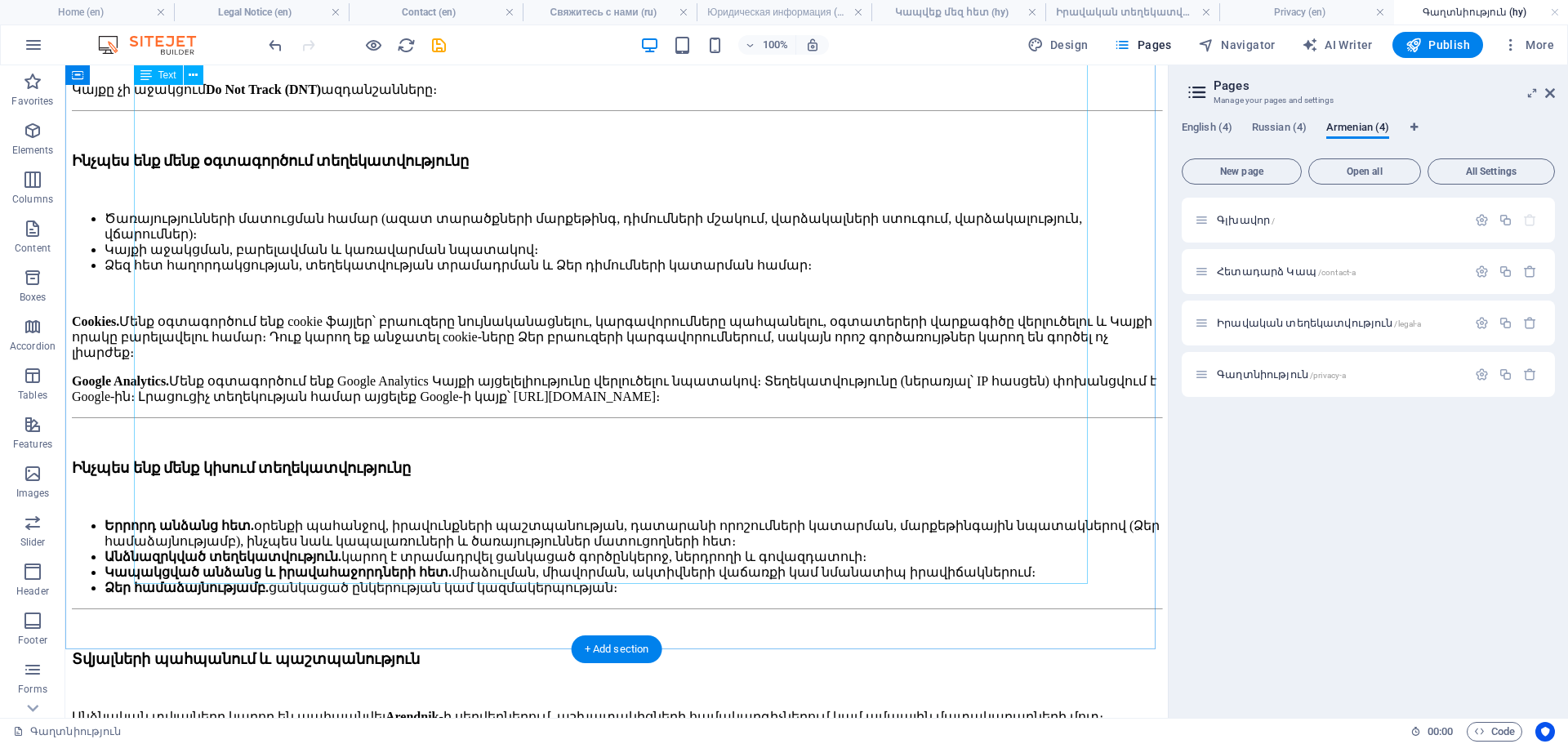
scroll to position [1189, 0]
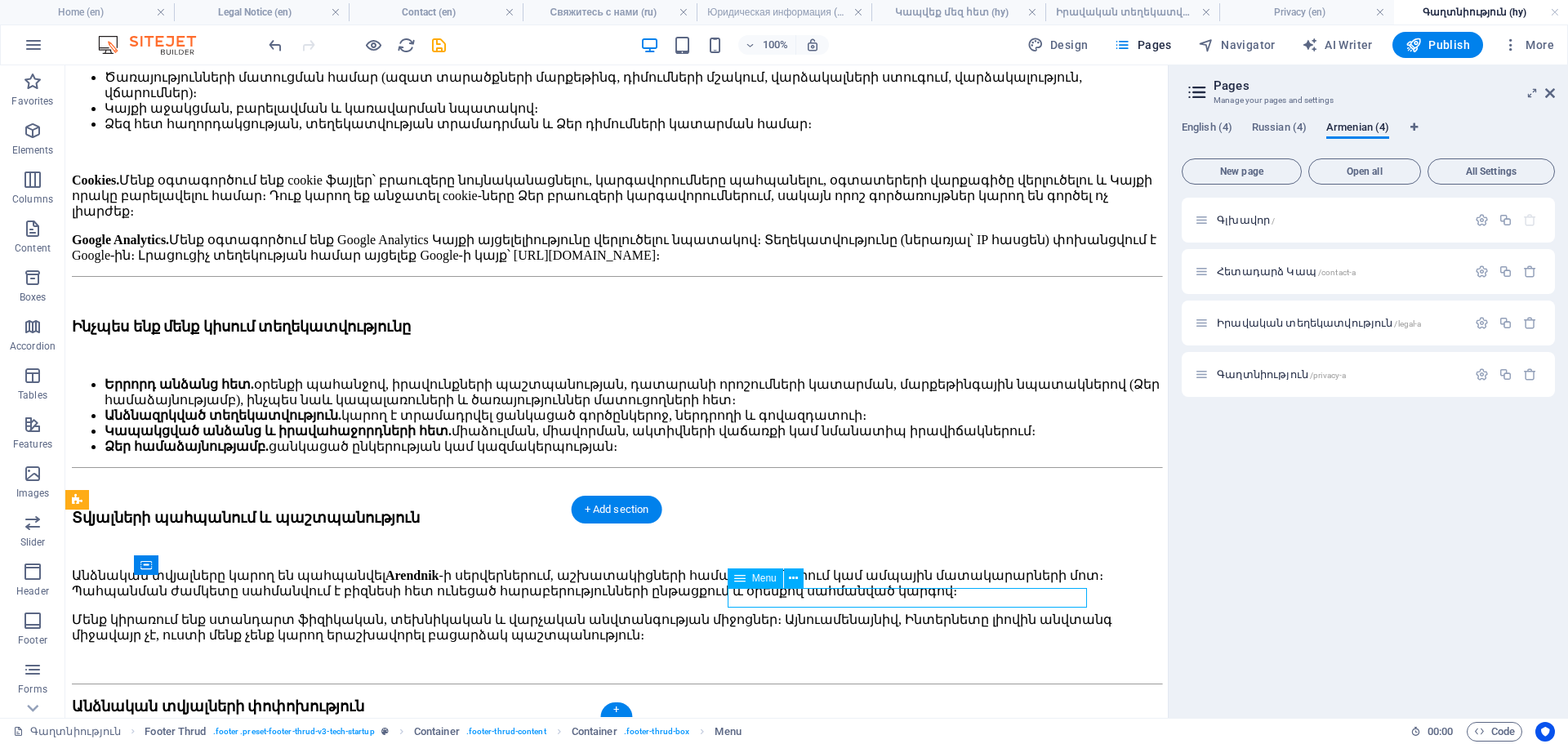
select select "8"
select select
select select "9"
select select
select select "10"
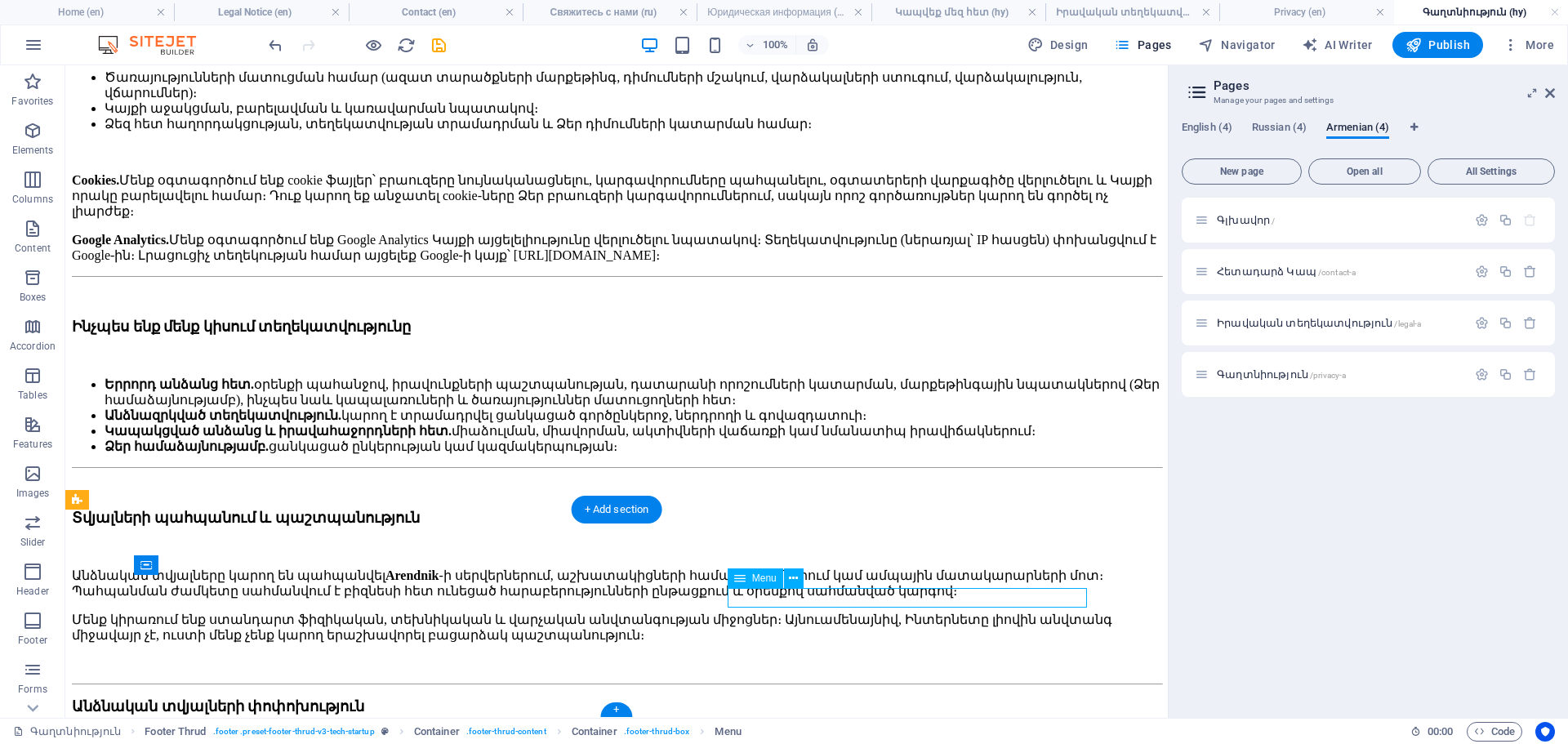
select select
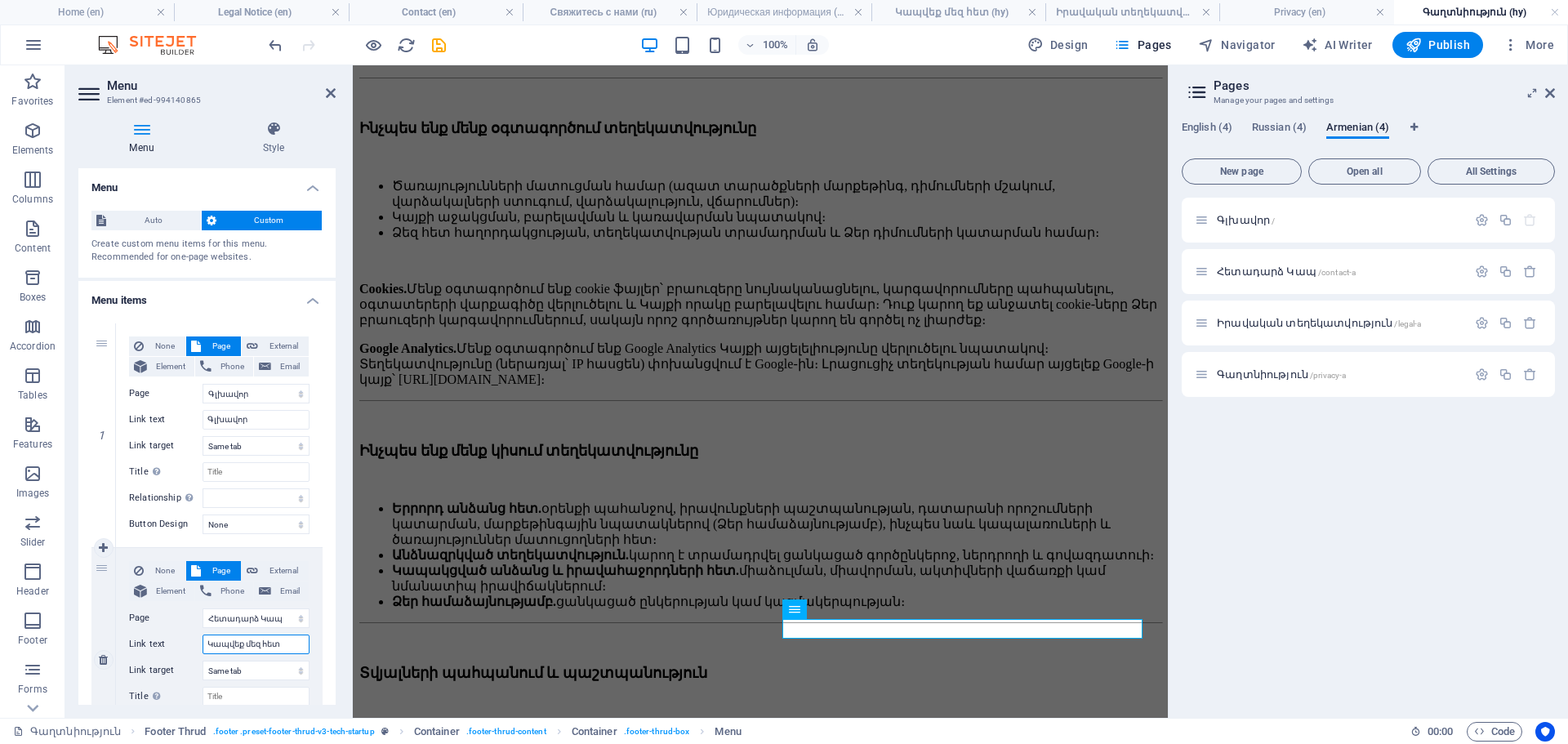
drag, startPoint x: 280, startPoint y: 640, endPoint x: 156, endPoint y: 640, distance: 124.0
click at [156, 640] on div "Link text Կապվեք մեզ հետ" at bounding box center [219, 645] width 181 height 20
select select
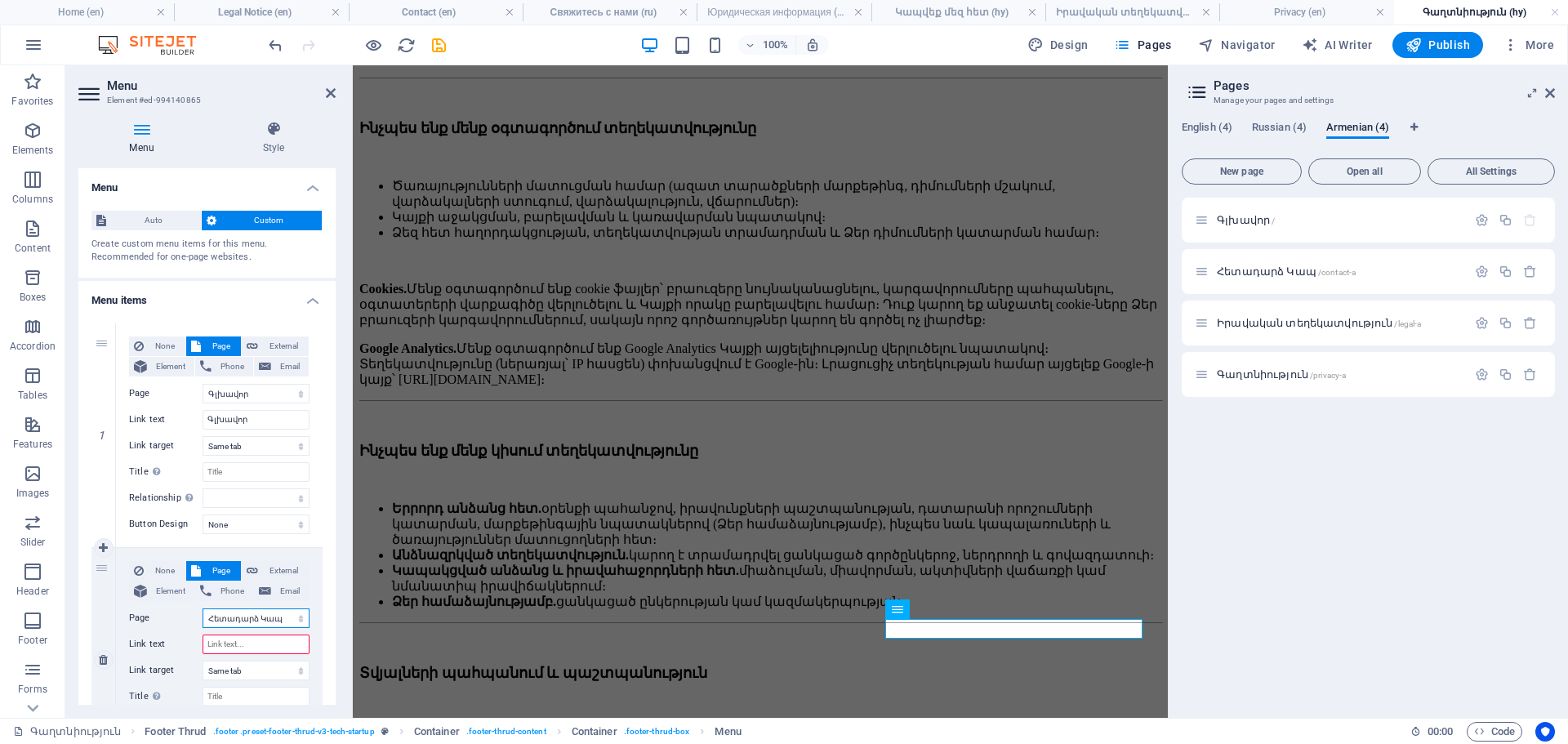
select select
type input "Հետադարձ Կապ"
select select
click at [281, 616] on select "Home Contact Legal Notice Privacy Главная Свяжитесь с нами Юридическая информац…" at bounding box center [255, 618] width 107 height 20
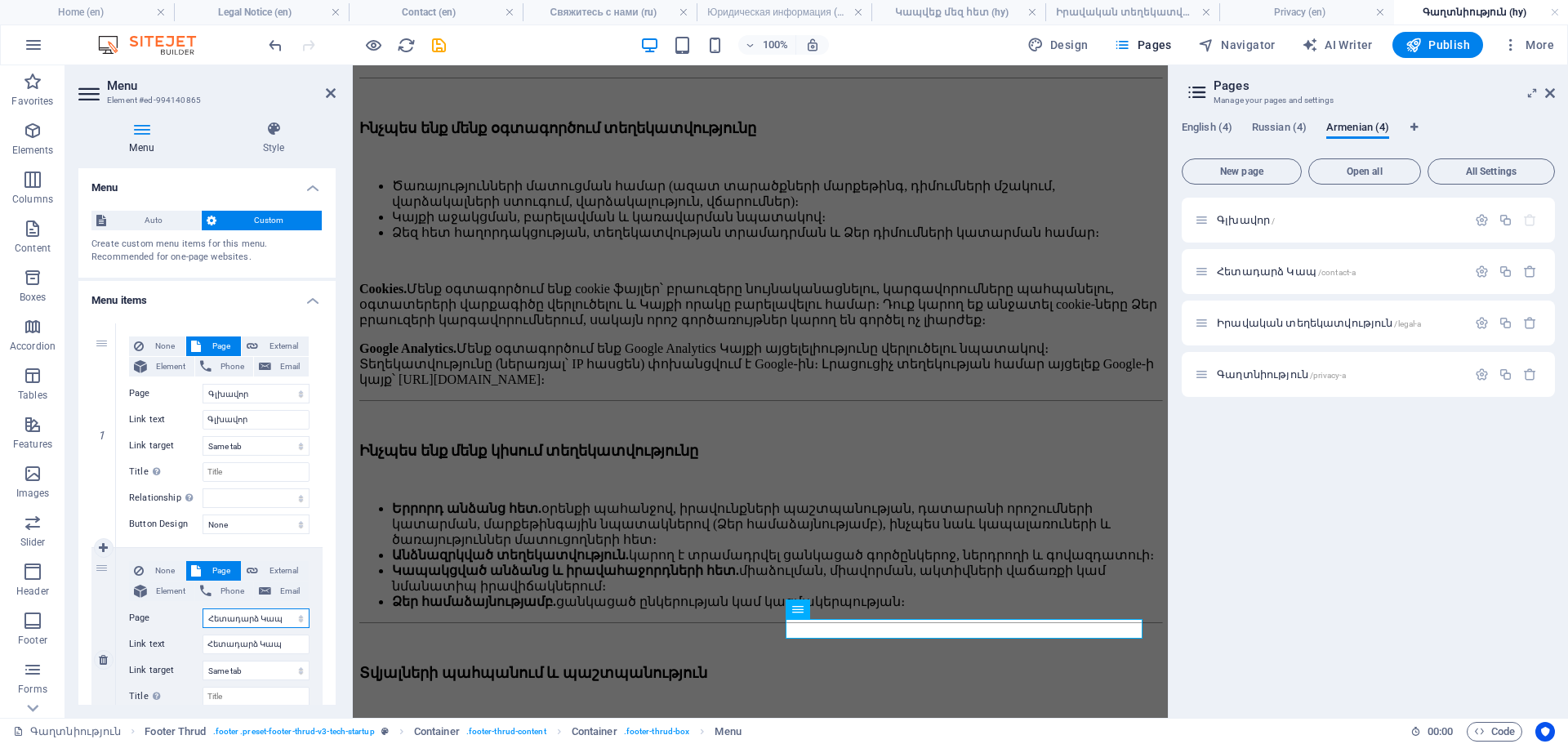
click at [281, 616] on select "Home Contact Legal Notice Privacy Главная Свяжитесь с нами Юридическая информац…" at bounding box center [255, 618] width 107 height 20
click at [73, 490] on div "Menu Style Menu Auto Custom Create custom menu items for this menu. Recommended…" at bounding box center [207, 413] width 284 height 611
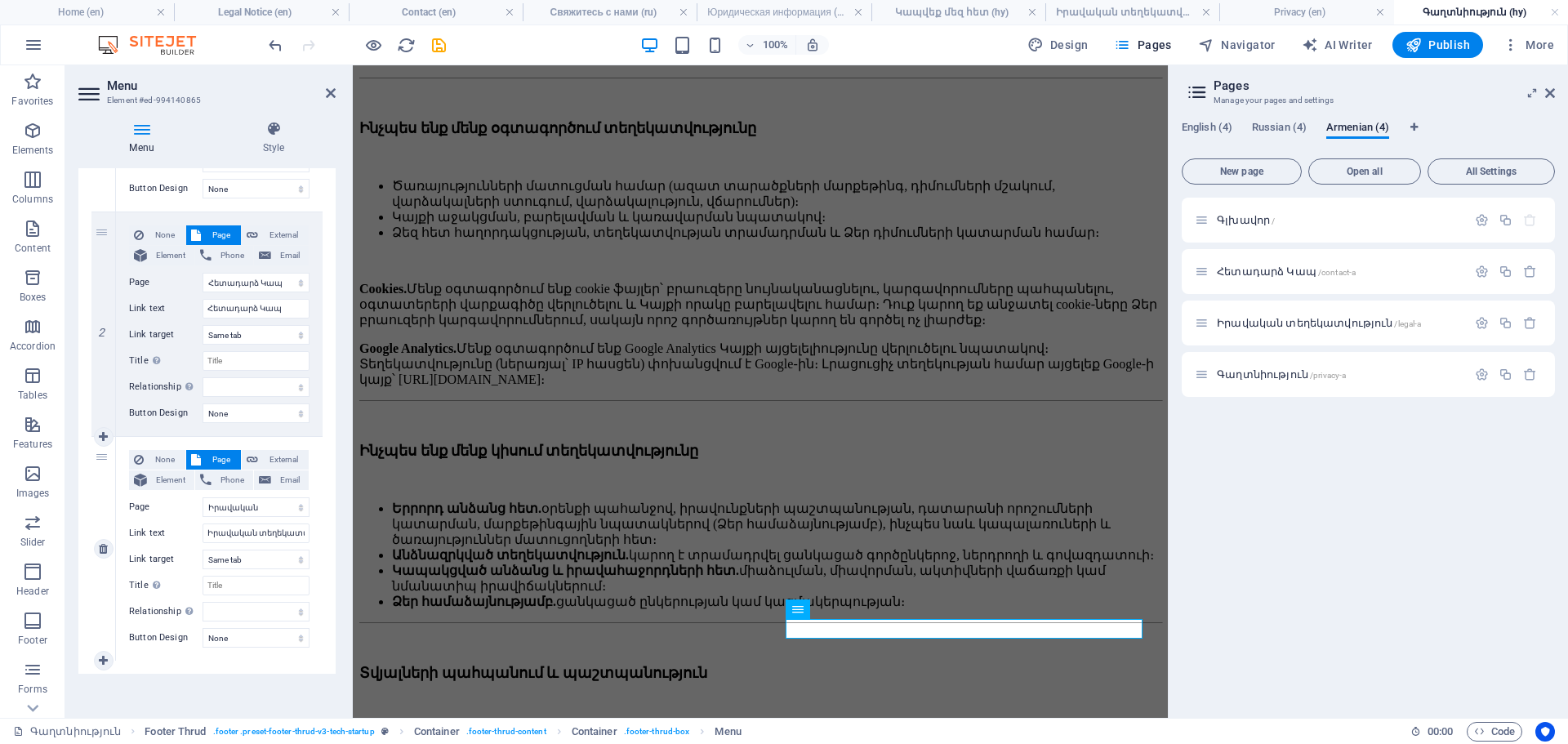
scroll to position [338, 0]
click at [100, 551] on icon at bounding box center [103, 548] width 9 height 12
select select
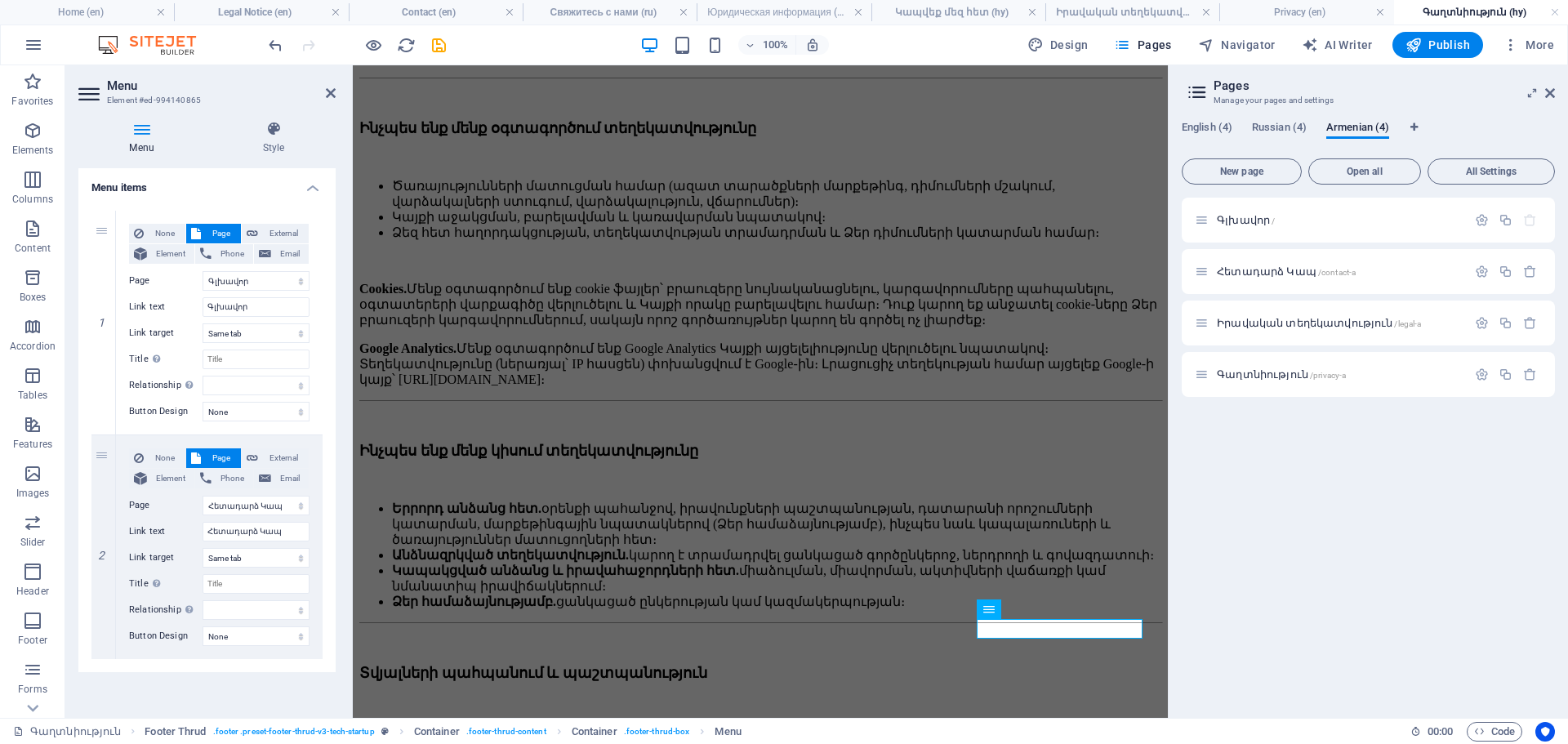
scroll to position [113, 0]
click at [332, 90] on icon at bounding box center [331, 92] width 10 height 13
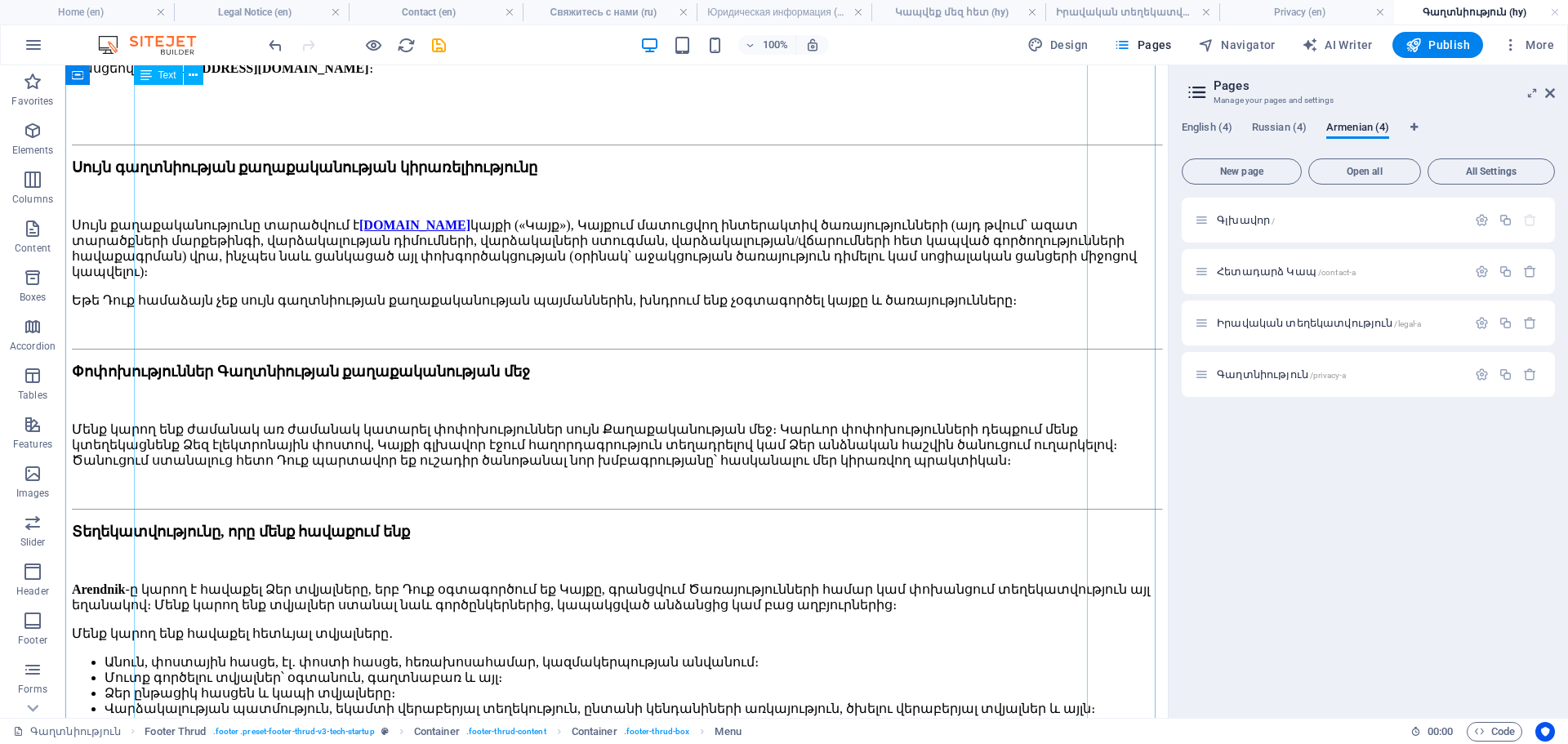
scroll to position [0, 0]
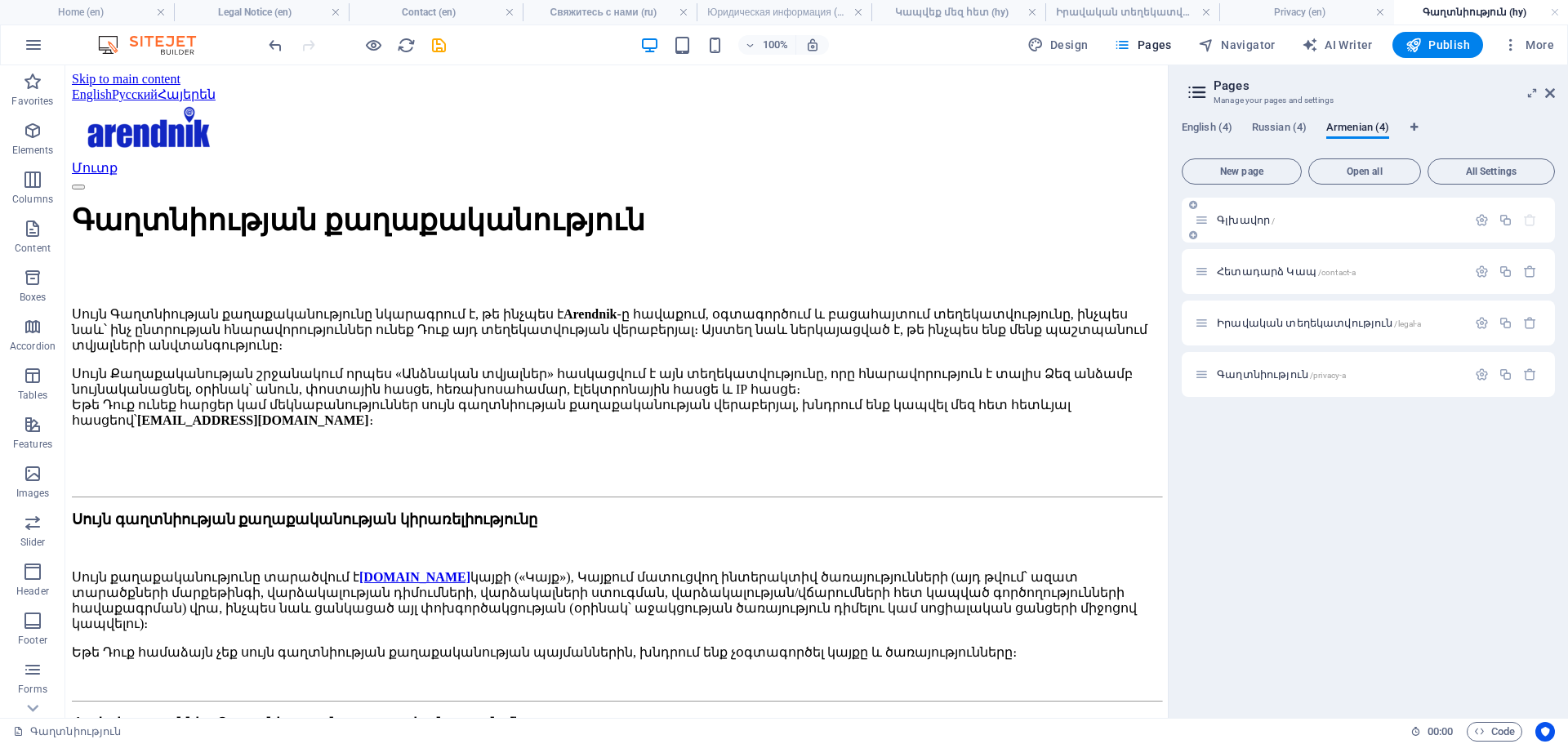
click at [1241, 218] on span "Գլխավոր /" at bounding box center [1245, 220] width 58 height 12
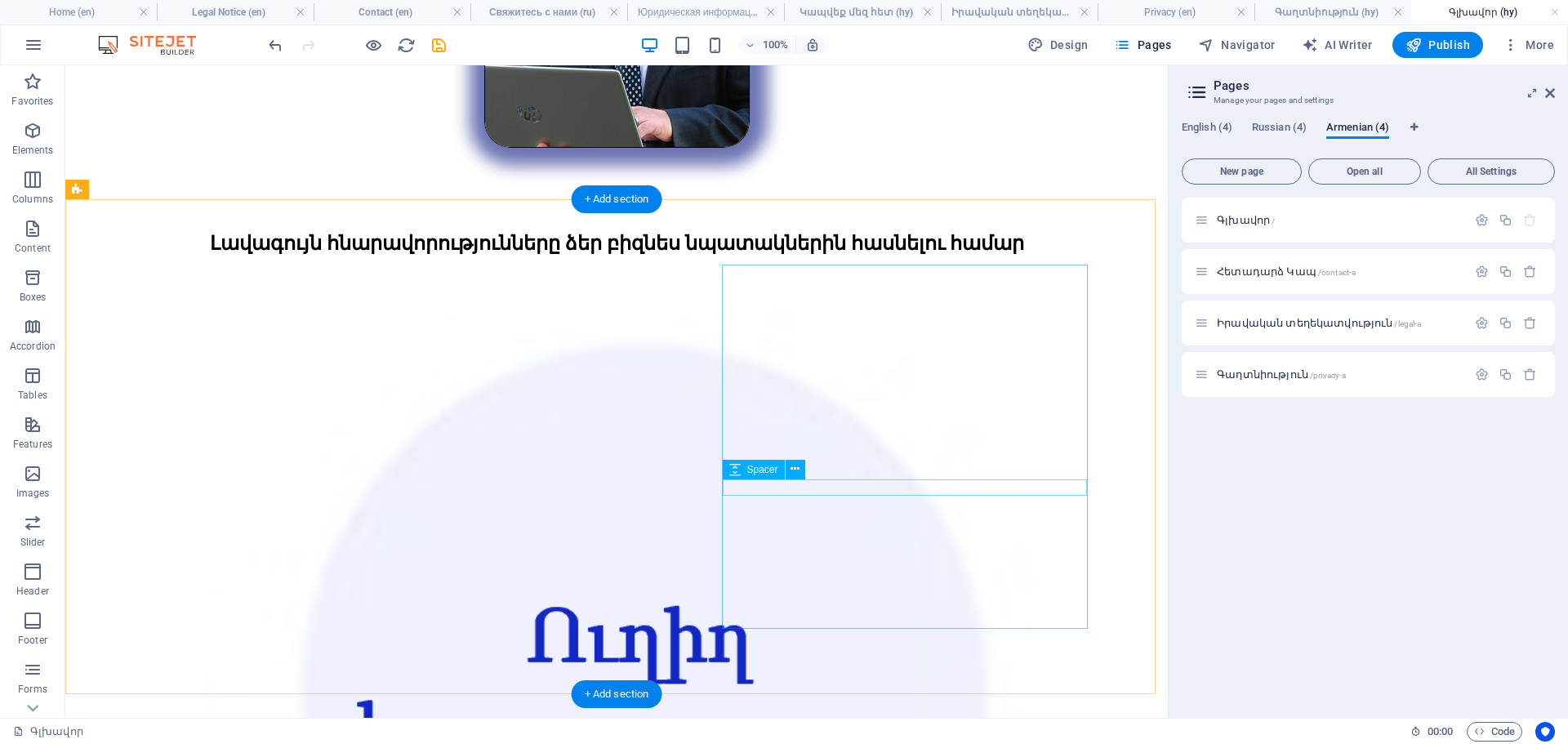
scroll to position [3226, 0]
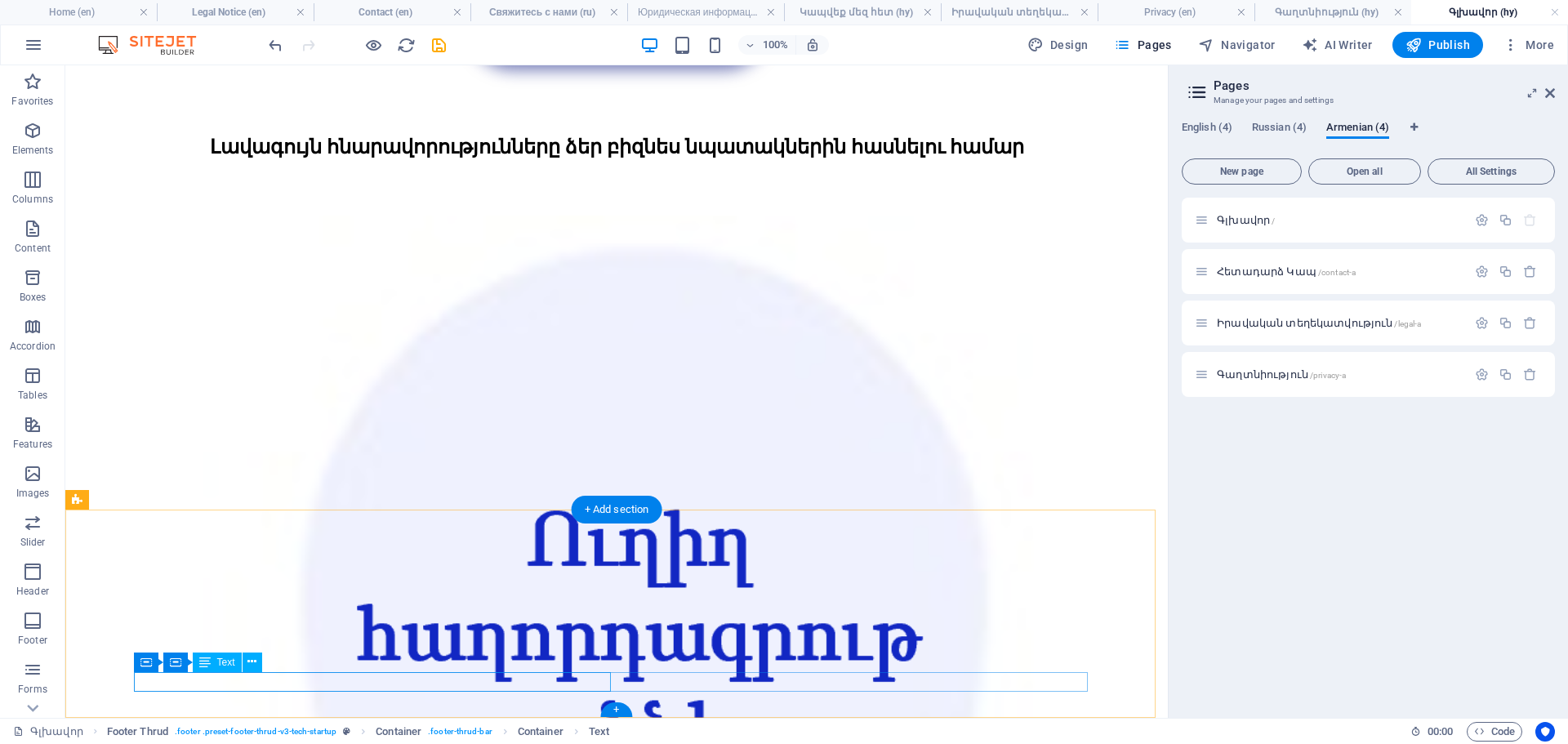
scroll to position [3207, 0]
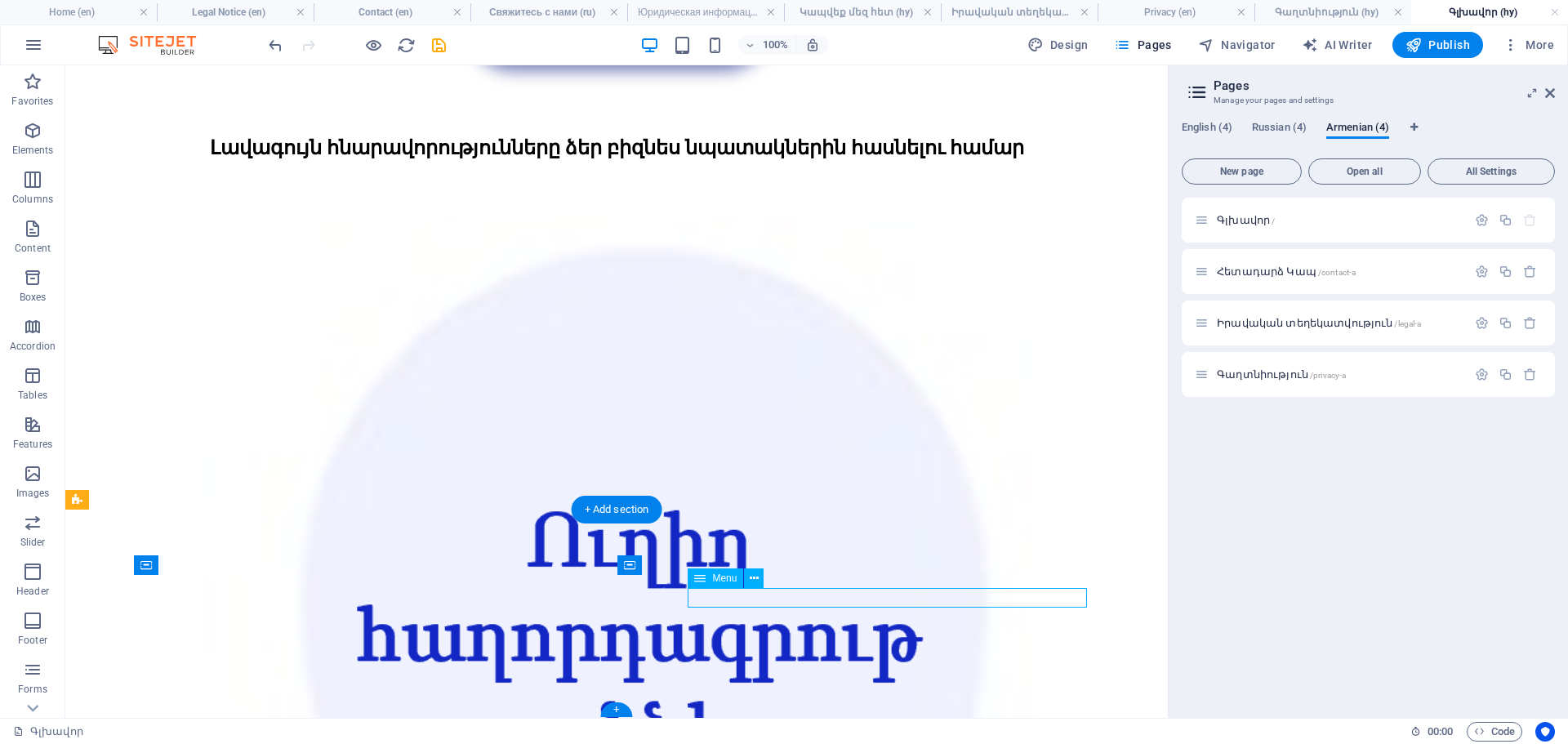
select select "9"
select select
select select "10"
select select
select select "11"
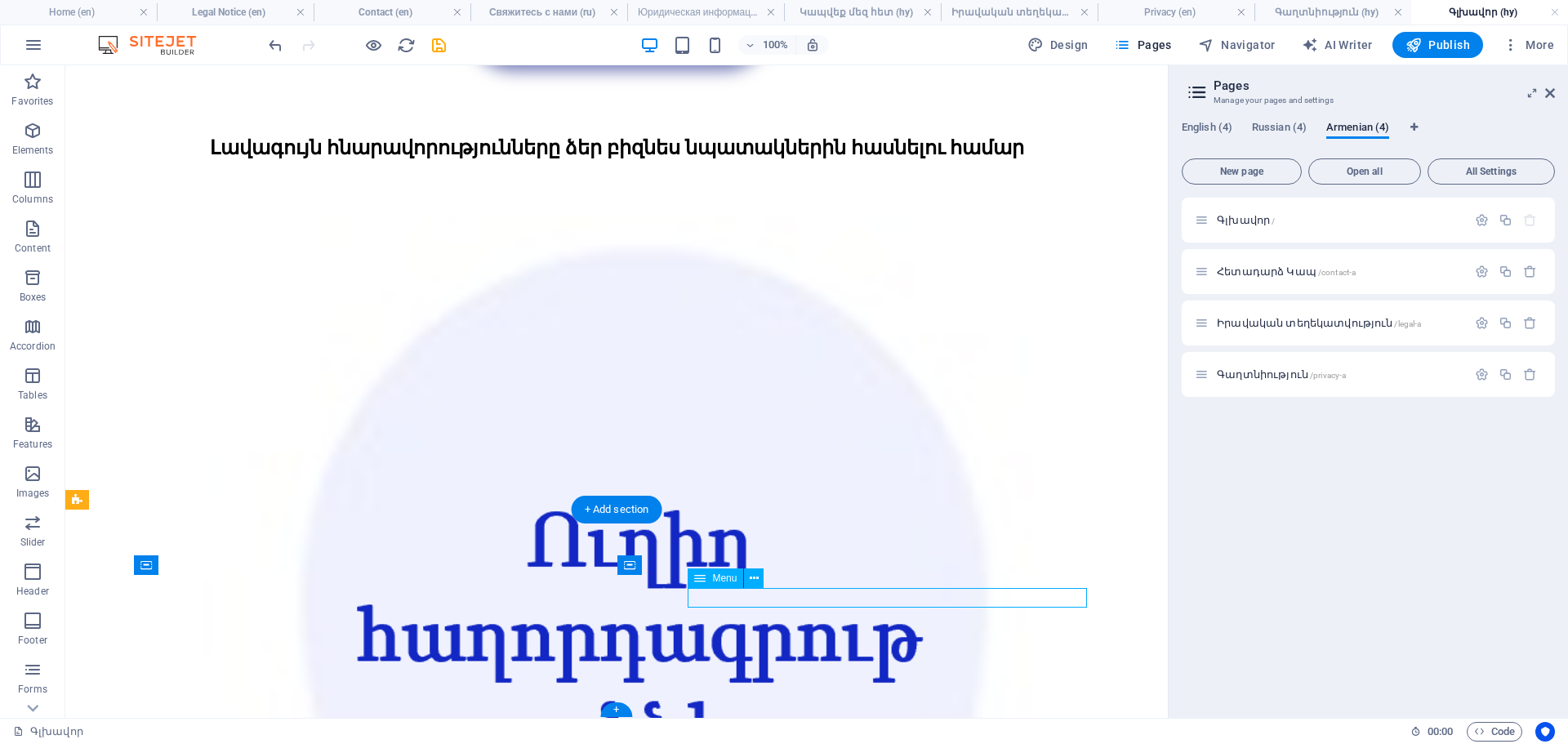
select select
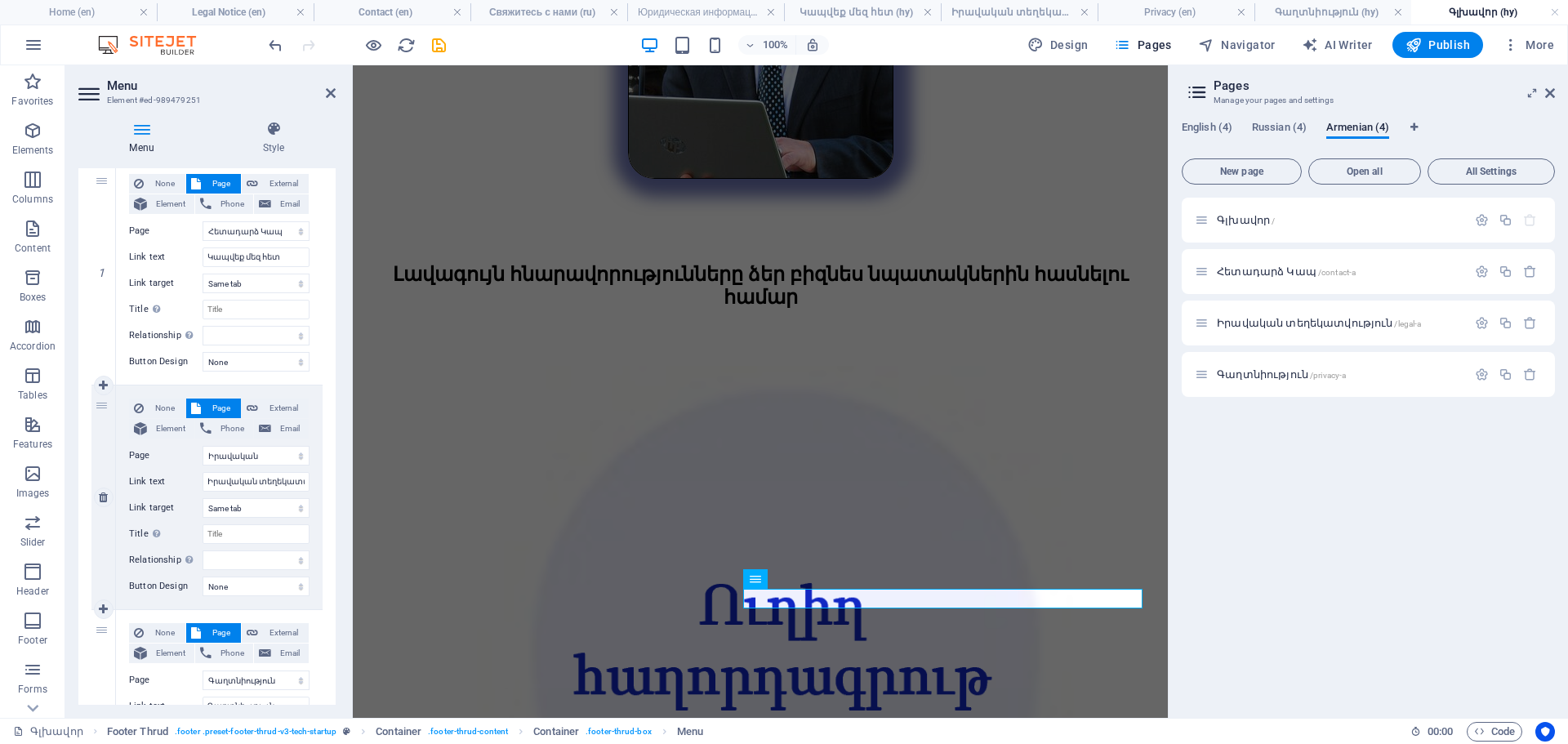
scroll to position [163, 0]
click at [103, 503] on link at bounding box center [104, 497] width 20 height 20
select select
select select "11"
type input "Գաղտնիություն"
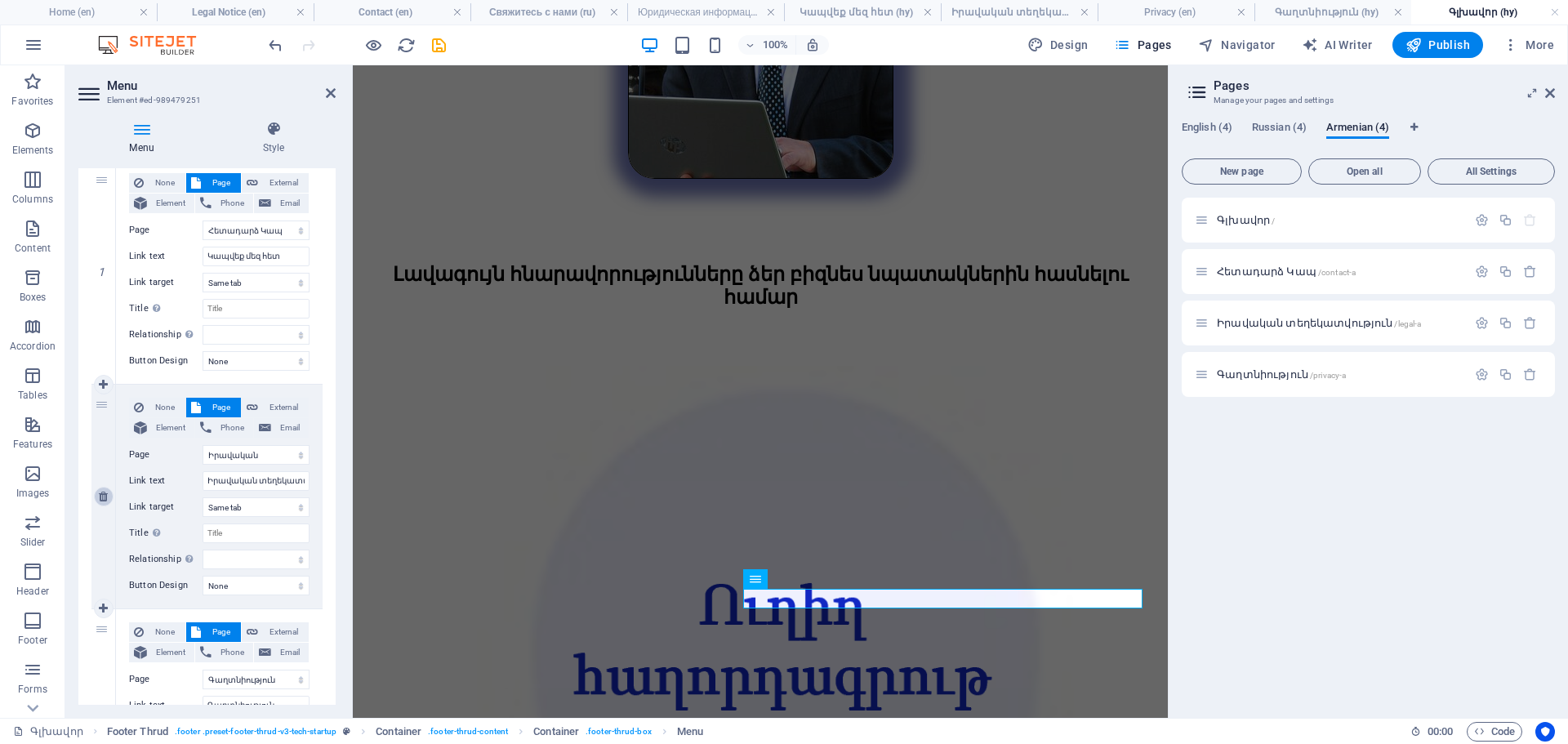
select select
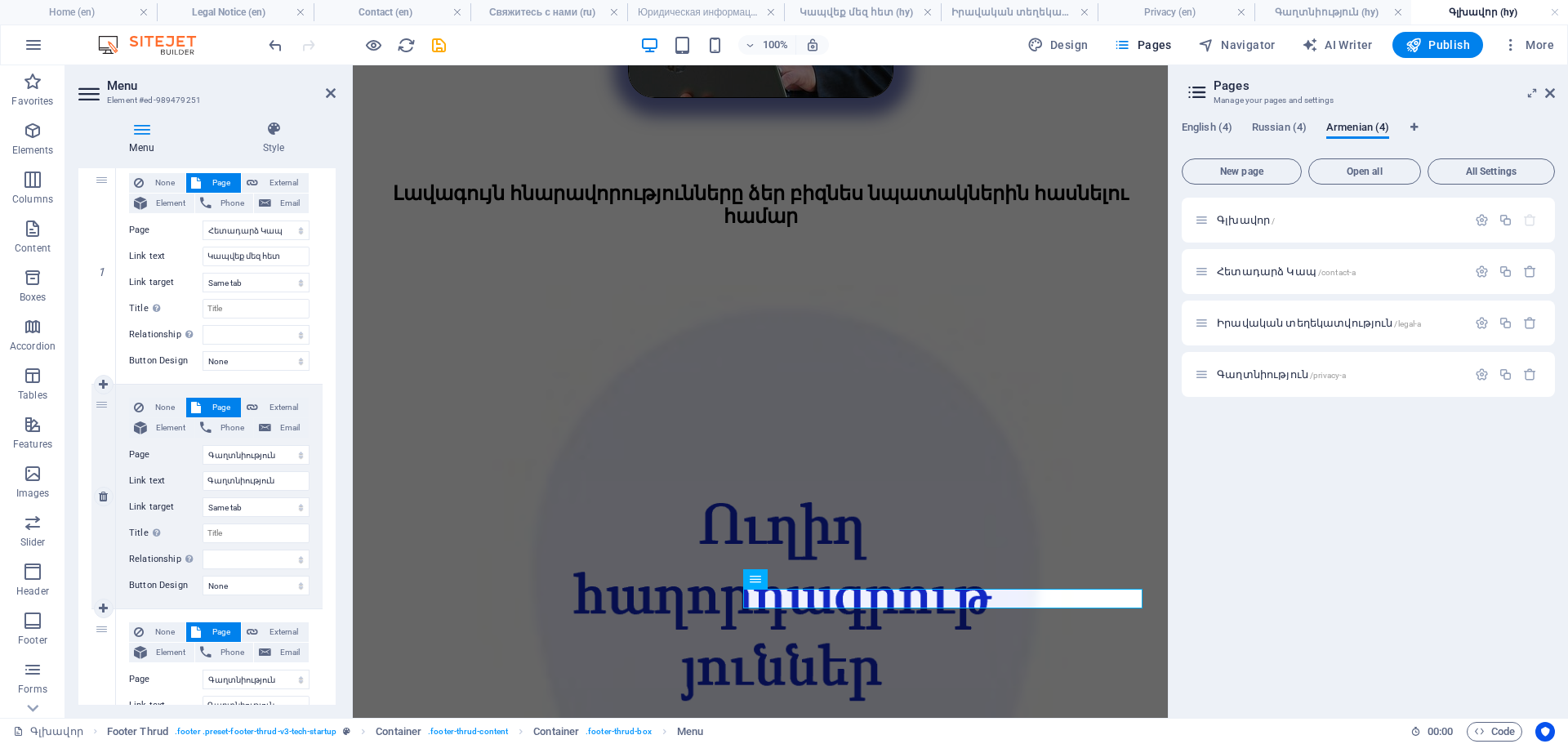
scroll to position [113, 0]
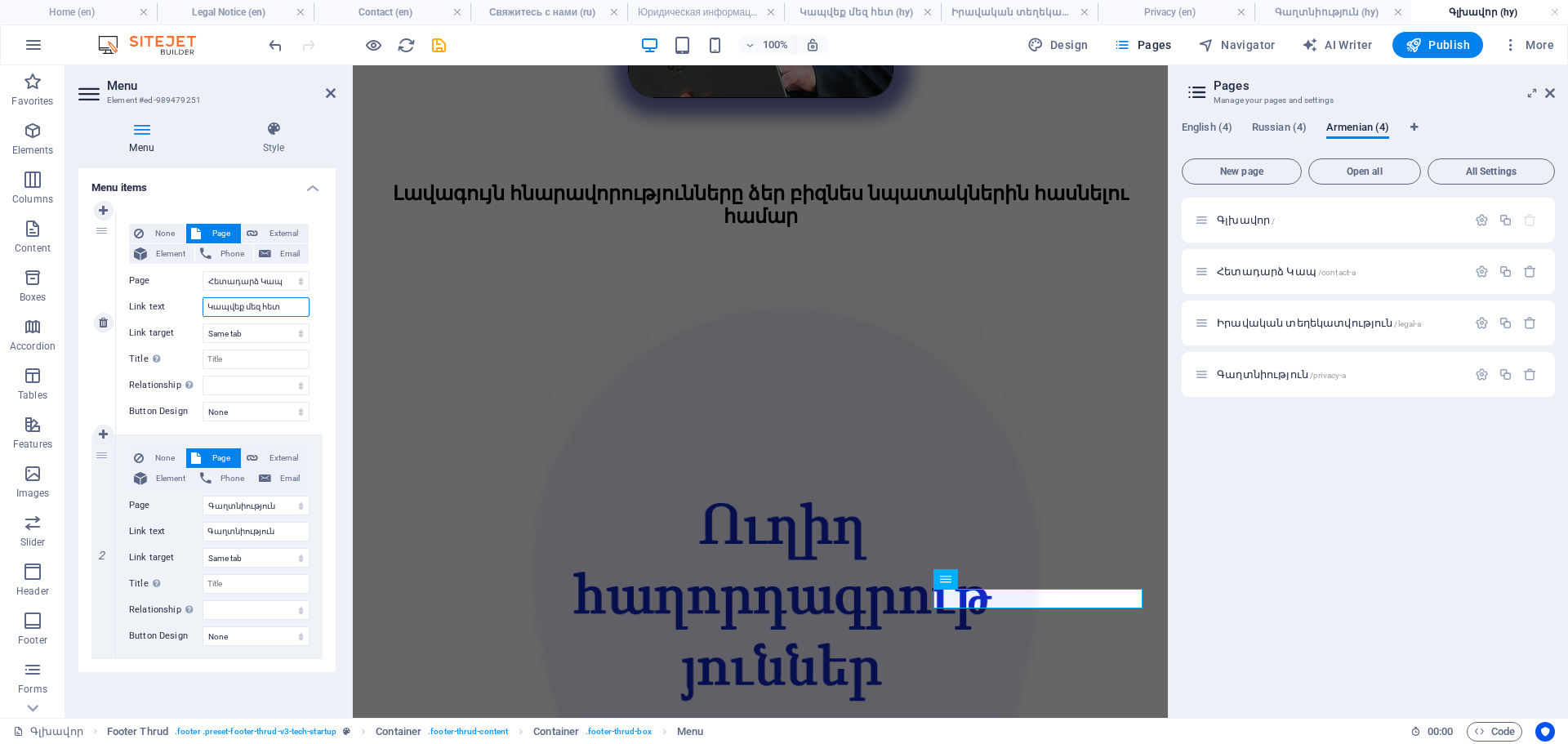
drag, startPoint x: 303, startPoint y: 305, endPoint x: 115, endPoint y: 329, distance: 189.5
click at [122, 327] on div "None Page External Element Phone Email Page Home Contact Legal Notice Privacy Г…" at bounding box center [219, 323] width 207 height 224
select select
type input "Հետադարձ Կապ"
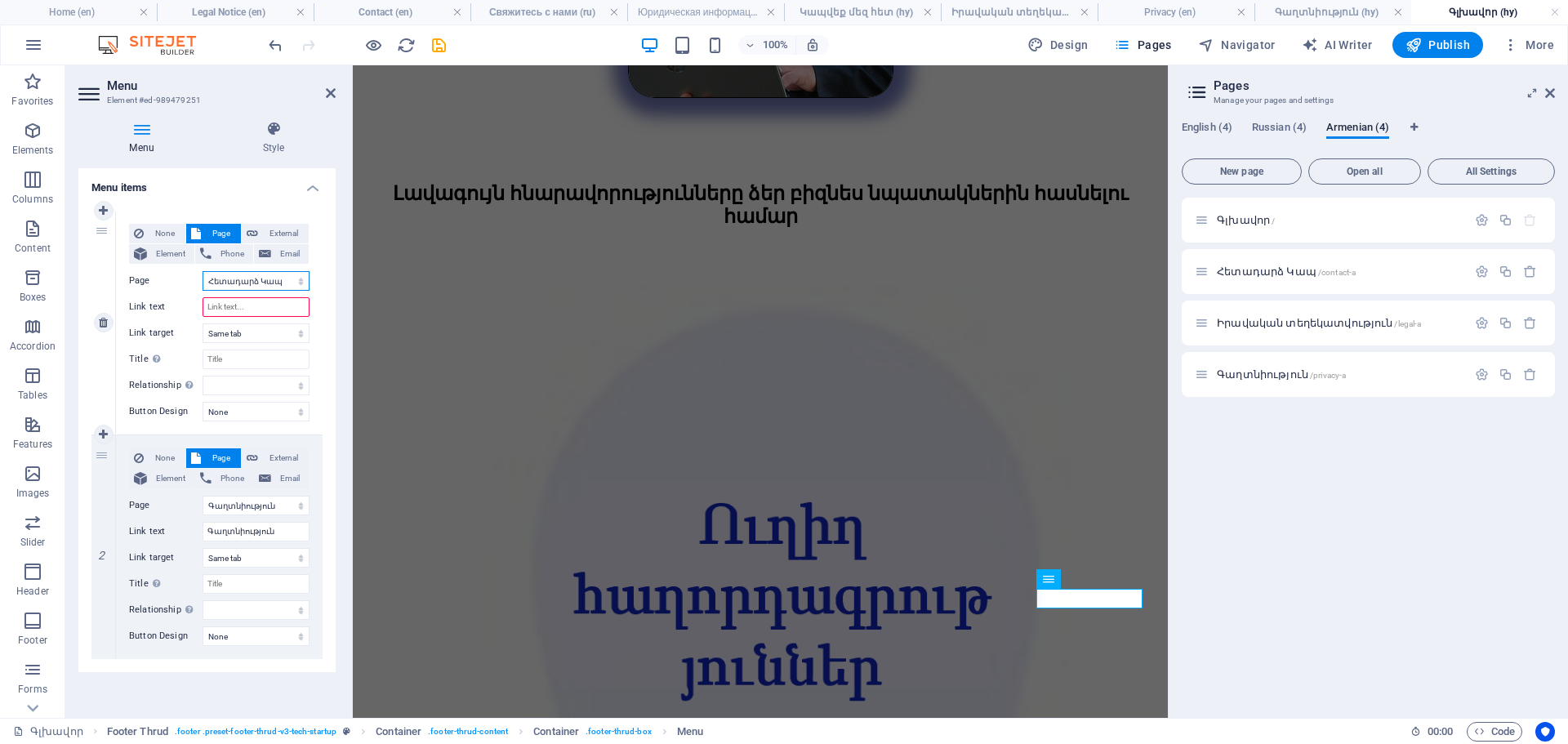
select select
click at [247, 285] on select "Home Contact Legal Notice Privacy Главная Свяжитесь с нами Юридическая информац…" at bounding box center [255, 281] width 107 height 20
click at [250, 306] on input "Հետադարձ Կապ" at bounding box center [255, 307] width 107 height 20
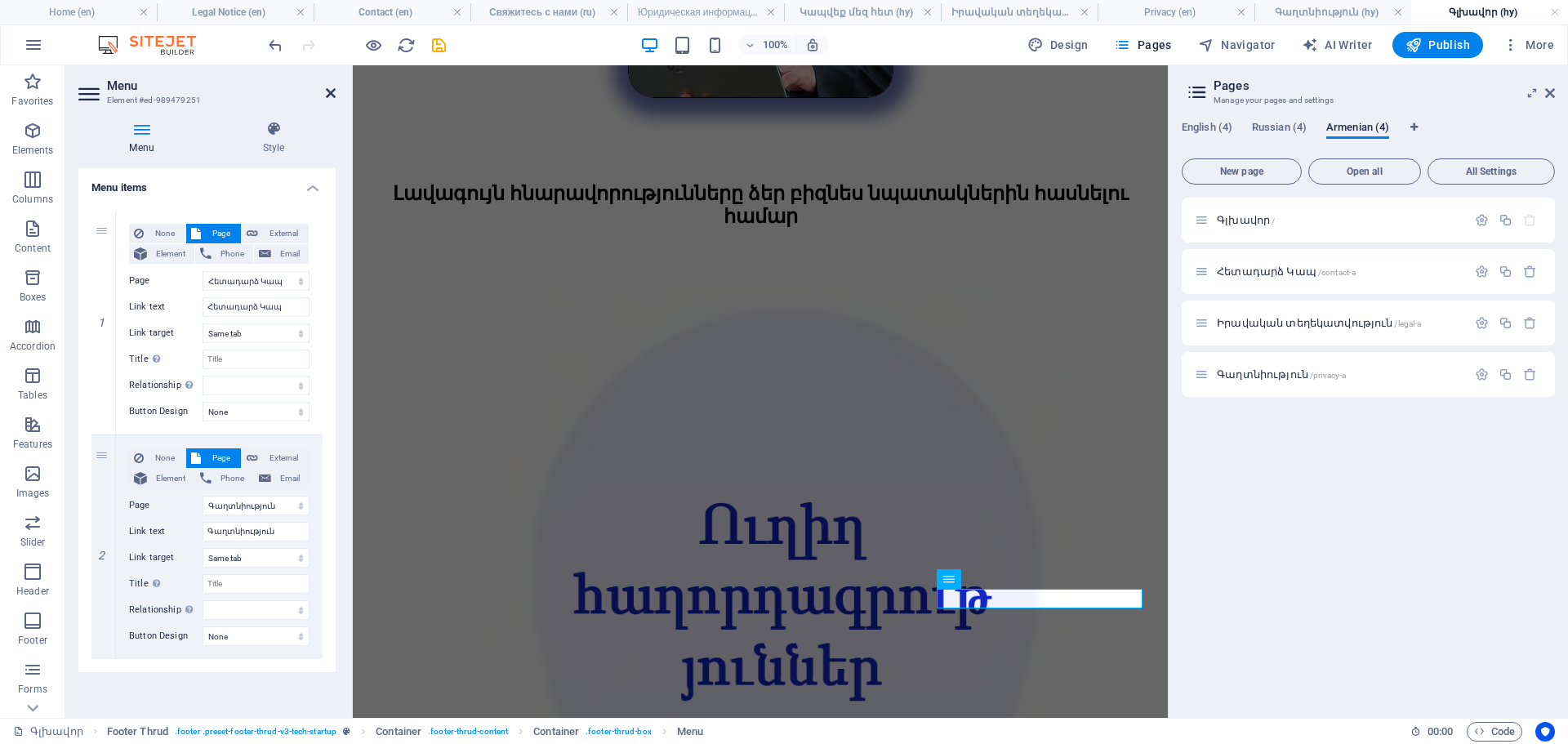
drag, startPoint x: 330, startPoint y: 88, endPoint x: 254, endPoint y: 67, distance: 78.8
click at [330, 88] on icon at bounding box center [331, 92] width 10 height 13
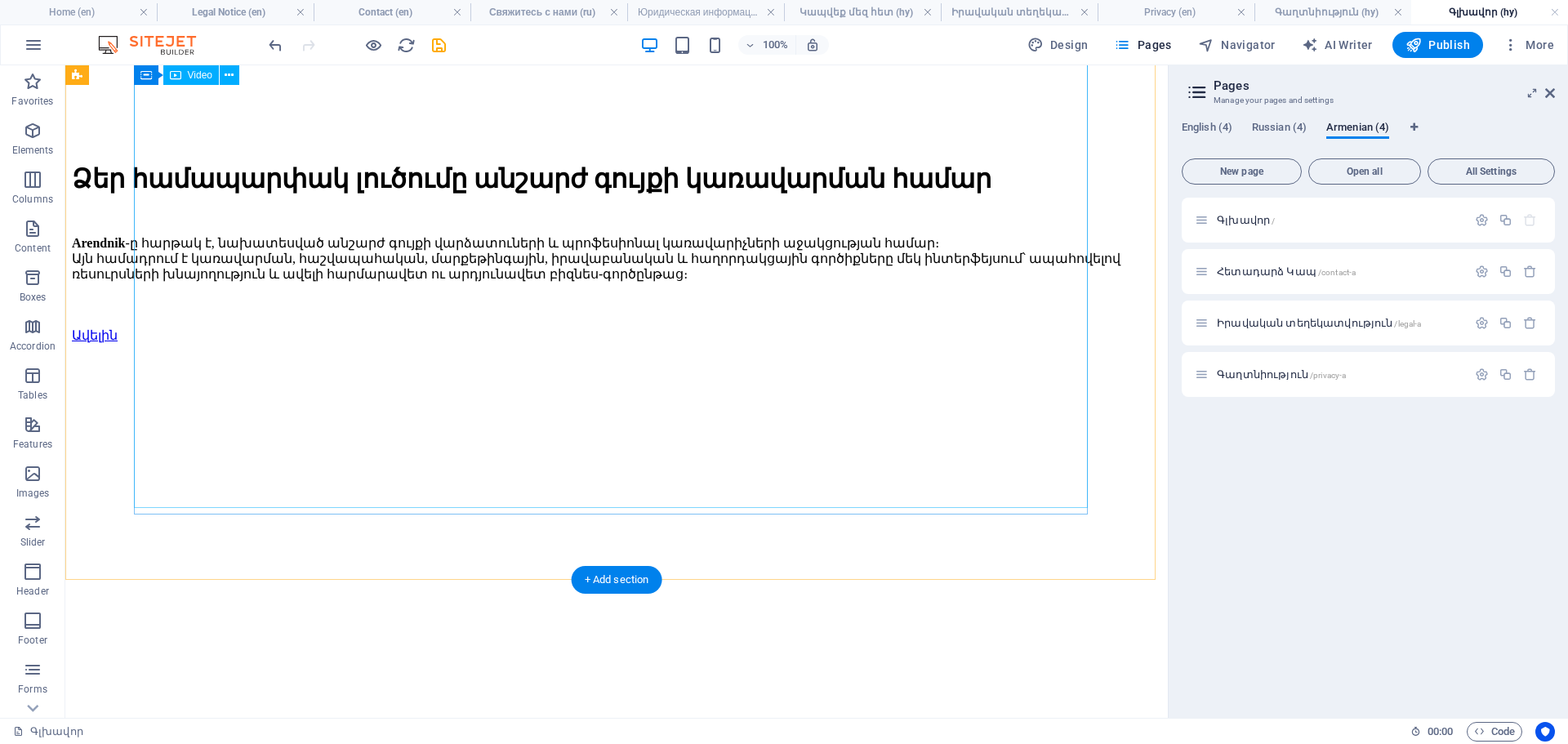
scroll to position [266, 0]
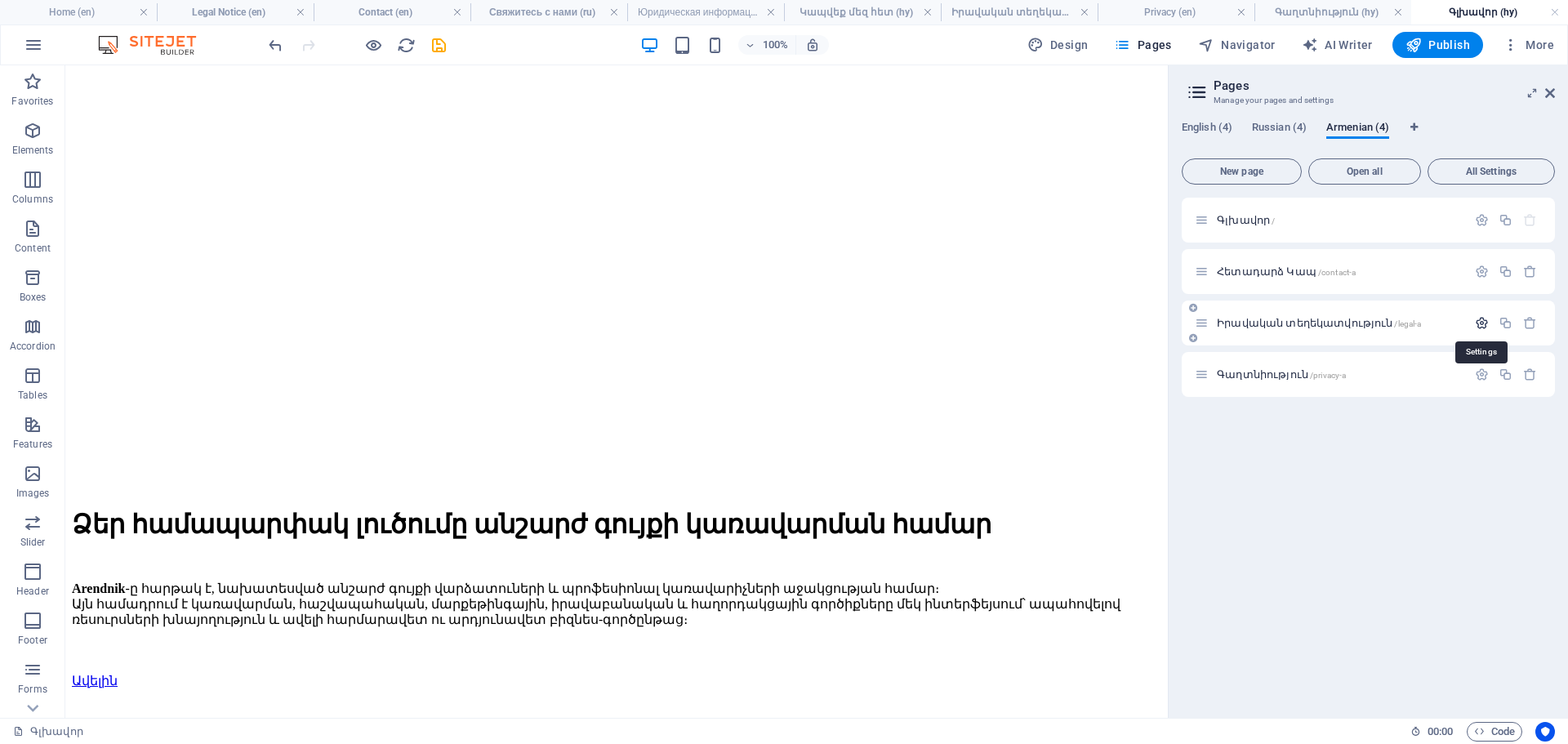
click at [1489, 325] on icon "button" at bounding box center [1482, 323] width 14 height 14
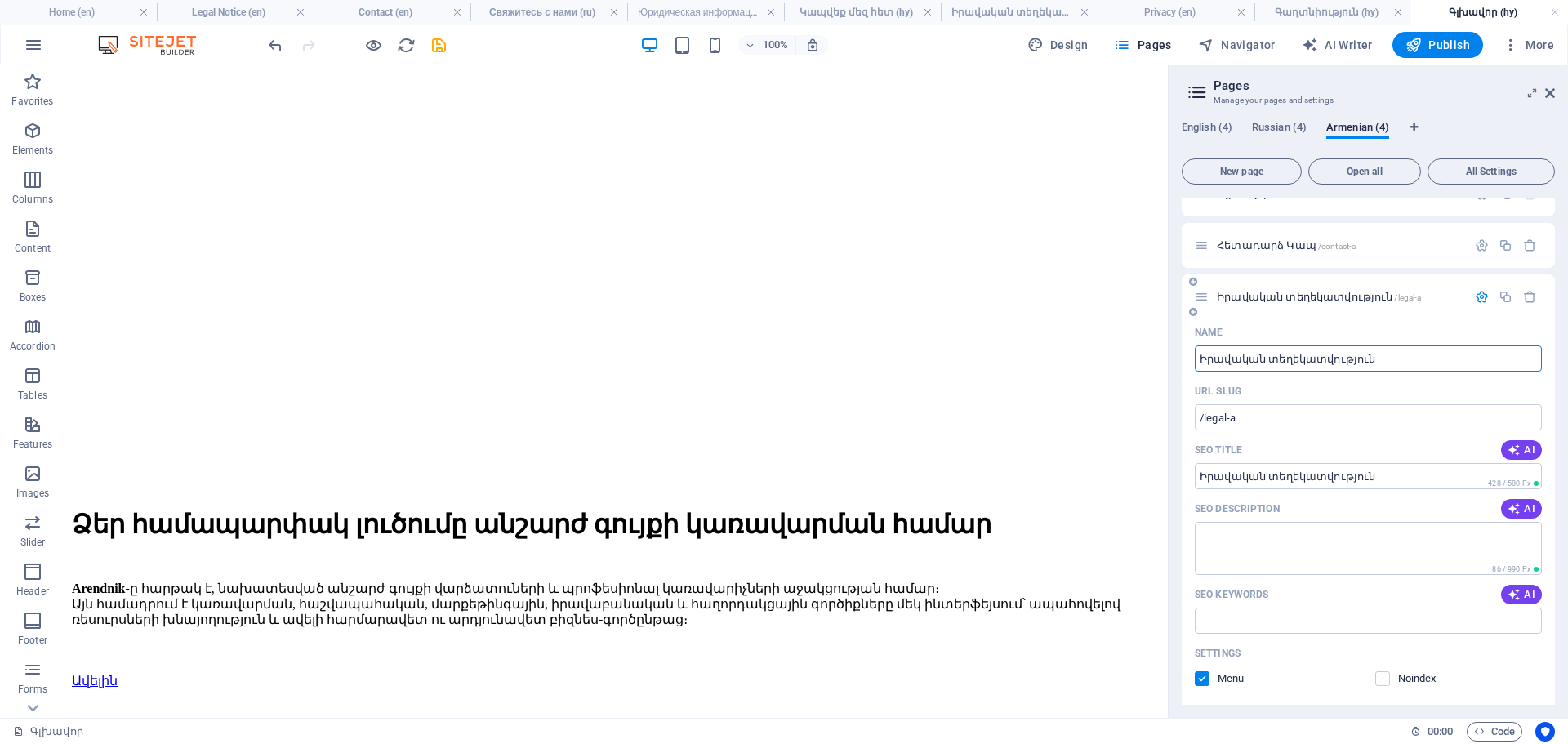
scroll to position [0, 0]
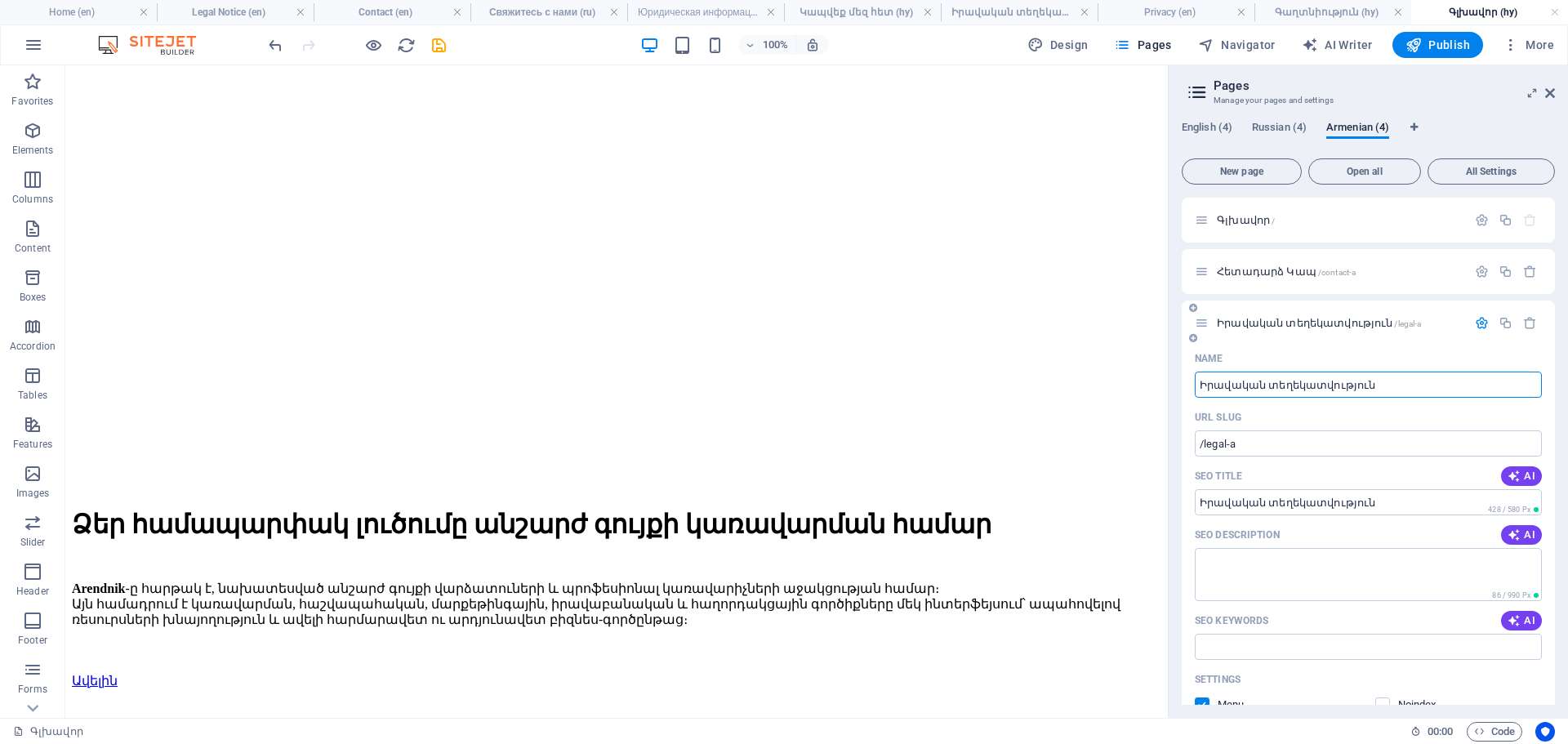
click at [1203, 325] on icon at bounding box center [1202, 323] width 14 height 14
click at [1525, 319] on icon "button" at bounding box center [1530, 323] width 14 height 14
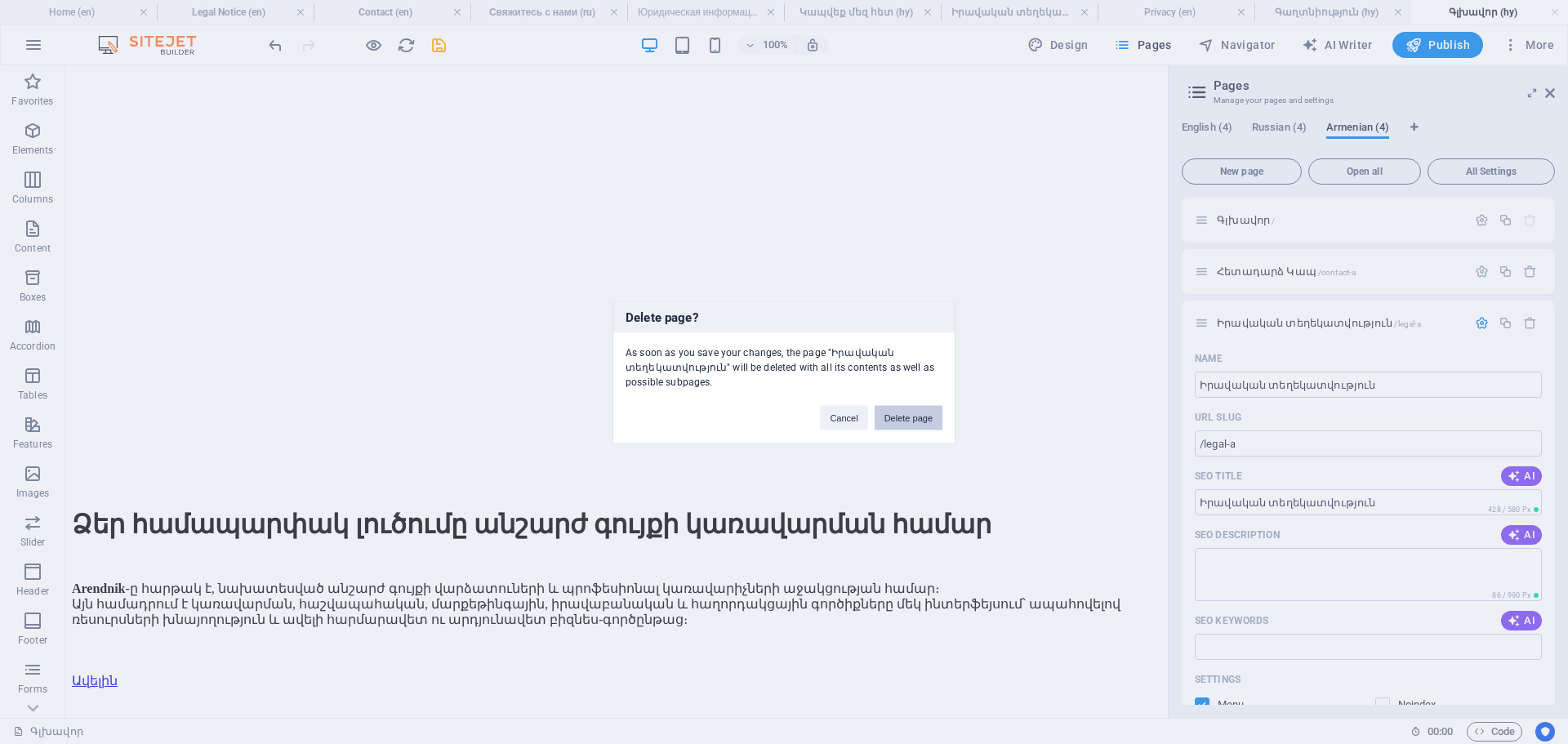
click at [915, 424] on button "Delete page" at bounding box center [908, 417] width 68 height 25
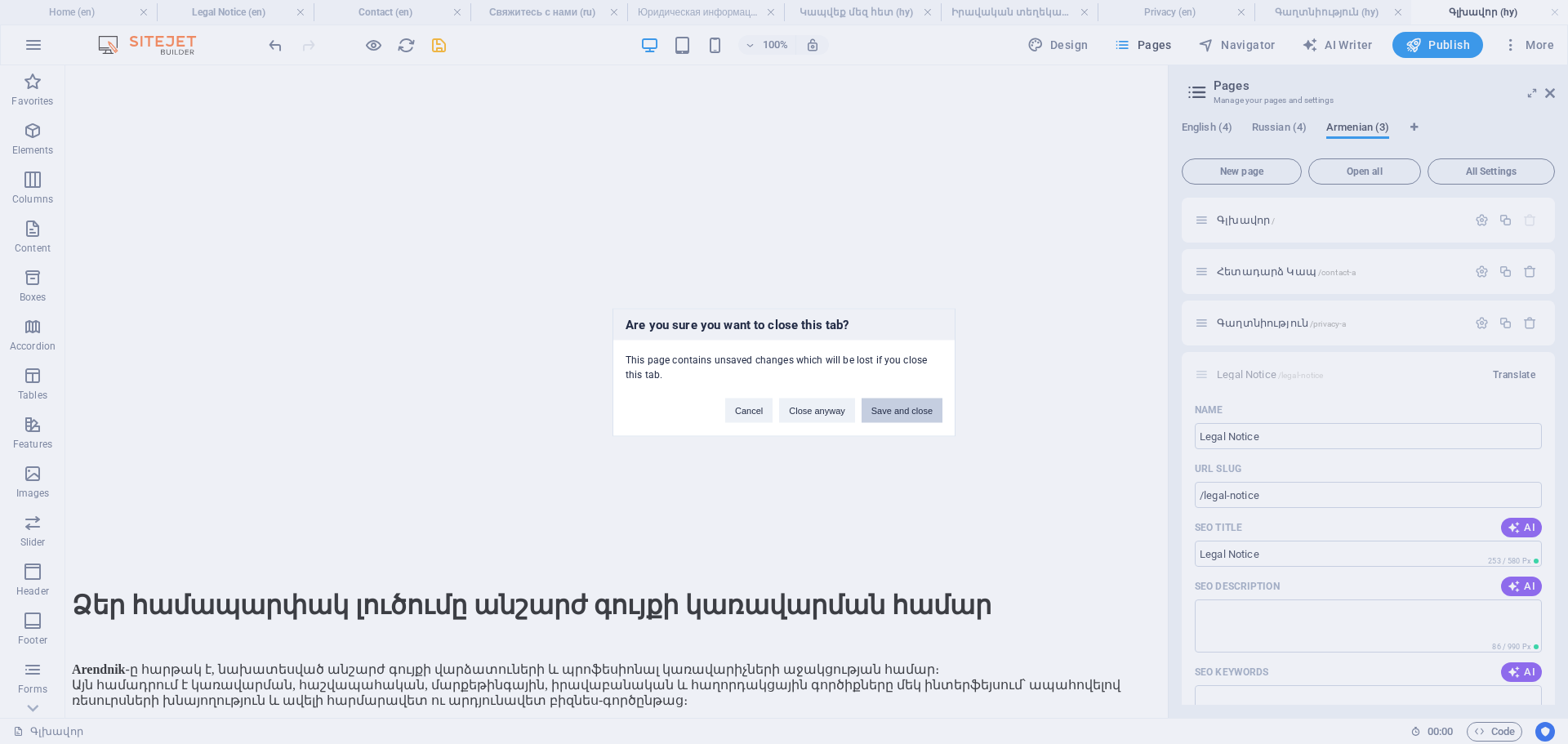
click at [892, 407] on button "Save and close" at bounding box center [902, 409] width 80 height 25
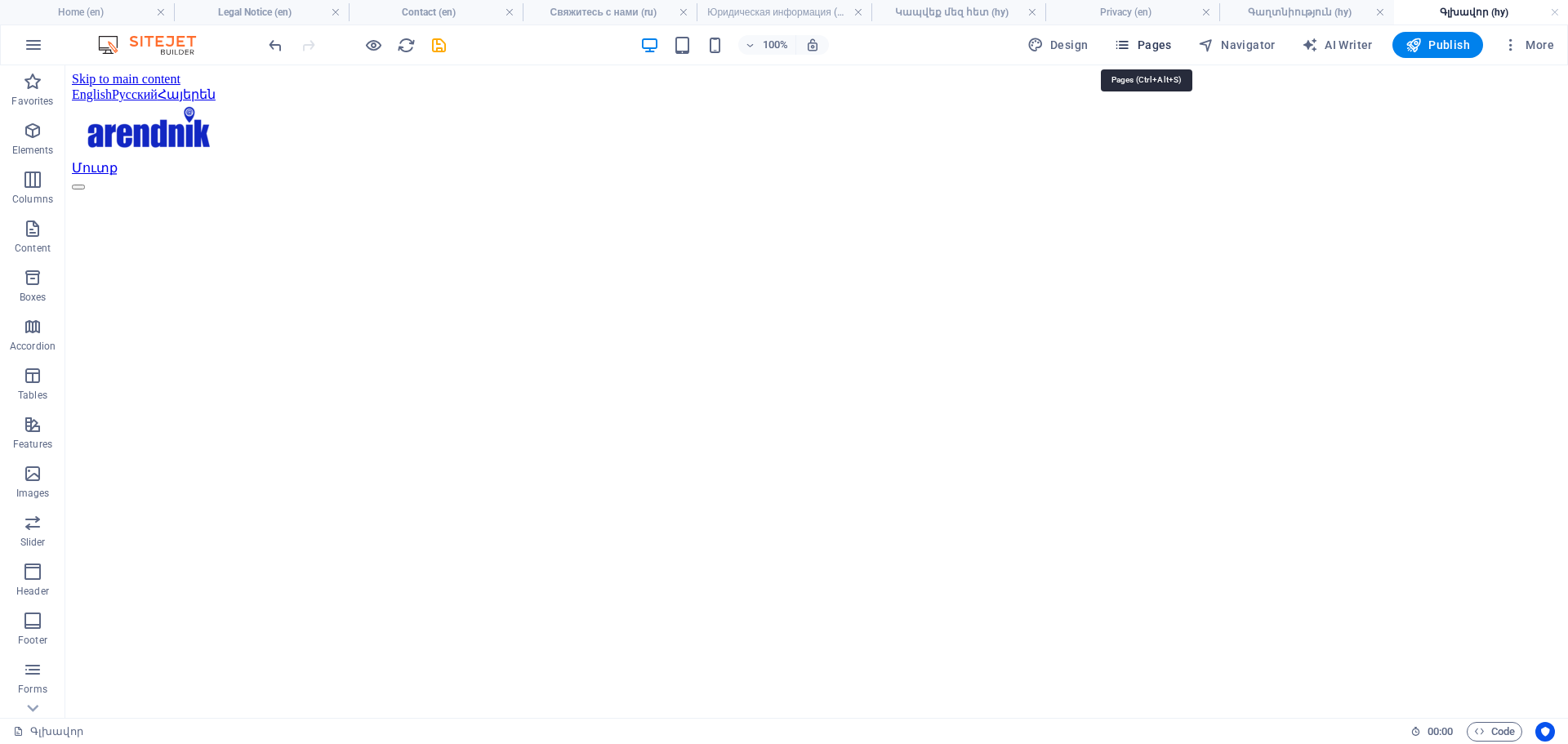
click at [1152, 32] on button "Pages" at bounding box center [1143, 44] width 71 height 27
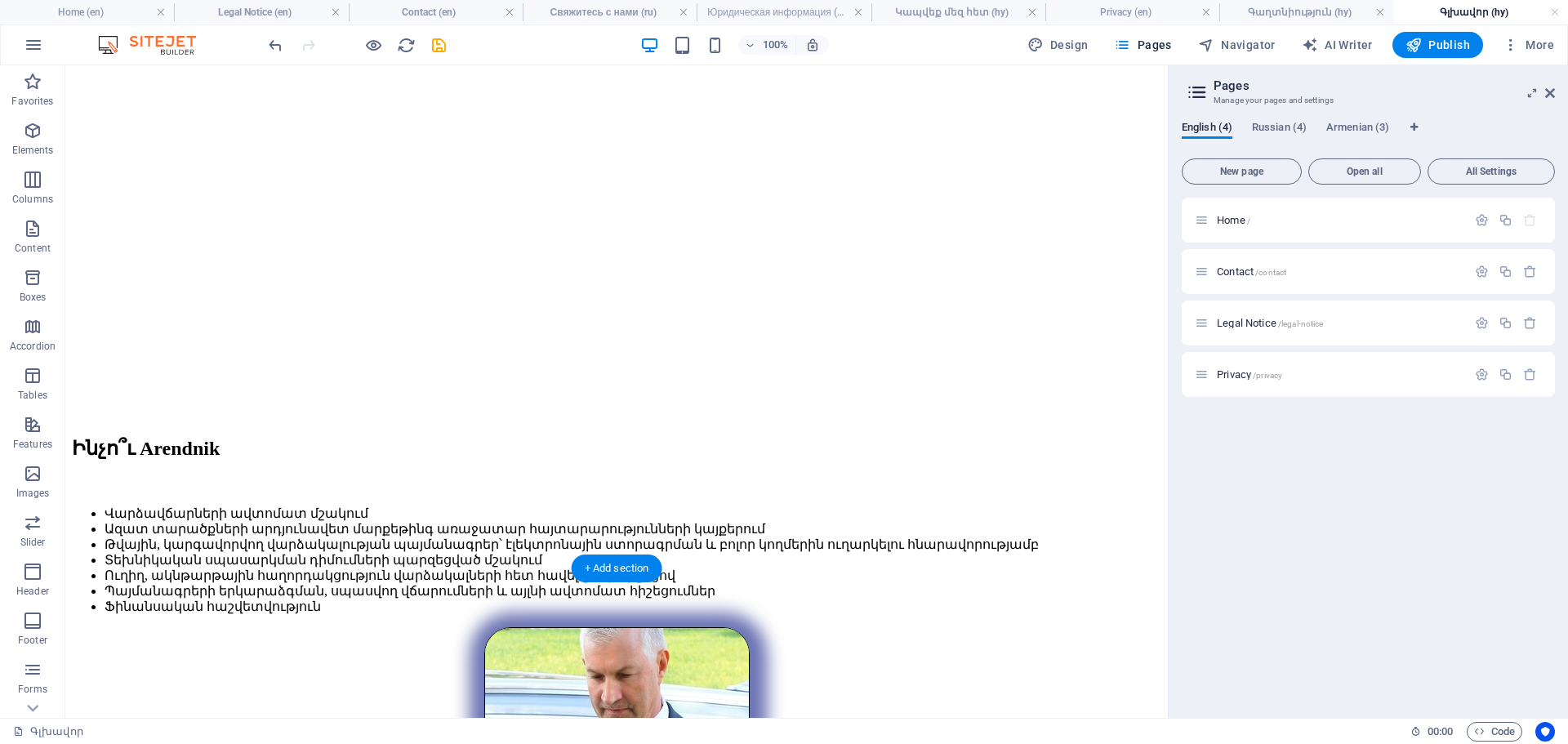
scroll to position [2227, 0]
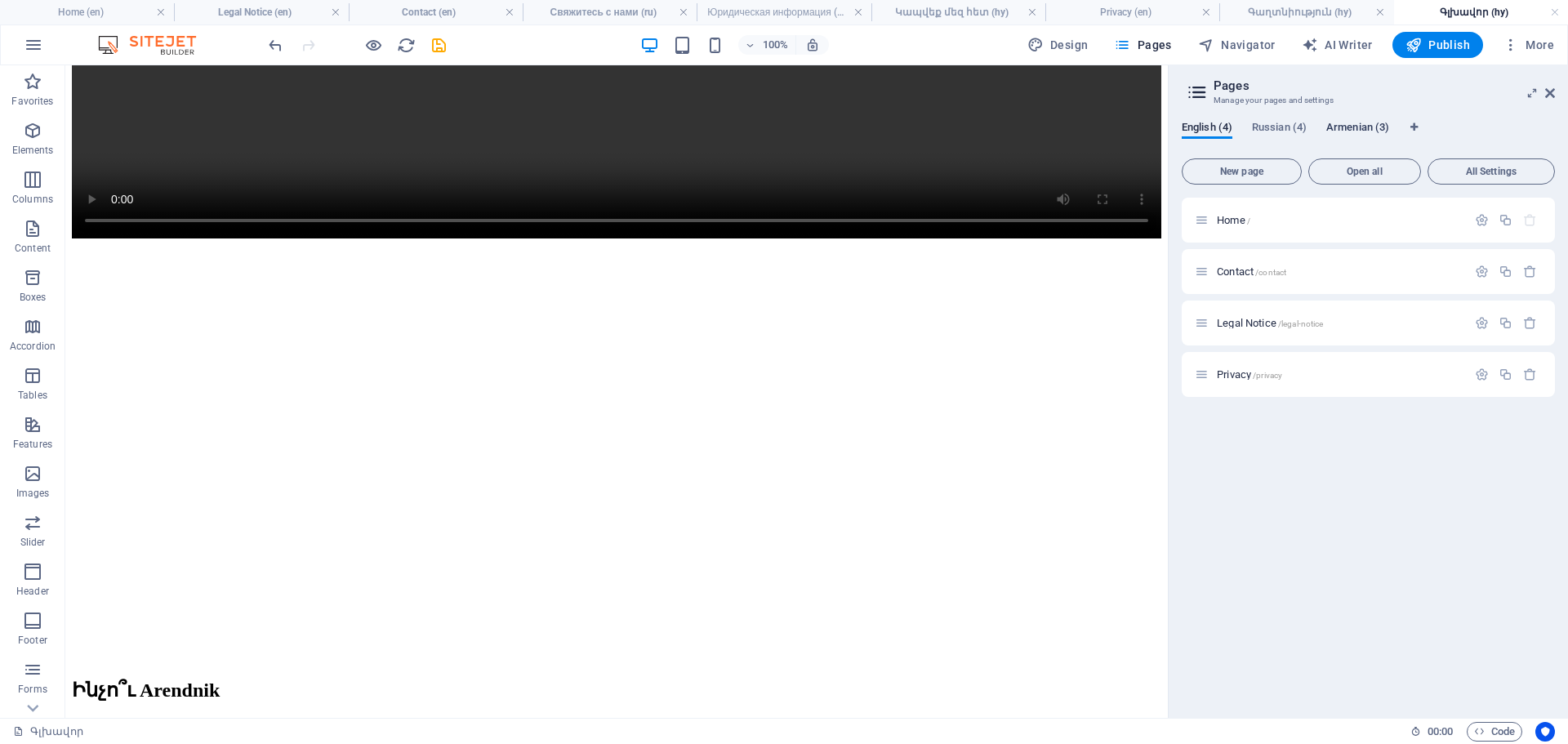
click at [1368, 122] on span "Armenian (3)" at bounding box center [1358, 129] width 63 height 23
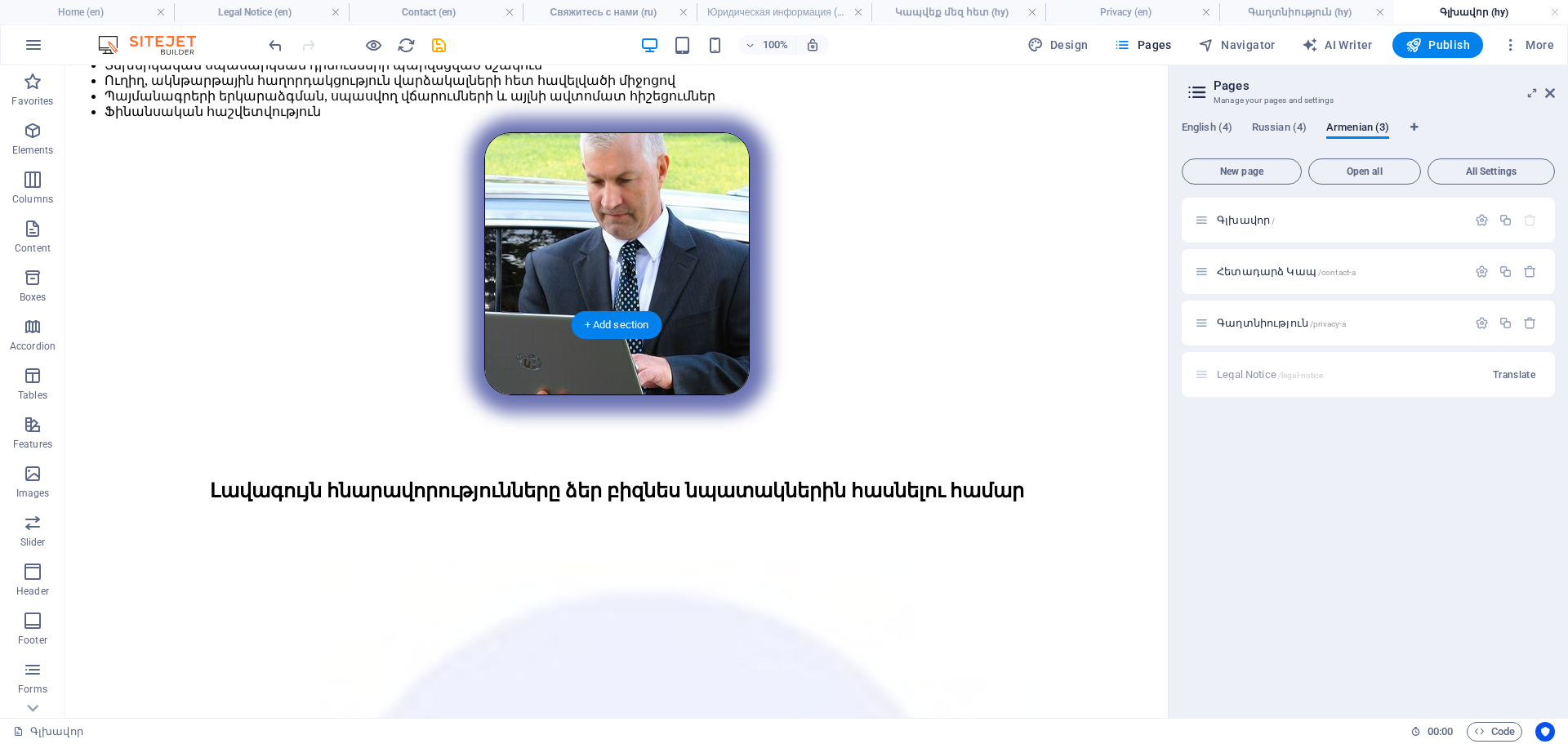
scroll to position [2880, 0]
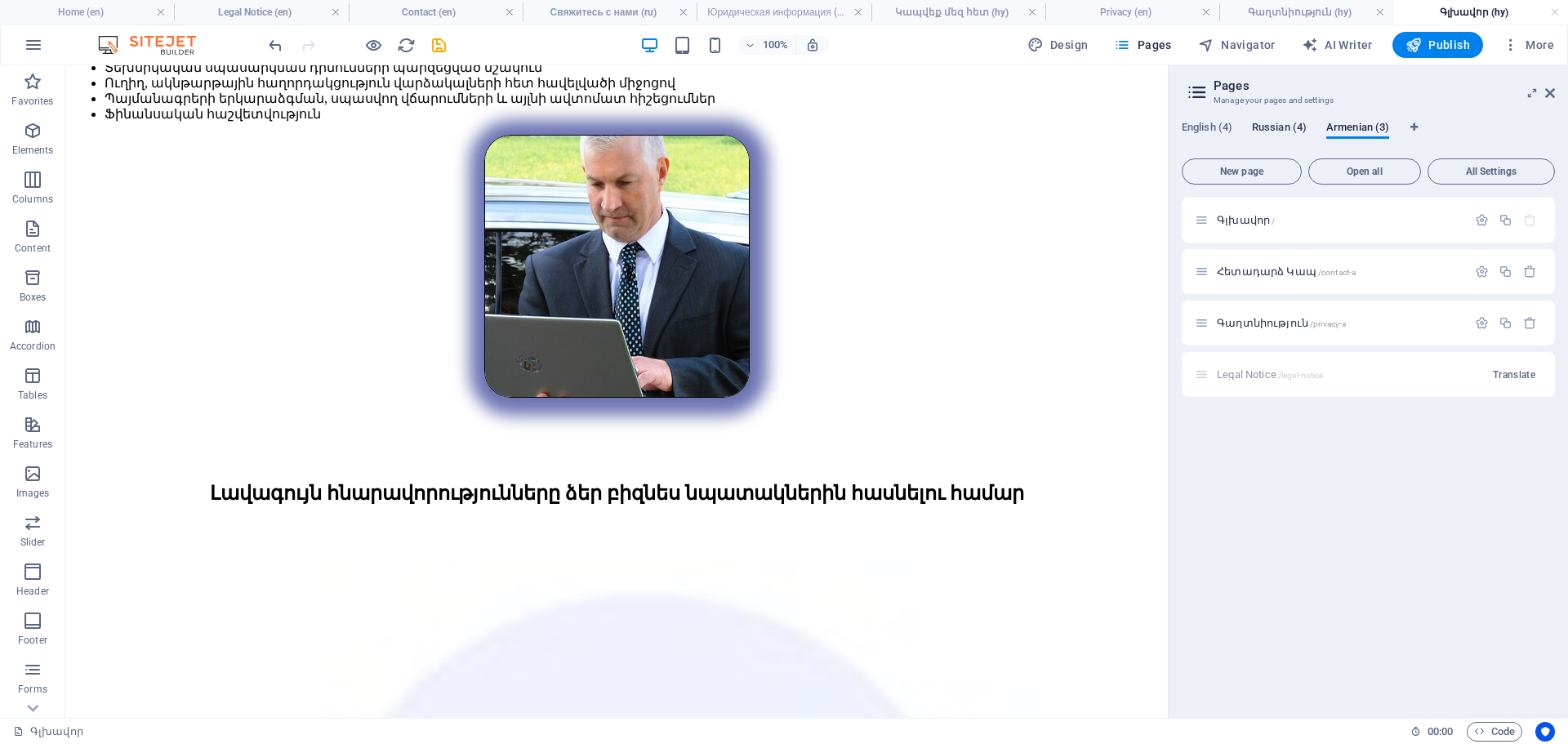
click at [1271, 123] on span "Russian (4)" at bounding box center [1280, 129] width 55 height 23
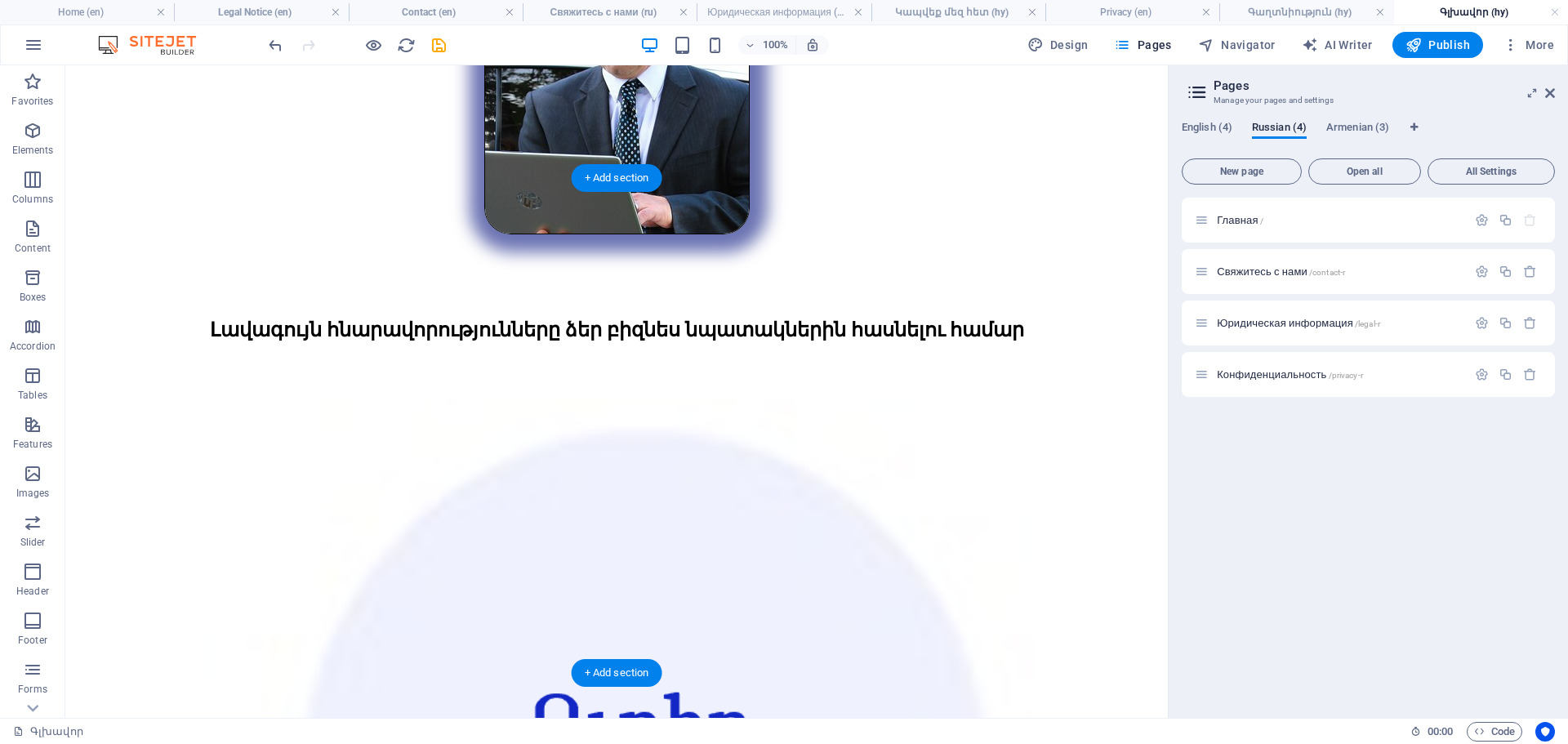
scroll to position [3207, 0]
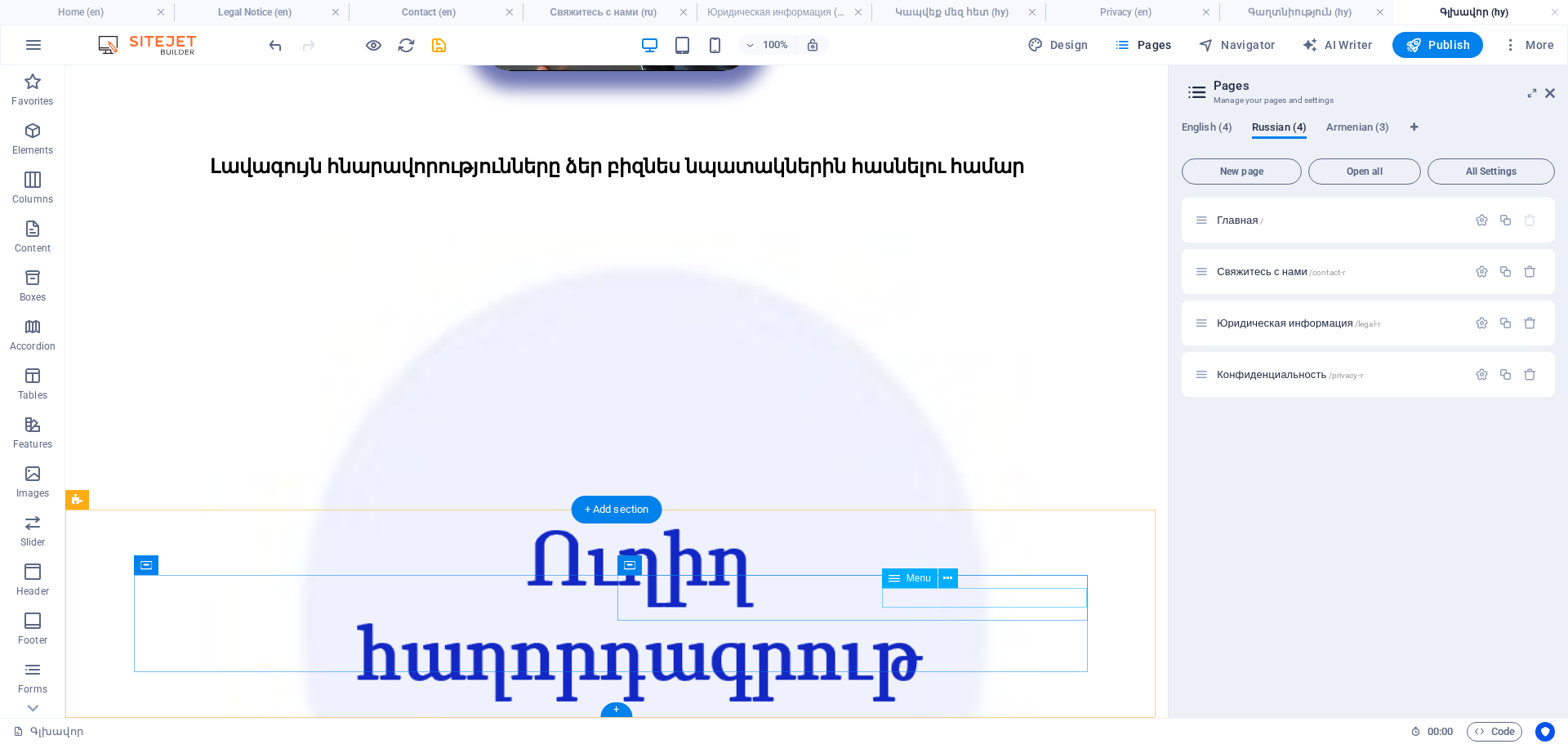
select select "9"
select select
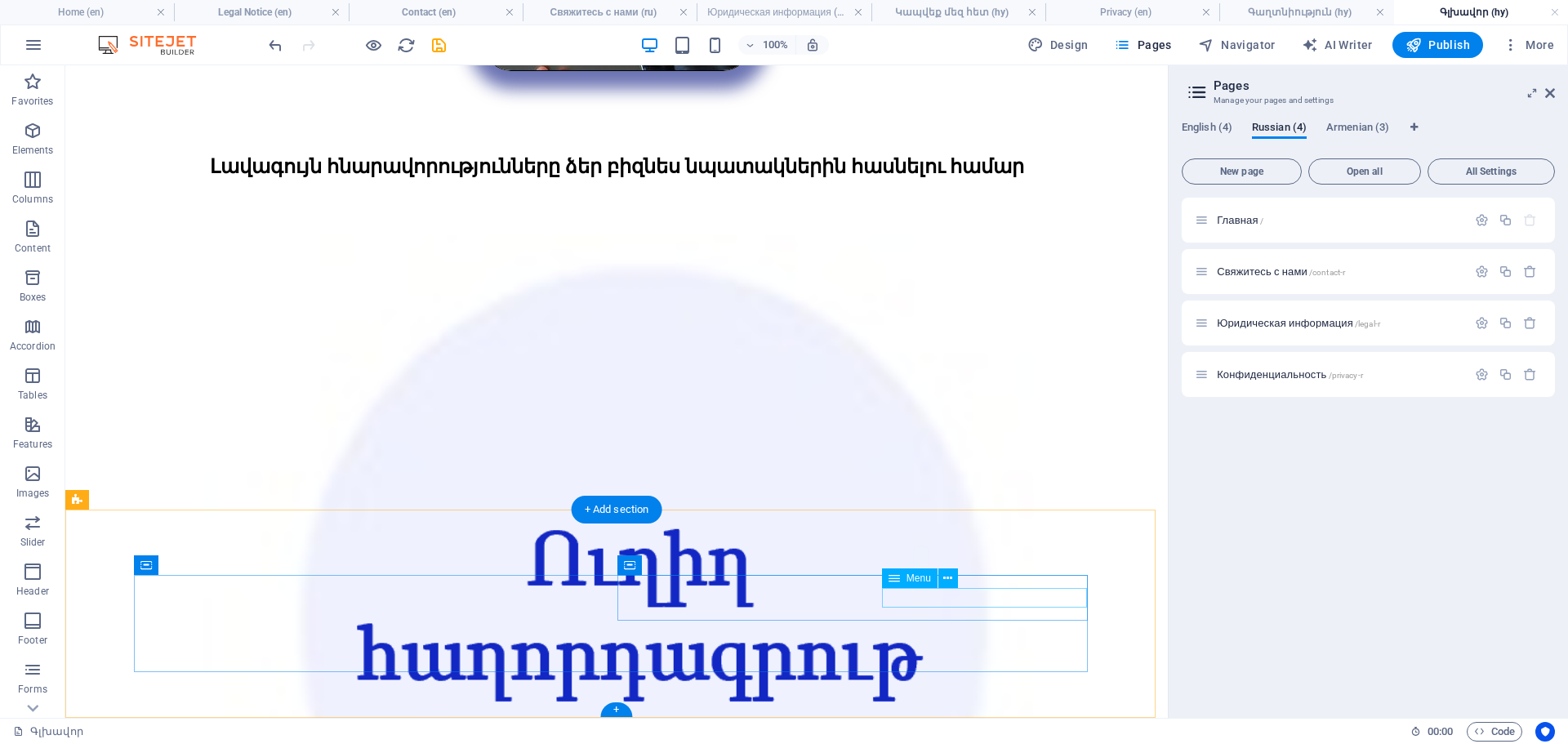
select select
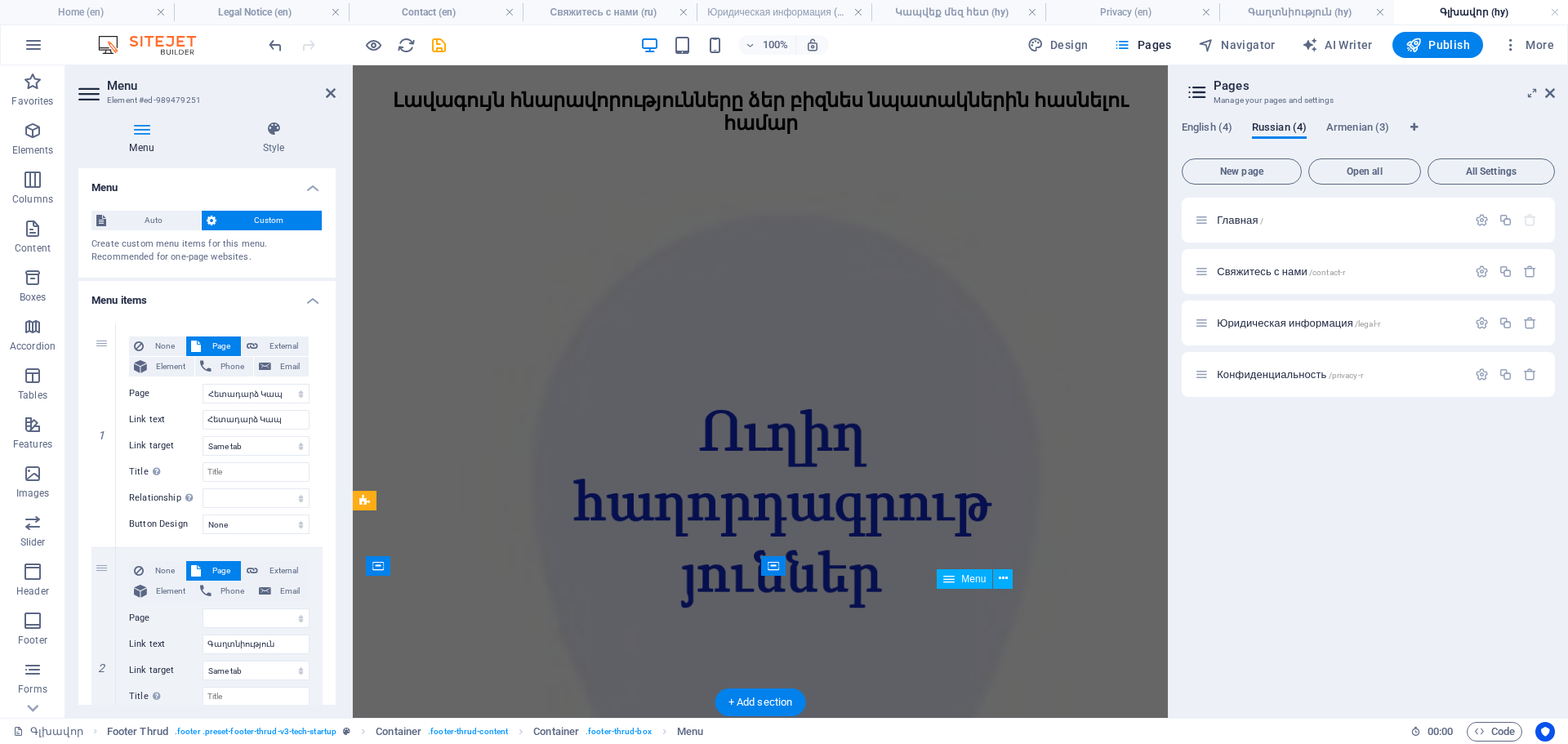
scroll to position [3014, 0]
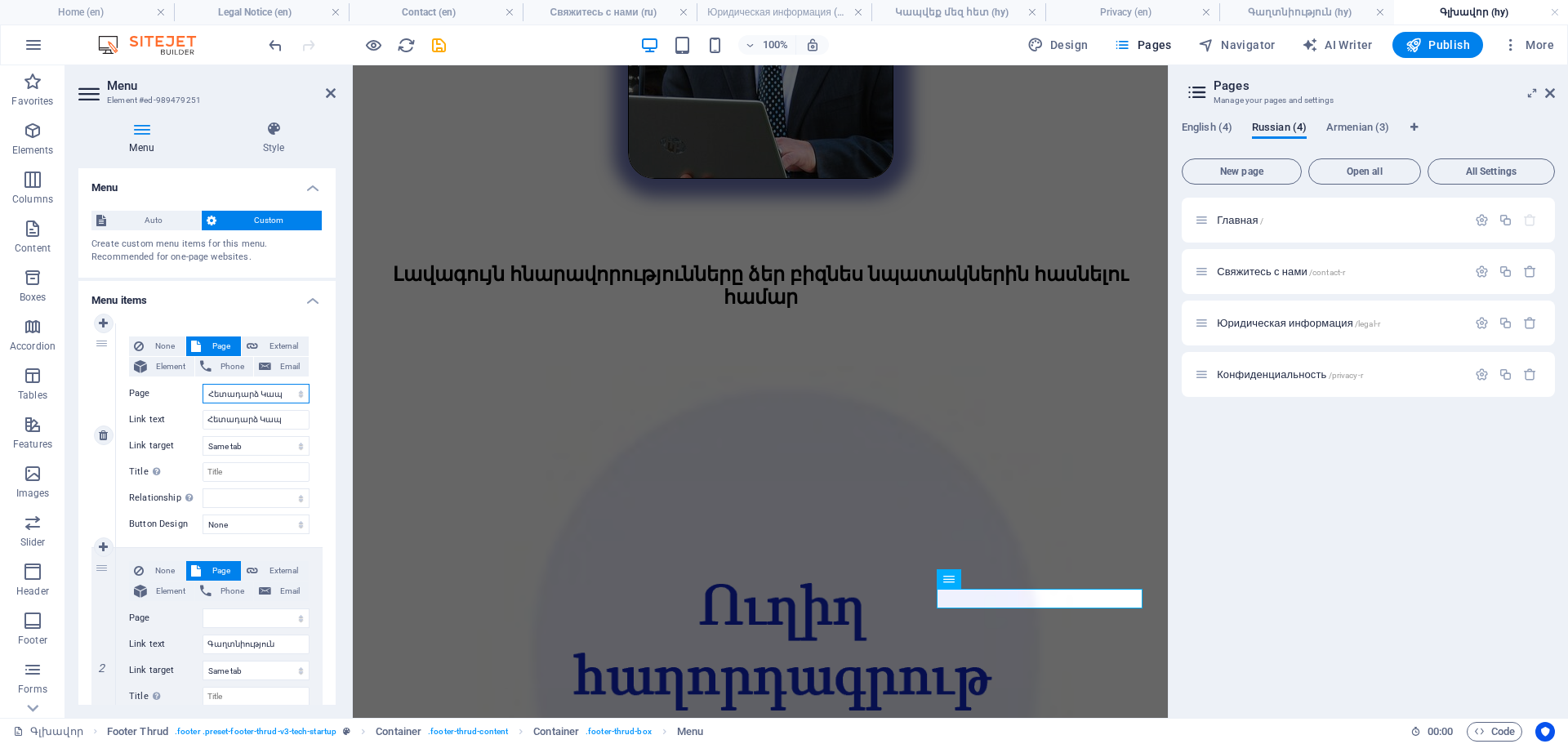
click at [255, 397] on select "Home Contact Legal Notice Privacy Главная Свяжитесь с нами Юридическая информац…" at bounding box center [255, 394] width 107 height 20
click at [328, 92] on icon at bounding box center [331, 92] width 10 height 13
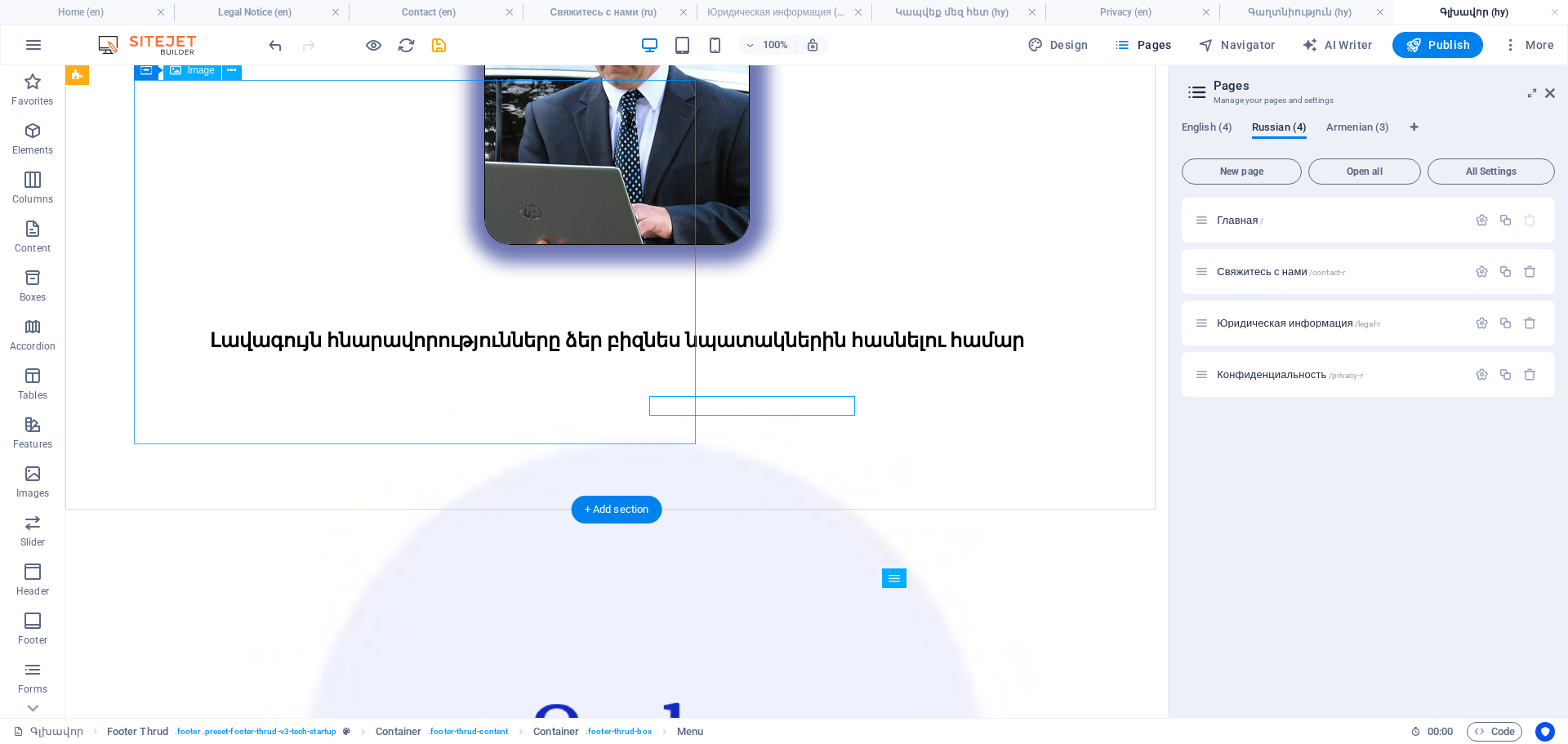
scroll to position [3207, 0]
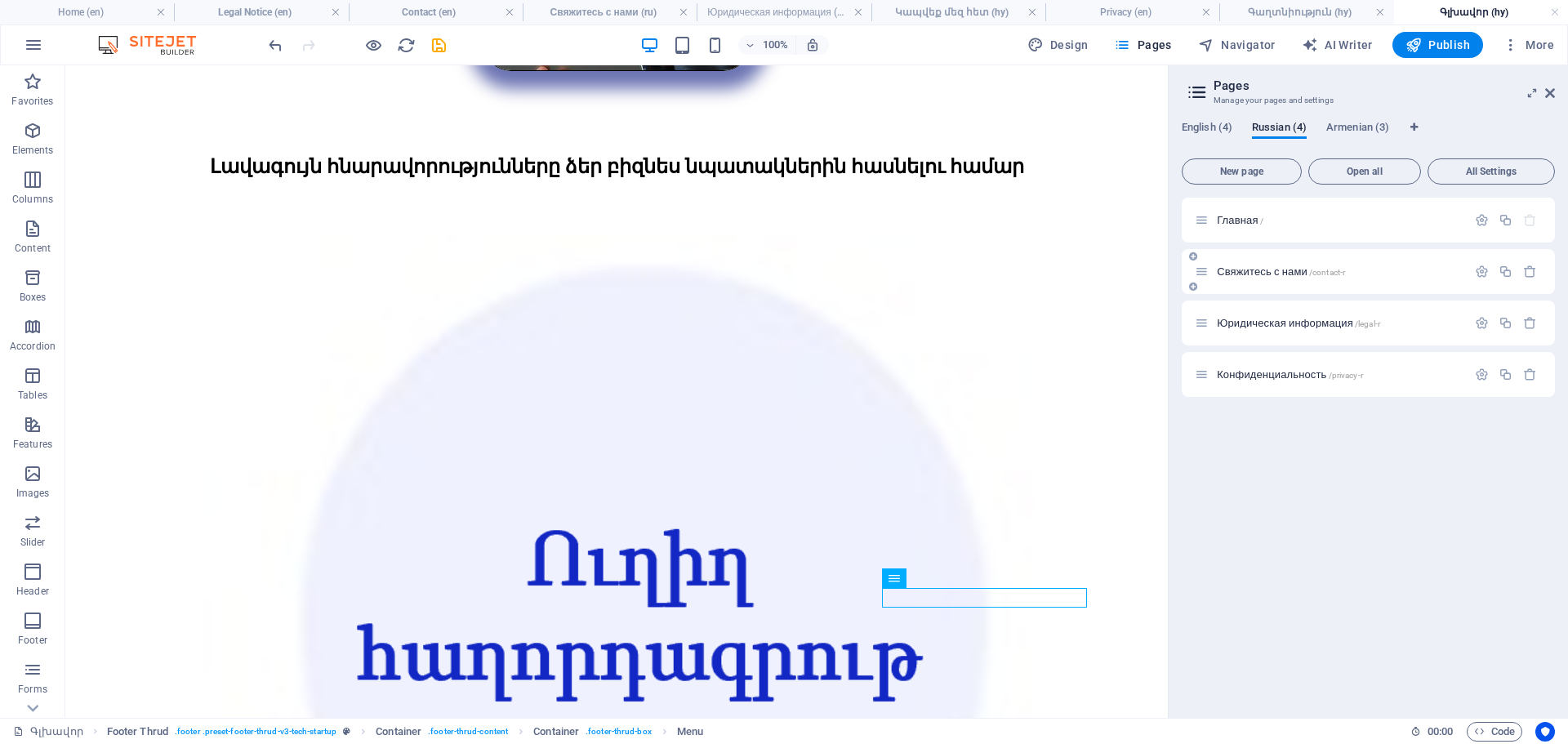
click at [1256, 275] on span "Свяжитесь с нами /contact-r" at bounding box center [1281, 271] width 129 height 12
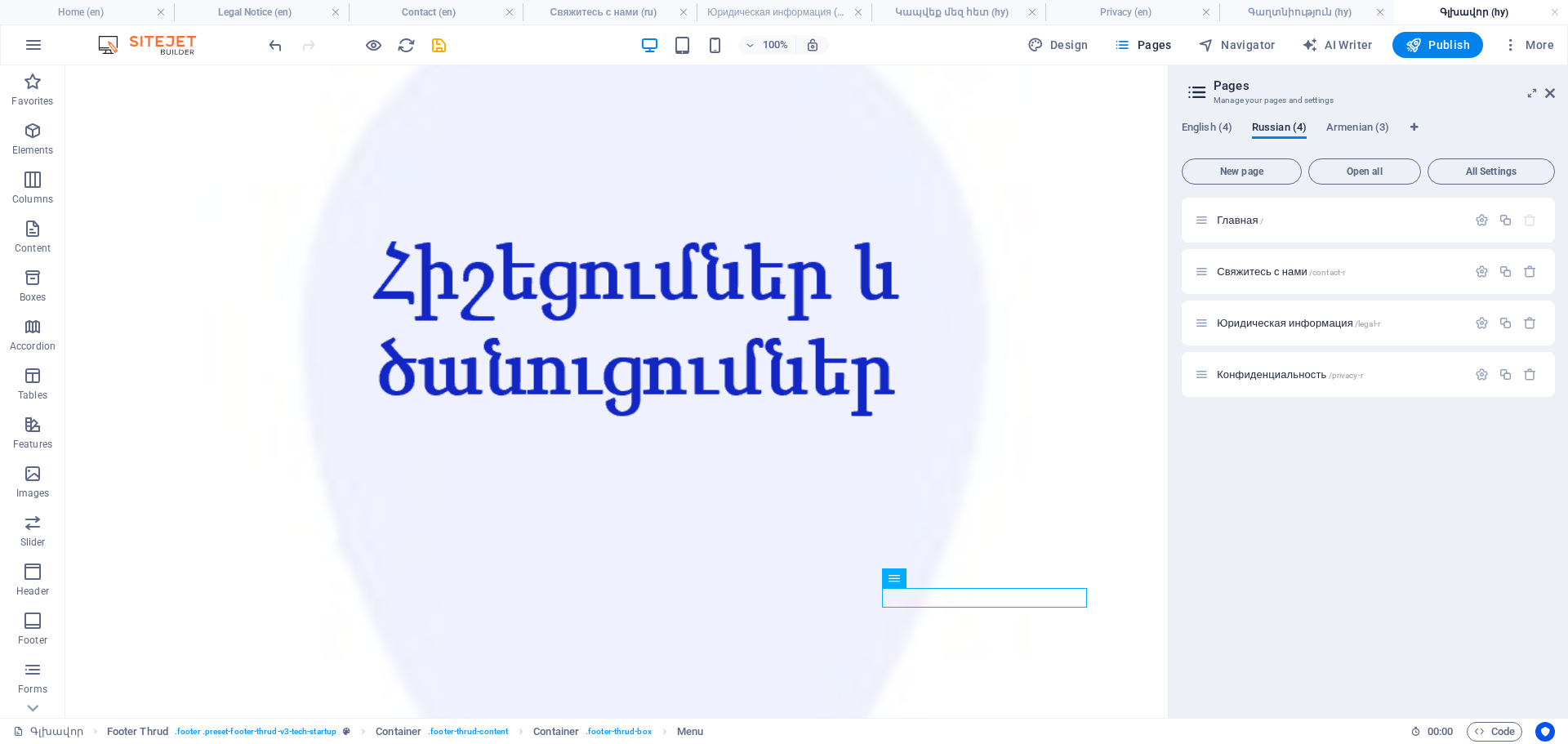
scroll to position [0, 0]
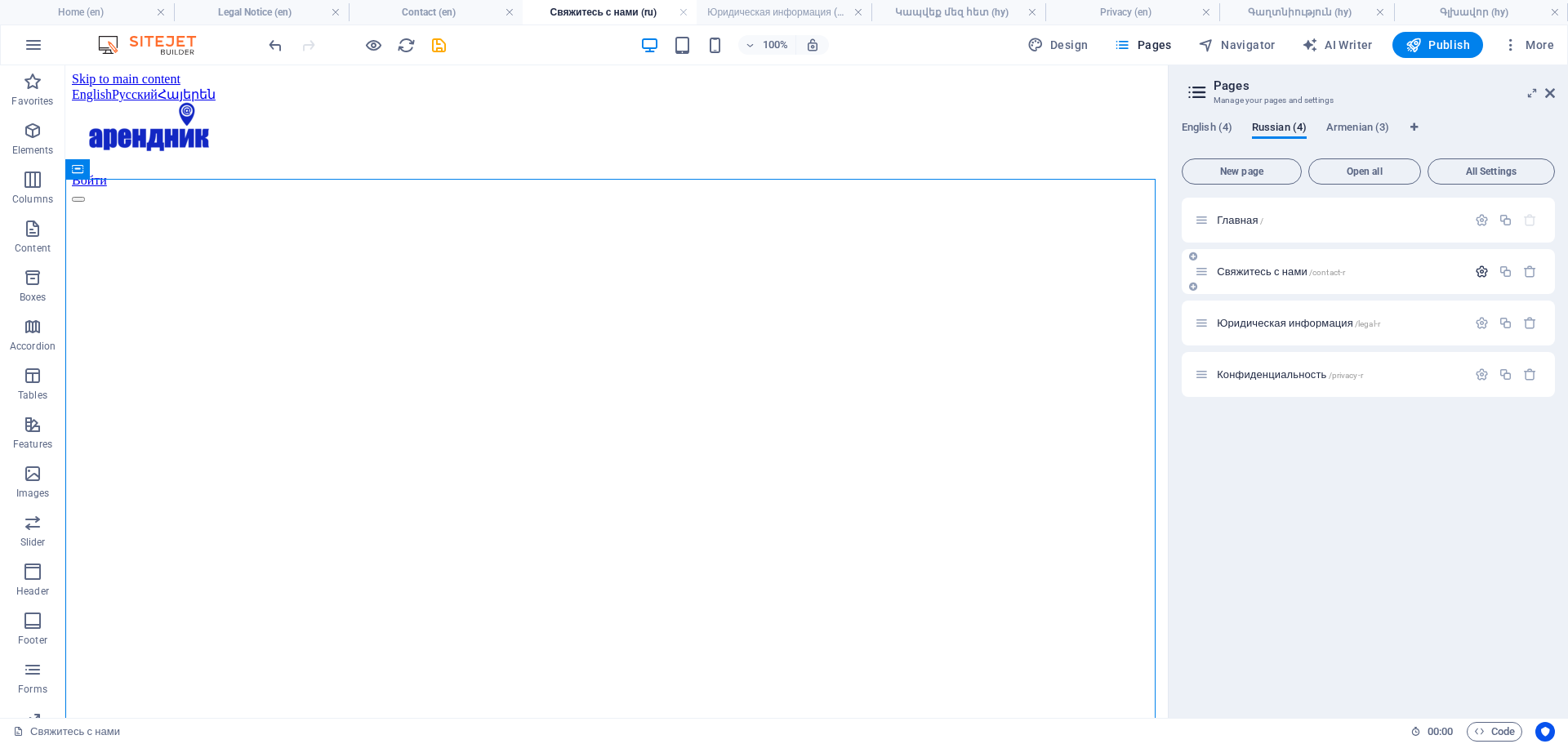
click at [1479, 275] on icon "button" at bounding box center [1482, 272] width 14 height 14
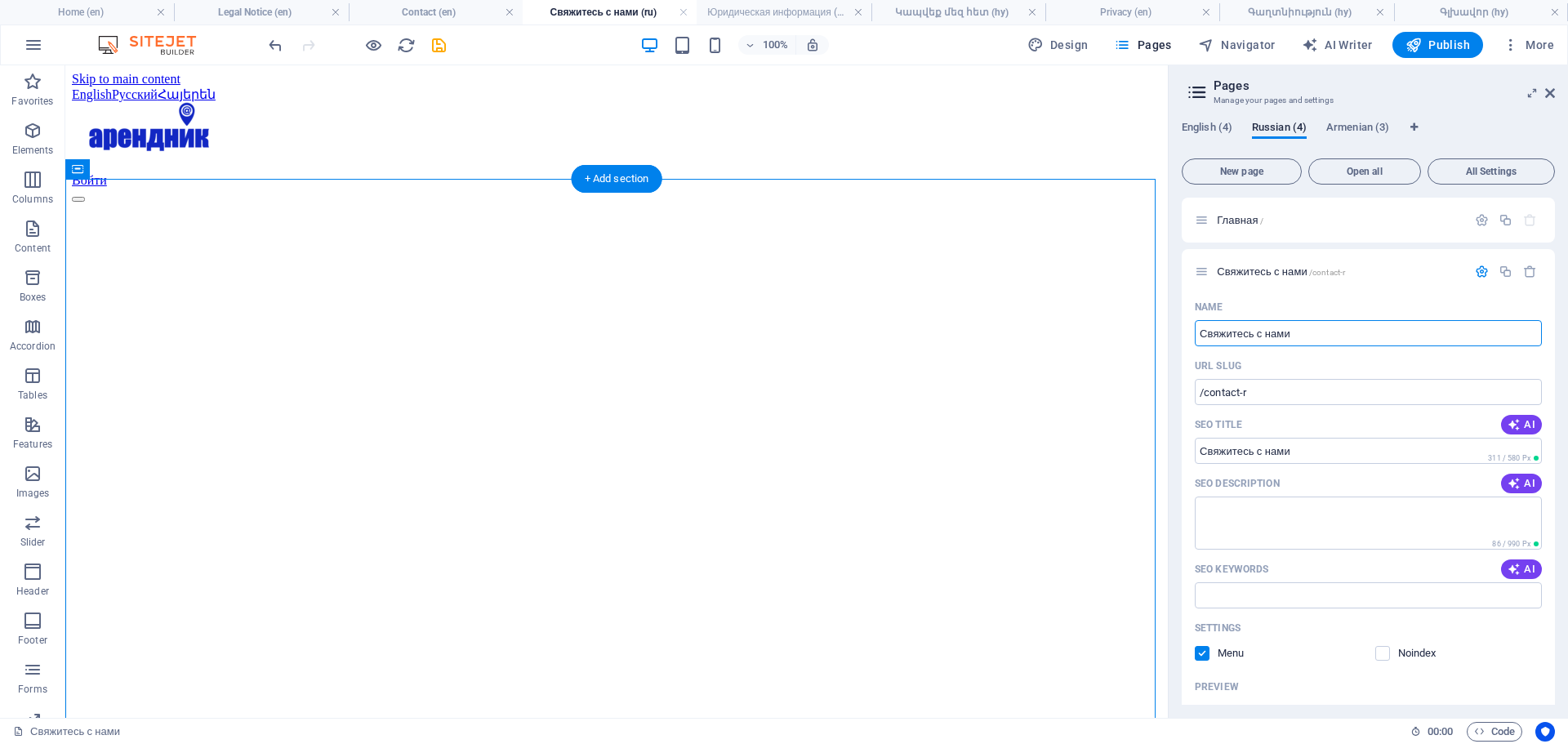
drag, startPoint x: 1388, startPoint y: 399, endPoint x: 1039, endPoint y: 377, distance: 349.7
type input "Контакты"
click at [1432, 358] on div "URL SLUG" at bounding box center [1369, 366] width 347 height 27
drag, startPoint x: 1549, startPoint y: 90, endPoint x: 1166, endPoint y: 397, distance: 490.9
click at [1549, 90] on icon at bounding box center [1550, 92] width 10 height 13
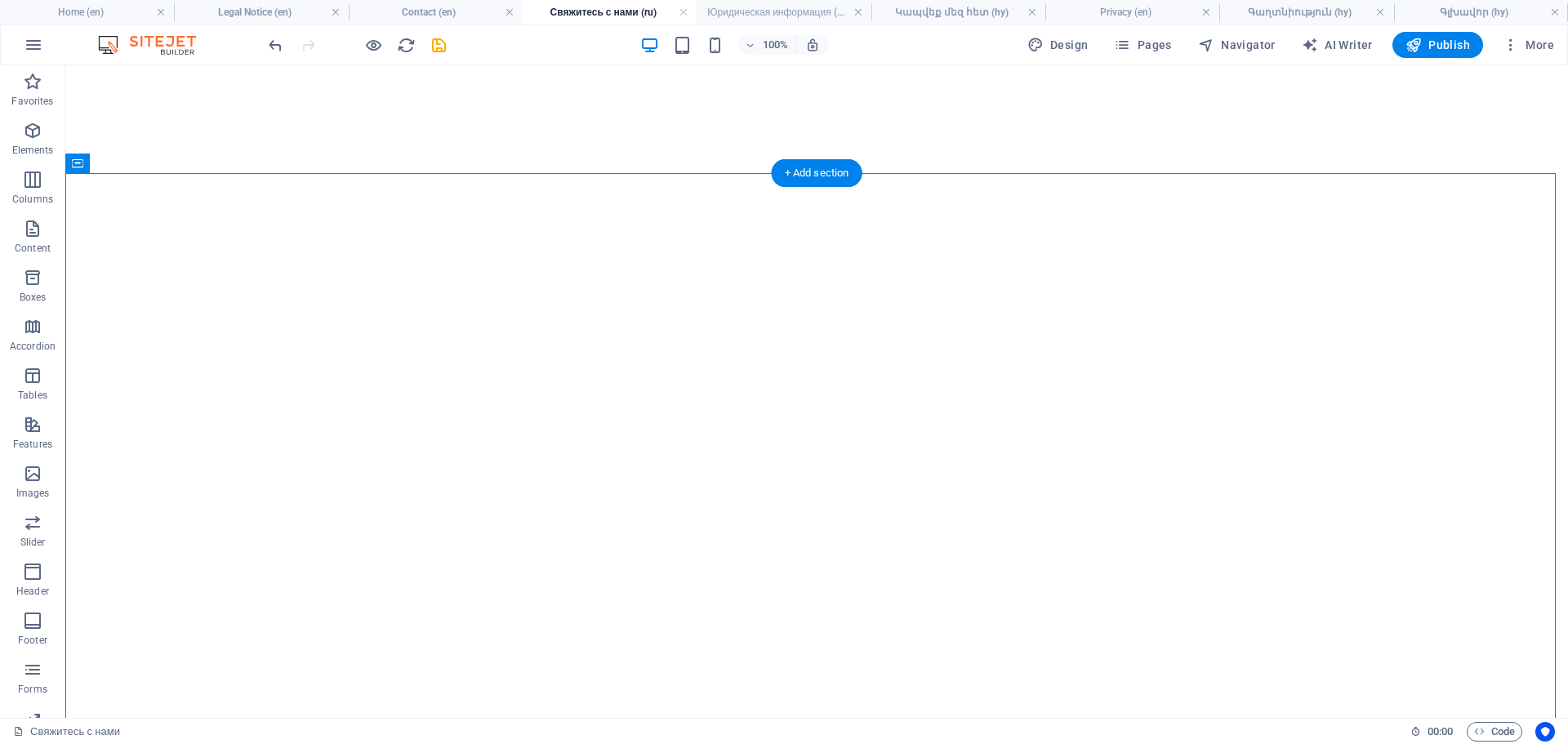
scroll to position [501, 0]
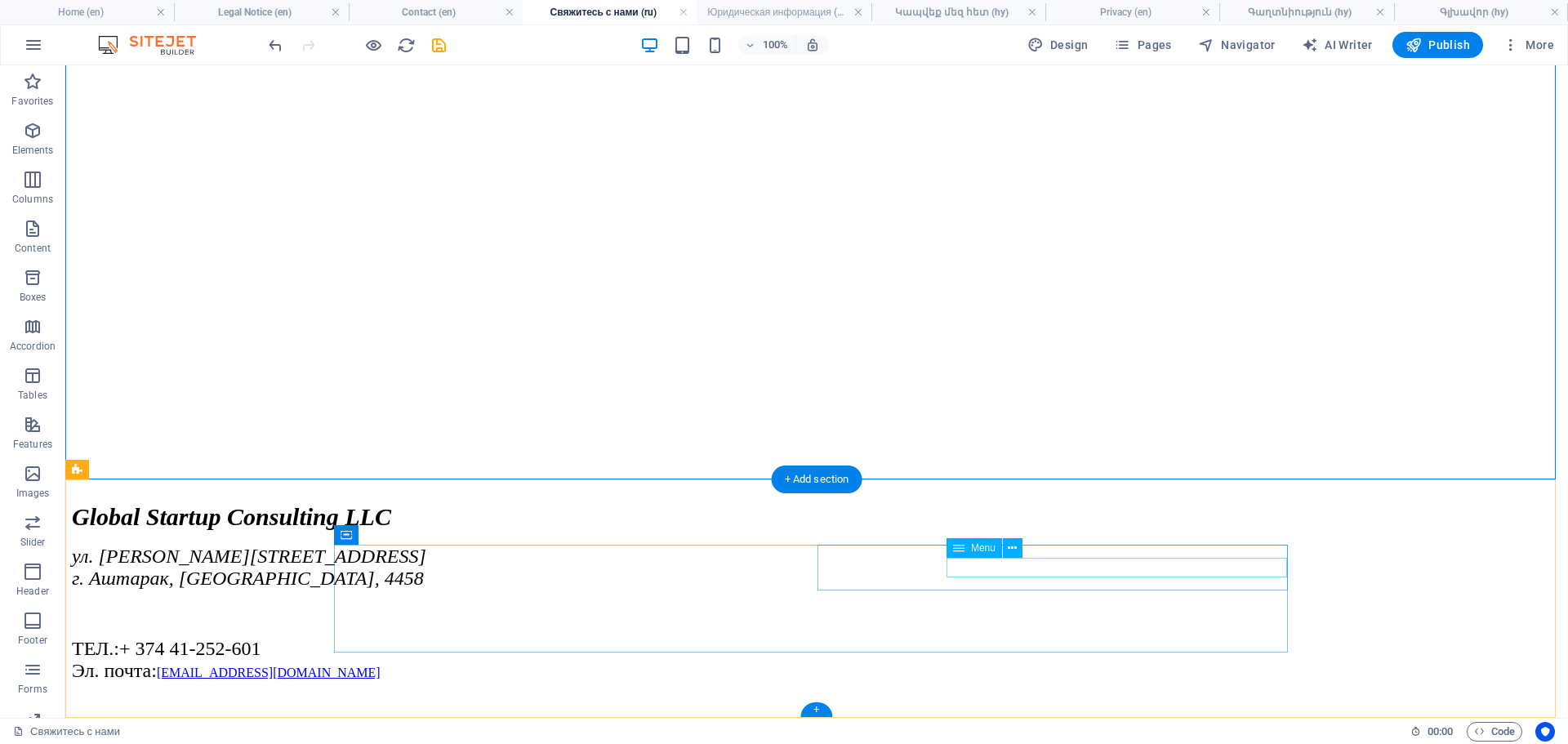
select select "4"
select select
select select "6"
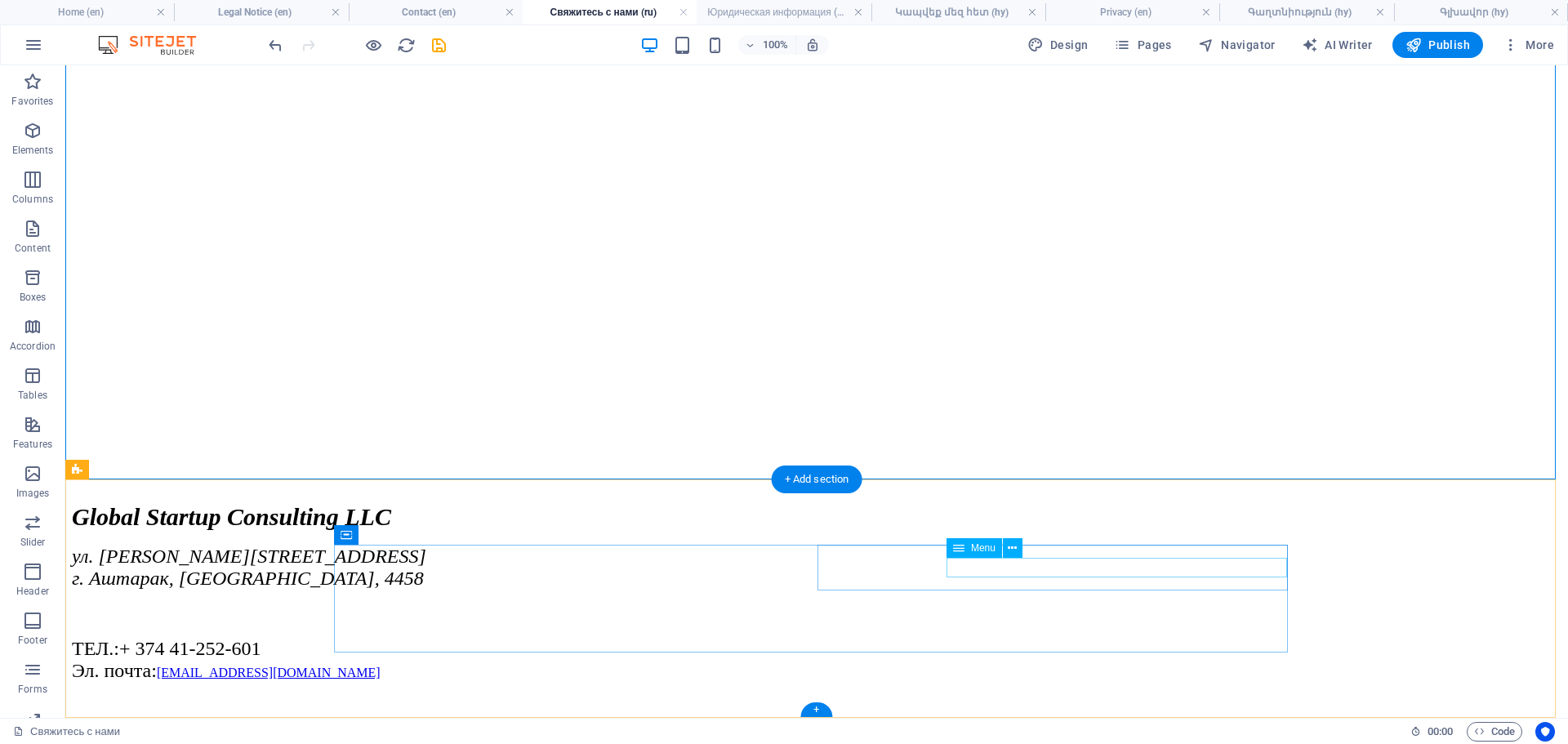
select select
select select "7"
select select
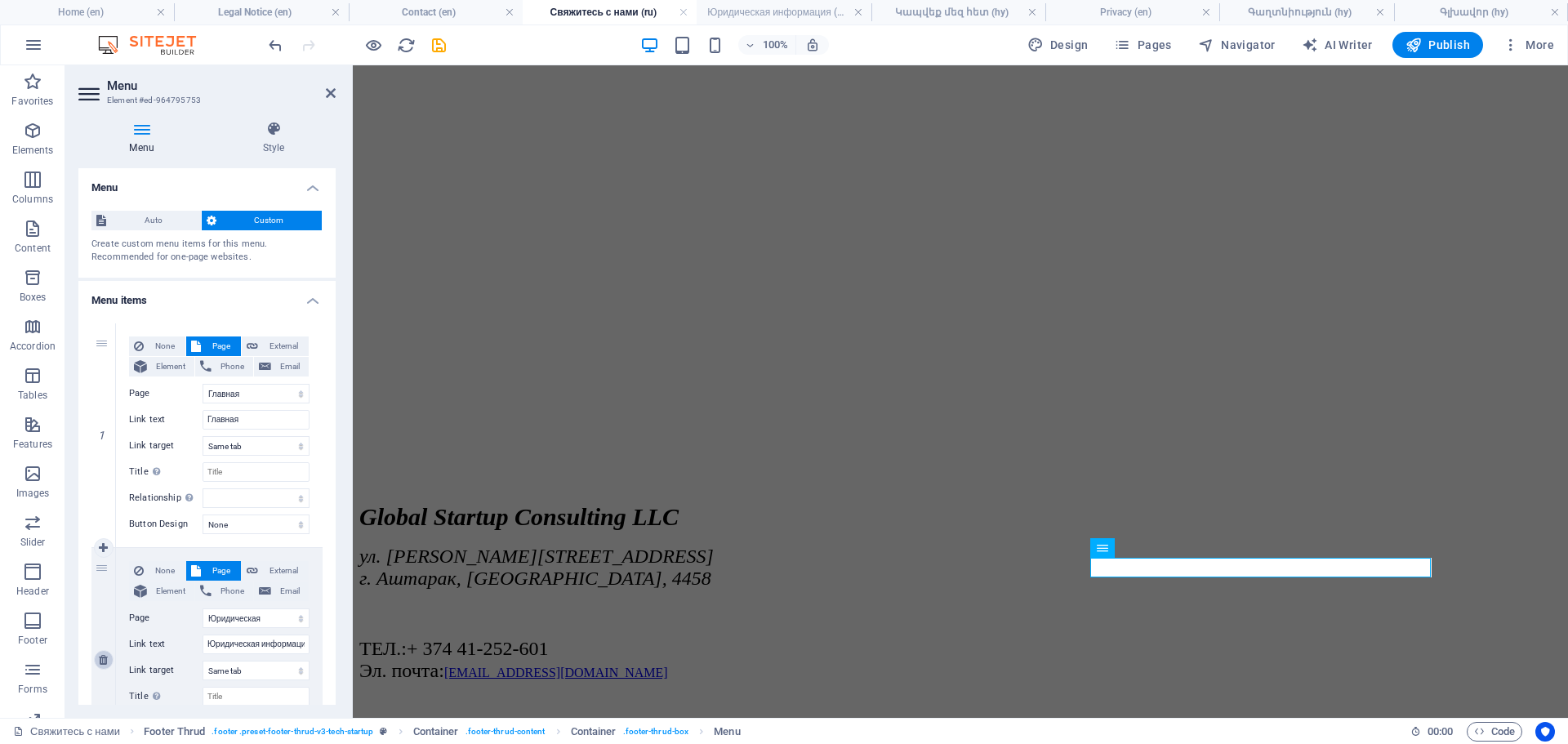
click at [101, 660] on icon at bounding box center [103, 661] width 9 height 12
select select
select select "7"
type input "Конфиденциальность"
select select
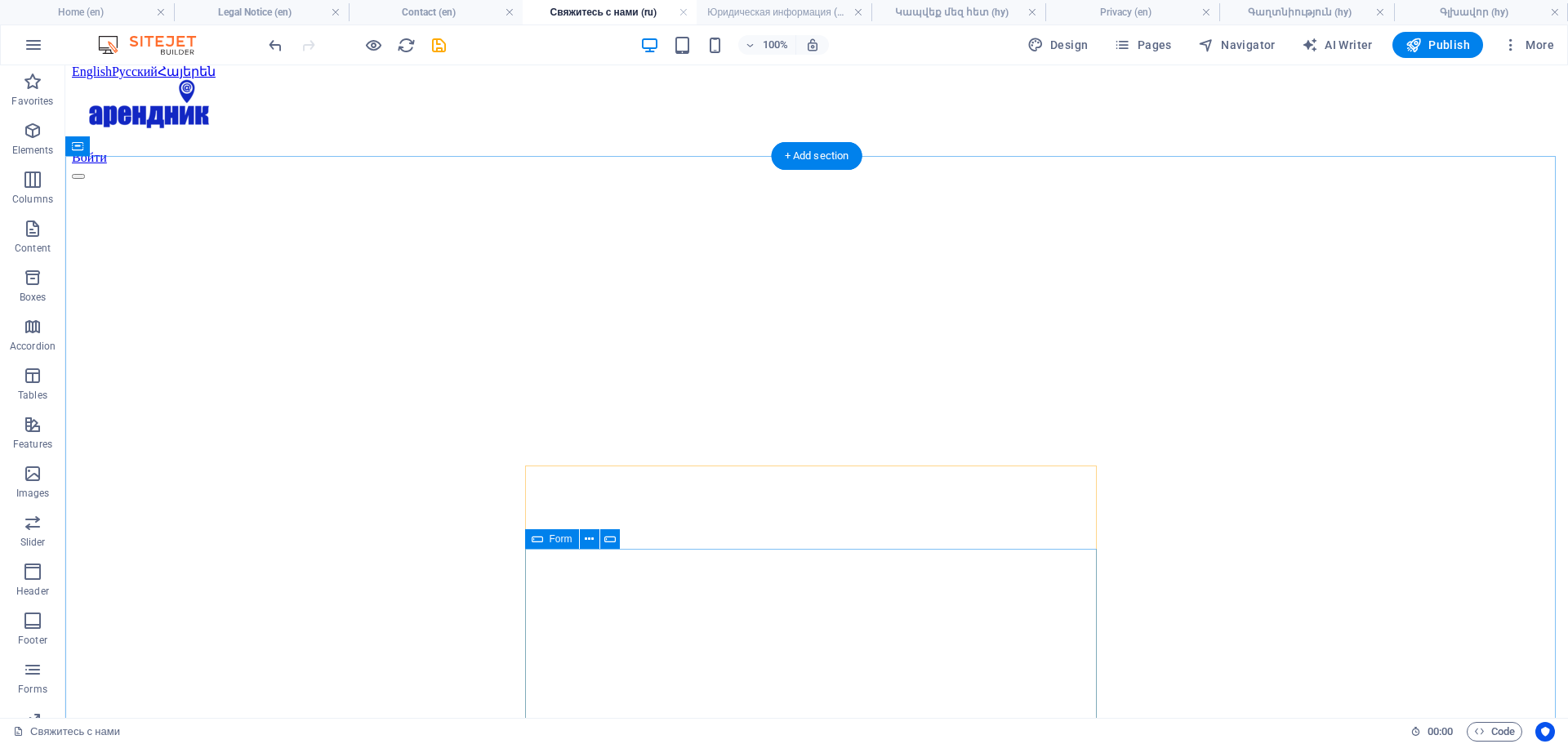
scroll to position [0, 0]
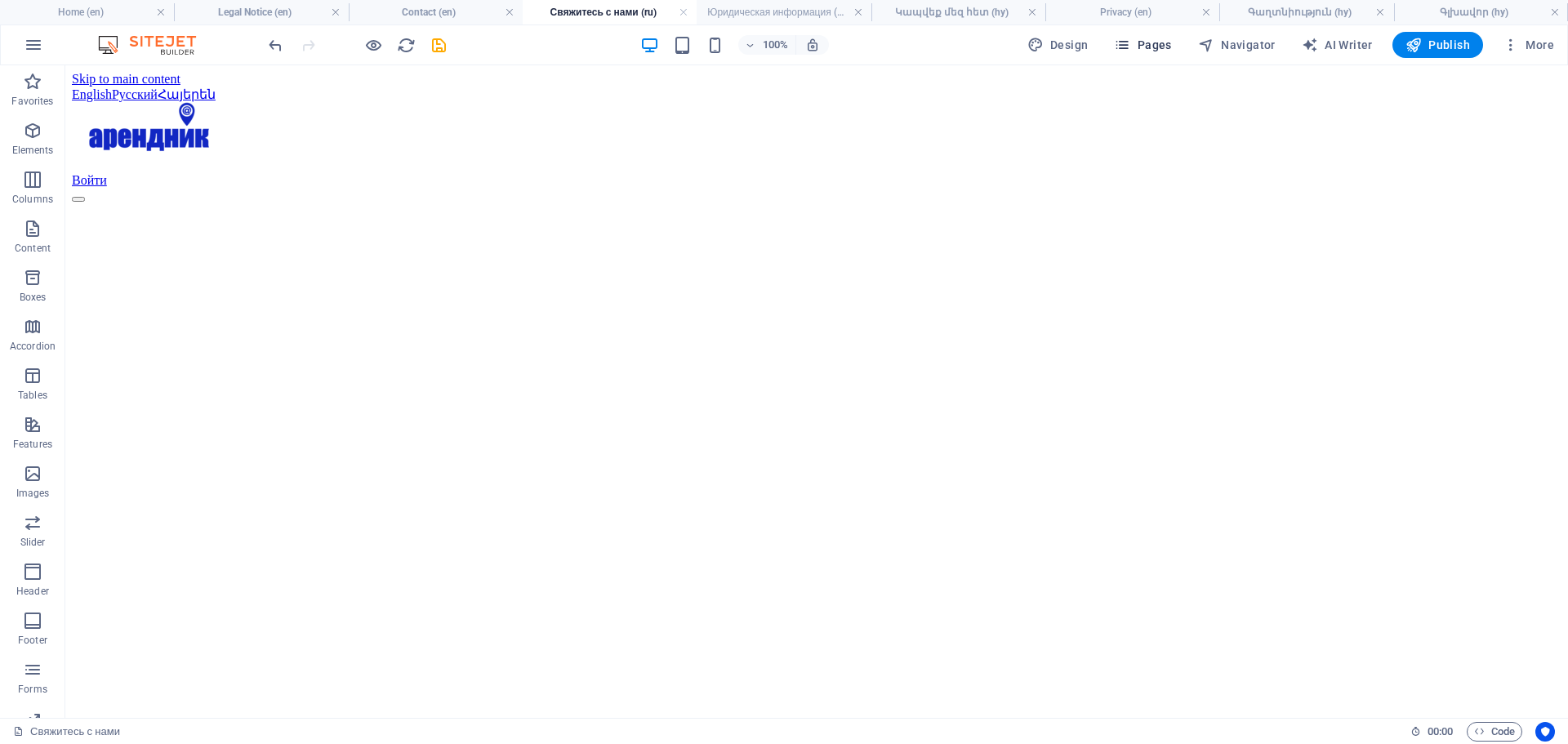
click at [1156, 46] on span "Pages" at bounding box center [1142, 44] width 57 height 17
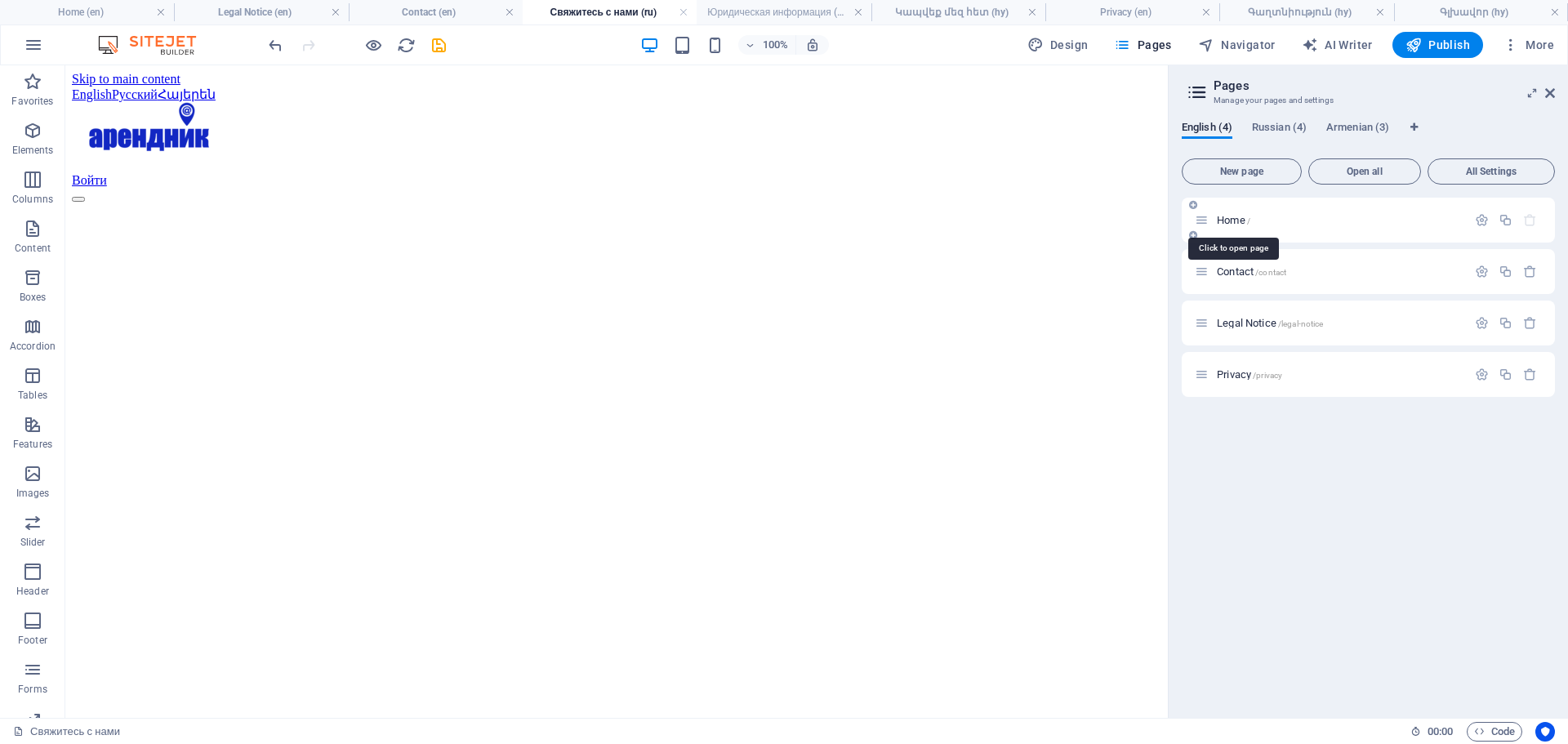
click at [1228, 221] on span "Home /" at bounding box center [1233, 220] width 33 height 12
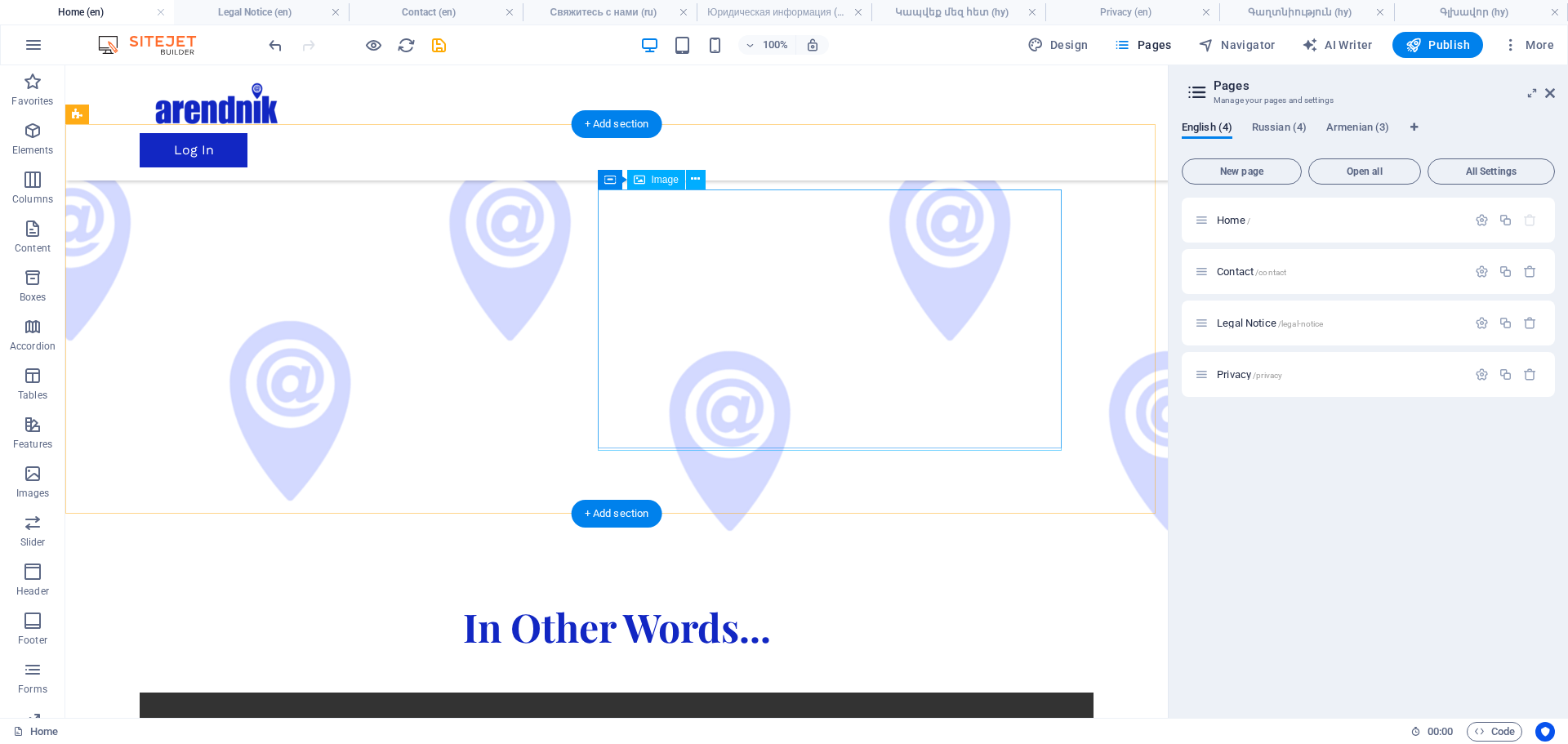
scroll to position [1307, 0]
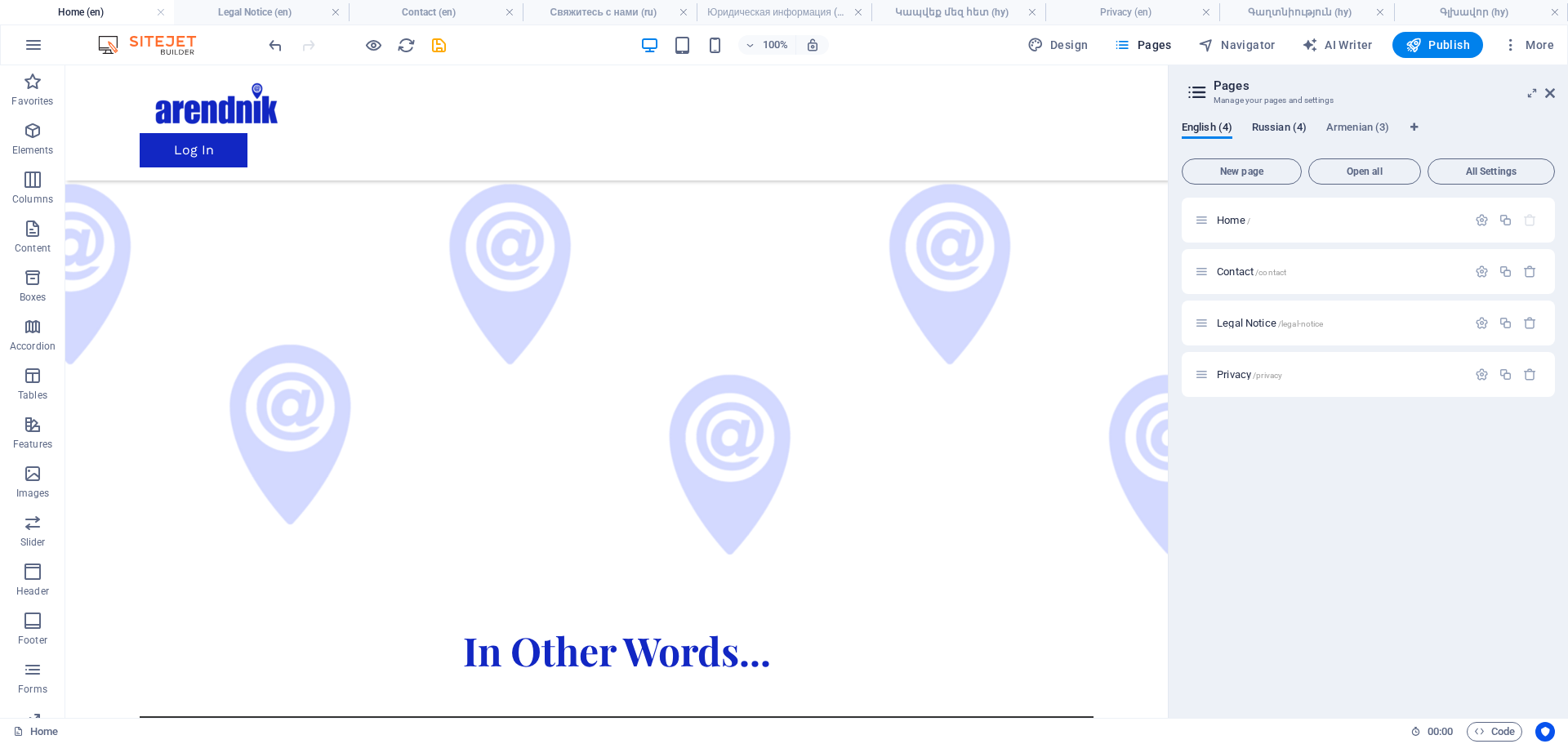
click at [1275, 129] on span "Russian (4)" at bounding box center [1280, 129] width 55 height 23
click at [1228, 216] on span "Главная /" at bounding box center [1239, 220] width 46 height 12
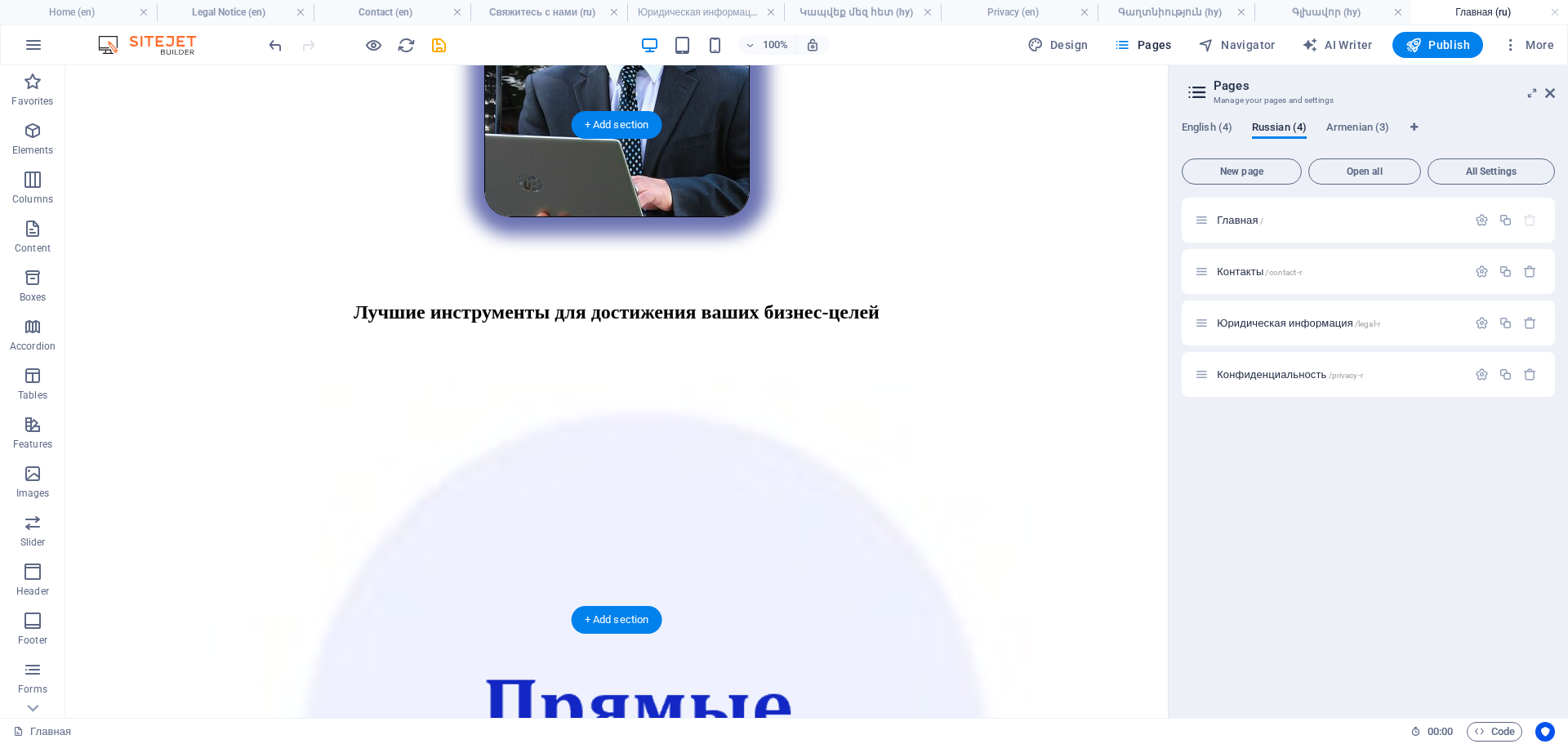
scroll to position [3166, 0]
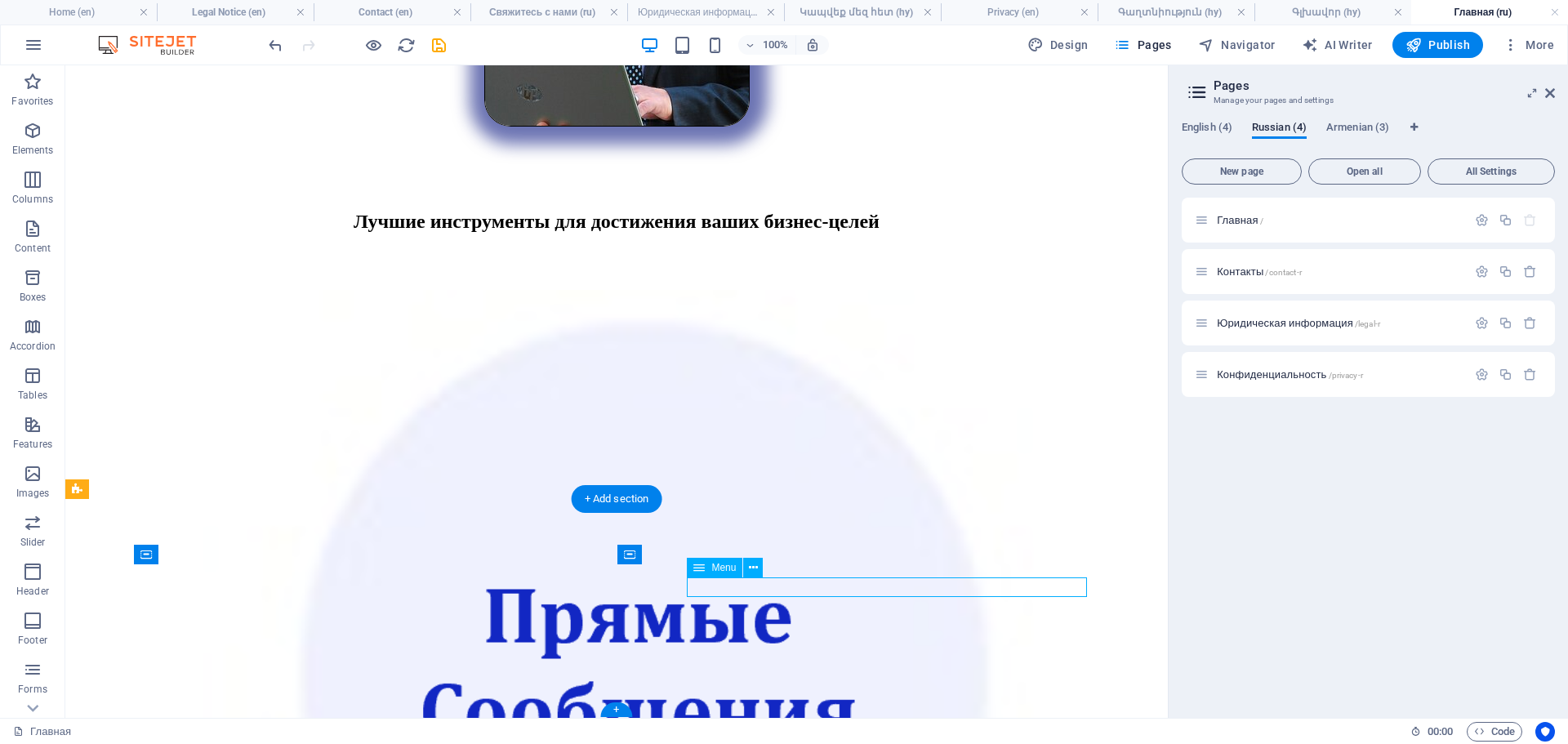
scroll to position [2964, 0]
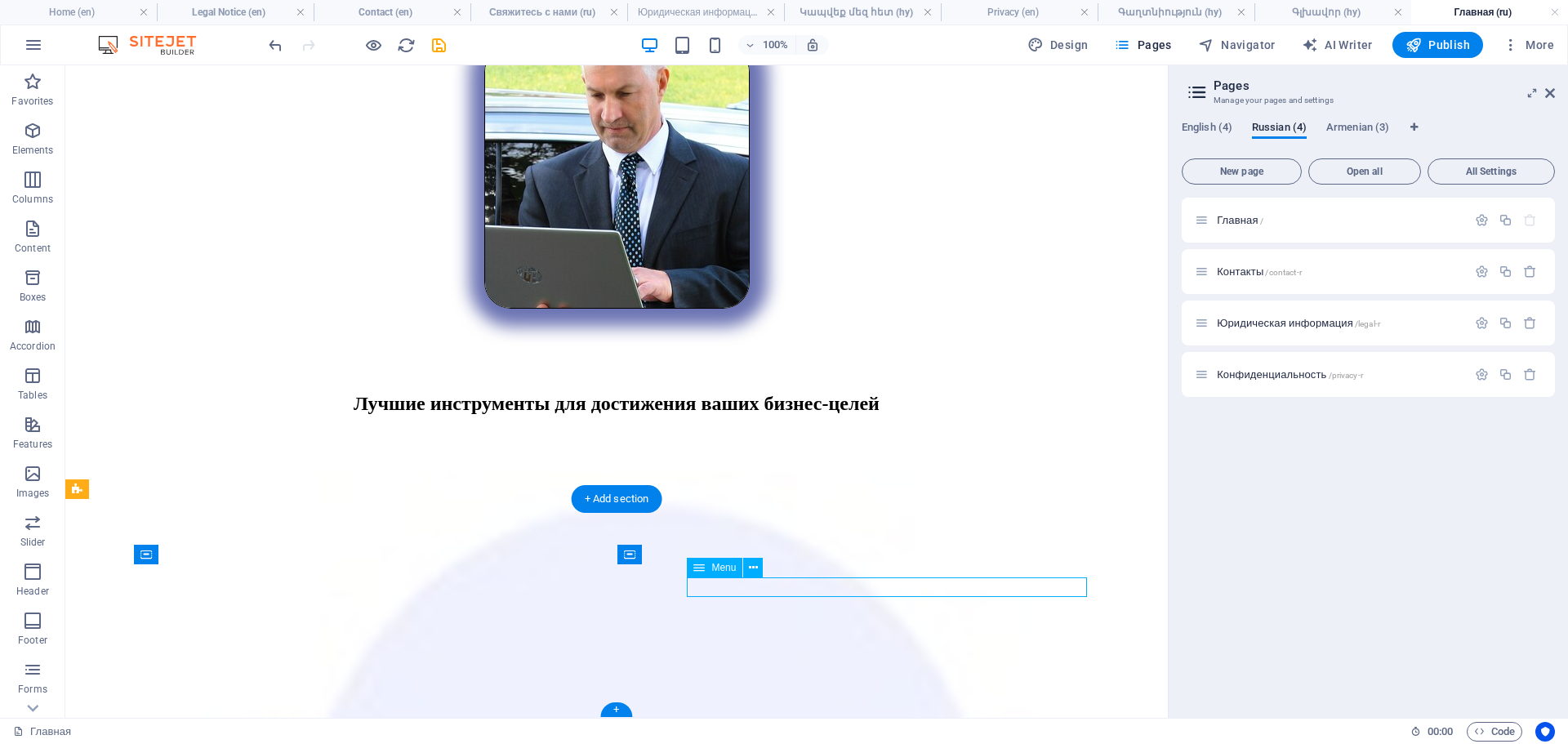
select select "5"
select select
select select "6"
select select
select select "7"
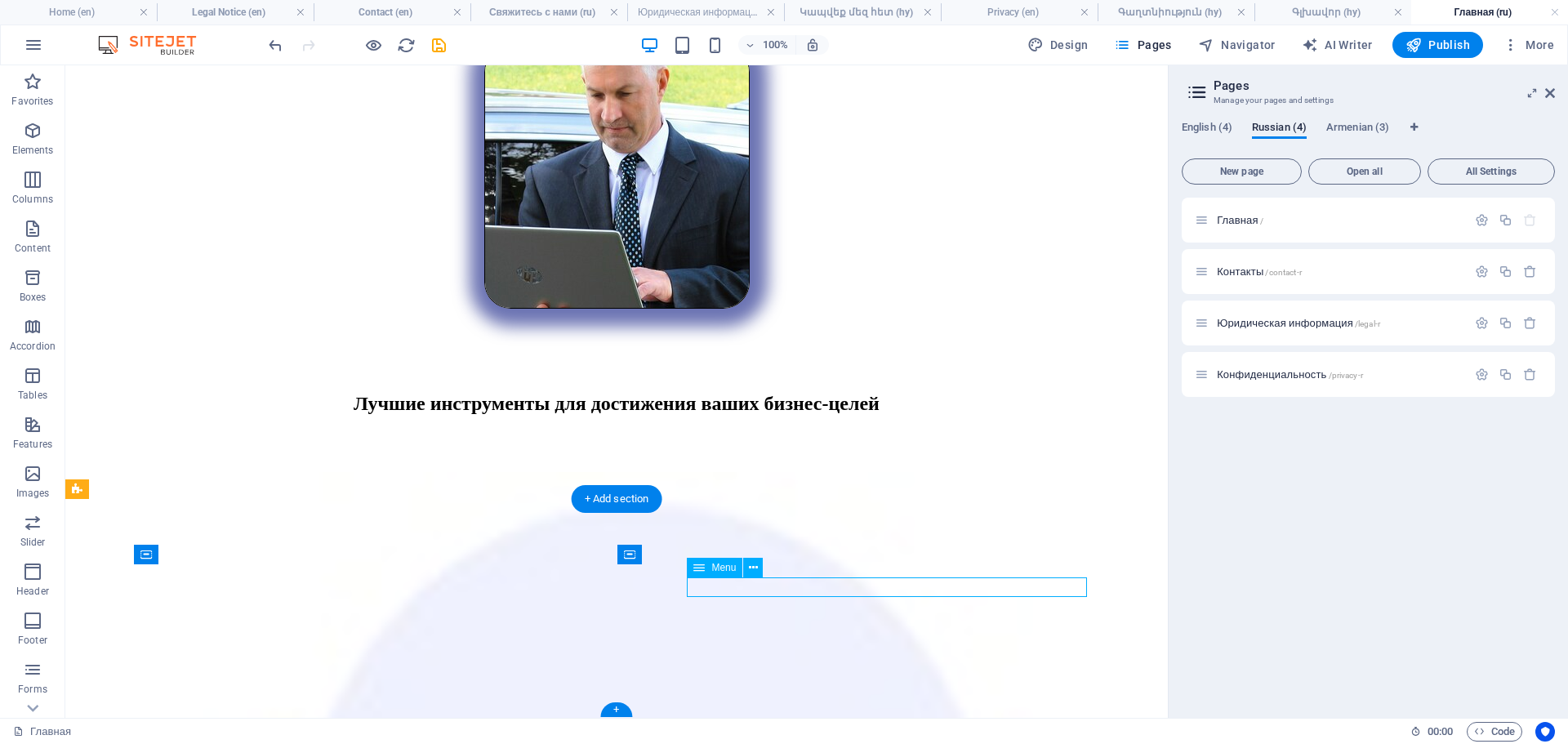
select select
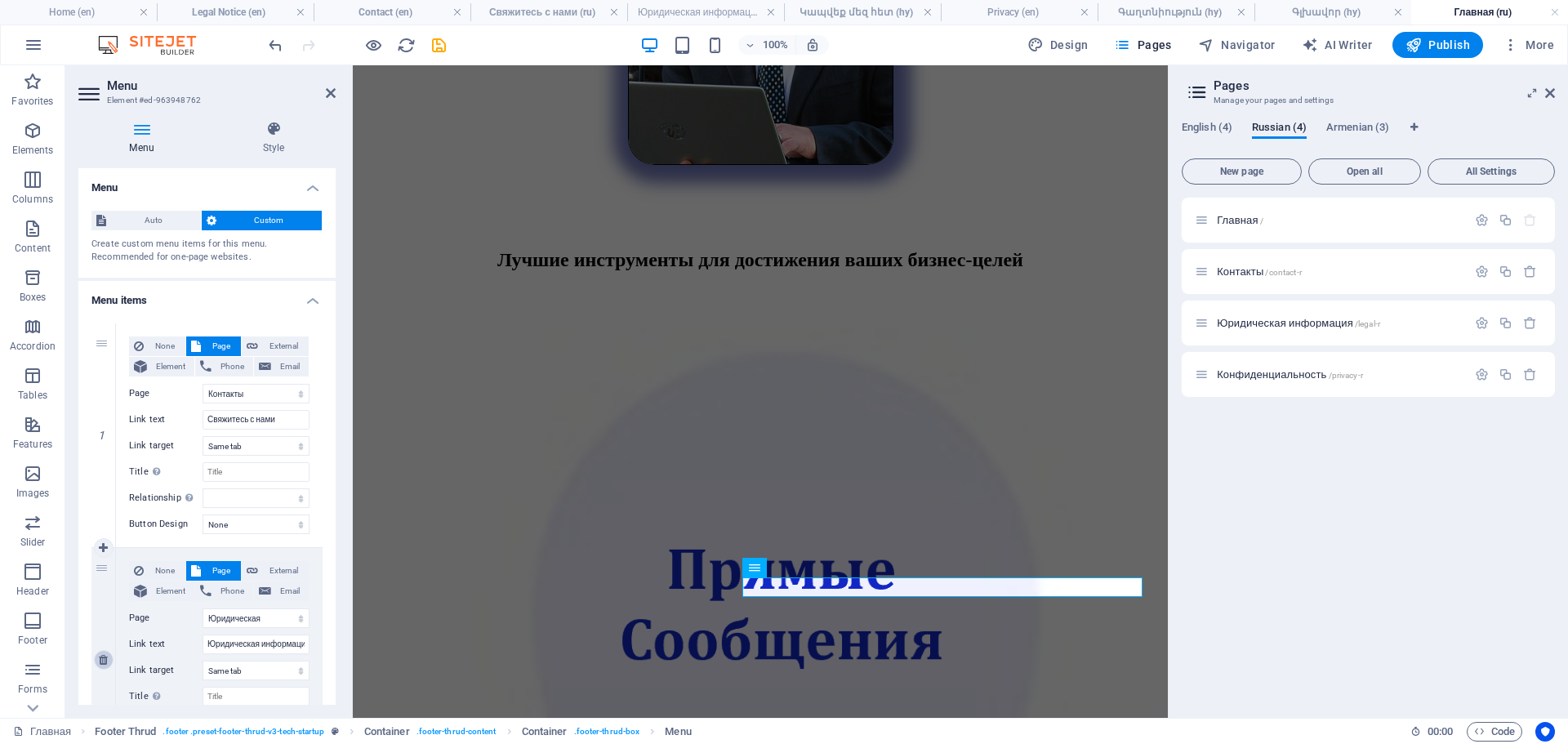
click at [100, 657] on icon at bounding box center [103, 661] width 9 height 12
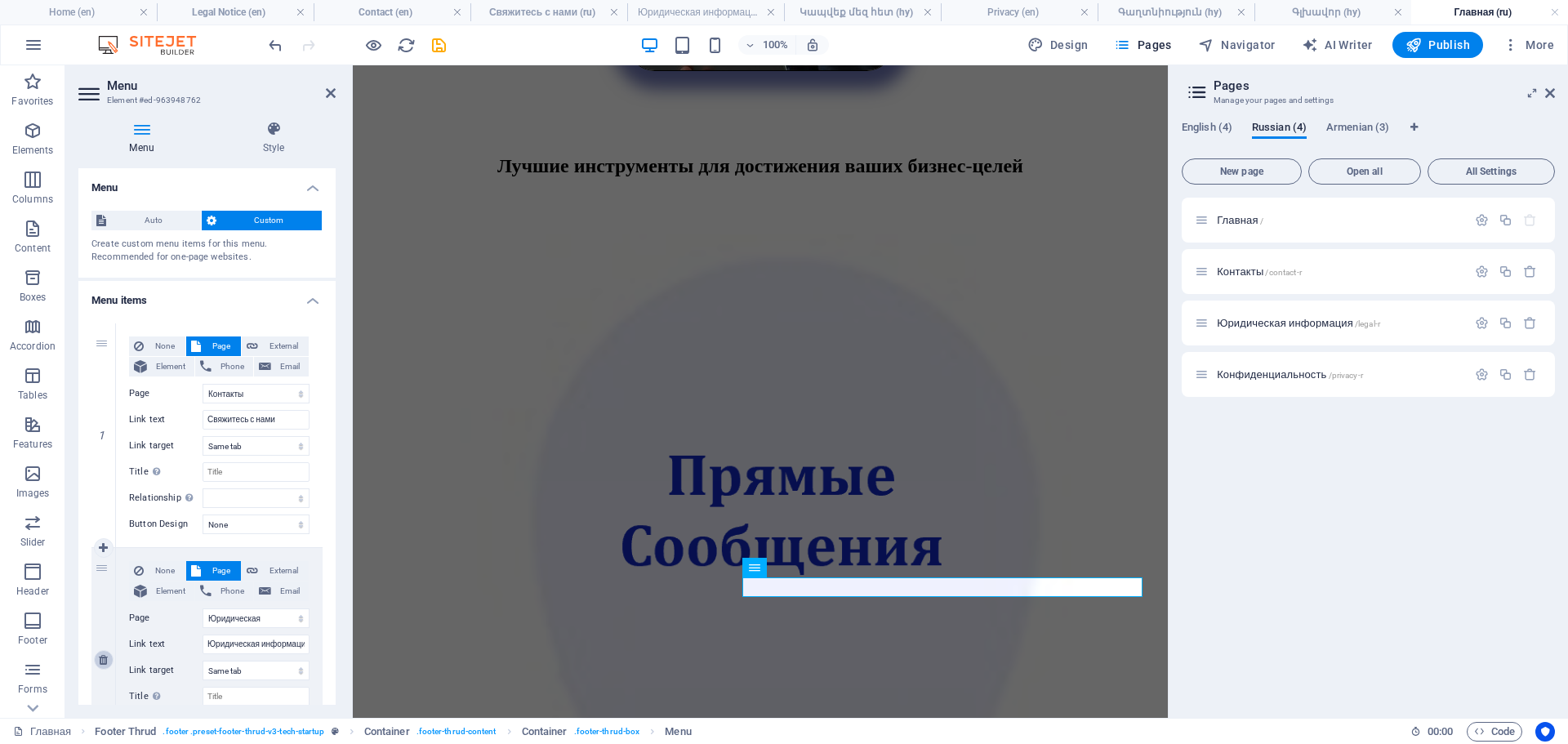
select select
select select "7"
type input "Конфиденциальность"
select select
click at [276, 393] on select "Home Contact Legal Notice Privacy Главная Контакты Юридическая информация Конфи…" at bounding box center [255, 394] width 107 height 20
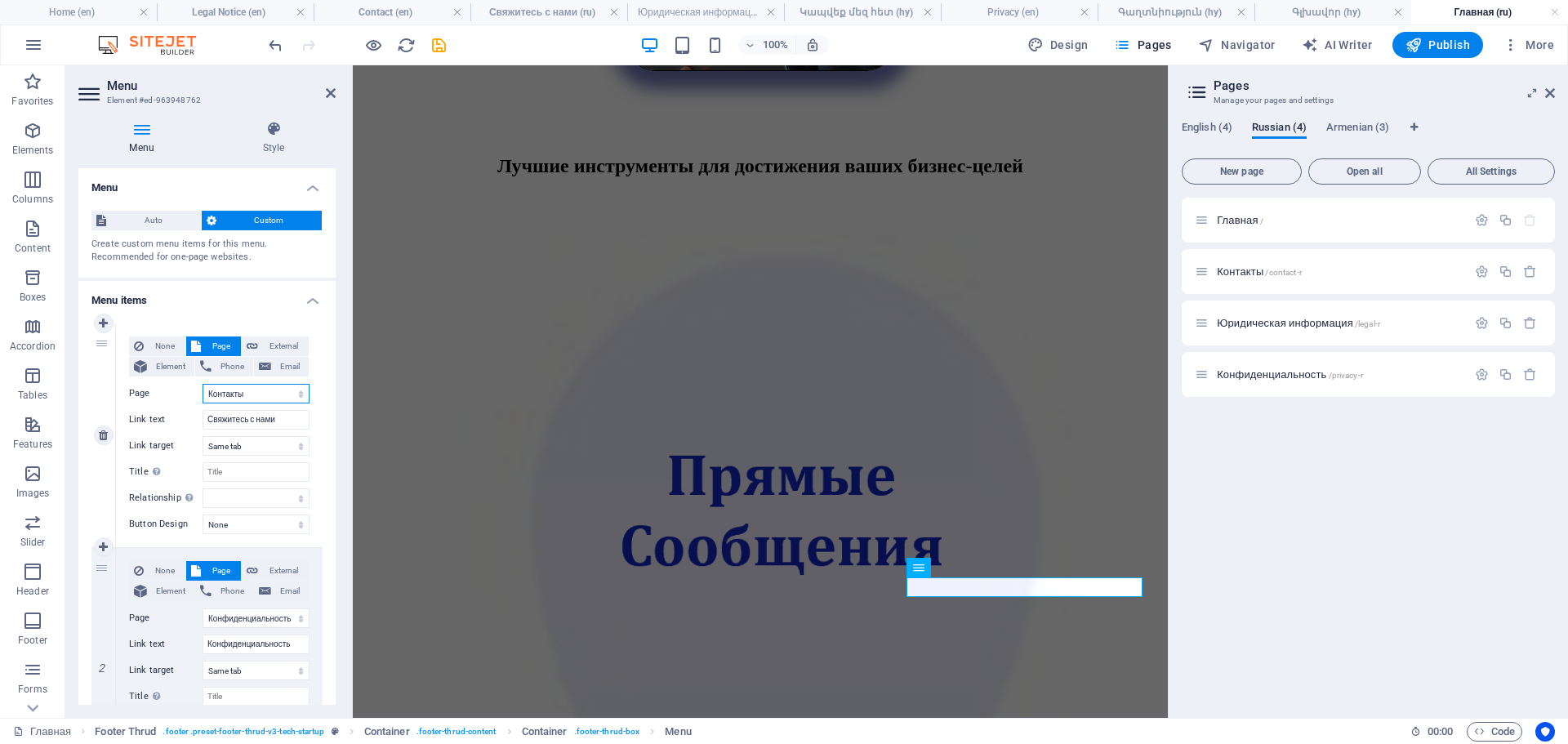
click at [276, 393] on select "Home Contact Legal Notice Privacy Главная Контакты Юридическая информация Конфи…" at bounding box center [255, 394] width 107 height 20
drag, startPoint x: 282, startPoint y: 416, endPoint x: 85, endPoint y: 419, distance: 197.0
click at [85, 419] on div "1 None Page External Element Phone Email Page Home Contact Legal Notice Privacy…" at bounding box center [207, 548] width 257 height 475
select select
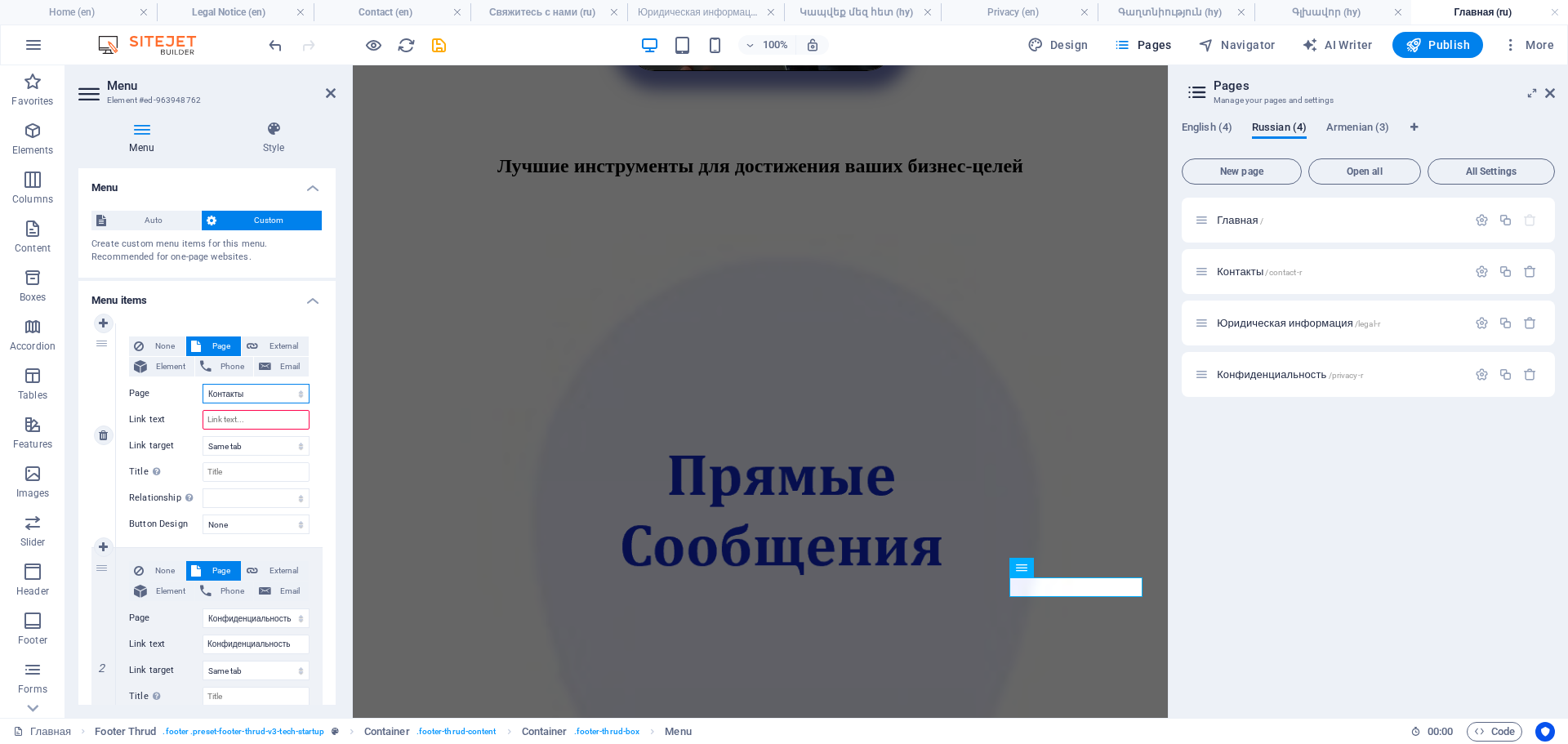
click at [256, 398] on select "Home Contact Legal Notice Privacy Главная Контакты Юридическая информация Конфи…" at bounding box center [255, 394] width 107 height 20
type input "Контакты"
select select
click at [256, 398] on select "Home Contact Legal Notice Privacy Главная Контакты Юридическая информация Конфи…" at bounding box center [255, 394] width 107 height 20
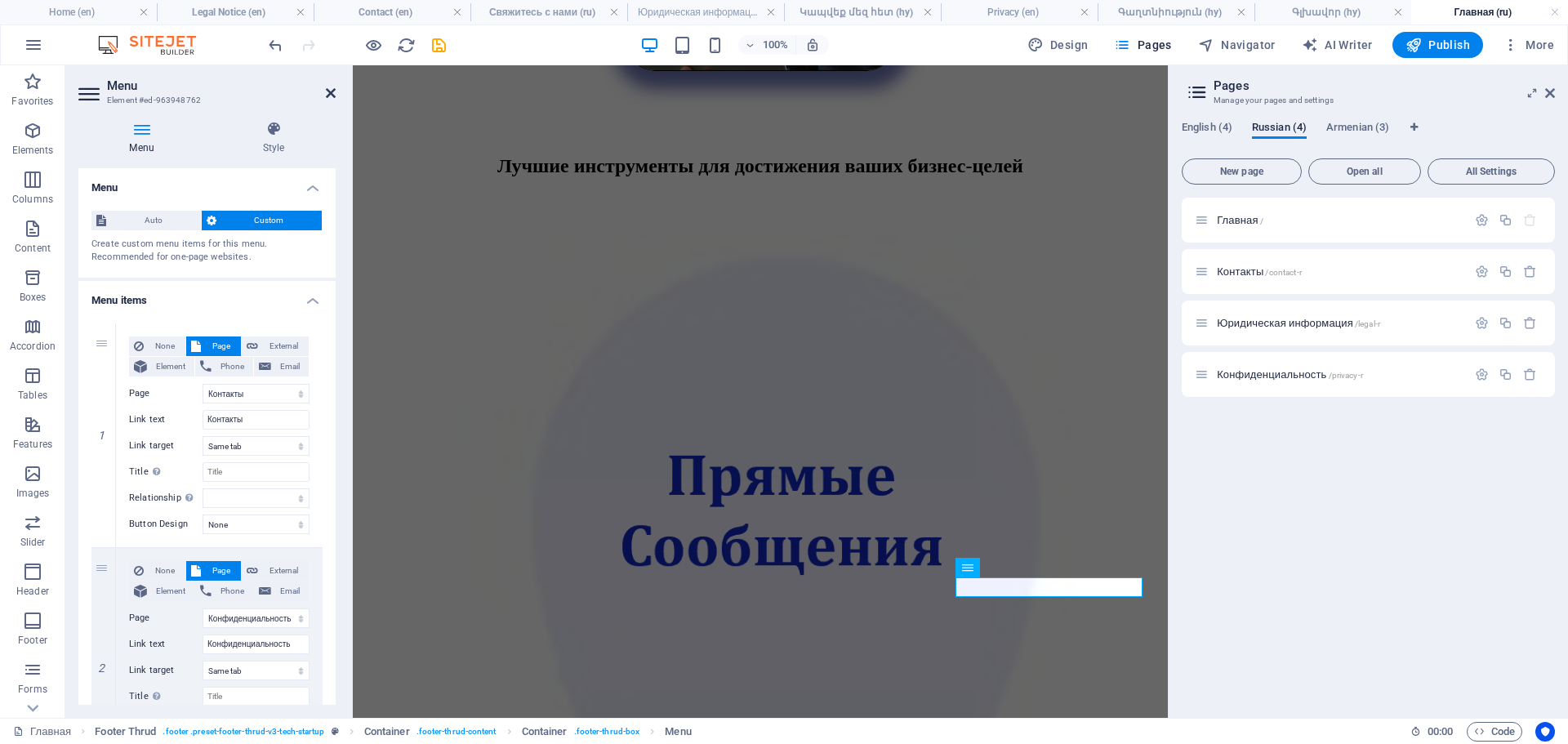
click at [331, 91] on icon at bounding box center [331, 92] width 10 height 13
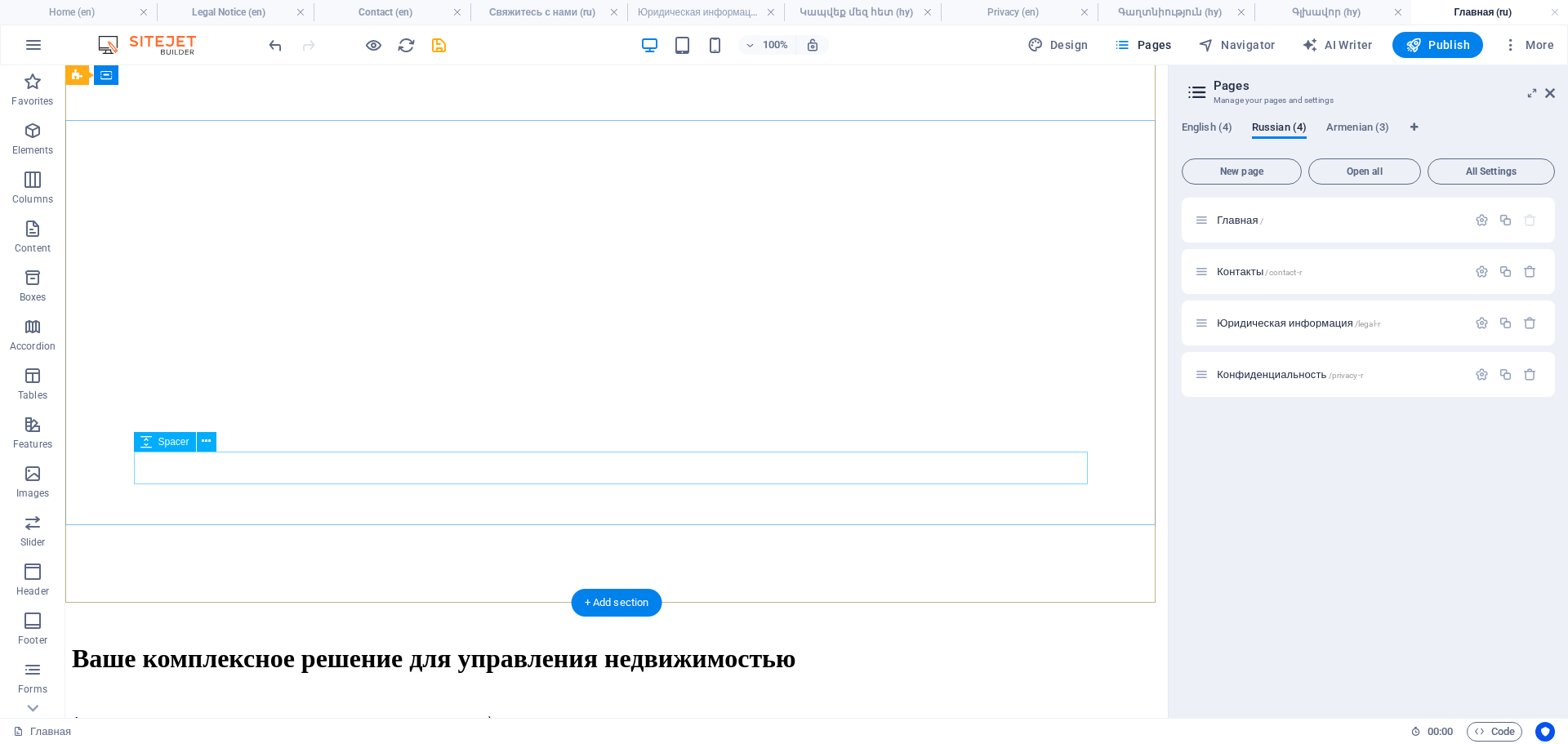
scroll to position [0, 0]
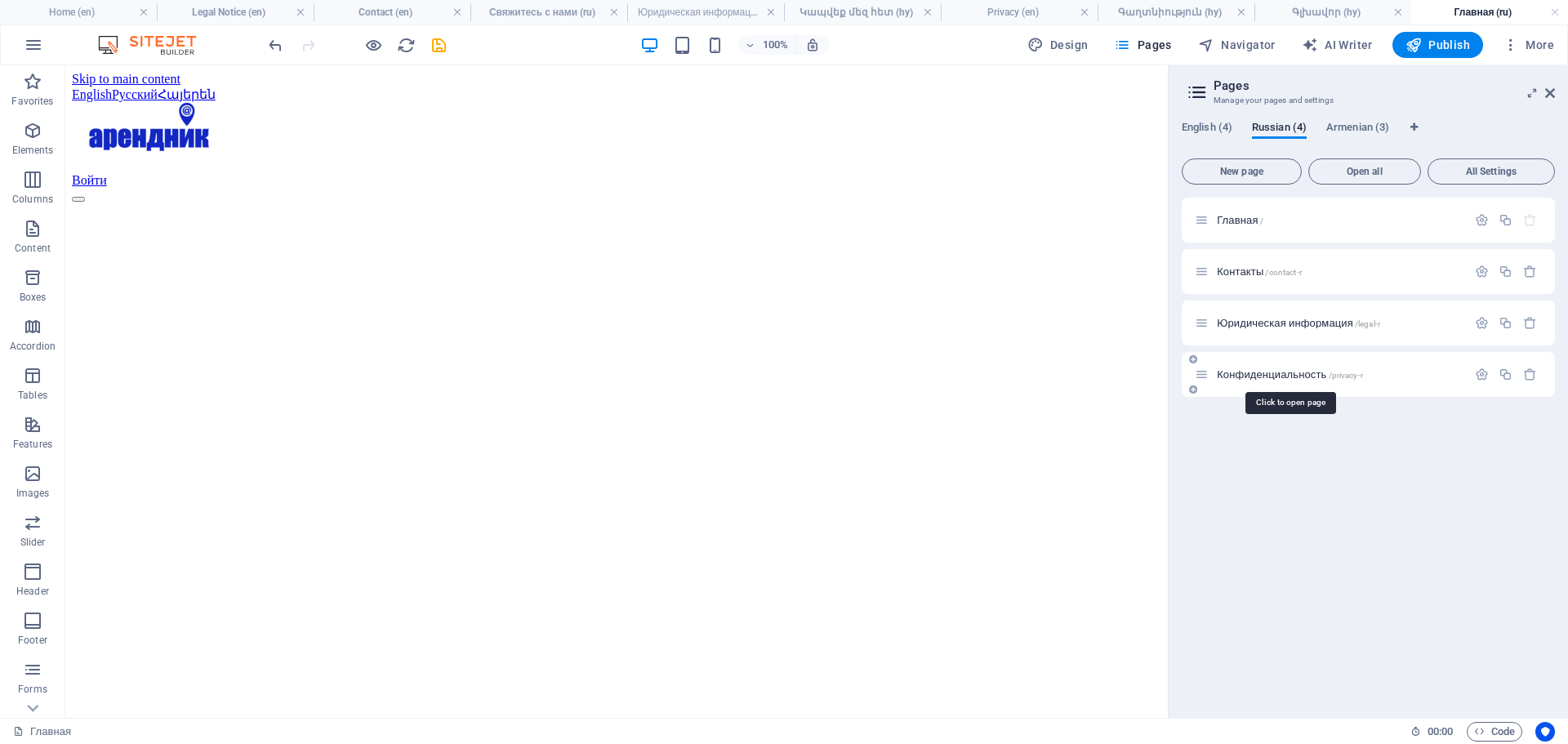
click at [1256, 377] on span "Конфиденциальность /privacy-r" at bounding box center [1289, 374] width 146 height 12
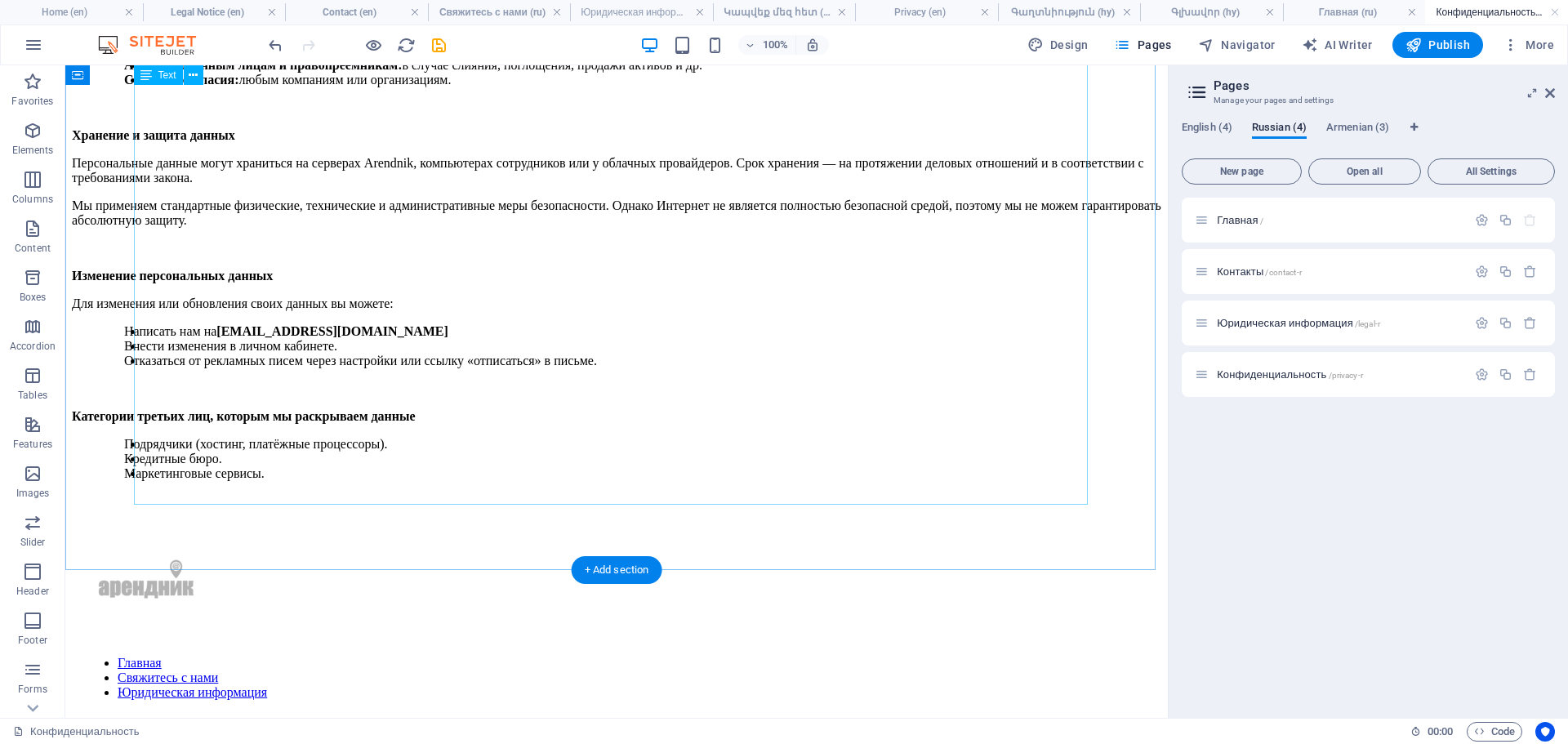
scroll to position [1187, 0]
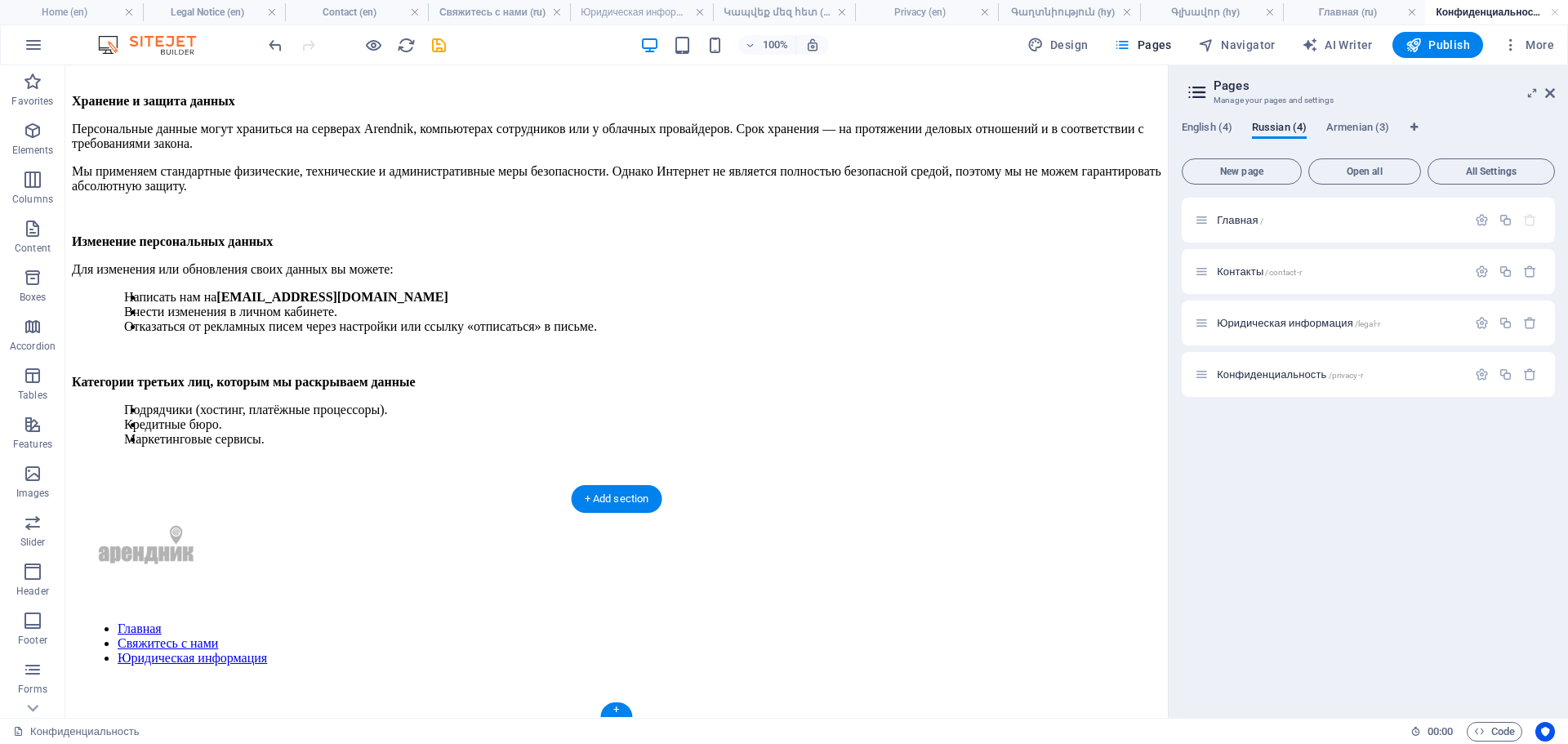
scroll to position [1167, 0]
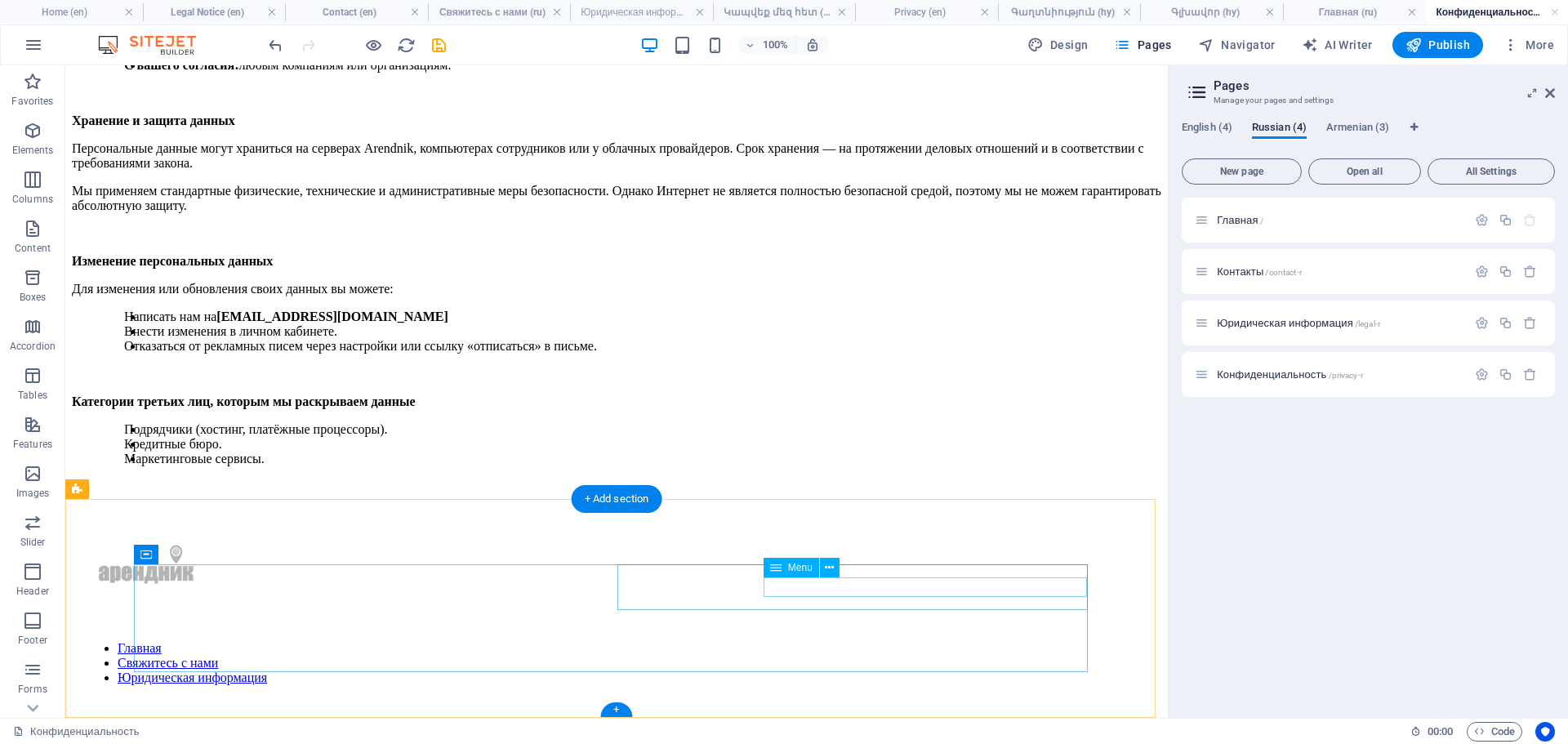
click at [842, 641] on nav "Главная Свяжитесь с нами Юридическая информация" at bounding box center [617, 663] width 1064 height 44
select select "4"
select select
select select "5"
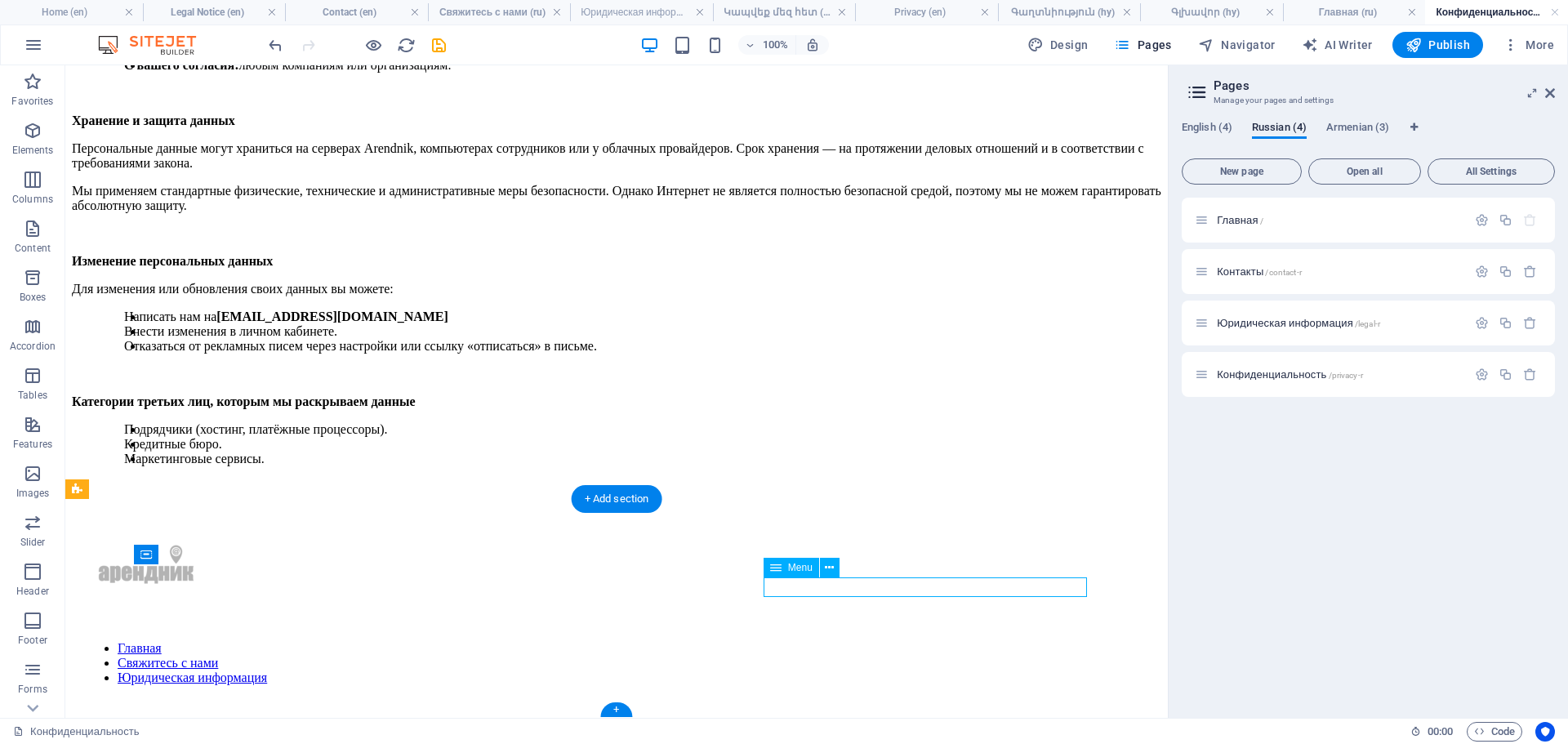
select select
select select "6"
select select
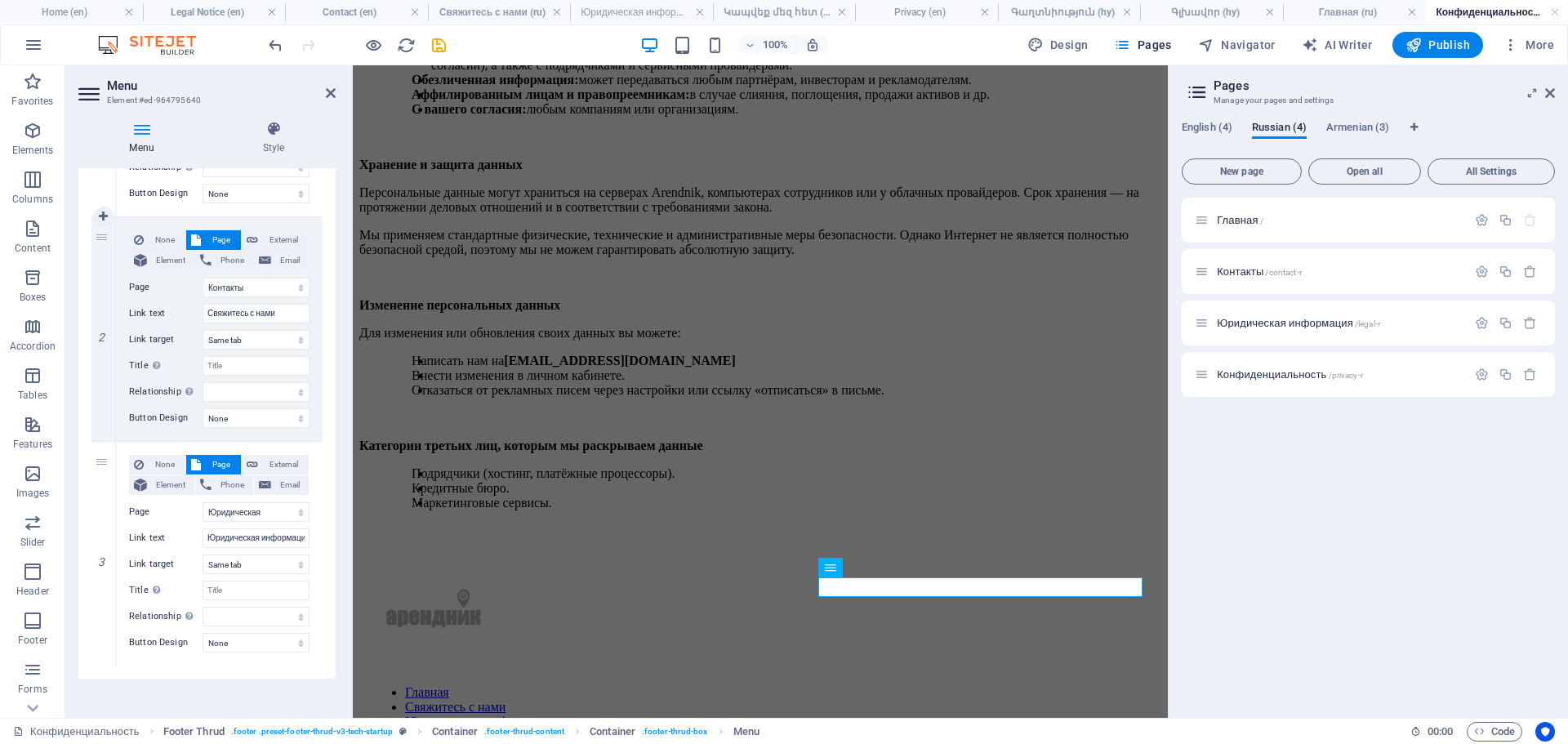
scroll to position [338, 0]
click at [102, 551] on icon at bounding box center [103, 548] width 9 height 12
select select
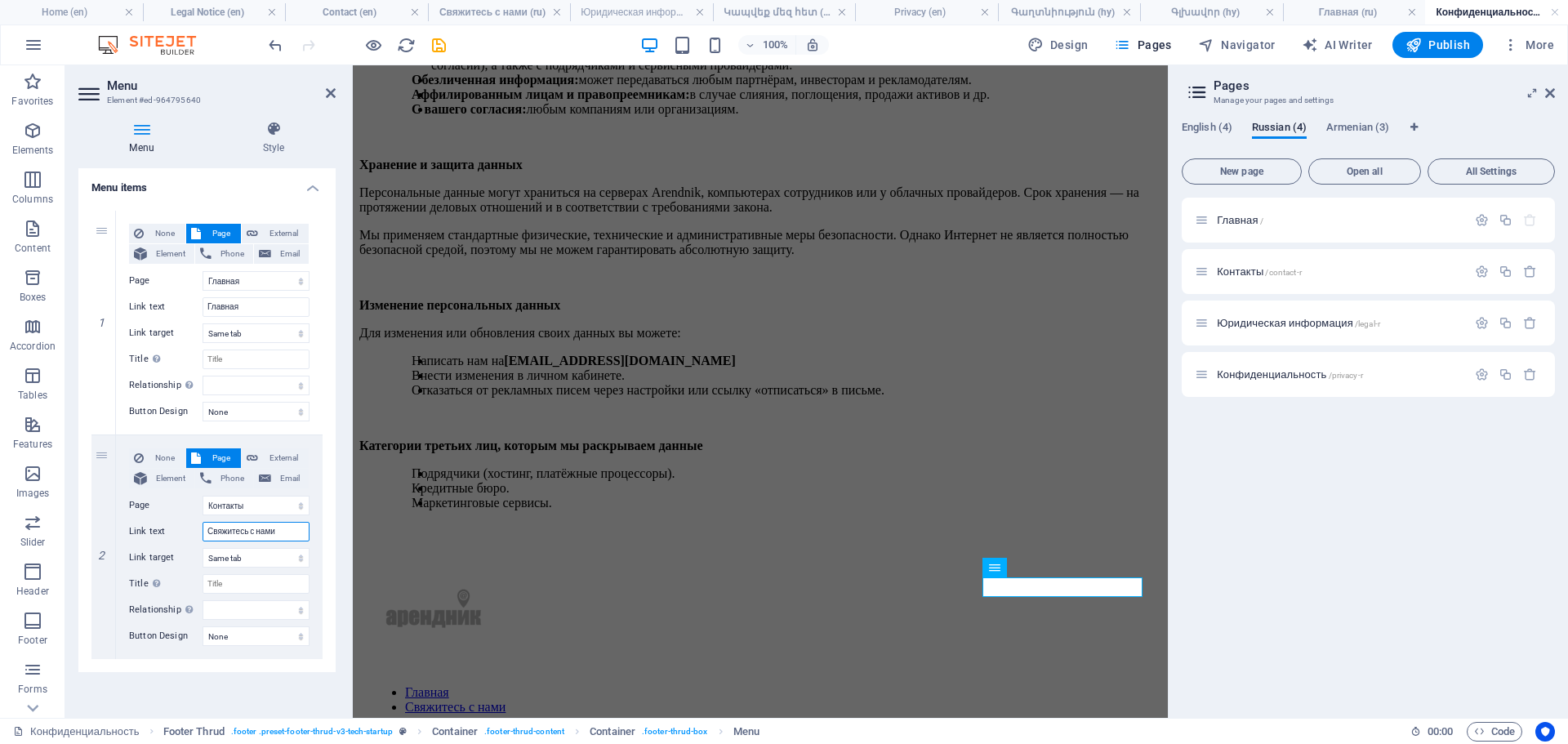
drag, startPoint x: 265, startPoint y: 530, endPoint x: 84, endPoint y: 542, distance: 181.4
click at [86, 540] on div "1 None Page External Element Phone Email Page Home Contact Legal Notice Privacy…" at bounding box center [207, 435] width 257 height 475
select select
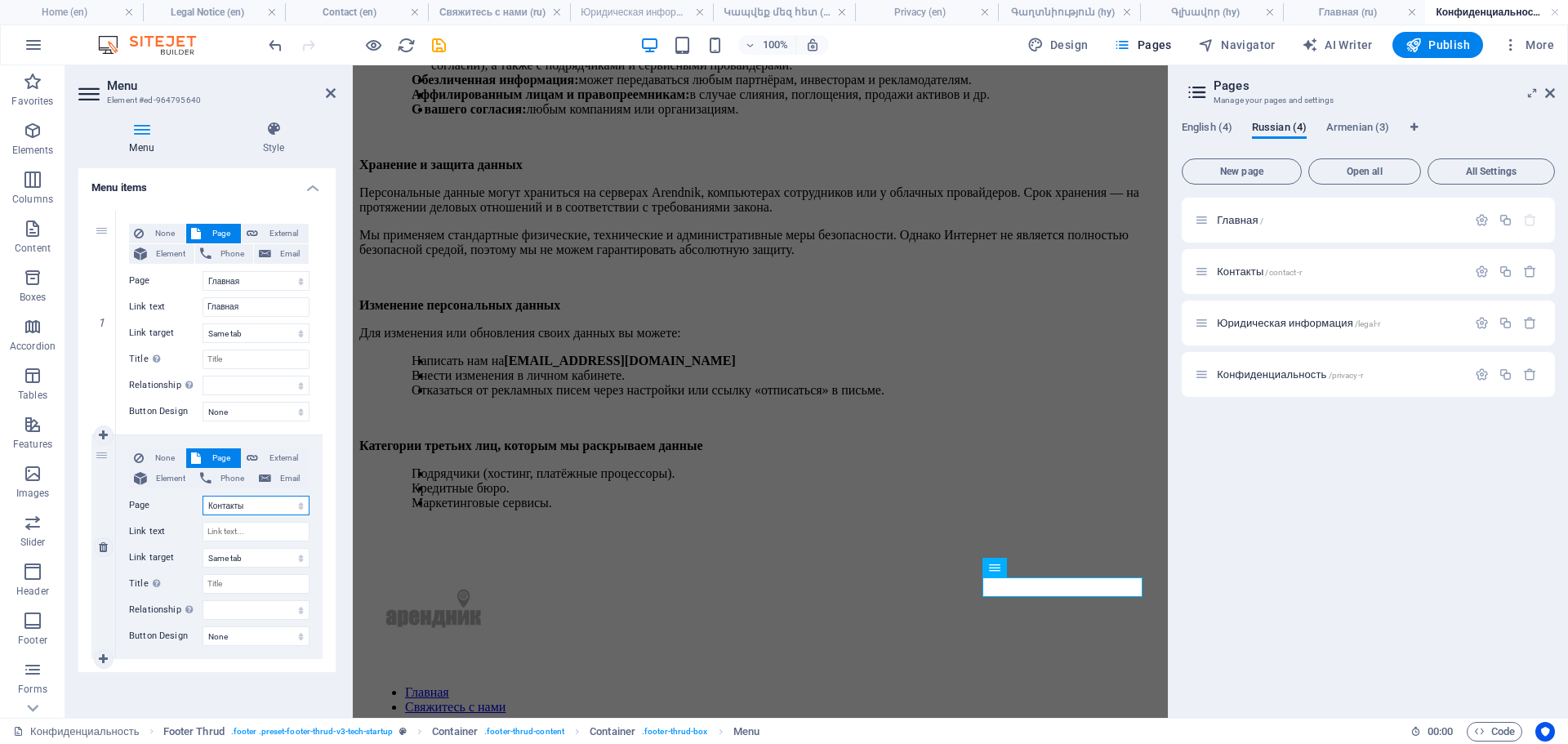
type input "Контакты"
select select
click at [260, 496] on select "Home Contact Legal Notice Privacy Главная Контакты Юридическая информация Конфи…" at bounding box center [255, 505] width 107 height 20
click at [257, 500] on select "Home Contact Legal Notice Privacy Главная Контакты Юридическая информация Конфи…" at bounding box center [255, 505] width 107 height 20
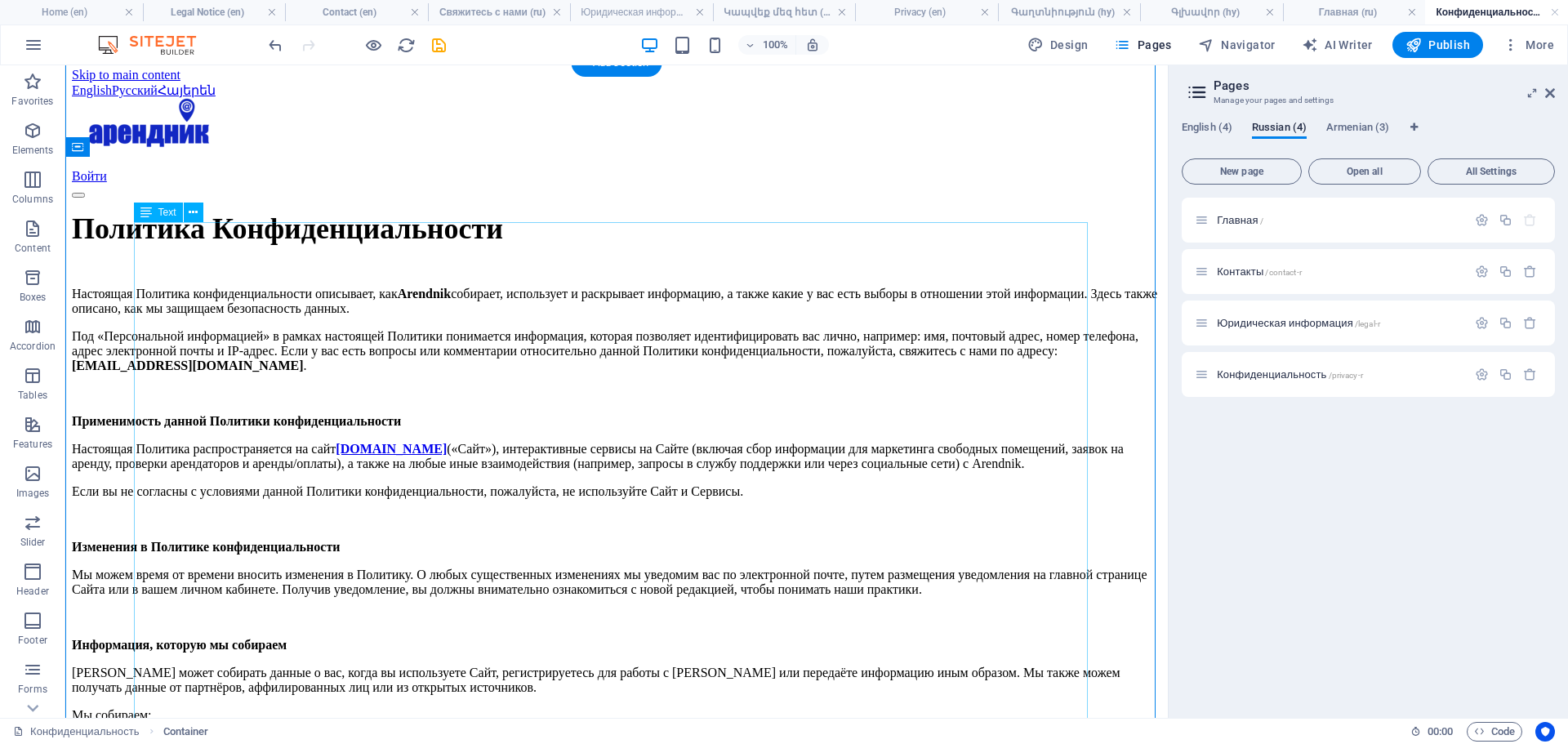
scroll to position [0, 0]
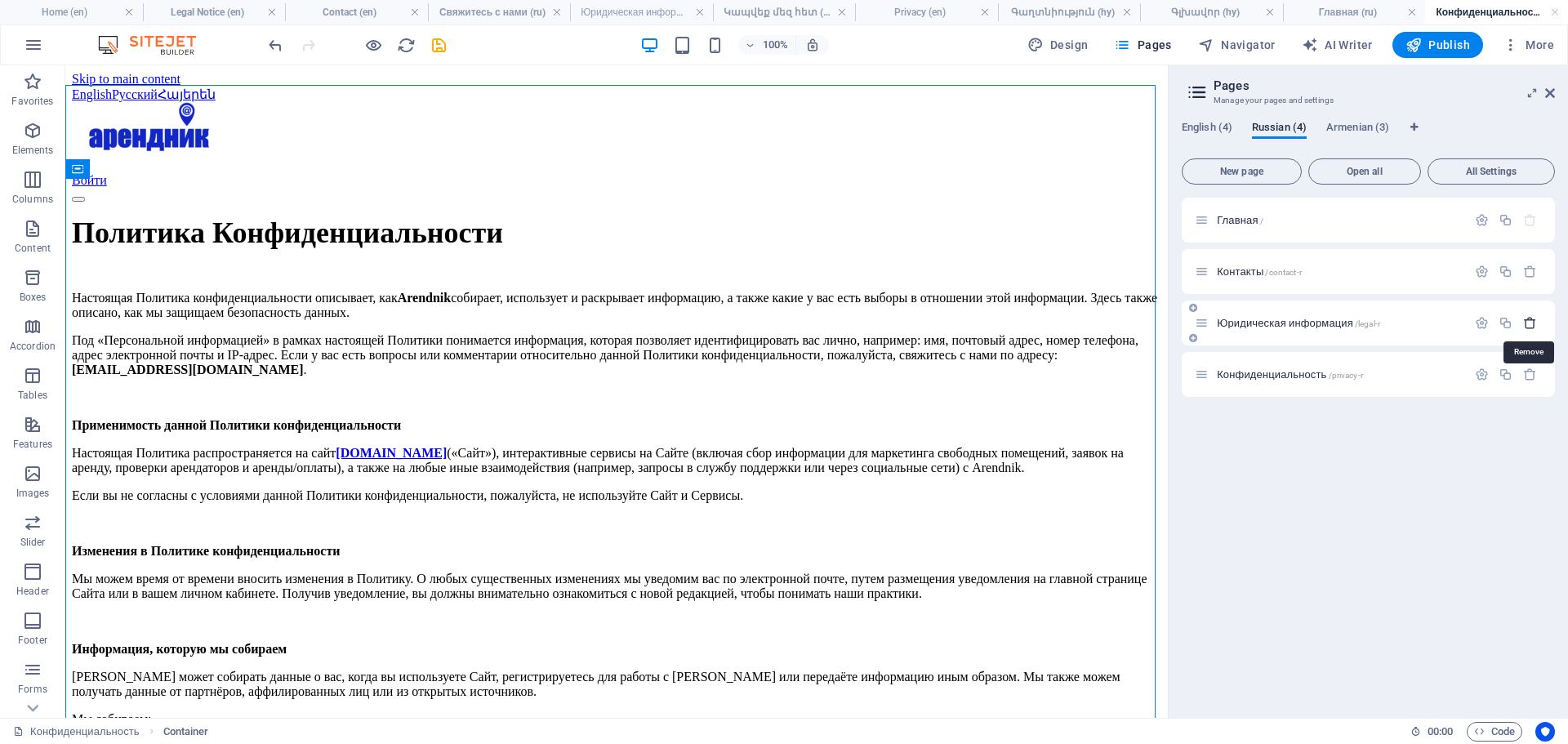
click at [1534, 327] on icon "button" at bounding box center [1530, 323] width 14 height 14
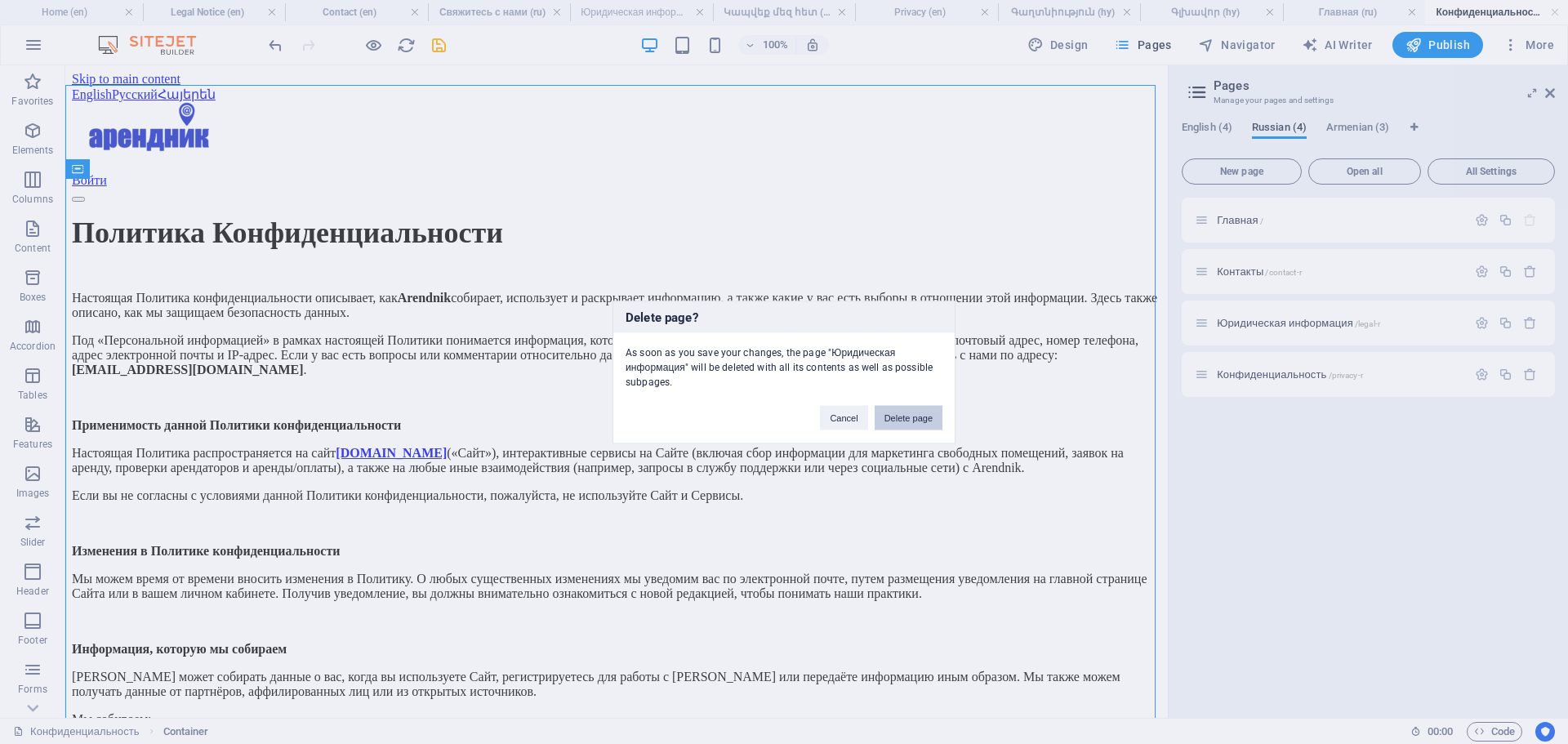
click at [902, 414] on button "Delete page" at bounding box center [908, 417] width 68 height 25
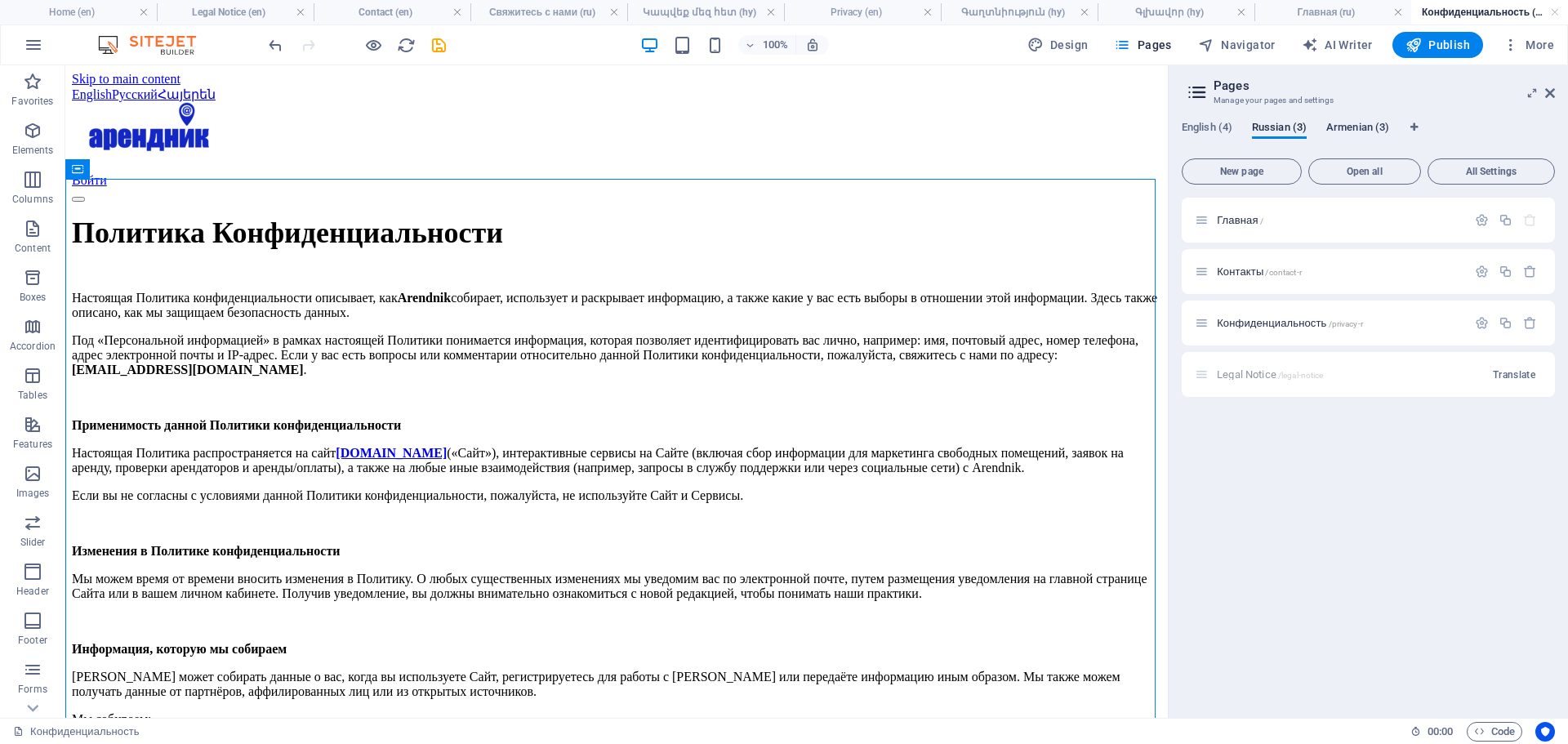
click at [1368, 125] on span "Armenian (3)" at bounding box center [1358, 129] width 63 height 23
click at [1294, 133] on span "Russian (3)" at bounding box center [1280, 129] width 55 height 23
click at [1202, 126] on span "English (4)" at bounding box center [1207, 129] width 51 height 23
click at [1234, 270] on span "Contact /contact" at bounding box center [1251, 271] width 70 height 12
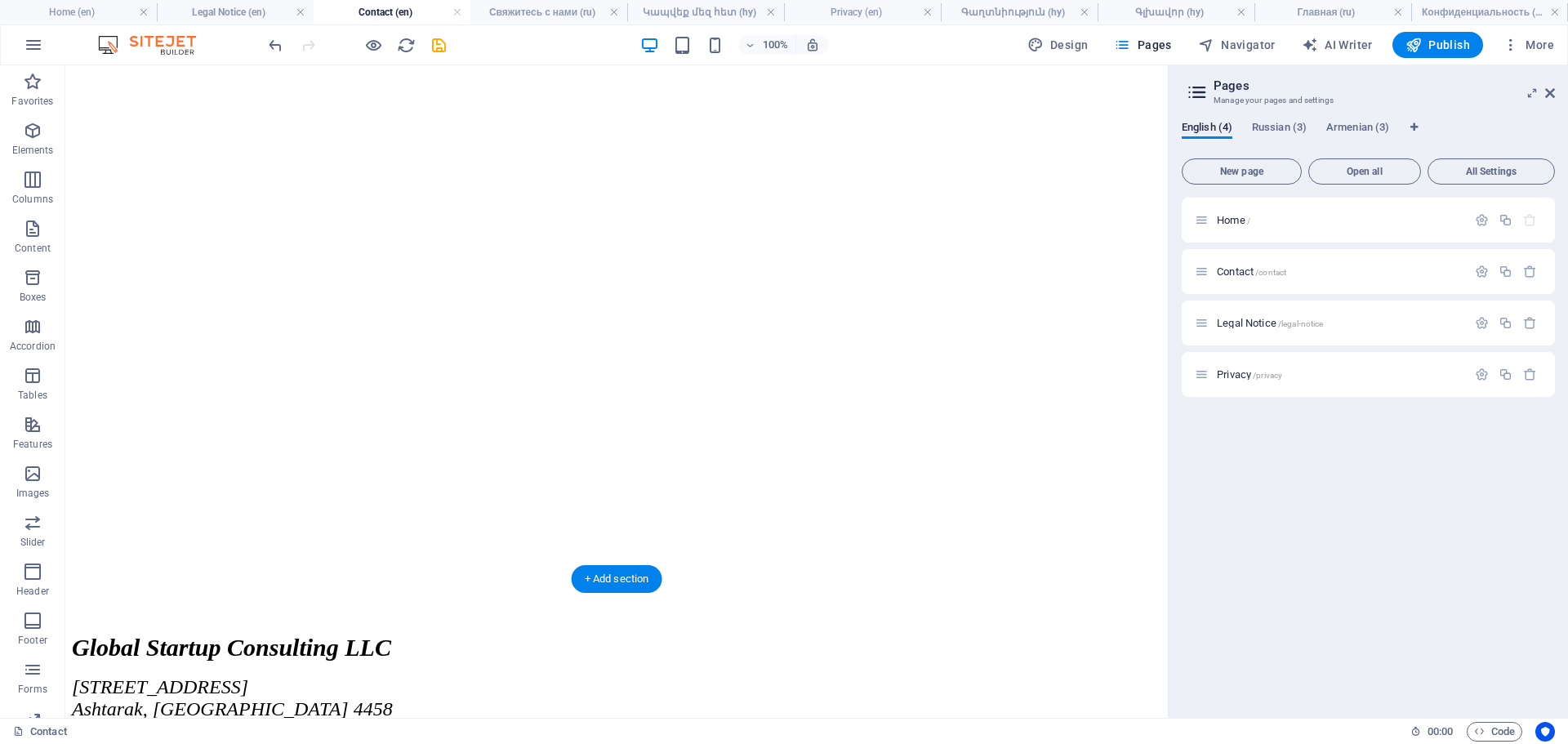
scroll to position [528, 0]
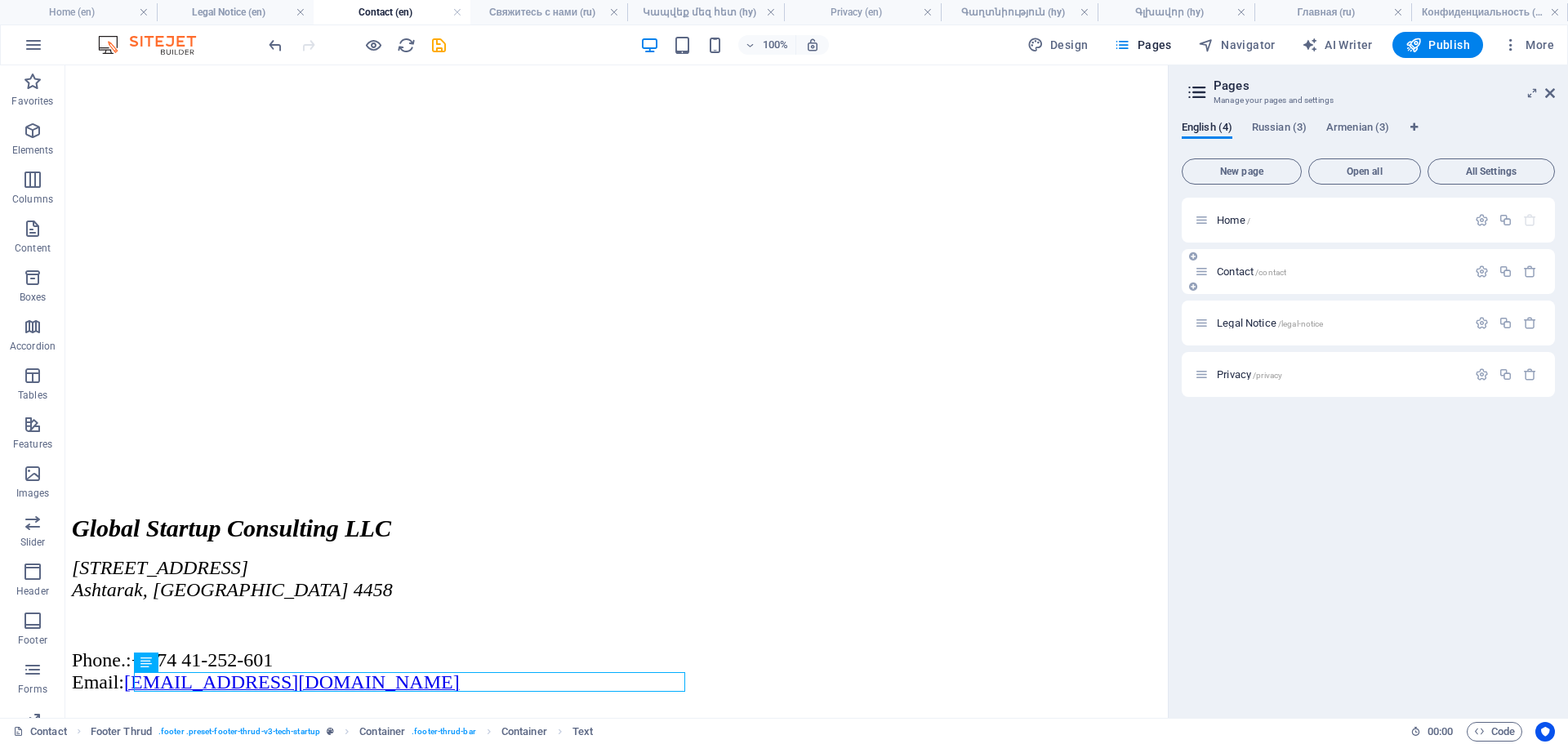
click at [1234, 270] on span "Contact /contact" at bounding box center [1251, 271] width 70 height 12
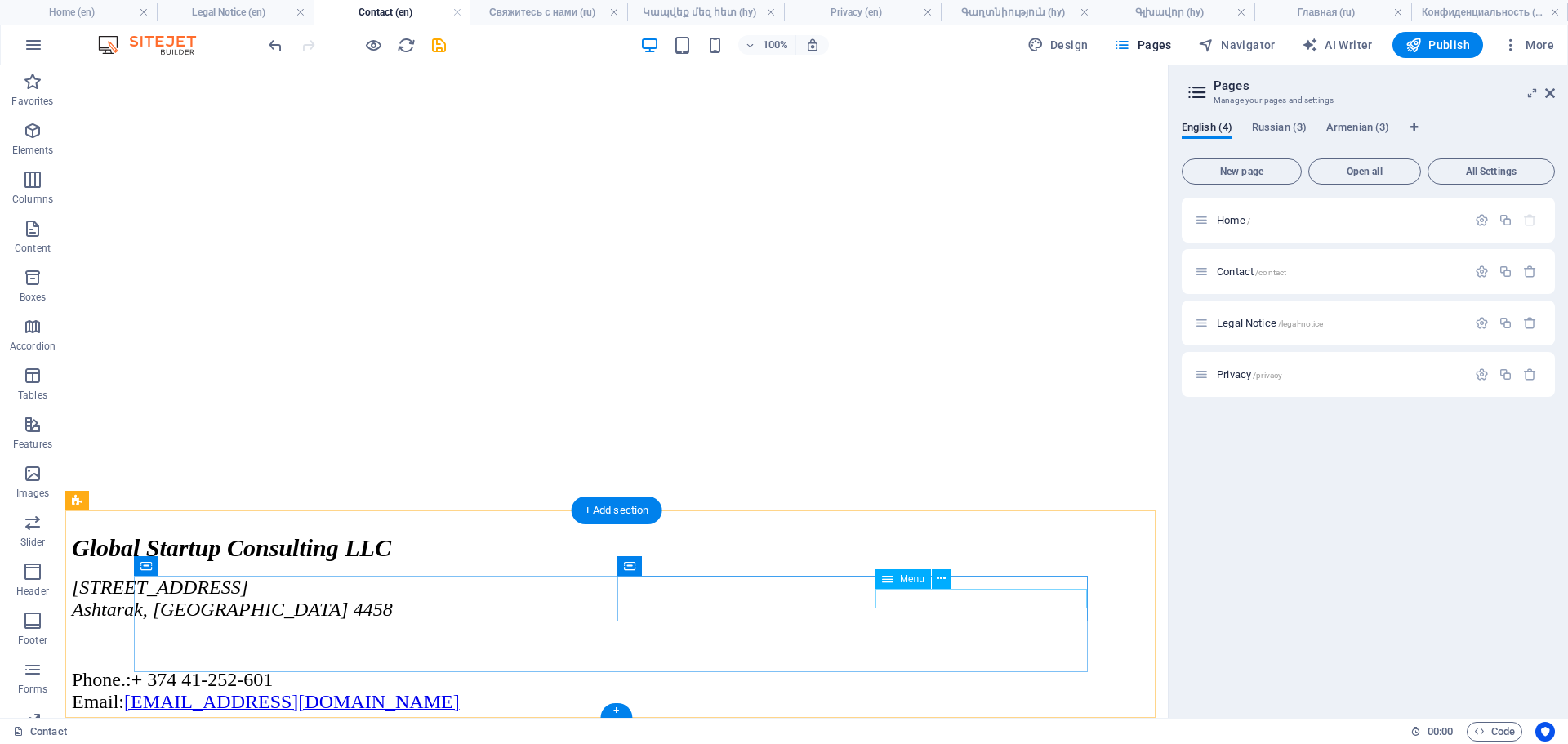
select select
select select "2"
select select
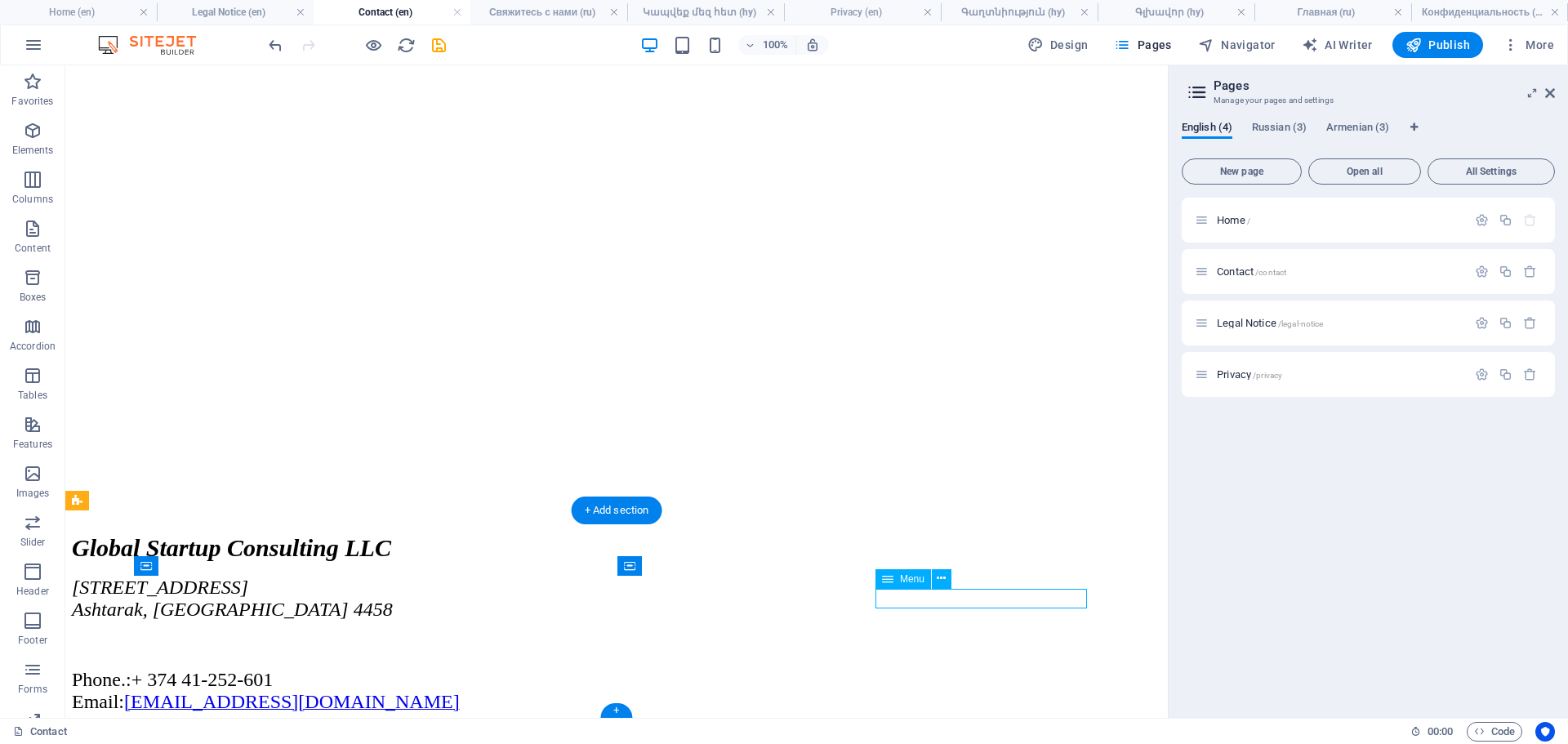
select select "3"
select select
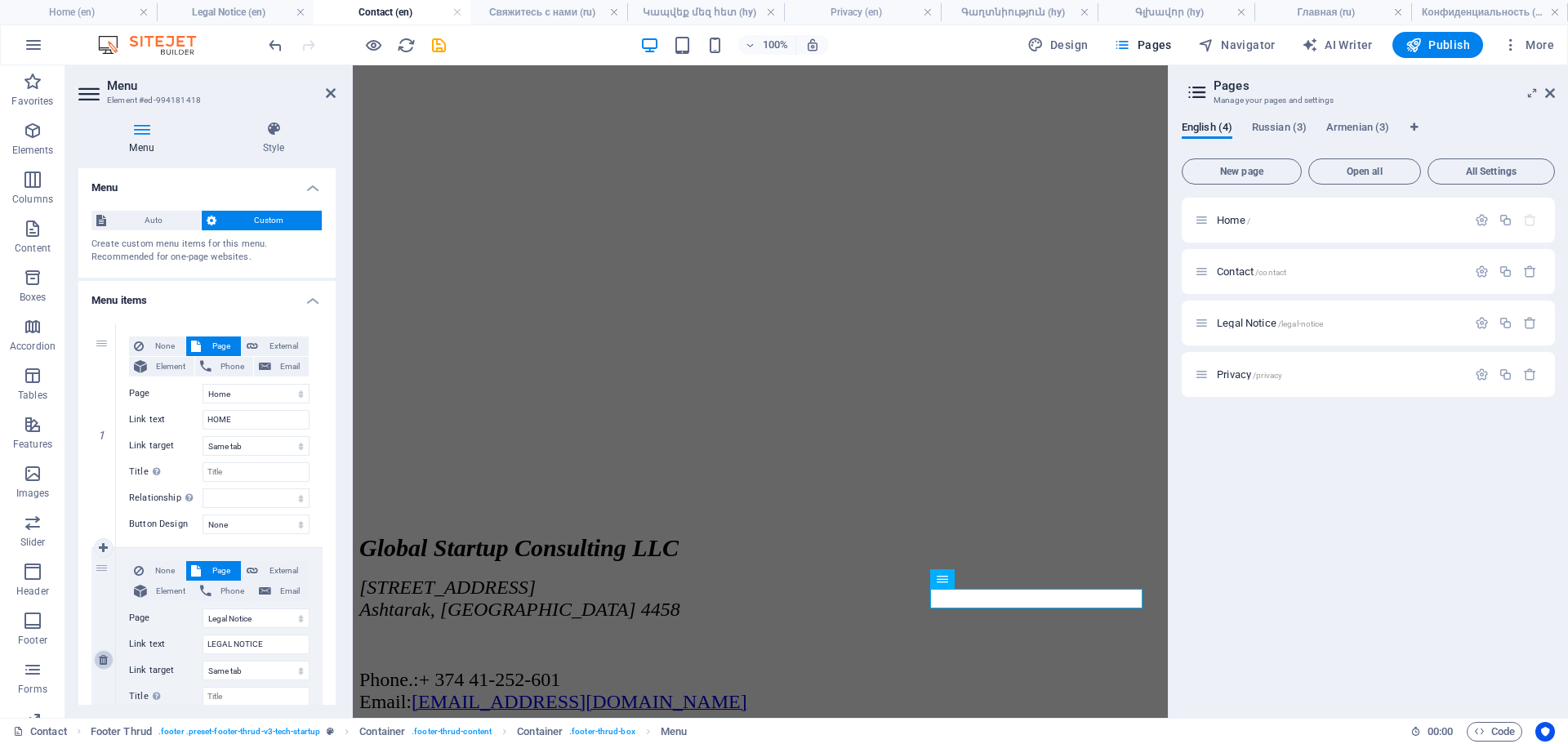
click at [105, 664] on icon at bounding box center [103, 661] width 9 height 12
select select
select select "3"
type input "PRIVACY"
select select
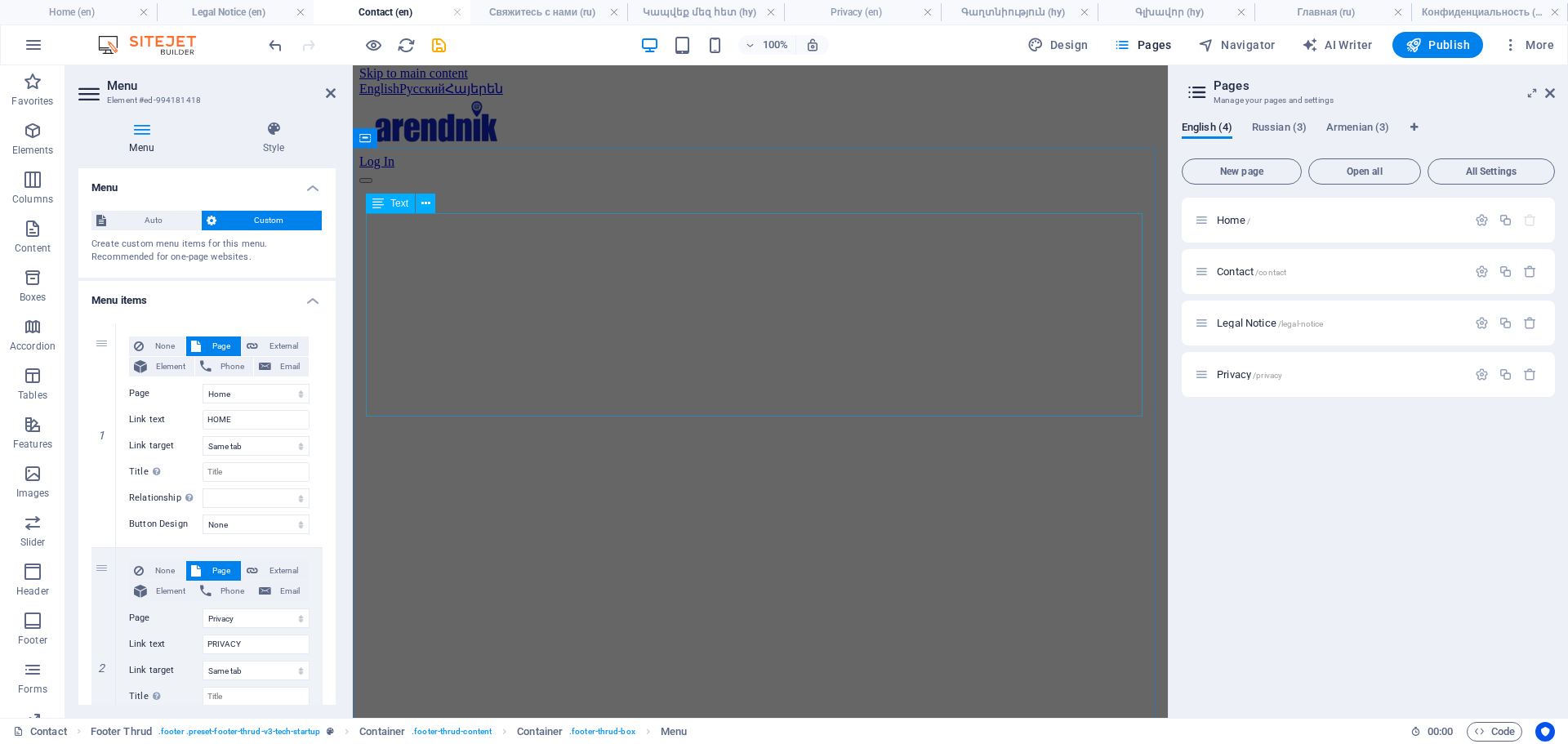
scroll to position [0, 0]
click at [855, 147] on div "Log In" at bounding box center [759, 145] width 802 height 87
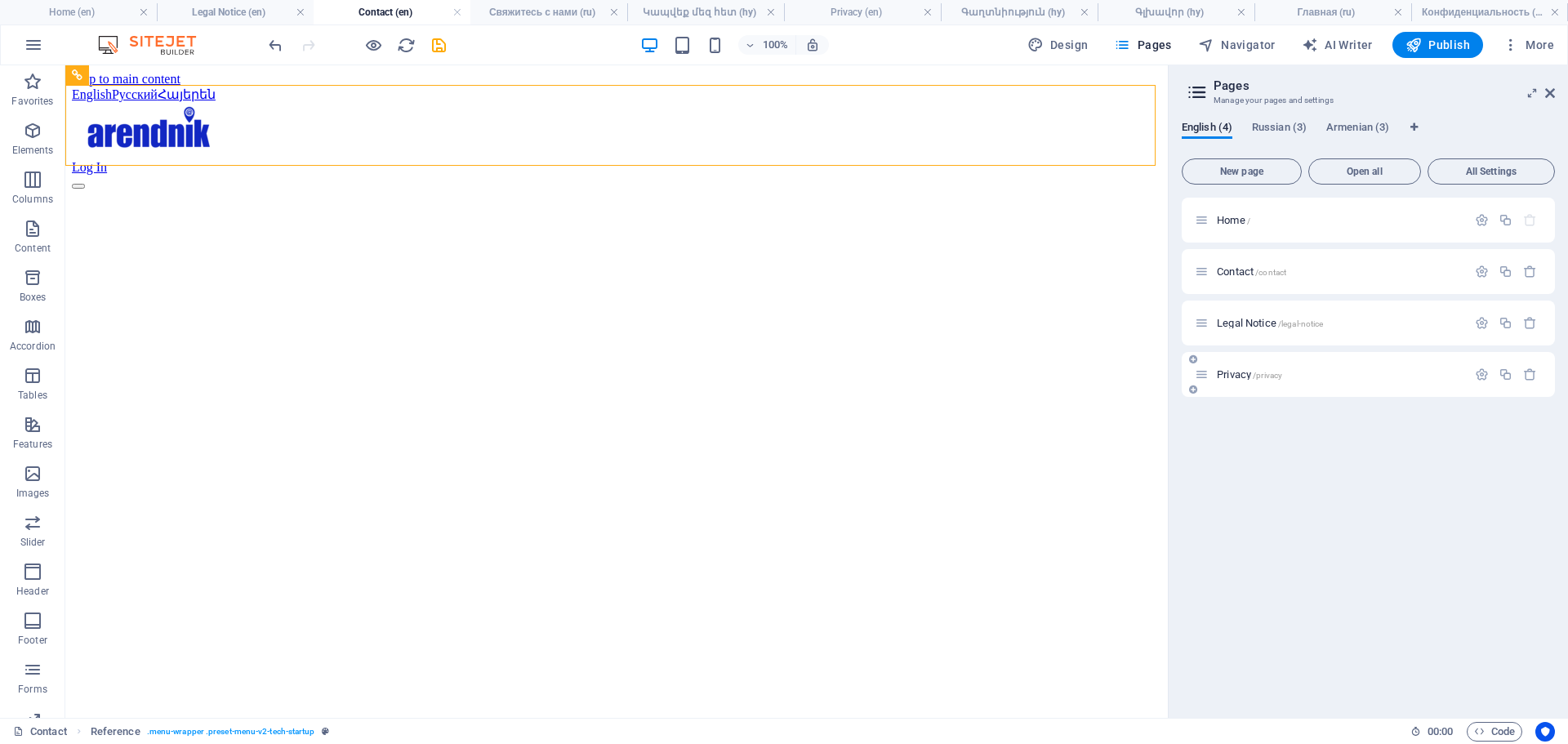
click at [1244, 374] on span "Privacy /privacy" at bounding box center [1249, 374] width 66 height 12
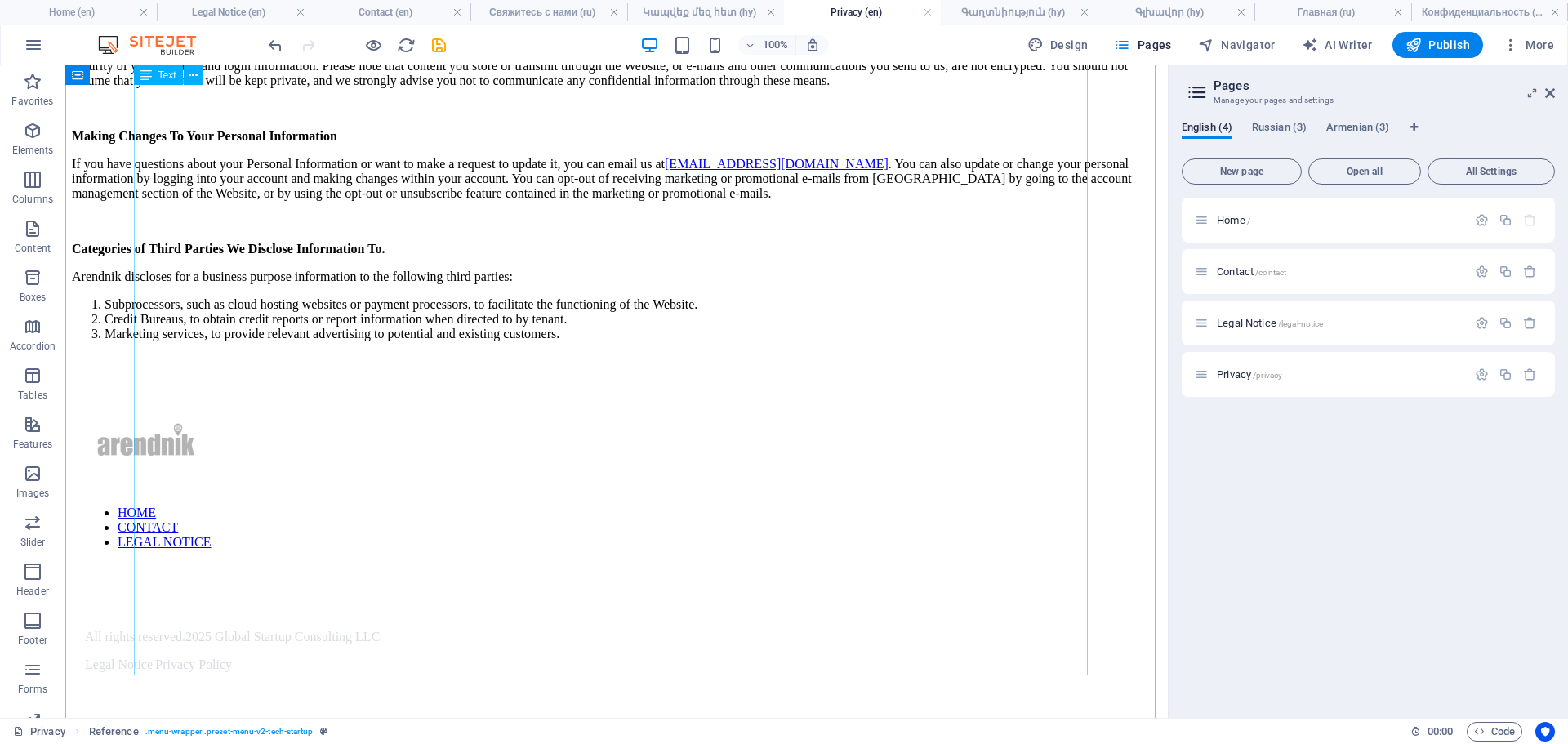
scroll to position [1722, 0]
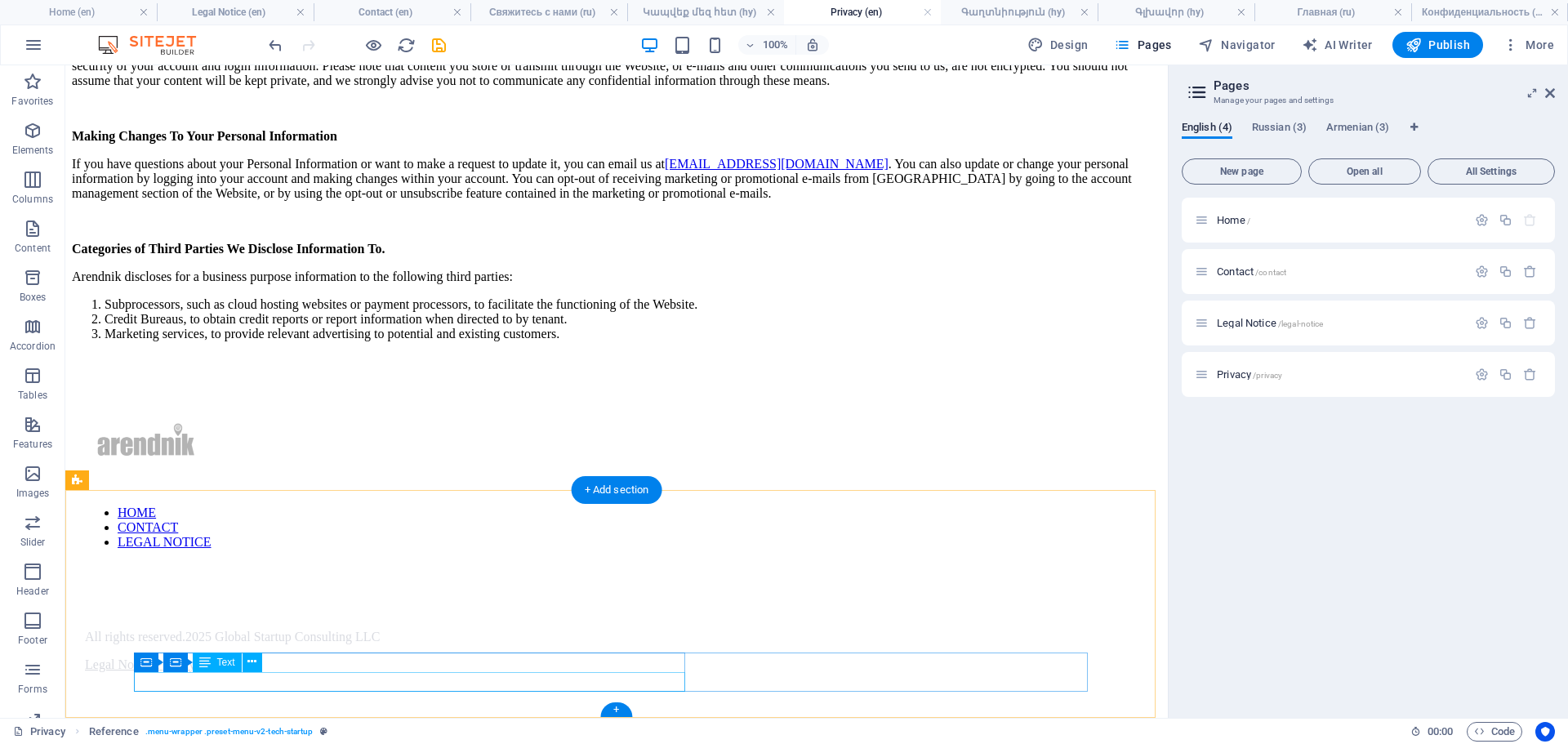
click at [378, 672] on div "Legal Notice | Privacy Policy" at bounding box center [617, 664] width 1064 height 15
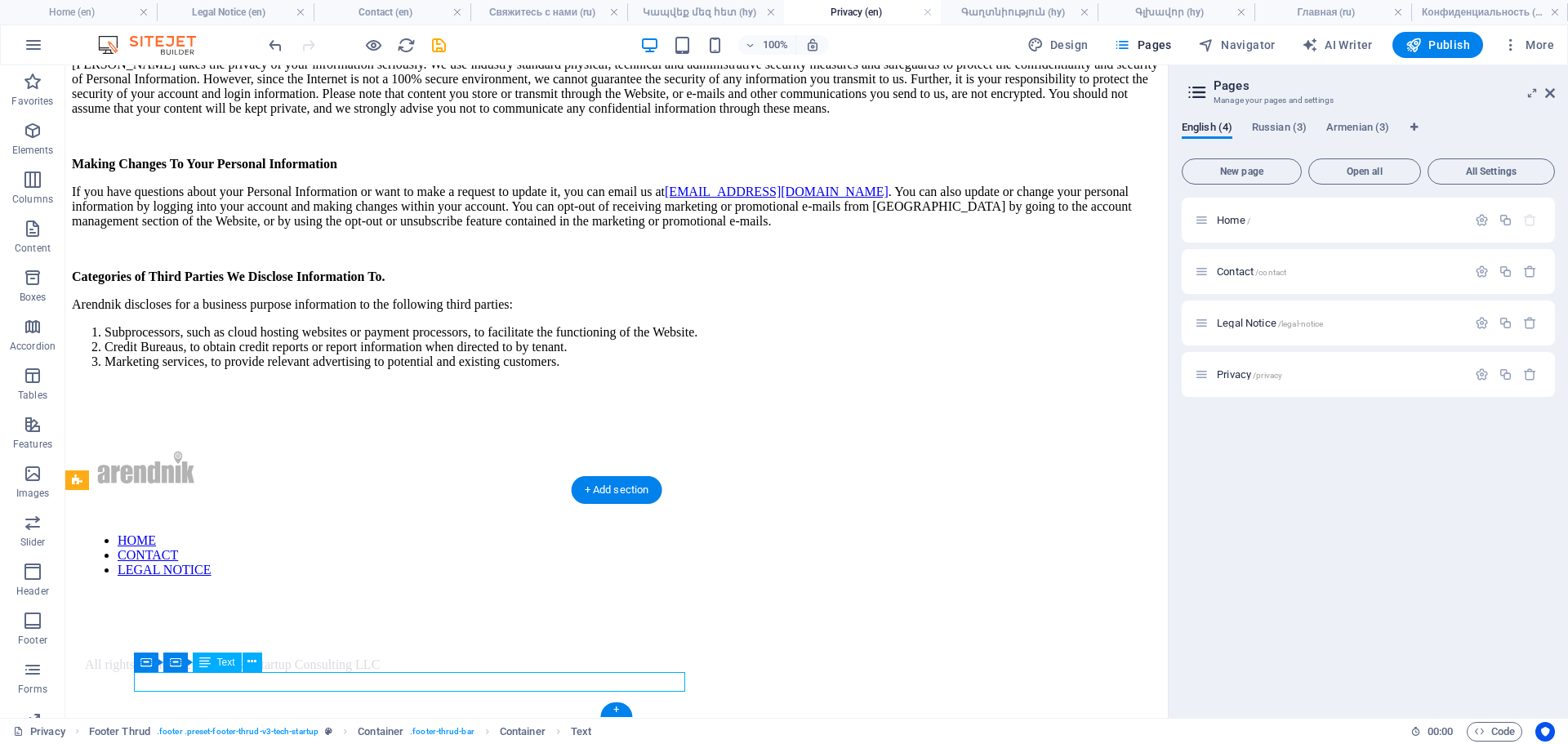
scroll to position [1702, 0]
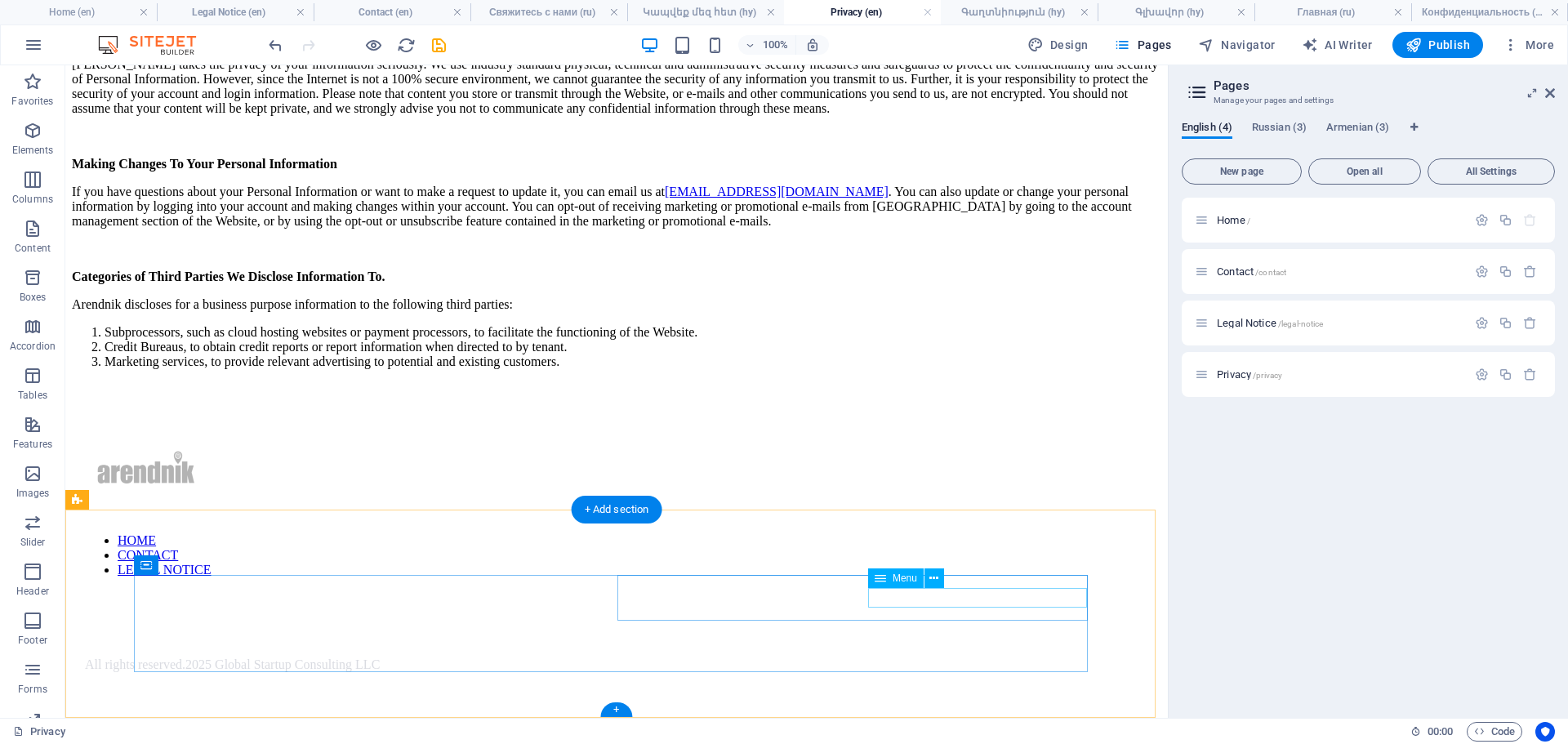
click at [978, 577] on nav "HOME CONTACT LEGAL NOTICE" at bounding box center [617, 555] width 1064 height 44
select select
select select "1"
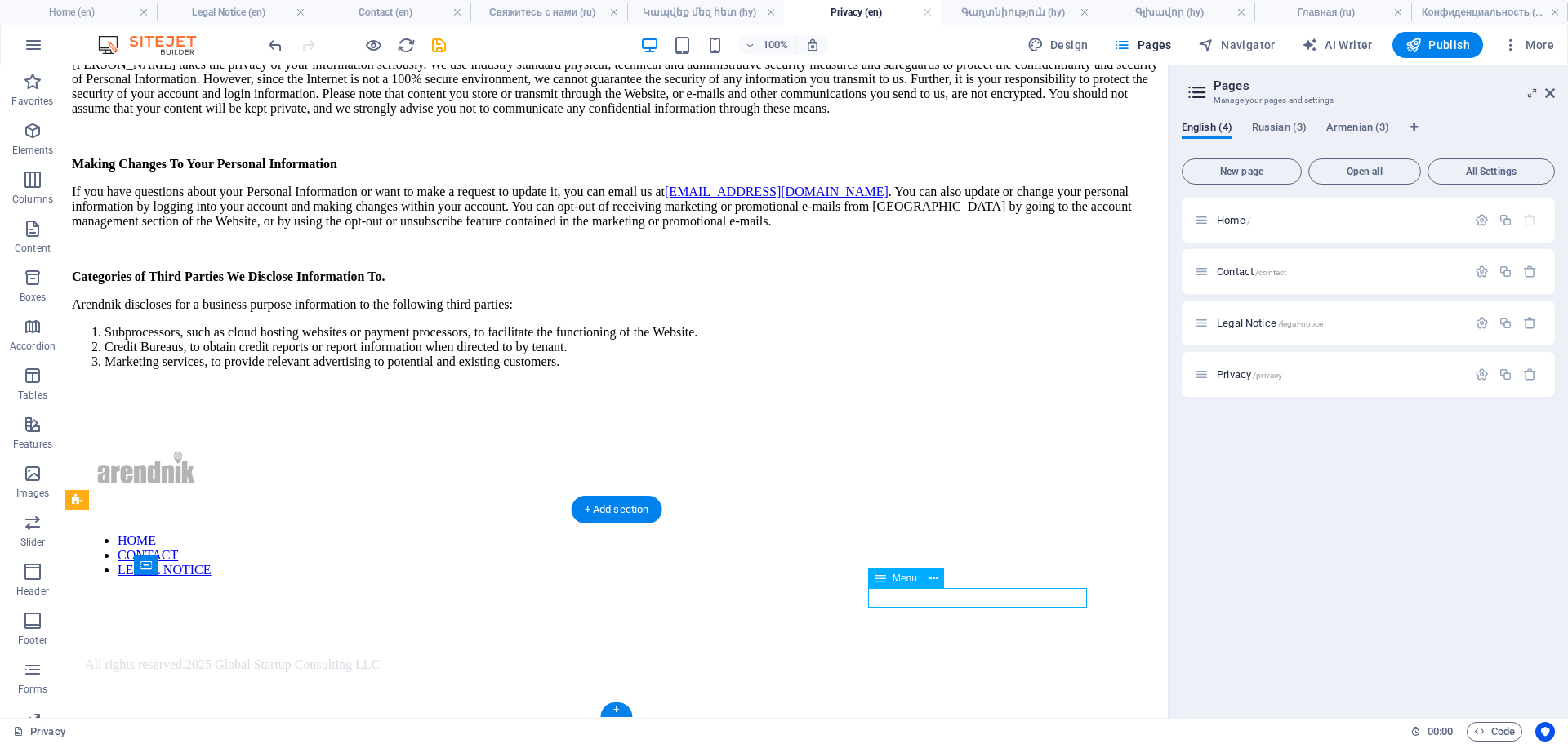
select select
select select "2"
select select
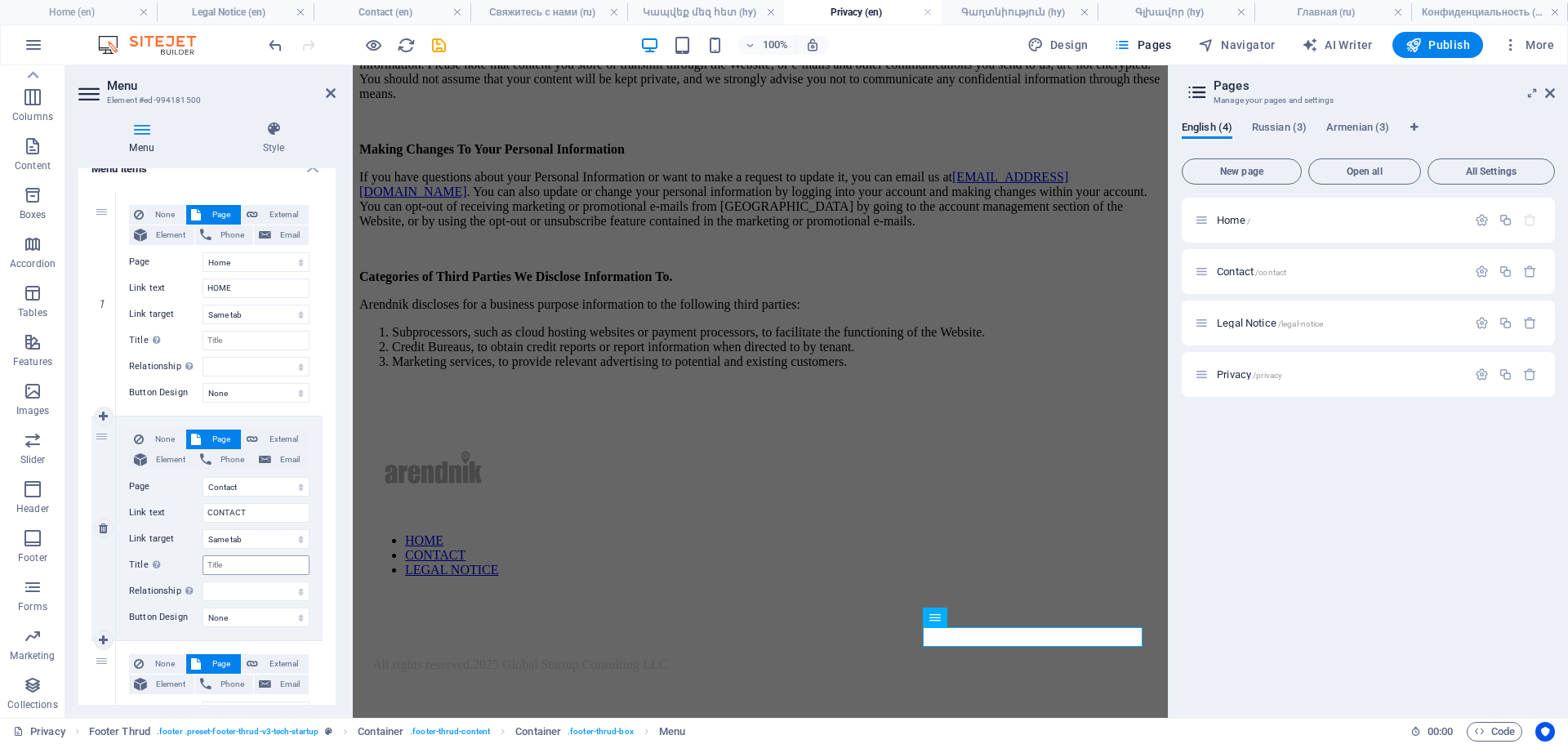
scroll to position [338, 0]
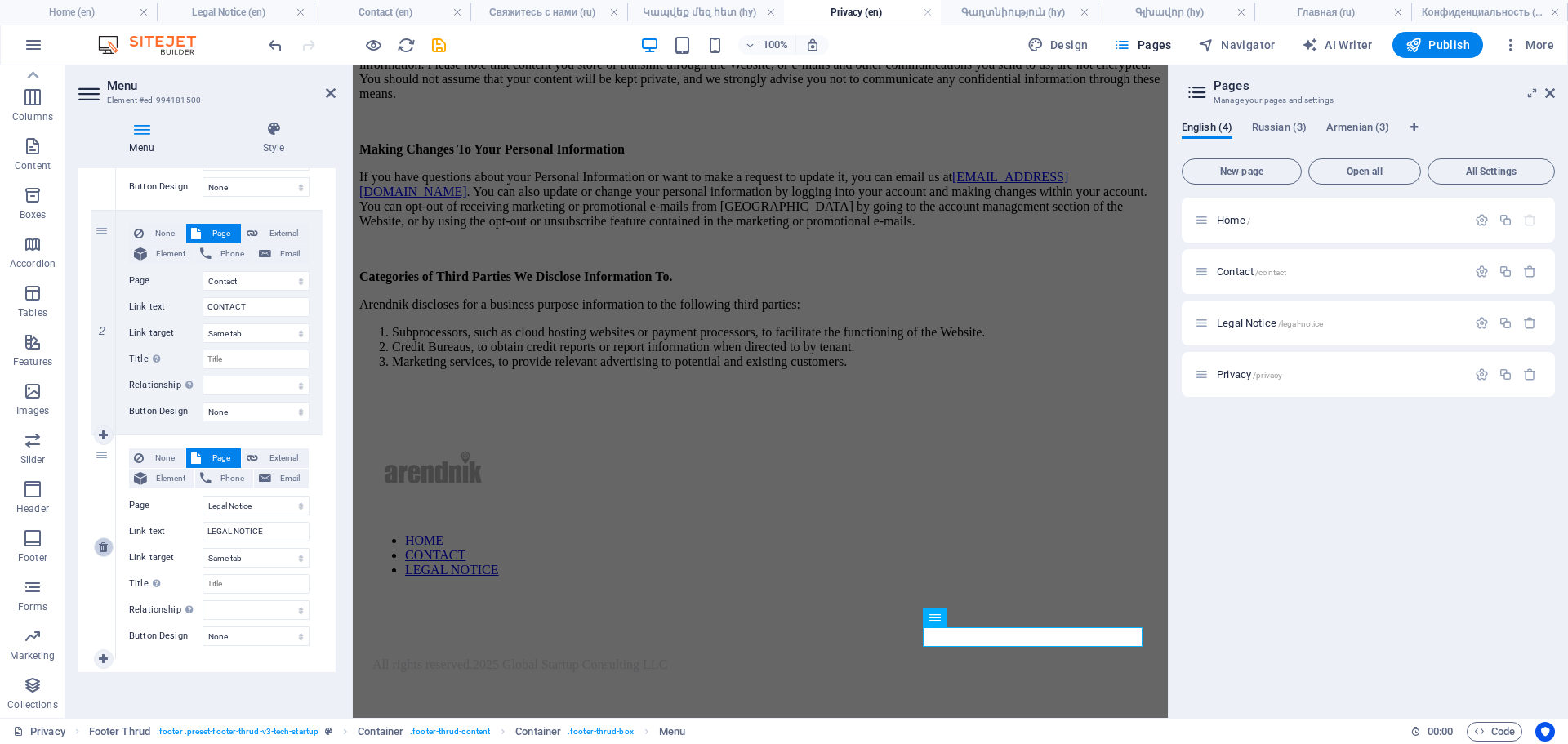
click at [105, 552] on icon at bounding box center [103, 548] width 9 height 12
select select
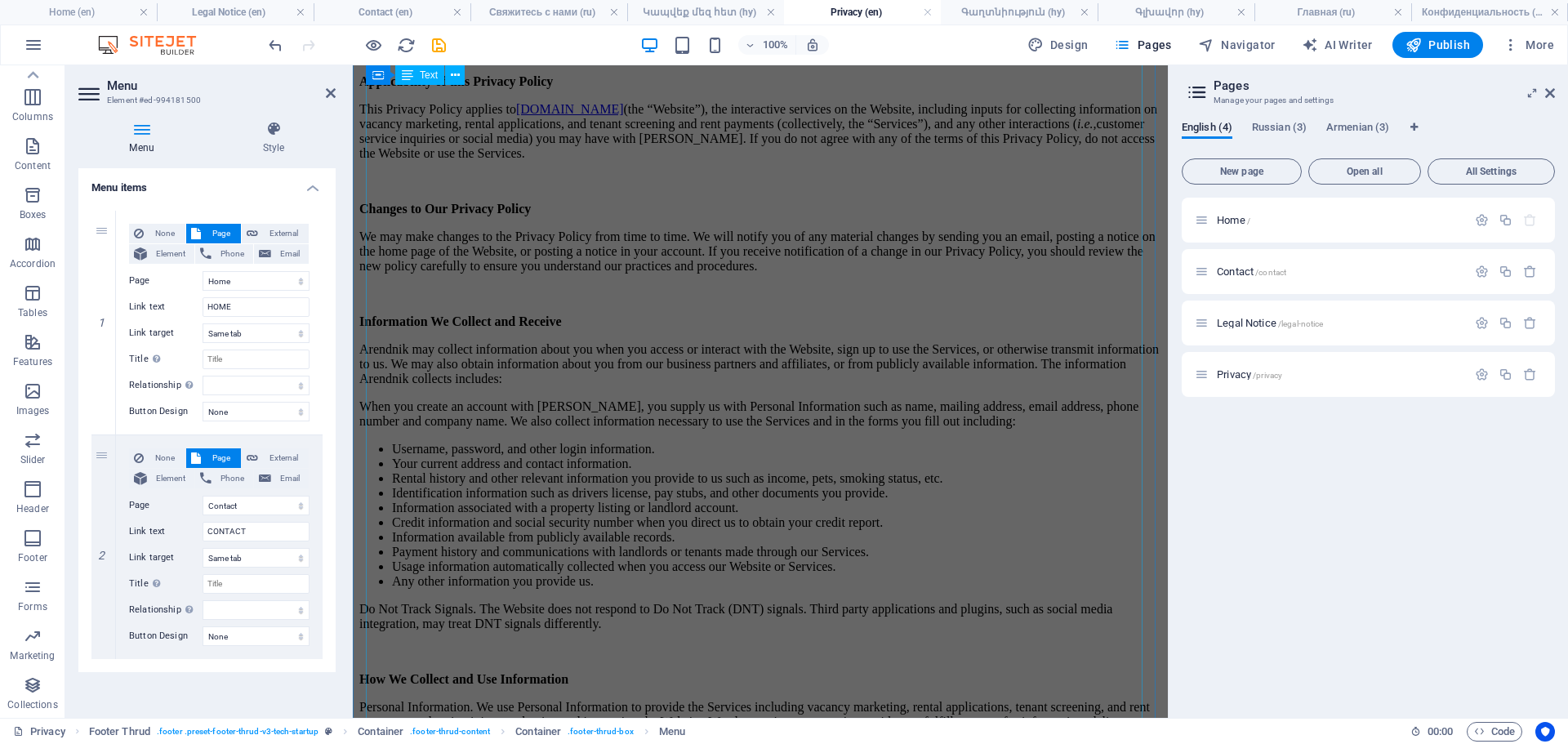
scroll to position [38, 0]
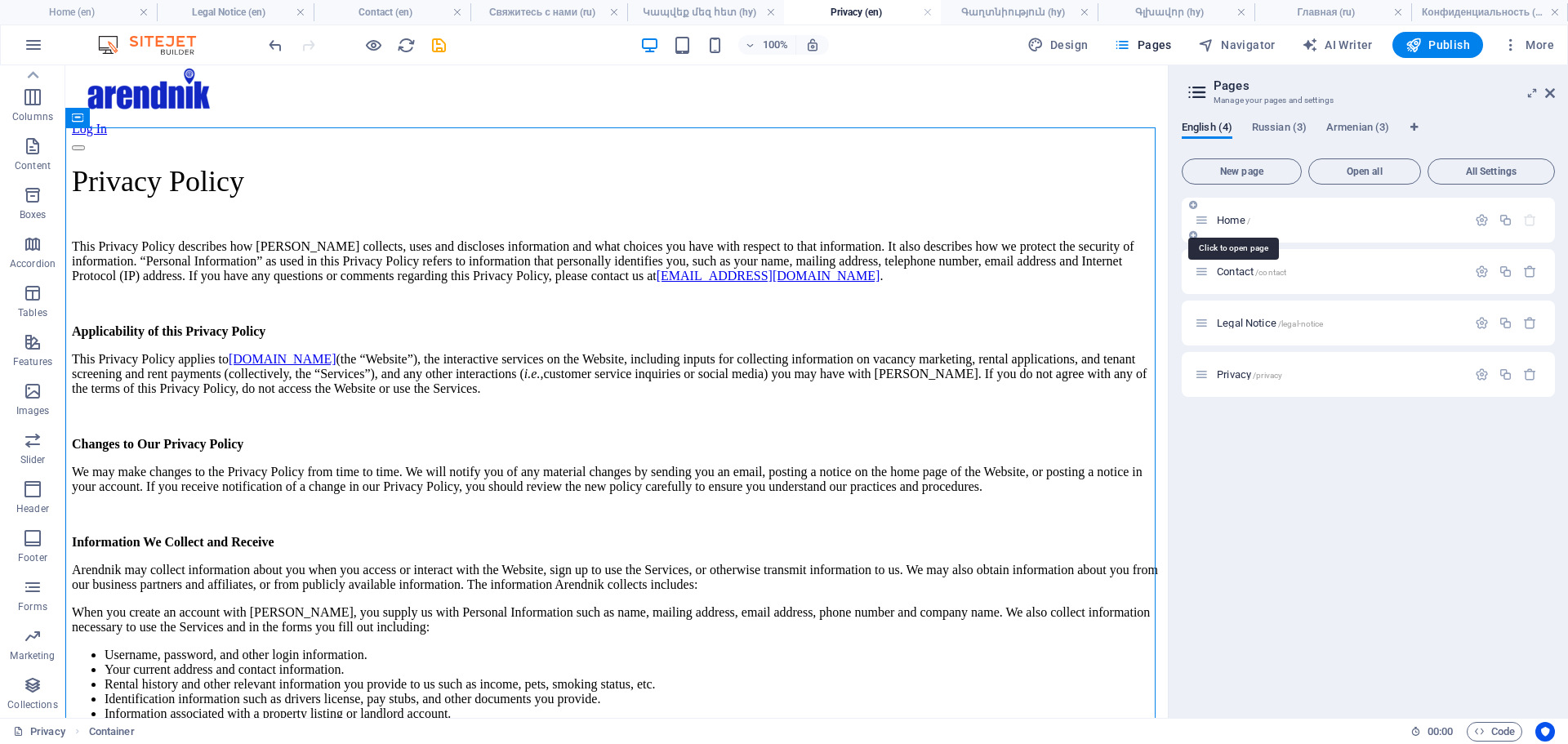
click at [1230, 225] on span "Home /" at bounding box center [1233, 220] width 33 height 12
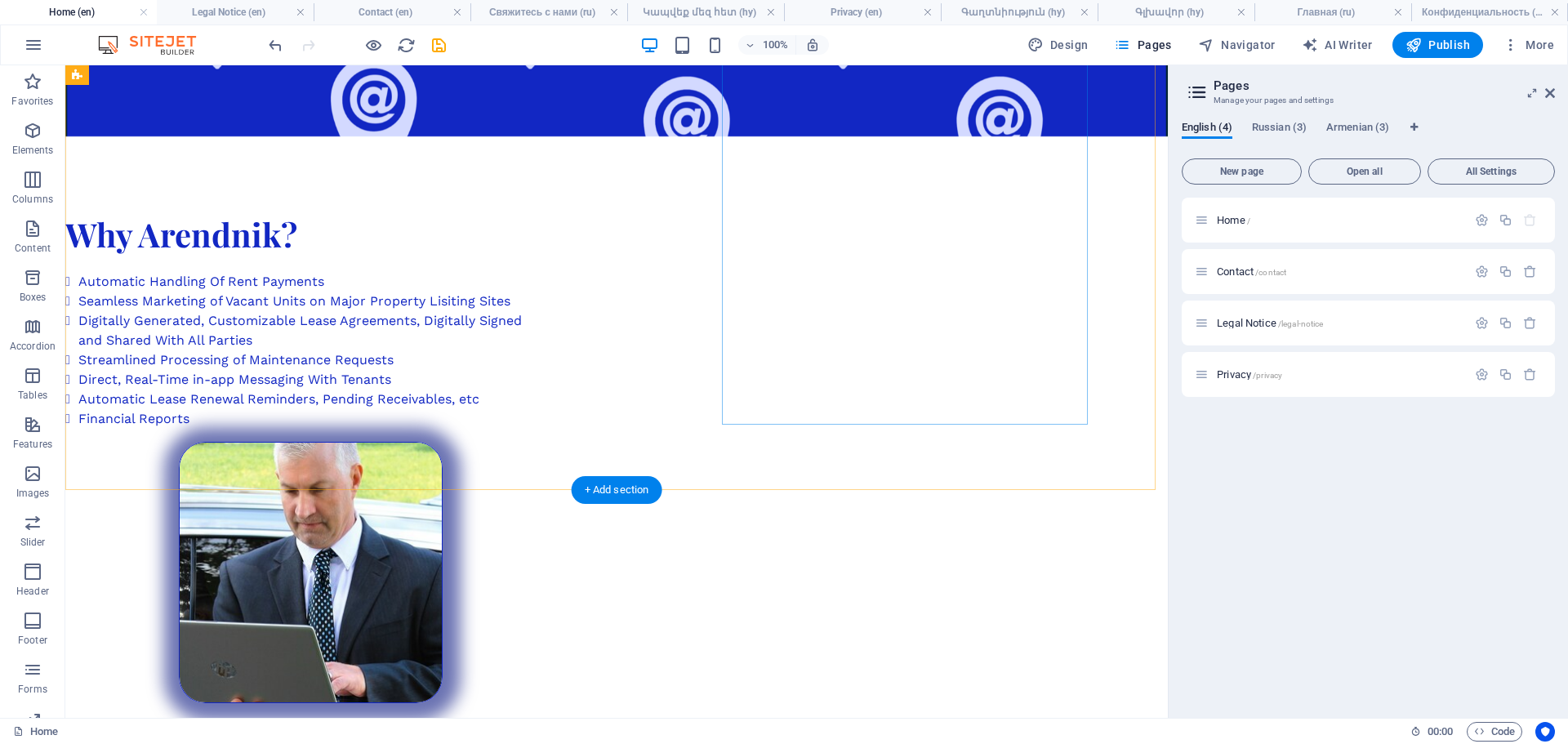
scroll to position [3104, 0]
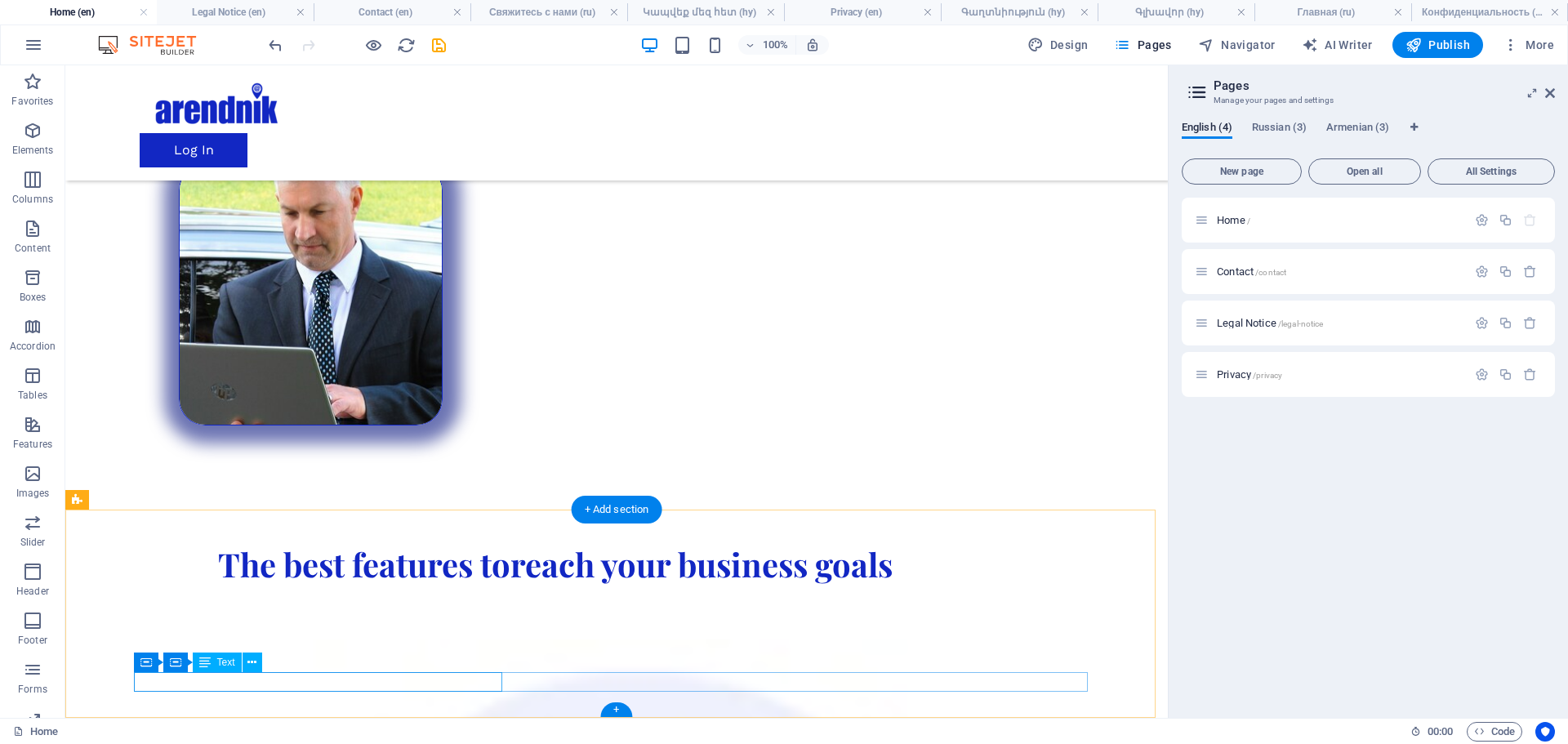
scroll to position [3084, 0]
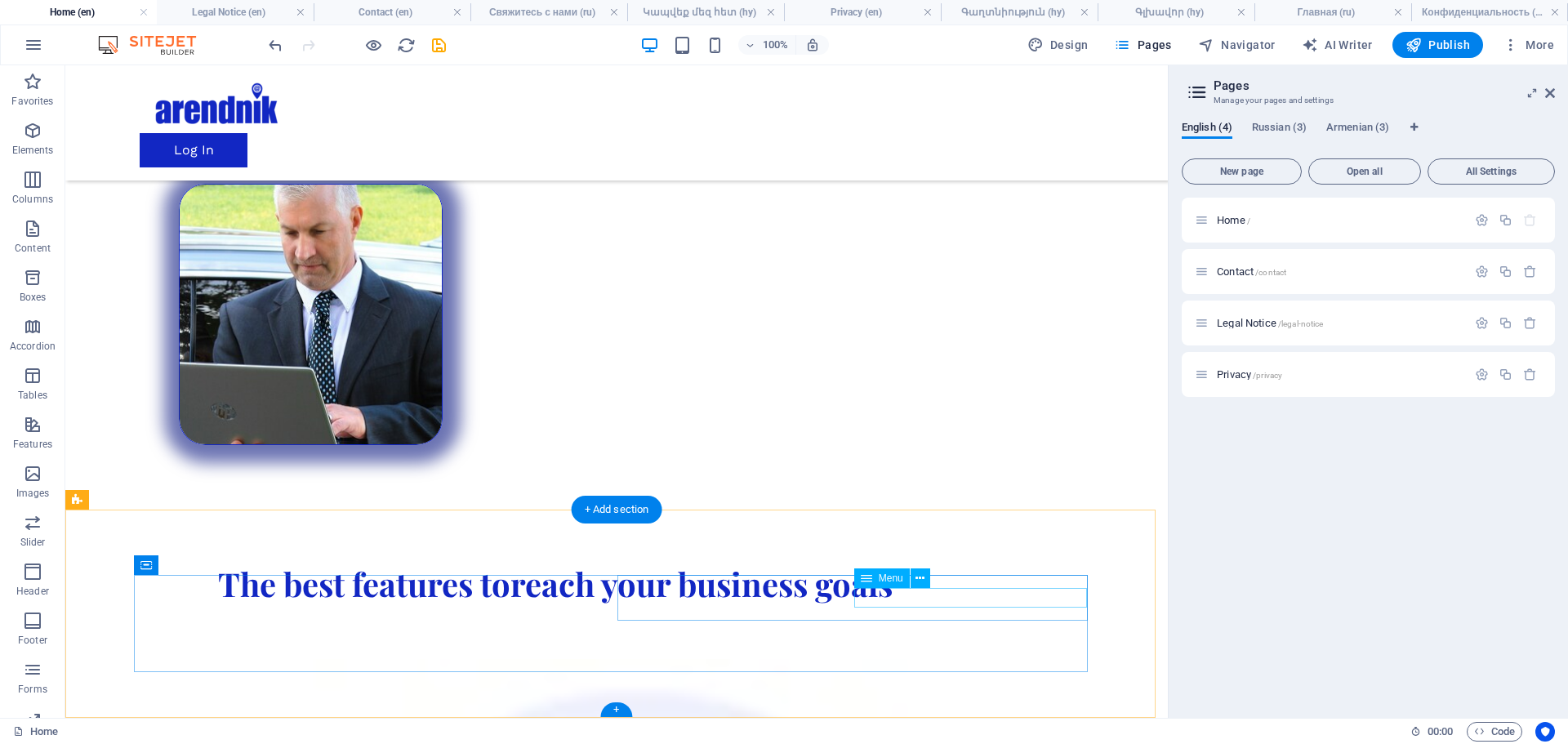
select select "1"
select select
select select "2"
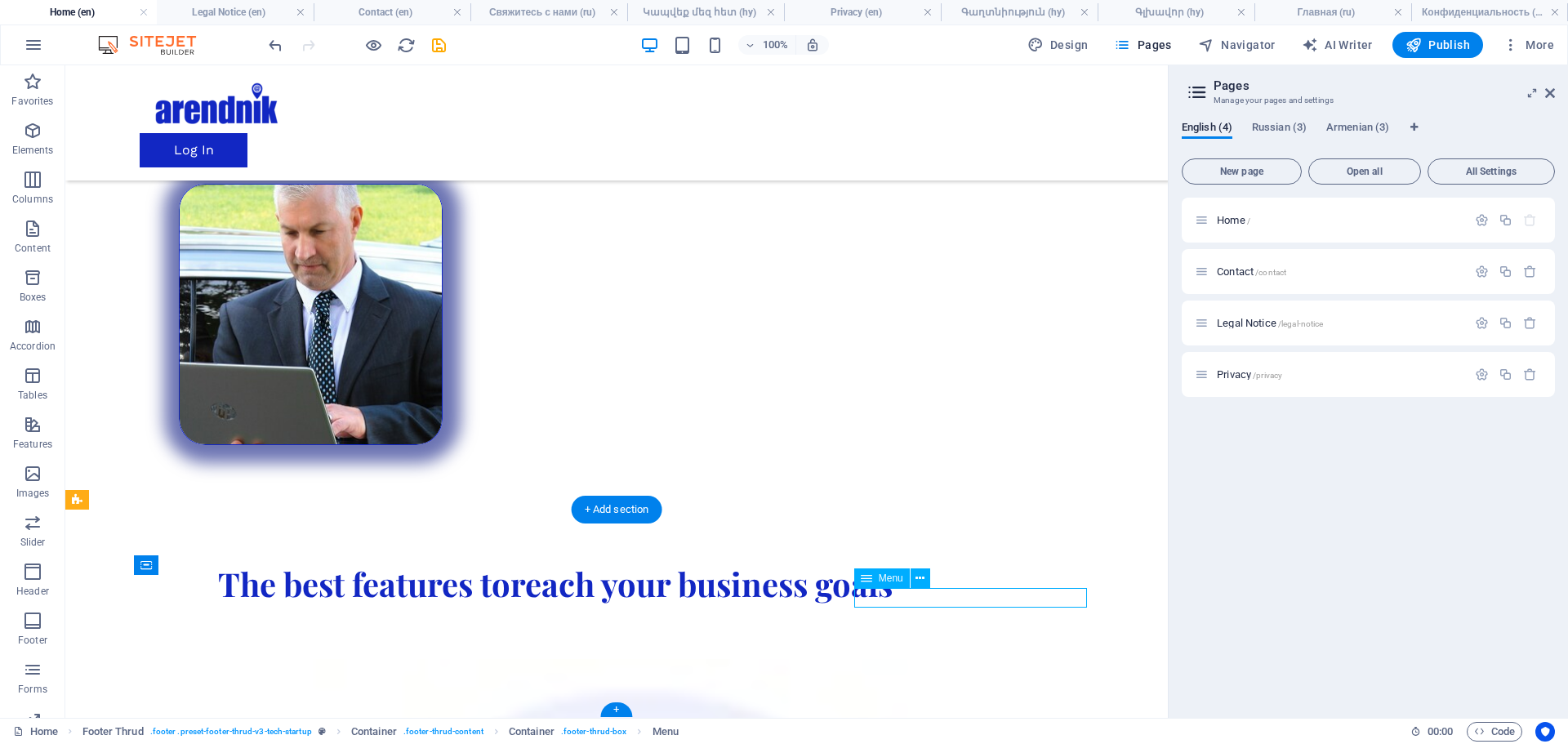
select select
select select "3"
select select
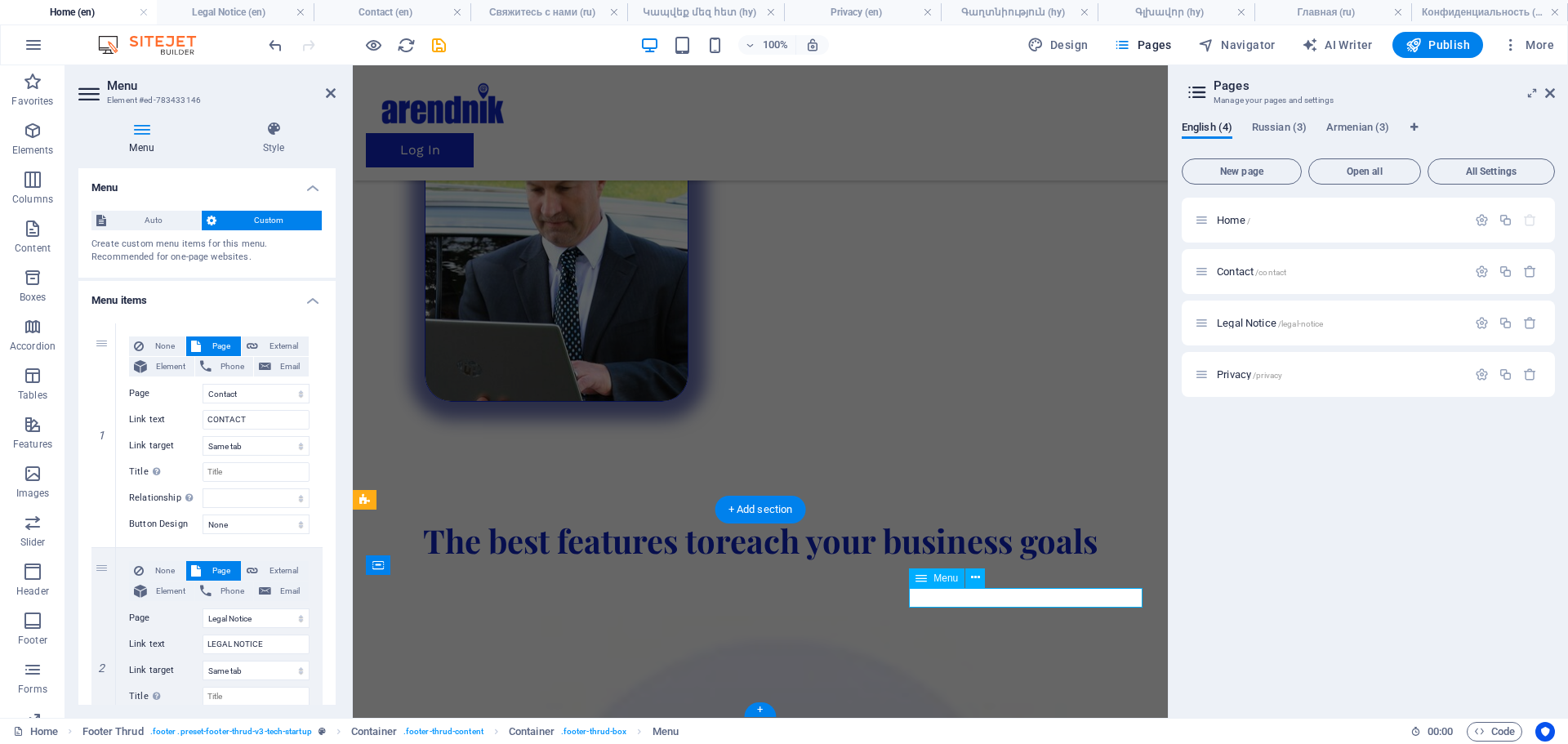
scroll to position [2892, 0]
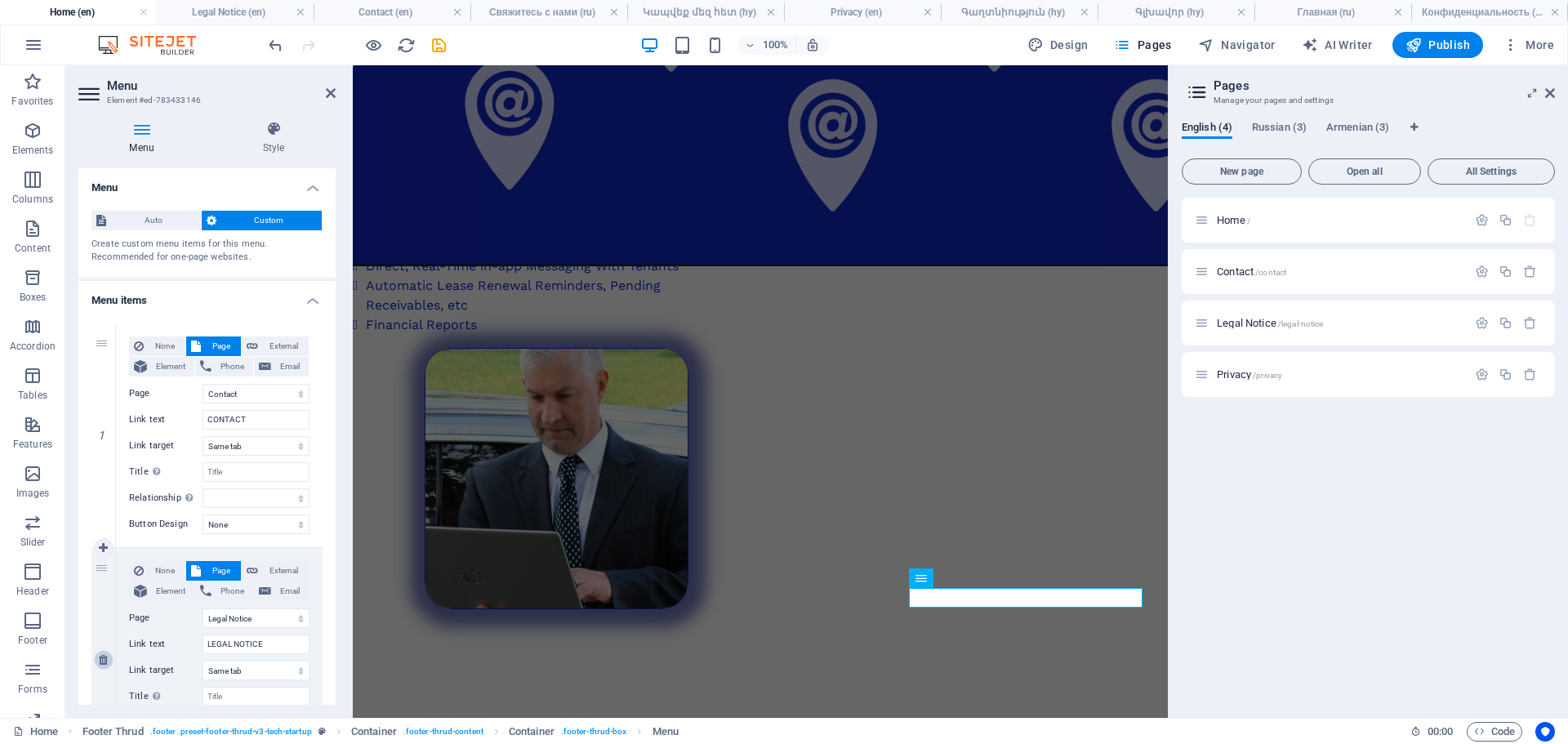
click at [105, 661] on icon at bounding box center [103, 661] width 9 height 12
select select
select select "3"
type input "PRIVACY"
select select
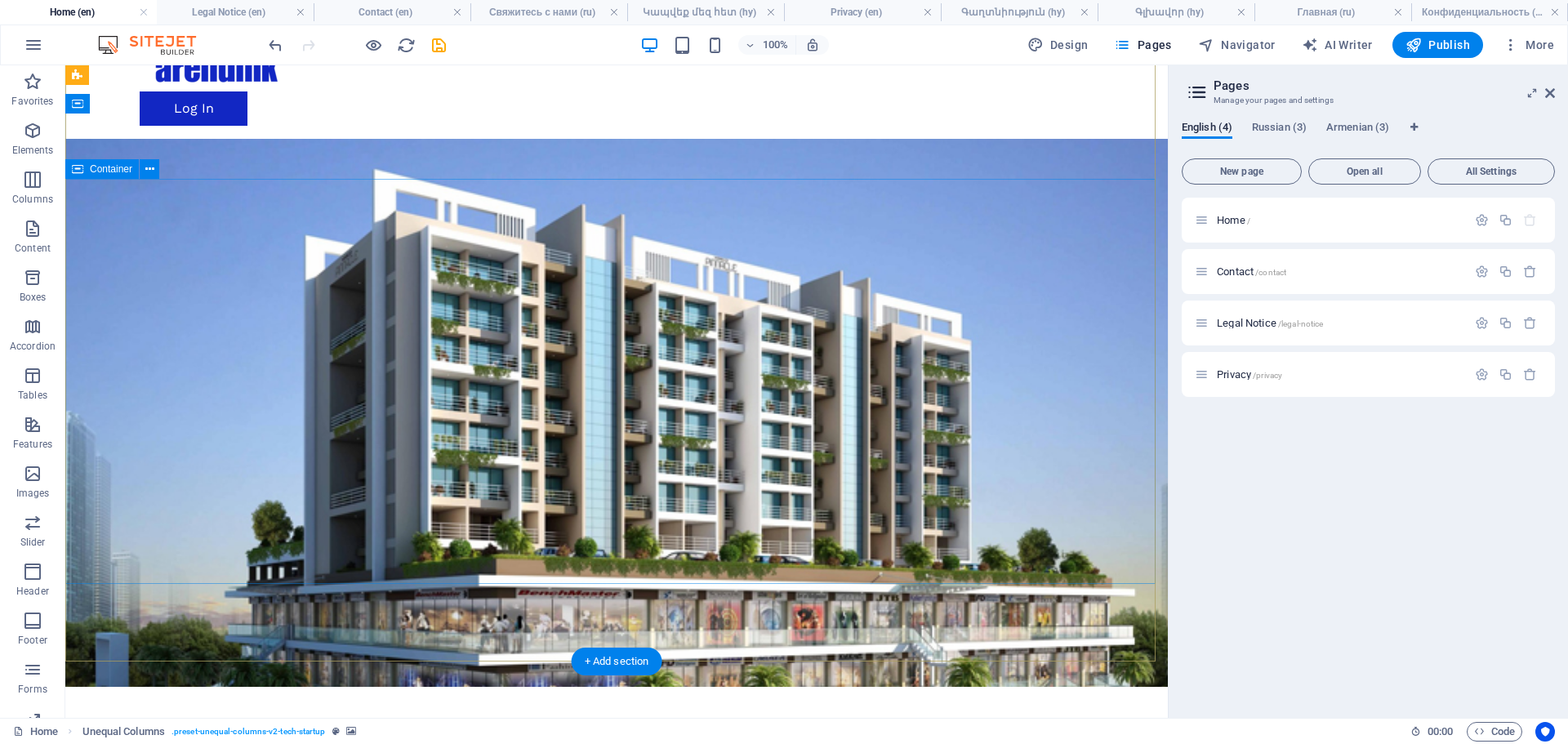
scroll to position [0, 0]
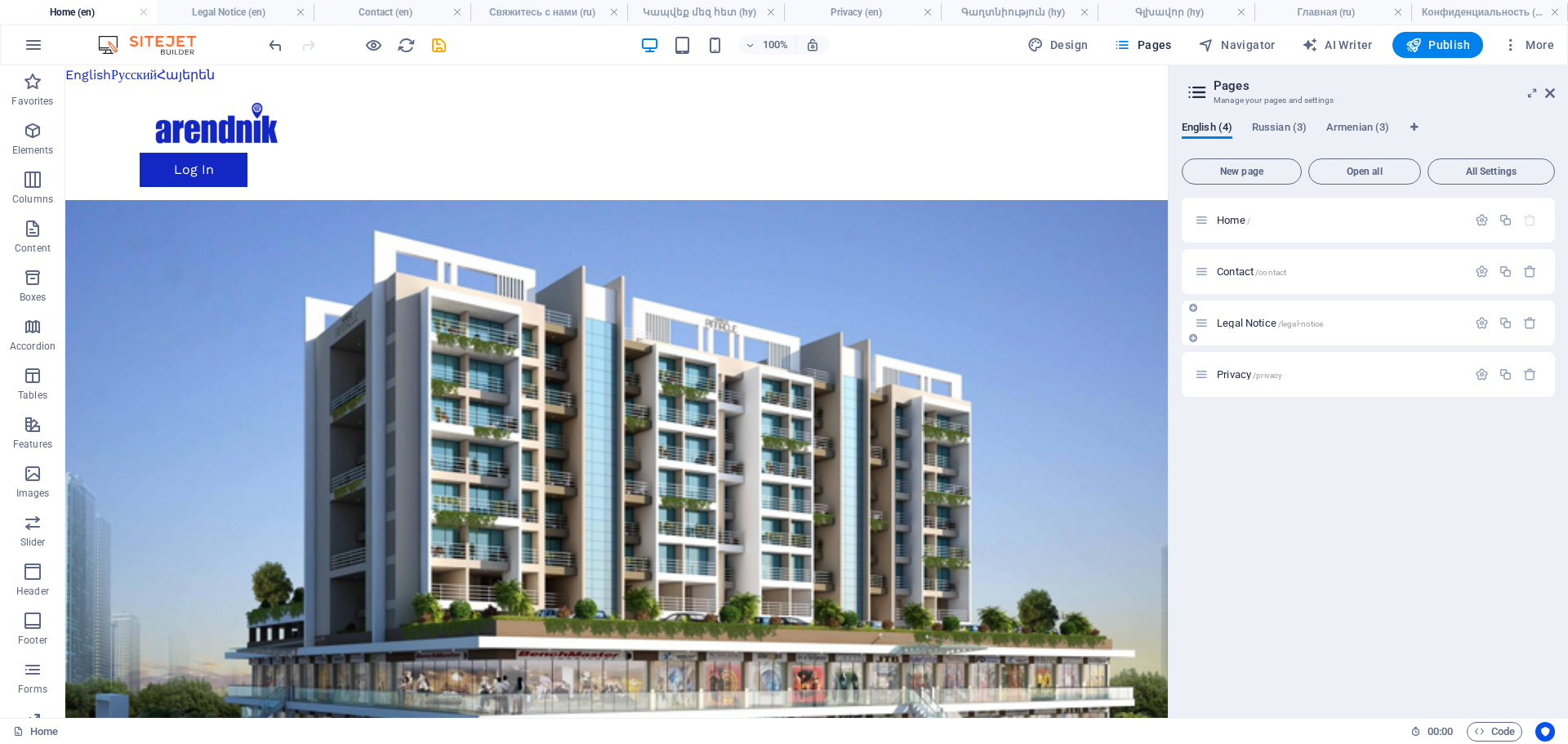
click at [1255, 321] on span "Legal Notice /legal-notice" at bounding box center [1270, 323] width 106 height 12
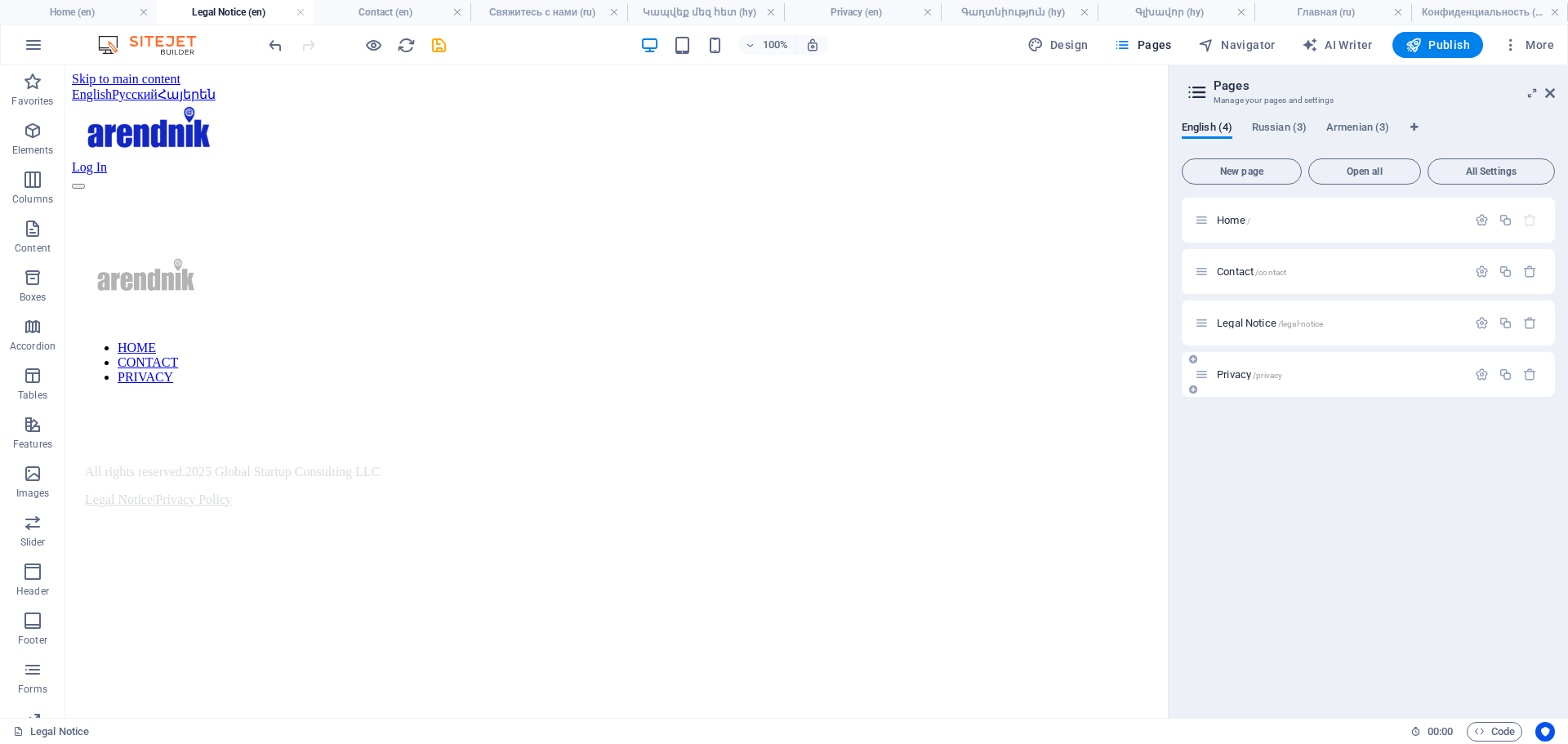
click at [1232, 378] on span "Privacy /privacy" at bounding box center [1249, 374] width 66 height 12
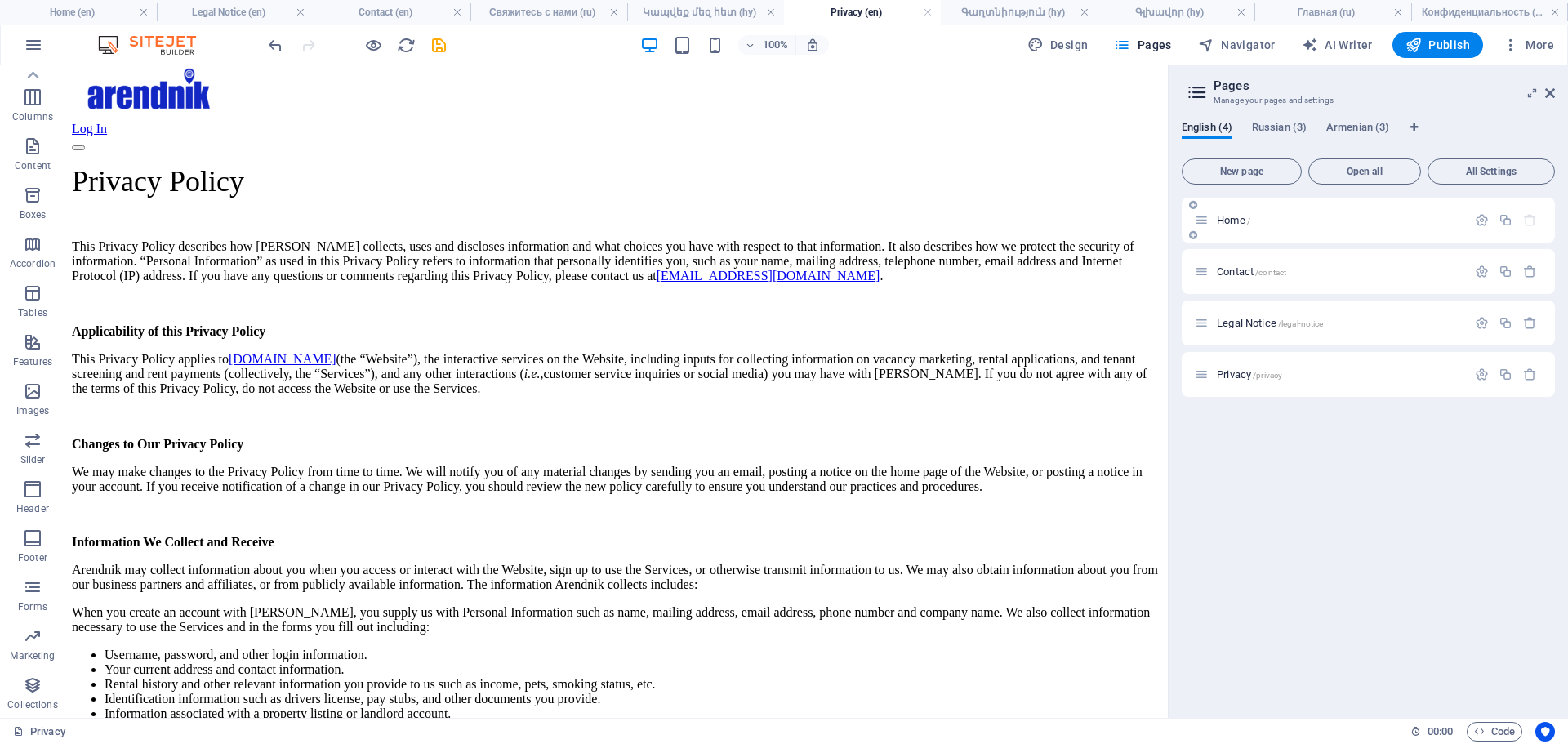
click at [1228, 223] on span "Home /" at bounding box center [1233, 220] width 33 height 12
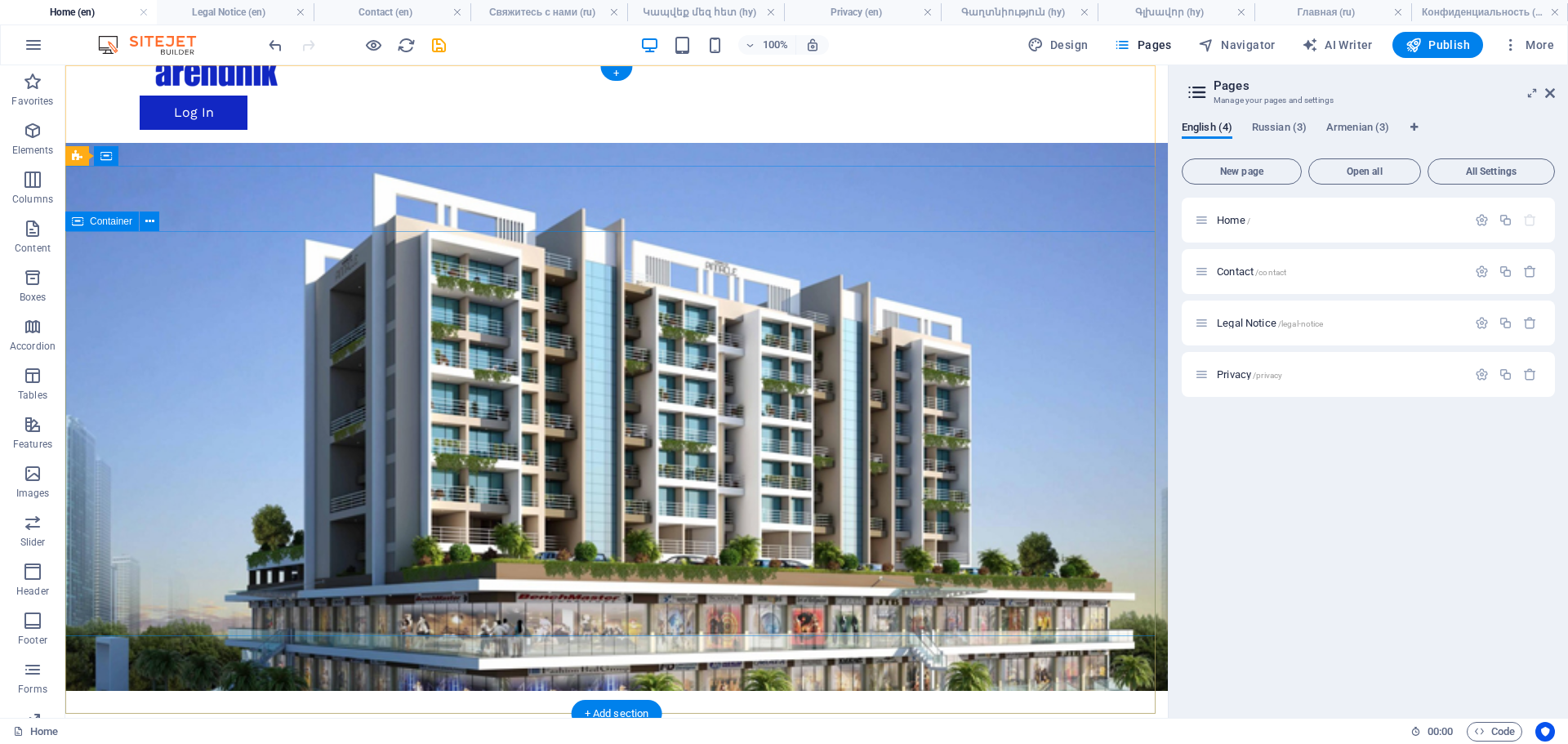
scroll to position [0, 0]
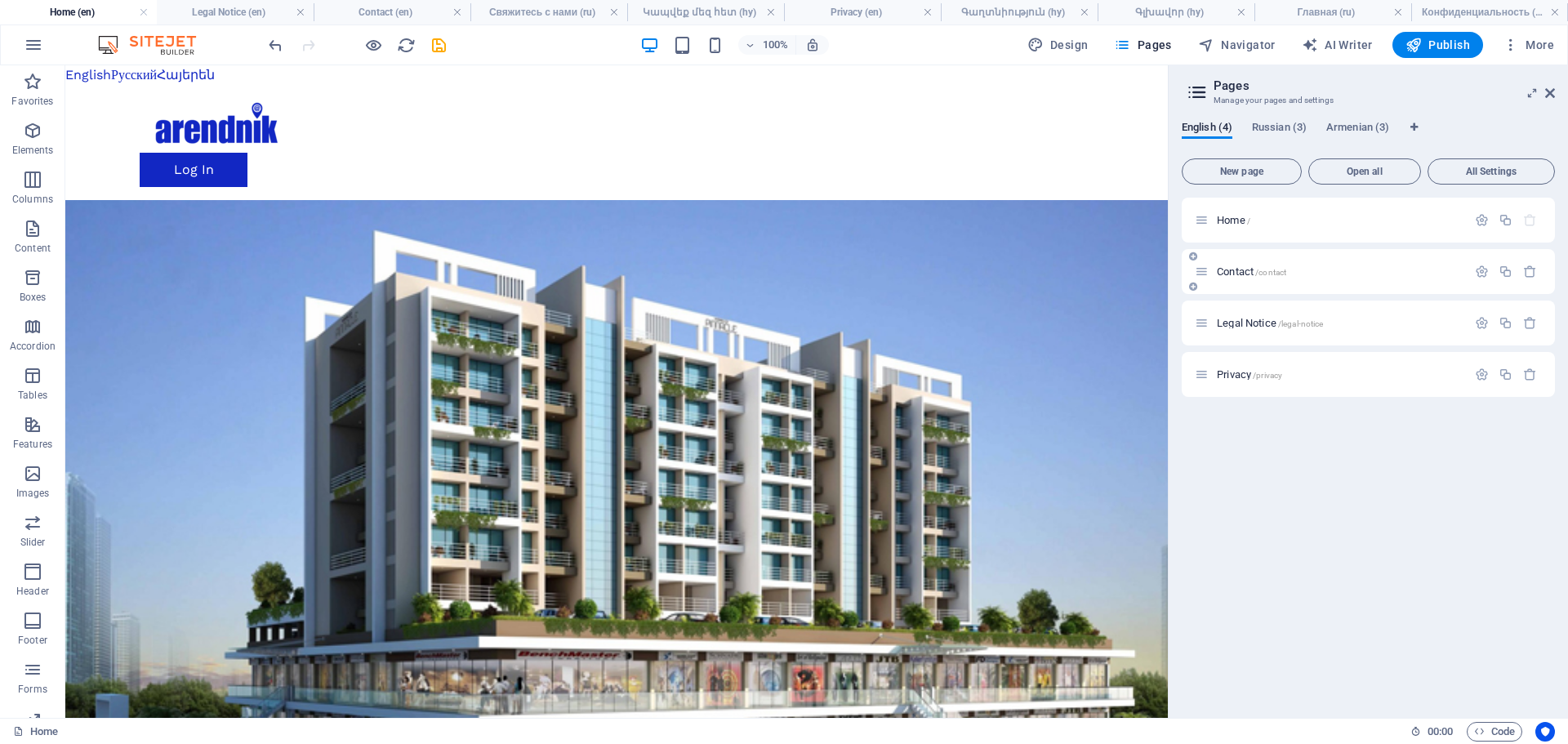
click at [1243, 271] on span "Contact /contact" at bounding box center [1251, 271] width 70 height 12
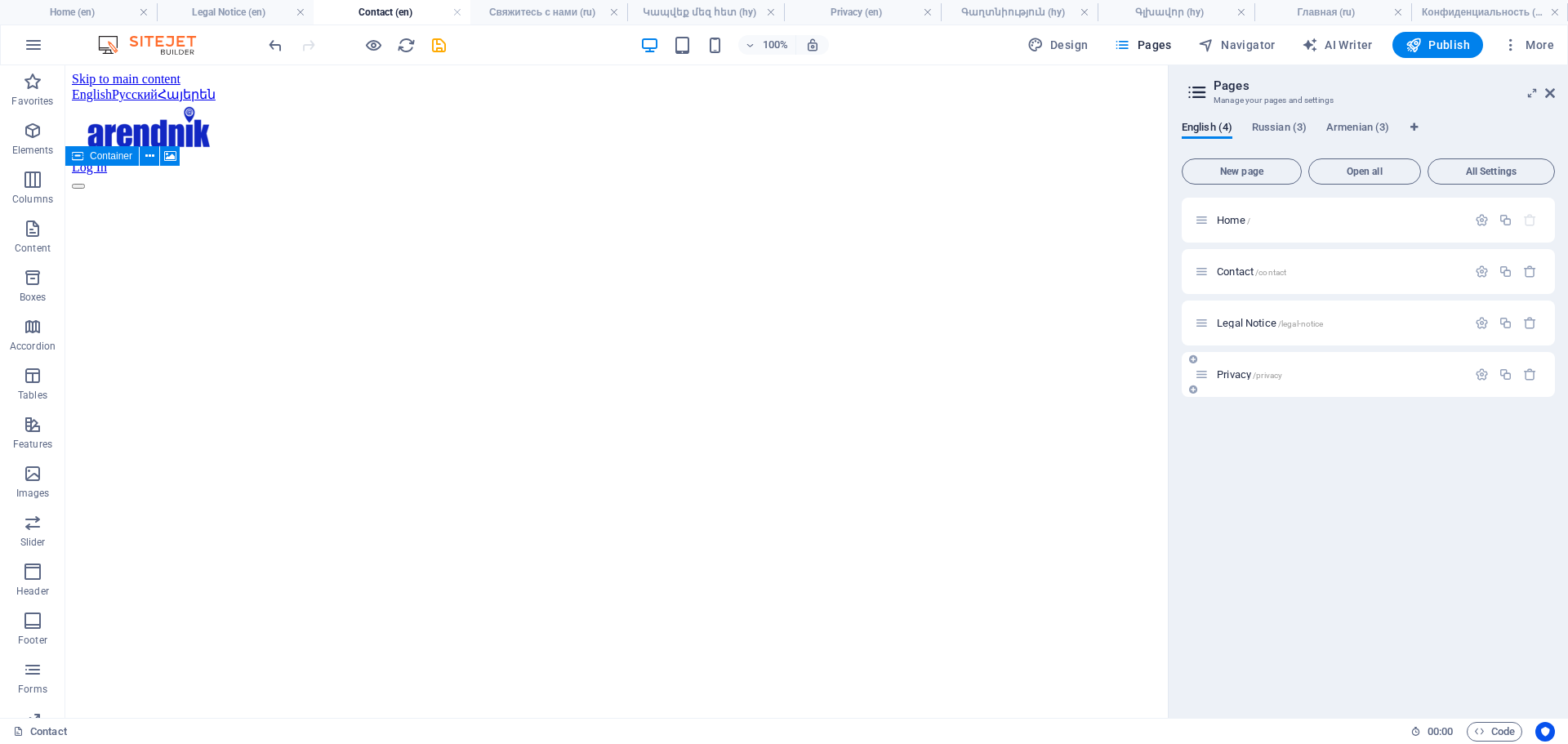
click at [1229, 378] on span "Privacy /privacy" at bounding box center [1249, 374] width 66 height 12
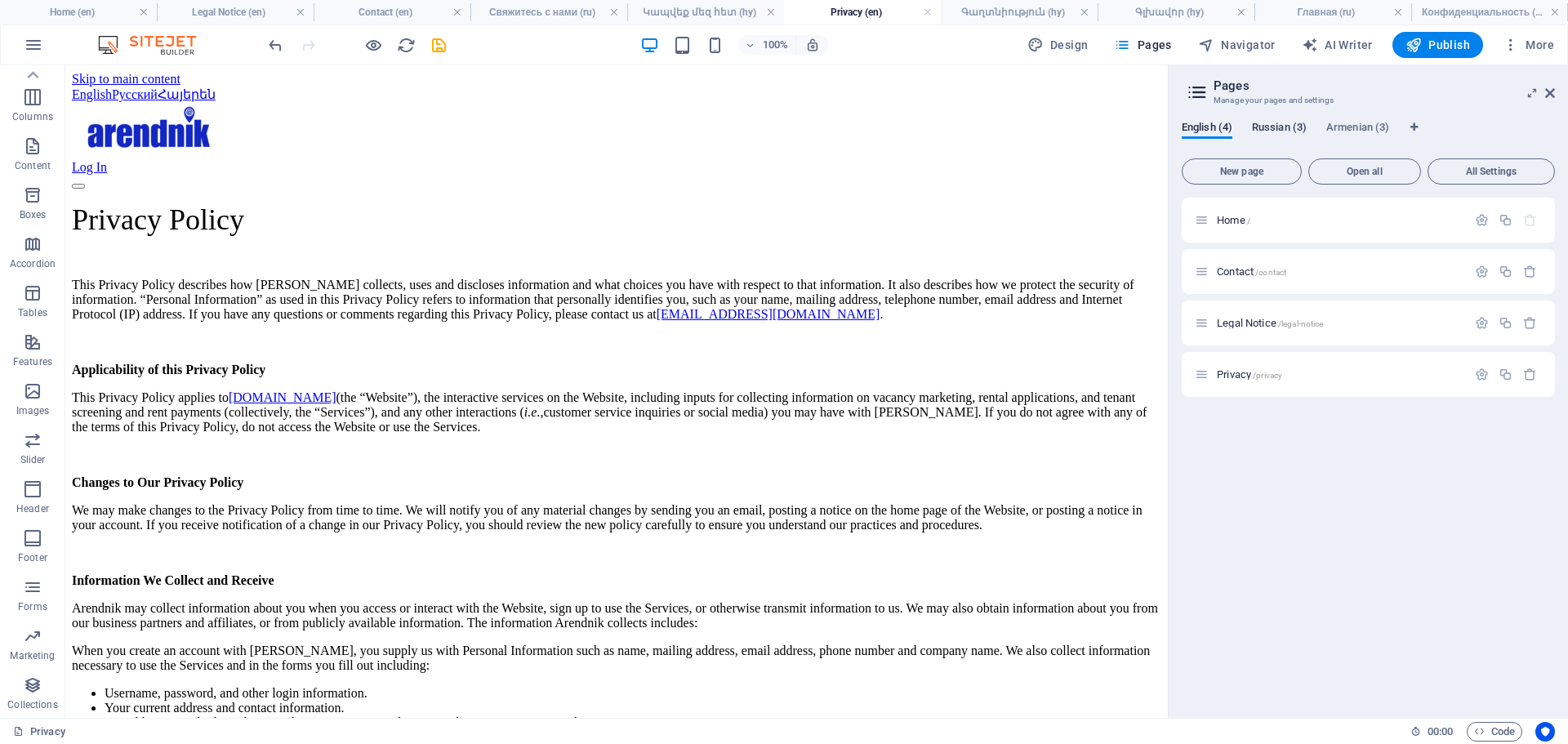
click at [1282, 129] on span "Russian (3)" at bounding box center [1280, 129] width 55 height 23
click at [1243, 212] on div "Главная /" at bounding box center [1331, 220] width 272 height 19
click at [1237, 220] on span "Главная /" at bounding box center [1239, 220] width 46 height 12
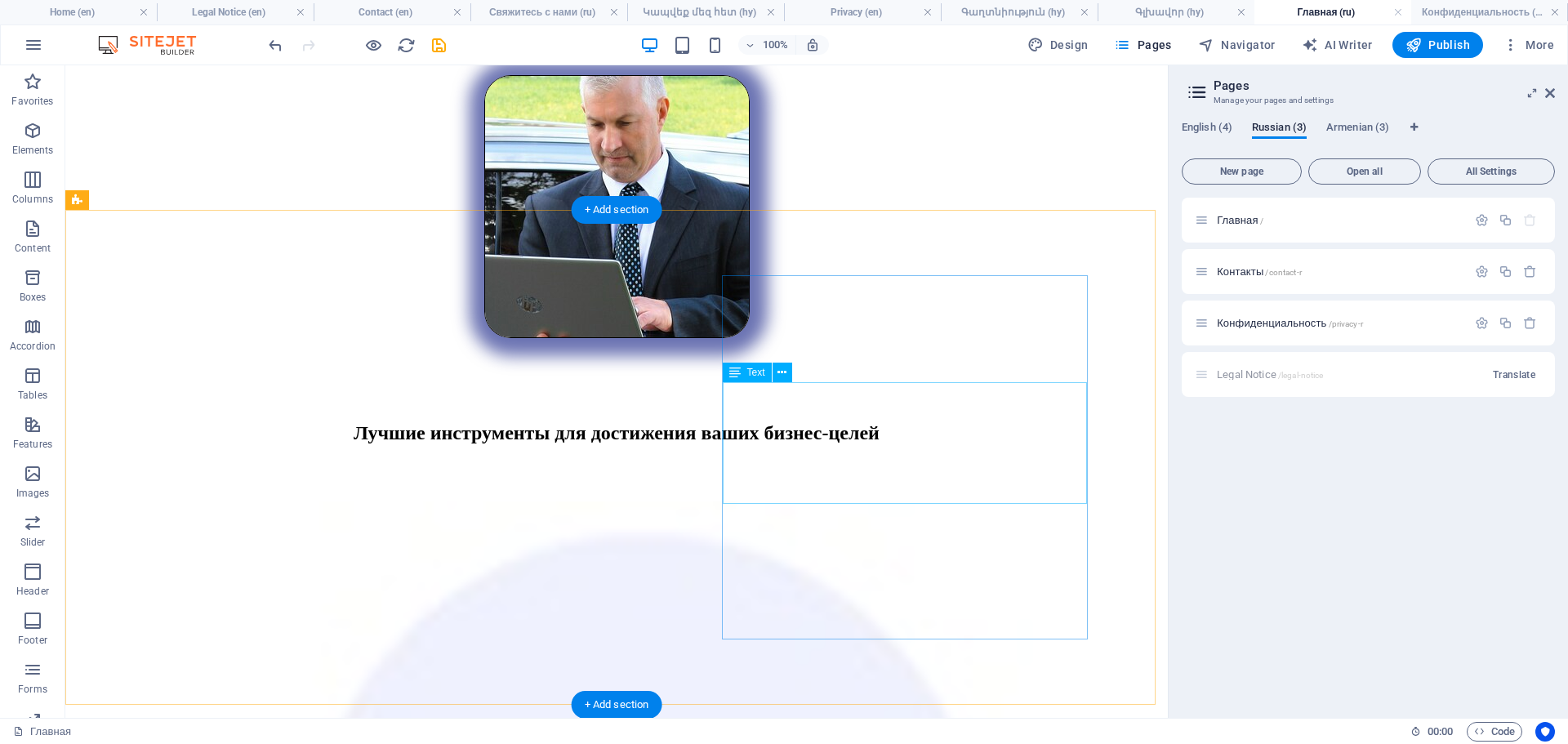
scroll to position [3147, 0]
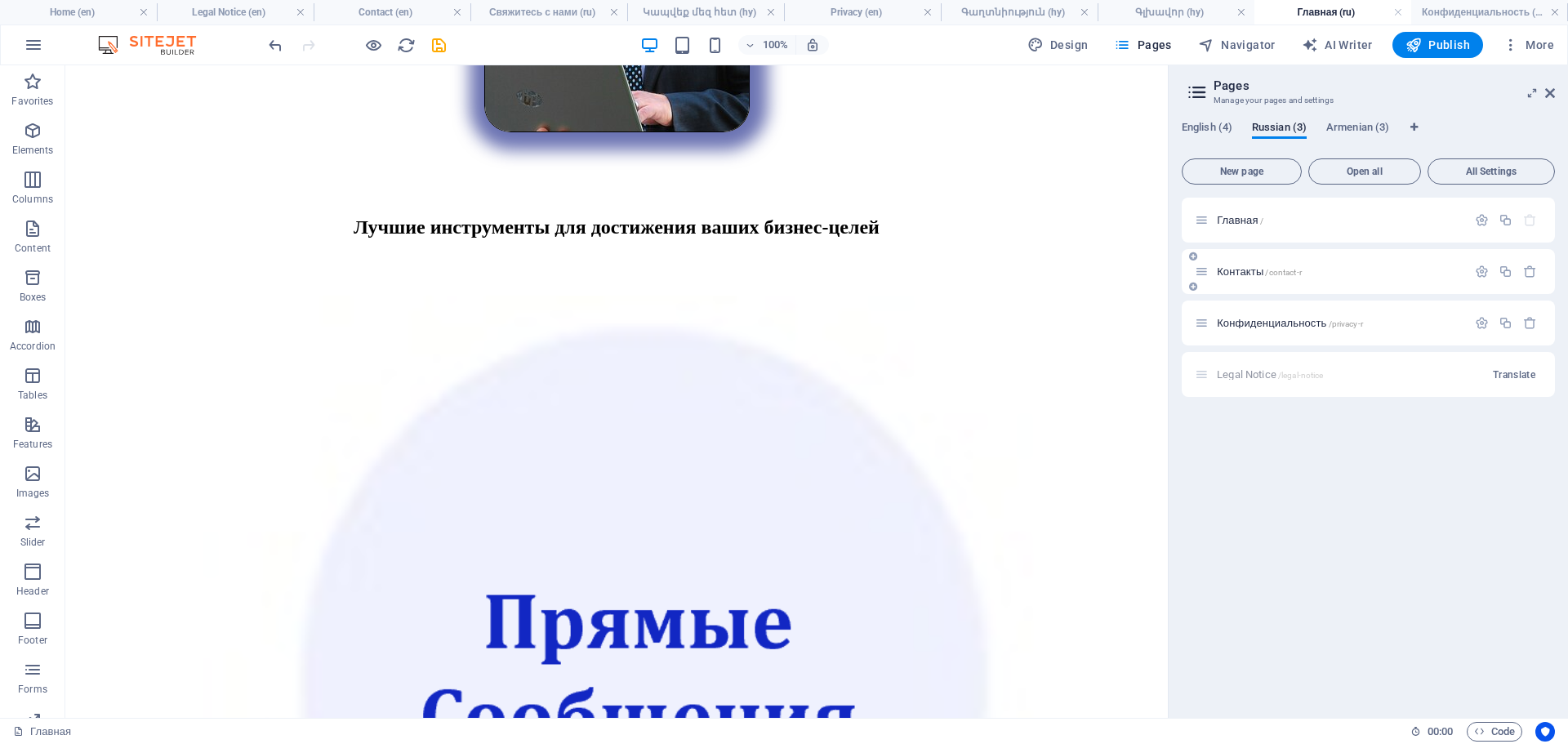
click at [1240, 268] on span "Контакты /contact-r" at bounding box center [1259, 271] width 85 height 12
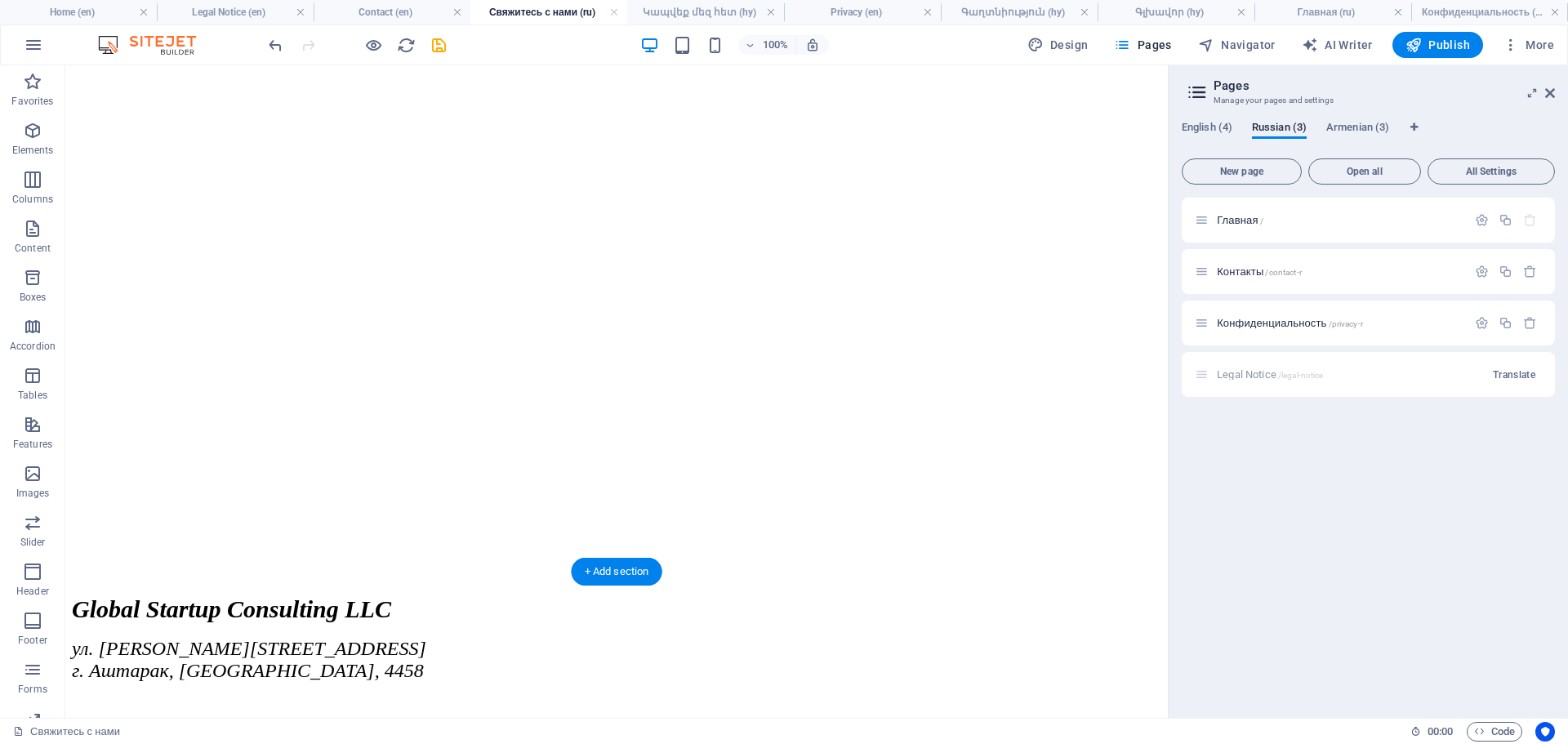
scroll to position [481, 0]
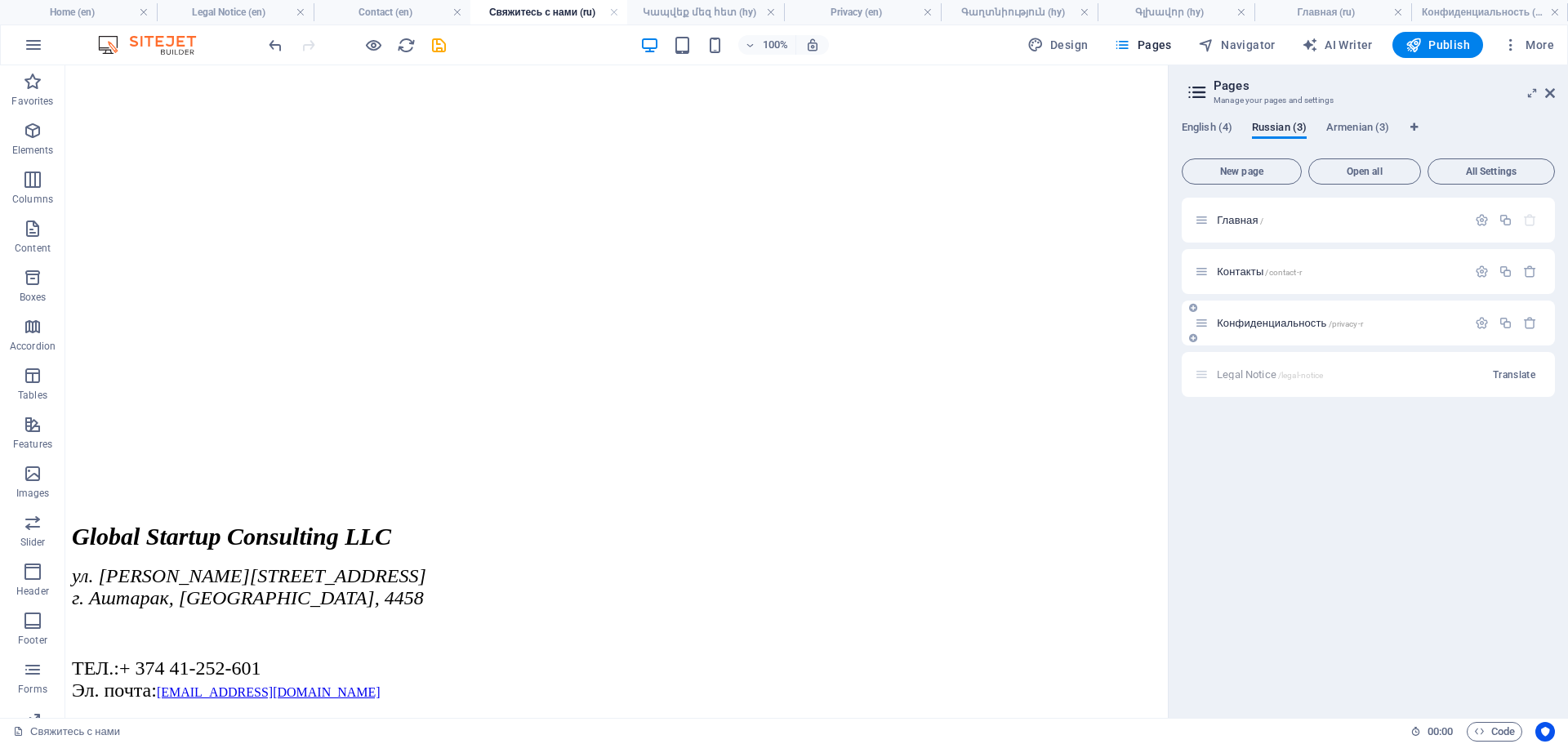
click at [1268, 319] on span "Конфиденциальность /privacy-r" at bounding box center [1289, 323] width 146 height 12
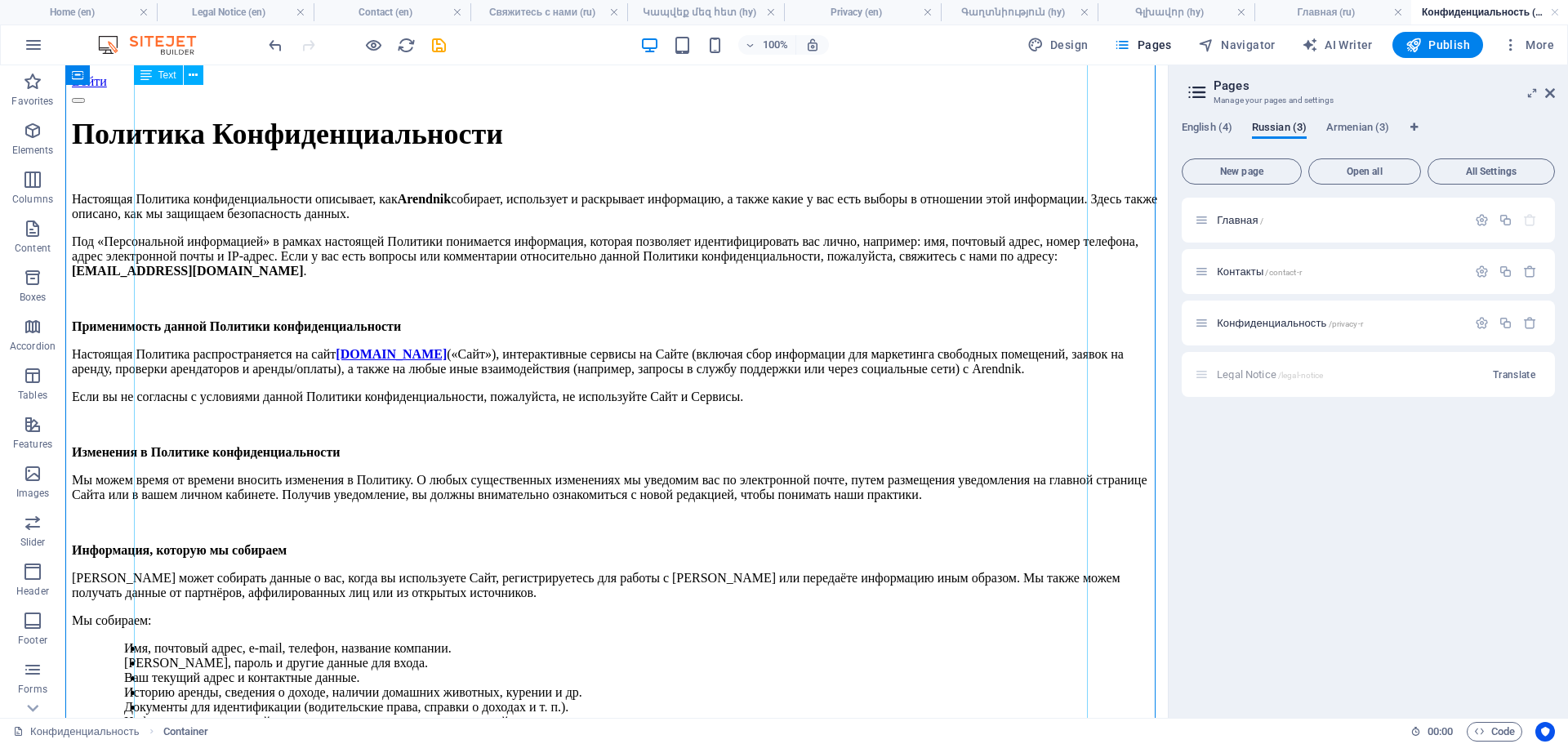
scroll to position [0, 0]
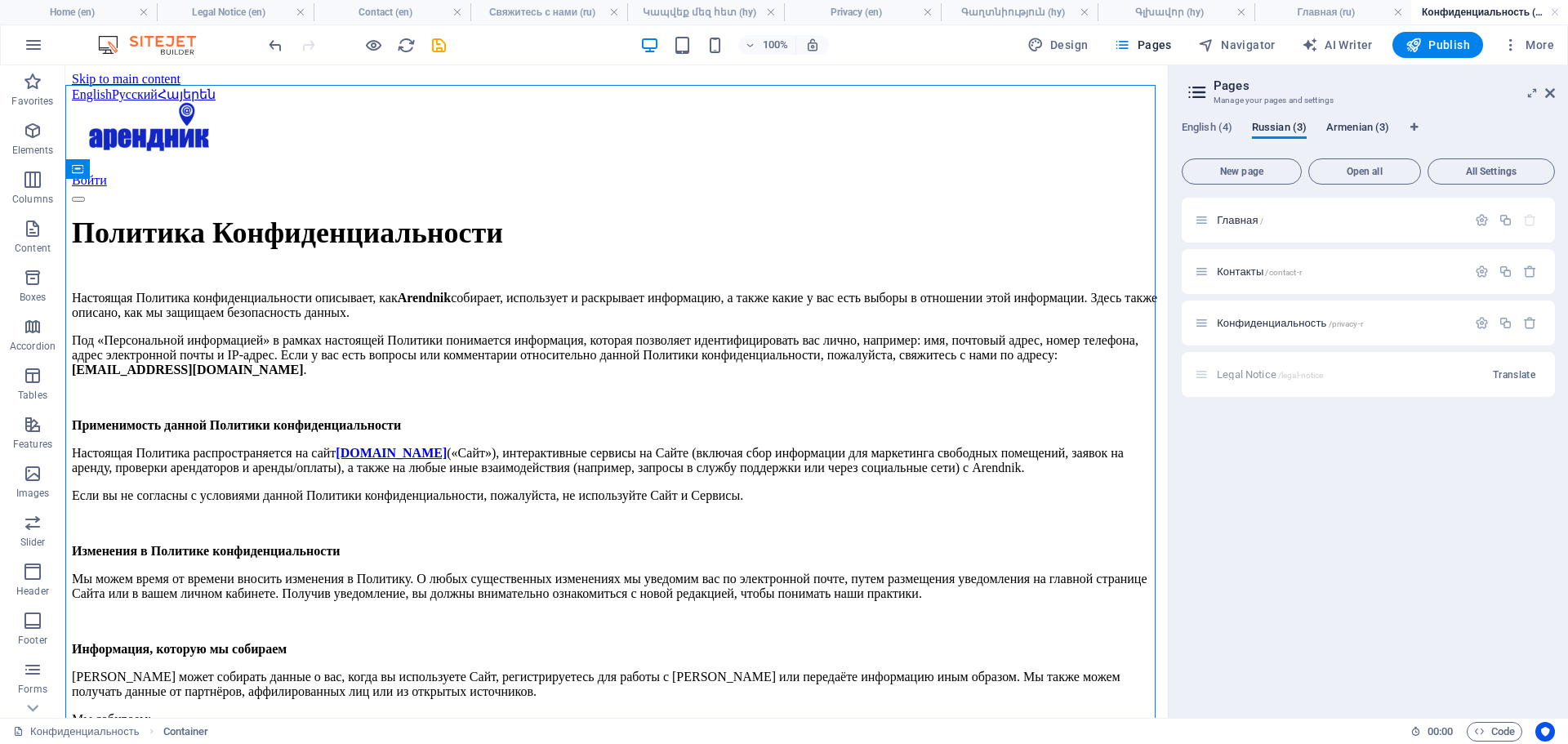
click at [1346, 127] on span "Armenian (3)" at bounding box center [1358, 129] width 63 height 23
click at [1225, 222] on span "Գլխավոր /" at bounding box center [1245, 220] width 58 height 12
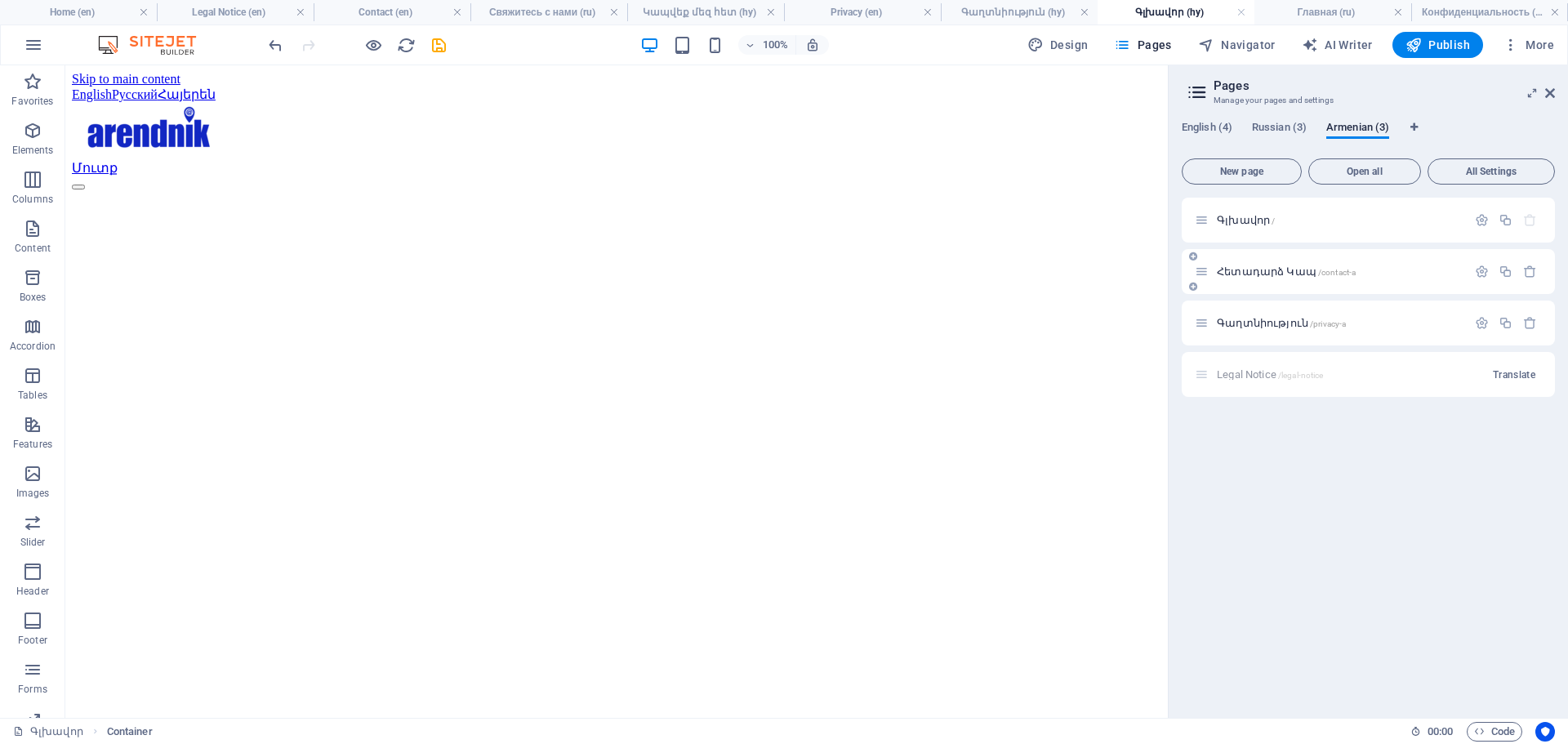
click at [1245, 275] on span "Հետադարձ Կապ /contact-a" at bounding box center [1285, 271] width 138 height 12
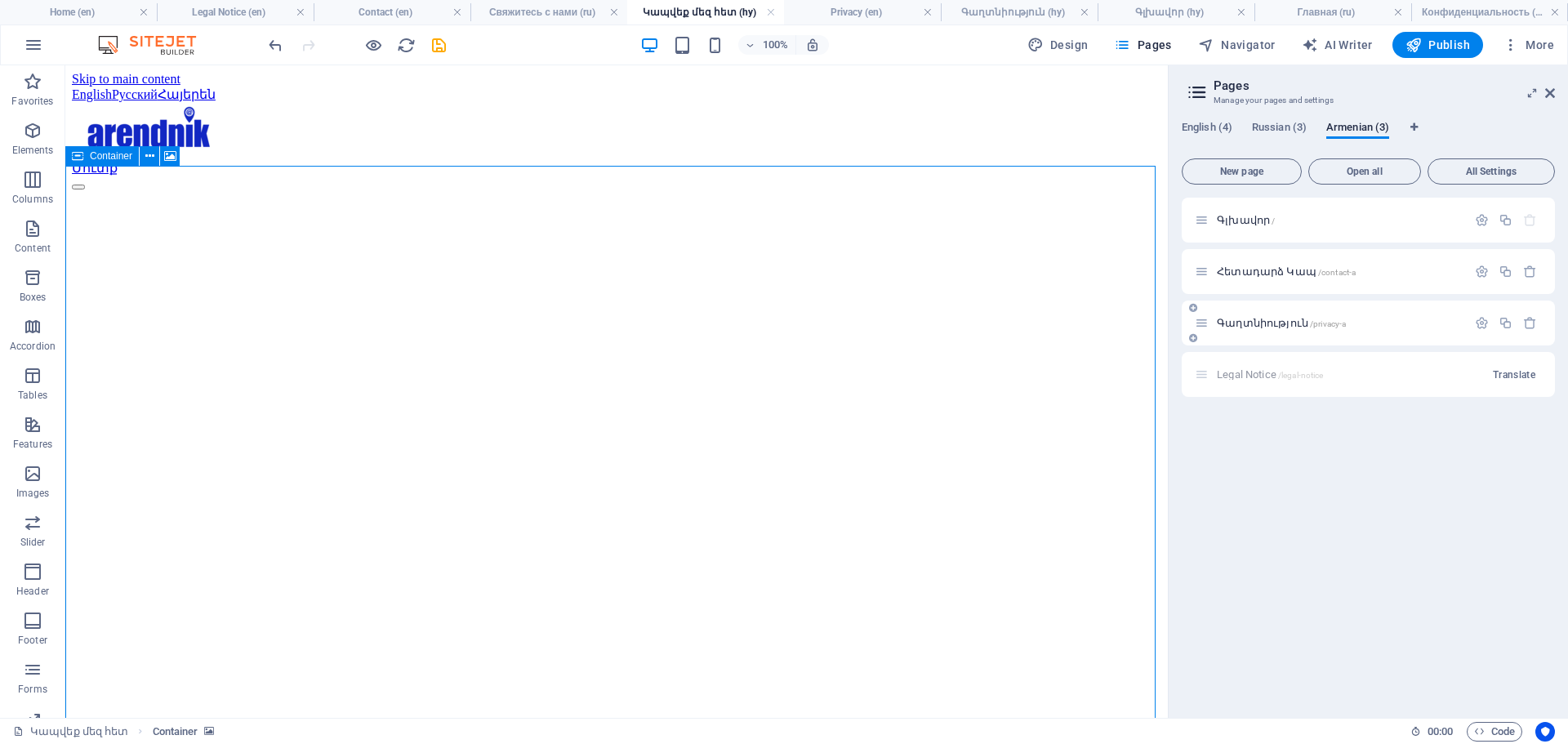
click at [1242, 324] on span "Գաղտնիություն /privacy-a" at bounding box center [1281, 323] width 129 height 12
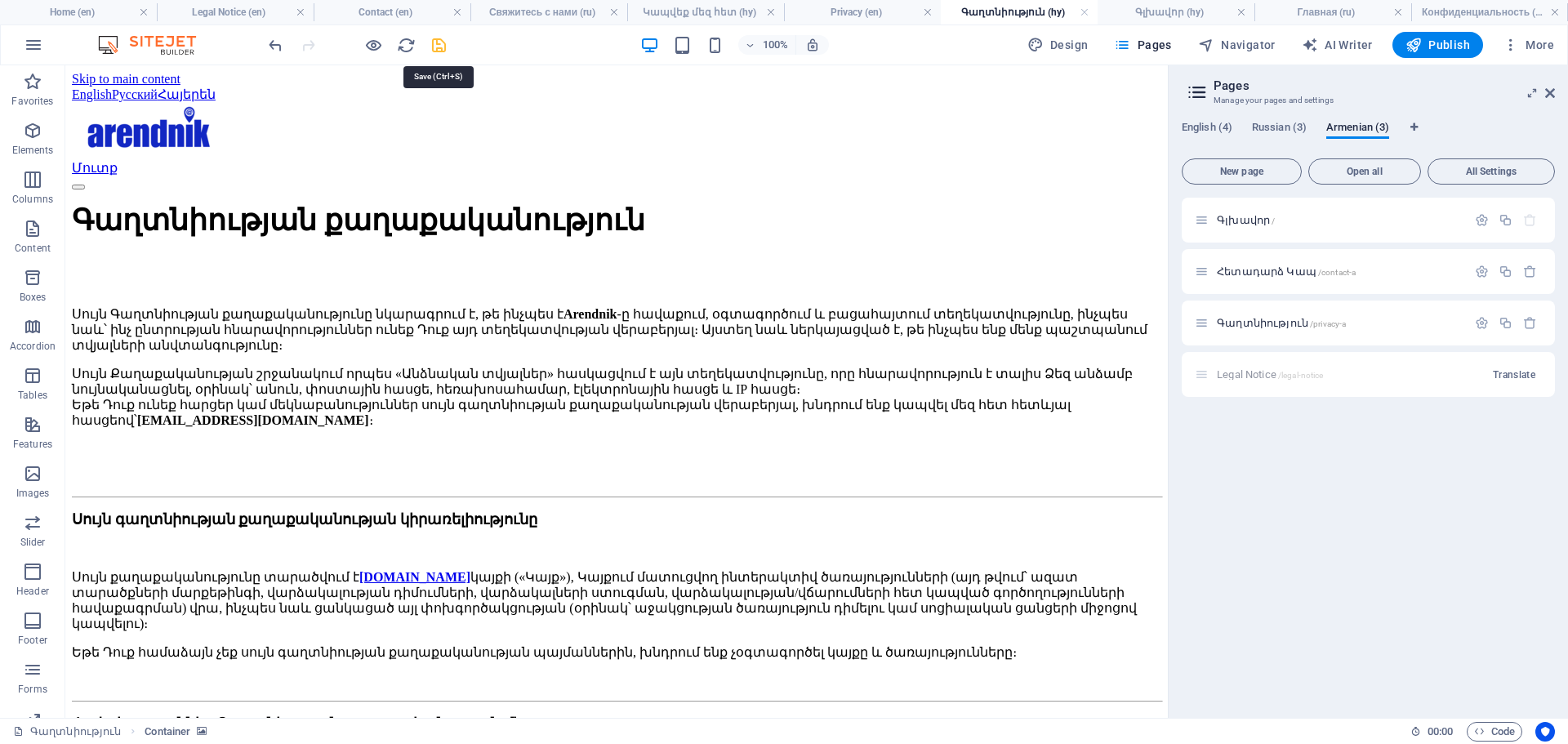
click at [435, 50] on icon "save" at bounding box center [439, 45] width 19 height 19
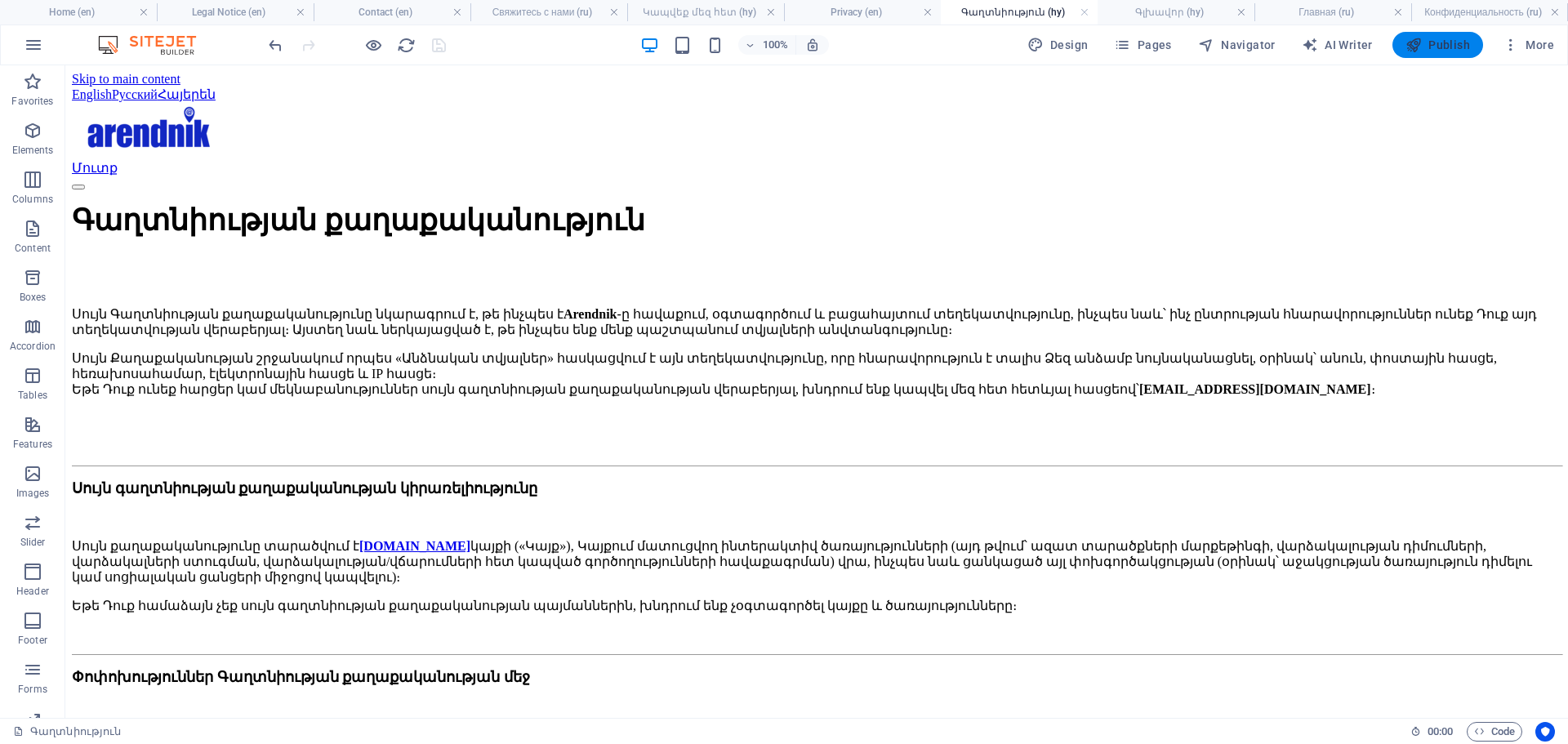
click at [1431, 44] on span "Publish" at bounding box center [1437, 44] width 65 height 17
drag, startPoint x: 1391, startPoint y: 101, endPoint x: 1446, endPoint y: 46, distance: 77.8
click at [1446, 46] on span "Publish" at bounding box center [1437, 44] width 65 height 17
drag, startPoint x: 1438, startPoint y: 37, endPoint x: 850, endPoint y: 163, distance: 601.3
click at [1438, 37] on span "Publish" at bounding box center [1437, 44] width 65 height 17
